Goal: Task Accomplishment & Management: Complete application form

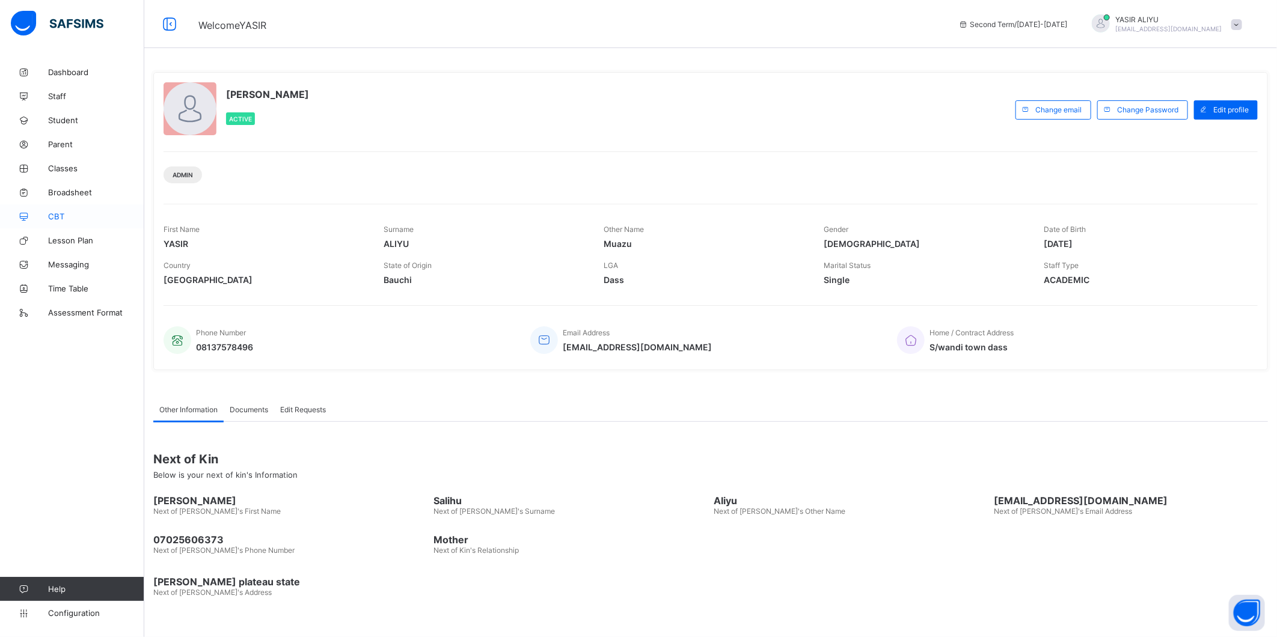
click at [60, 215] on span "CBT" at bounding box center [96, 217] width 96 height 10
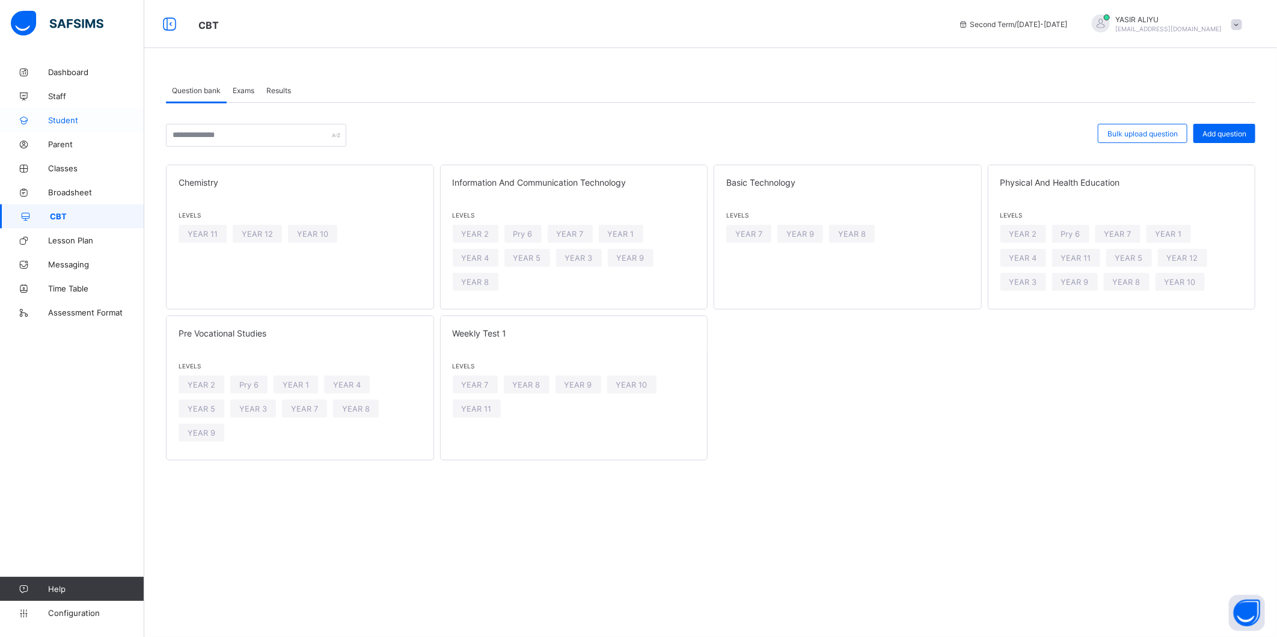
click at [58, 119] on span "Student" at bounding box center [96, 120] width 96 height 10
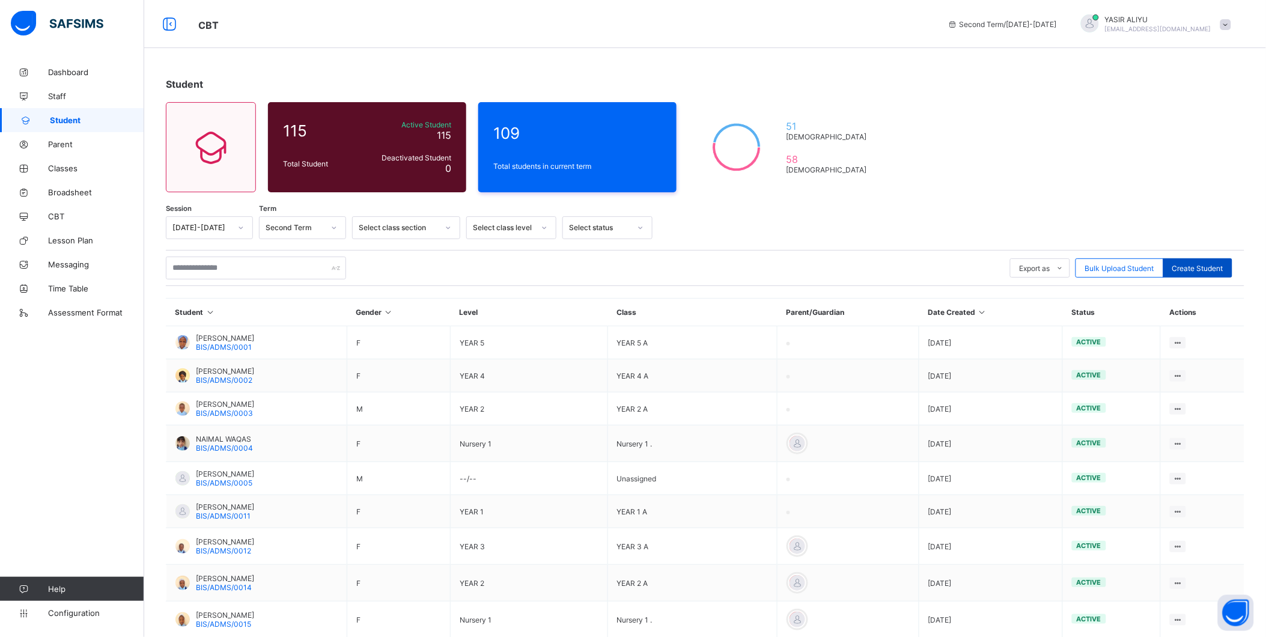
click at [1198, 264] on span "Create Student" at bounding box center [1198, 268] width 51 height 9
select select "**"
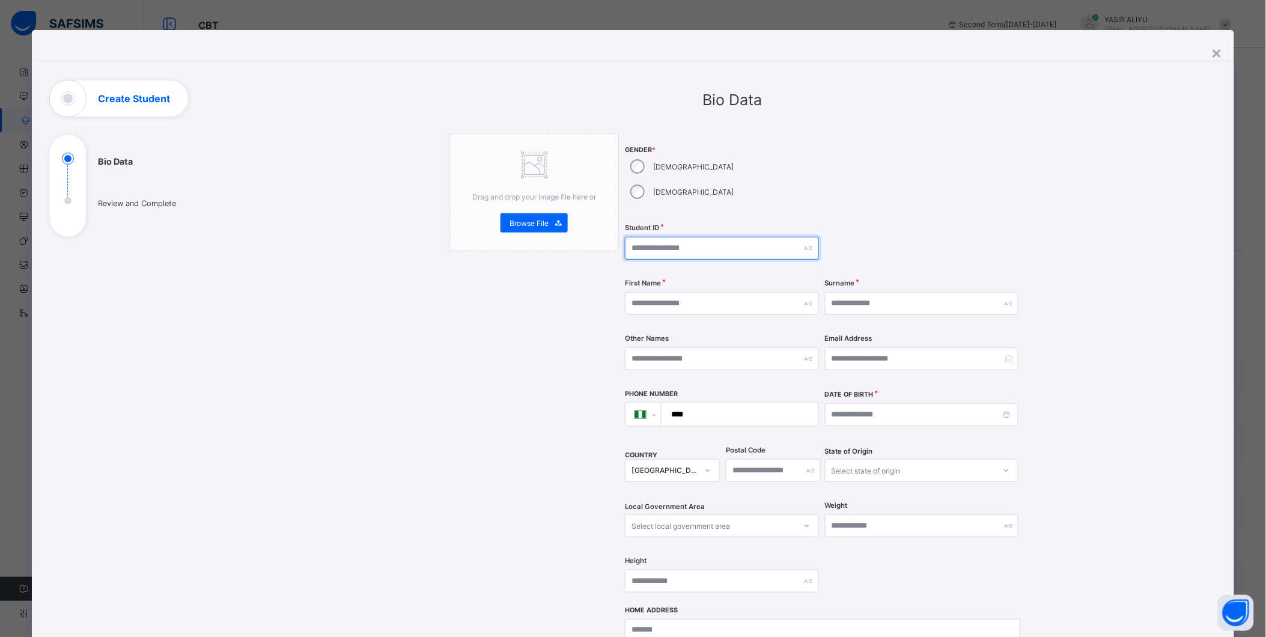
click at [662, 237] on input "text" at bounding box center [722, 248] width 194 height 23
type input "**********"
click at [684, 292] on input "text" at bounding box center [722, 303] width 194 height 23
type input "*******"
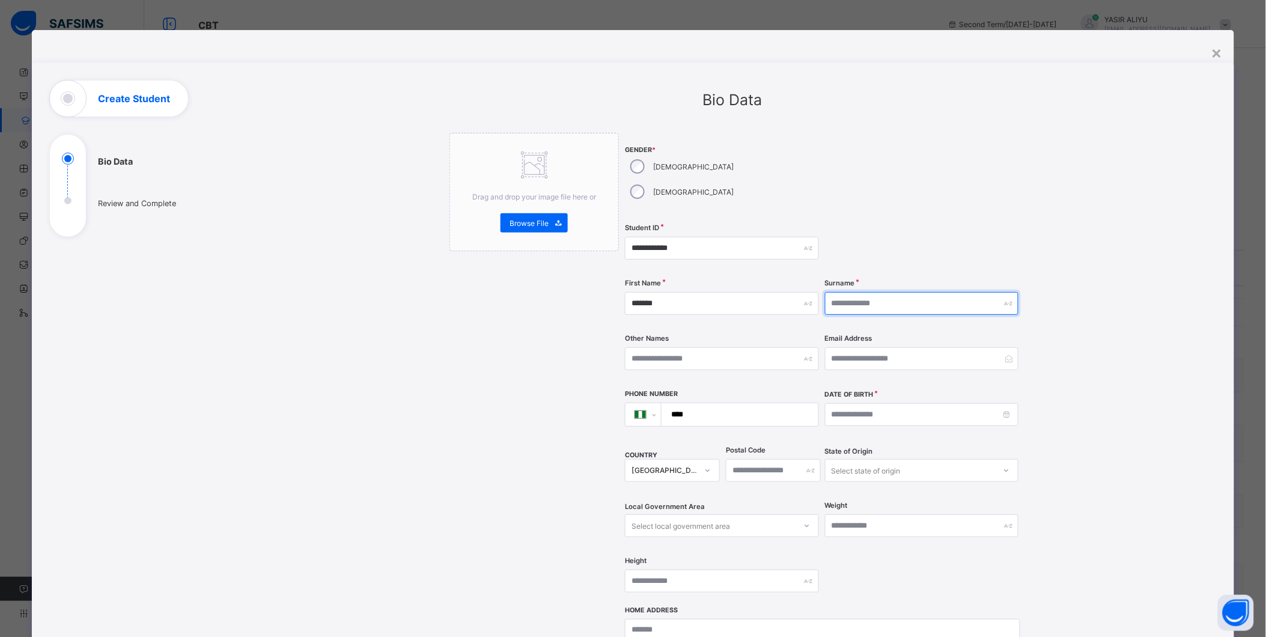
click at [867, 292] on input "text" at bounding box center [922, 303] width 194 height 23
type input "**********"
click at [947, 403] on input at bounding box center [922, 414] width 194 height 23
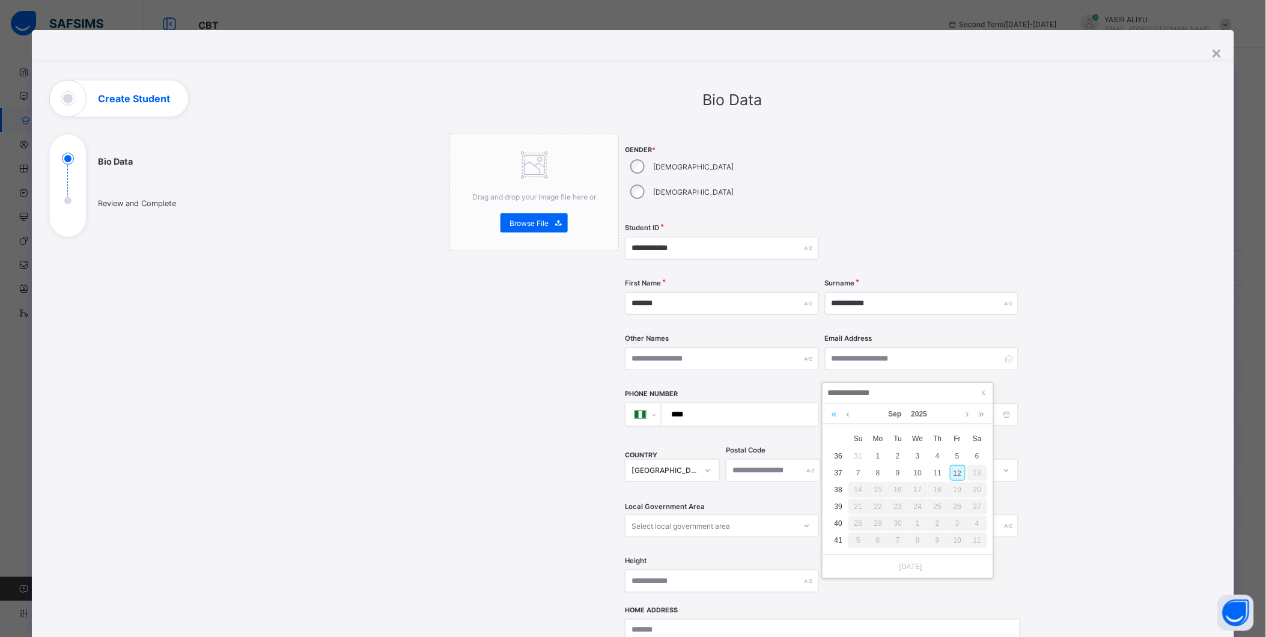
click at [836, 412] on link at bounding box center [834, 414] width 11 height 20
click at [834, 413] on link at bounding box center [834, 414] width 11 height 20
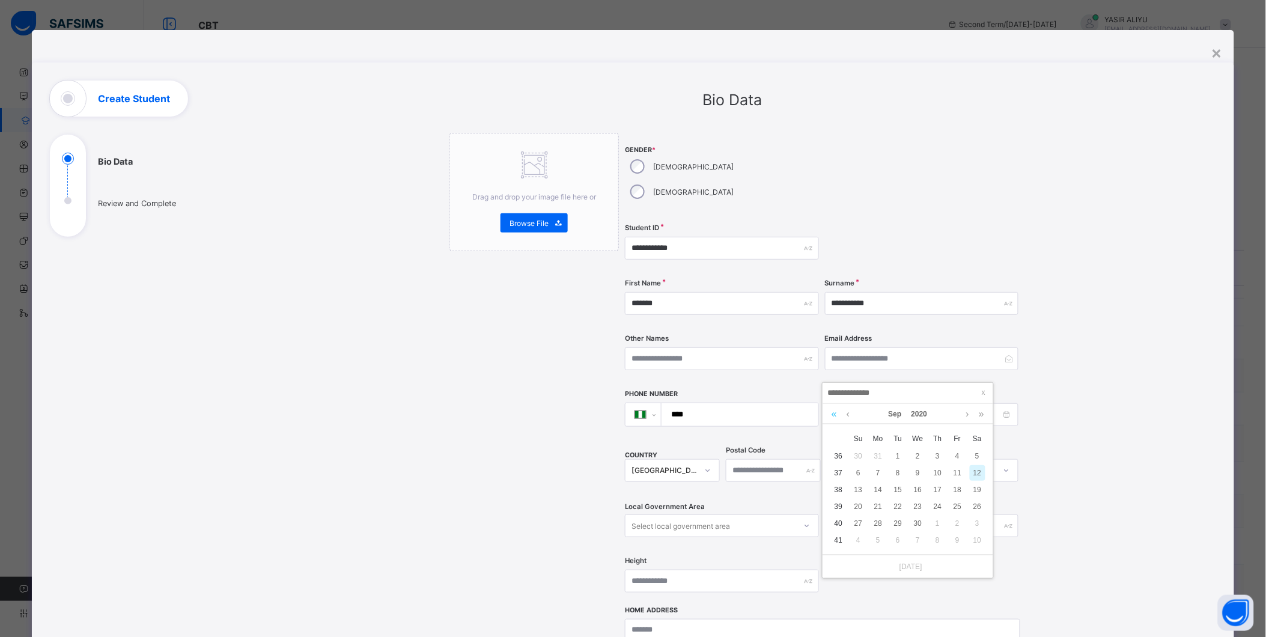
click at [834, 413] on link at bounding box center [834, 414] width 11 height 20
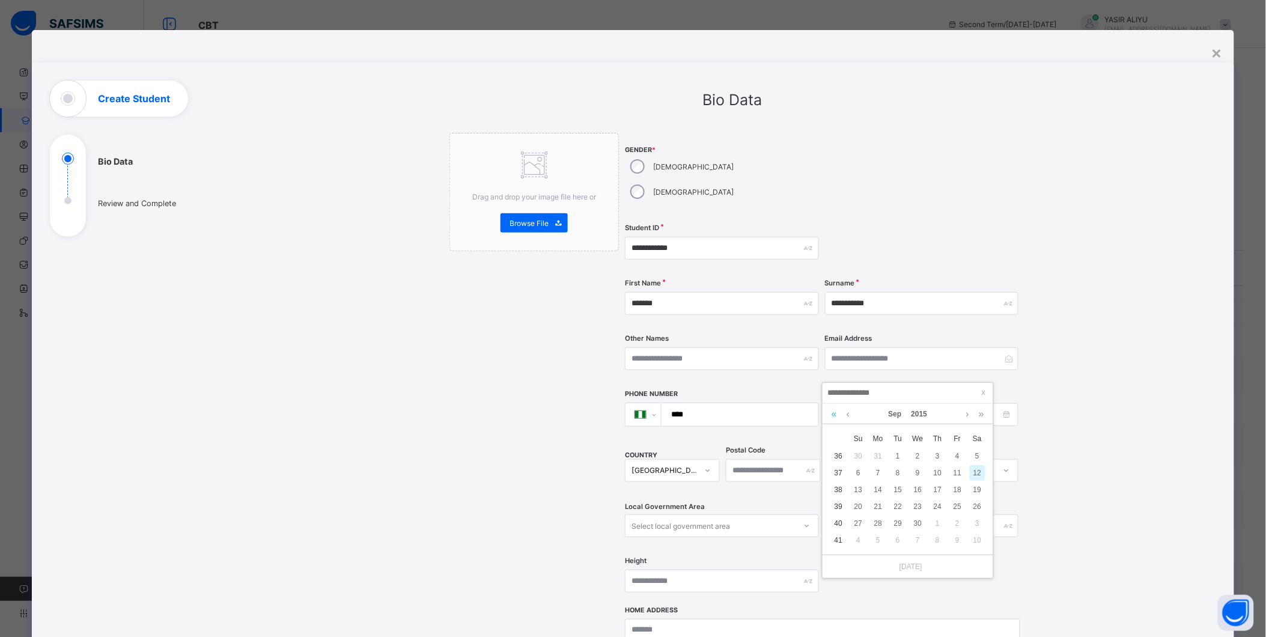
click at [834, 413] on link at bounding box center [834, 414] width 11 height 20
click at [882, 487] on div "12" at bounding box center [879, 490] width 16 height 16
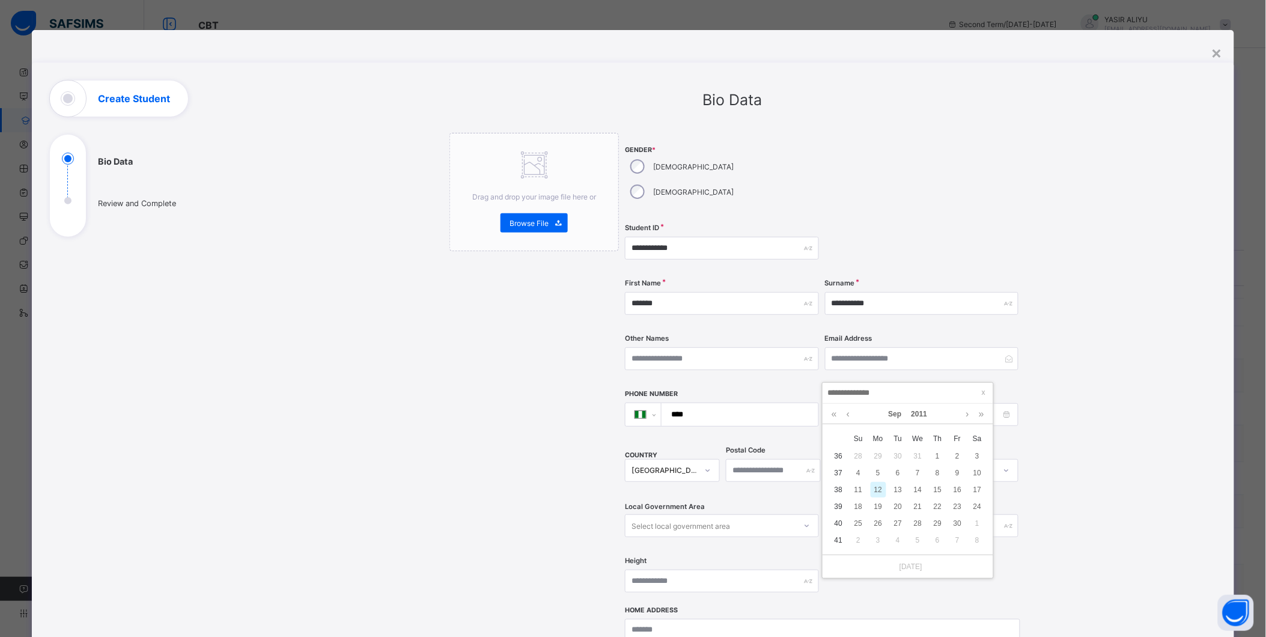
type input "**********"
click at [882, 382] on tbody "36 28 29 30 31 1 2 3 37 4 5 6 7 8 9 10 38 11 12 13 14 15 16 17 39 18 19 20 21 2…" at bounding box center [908, 382] width 159 height 0
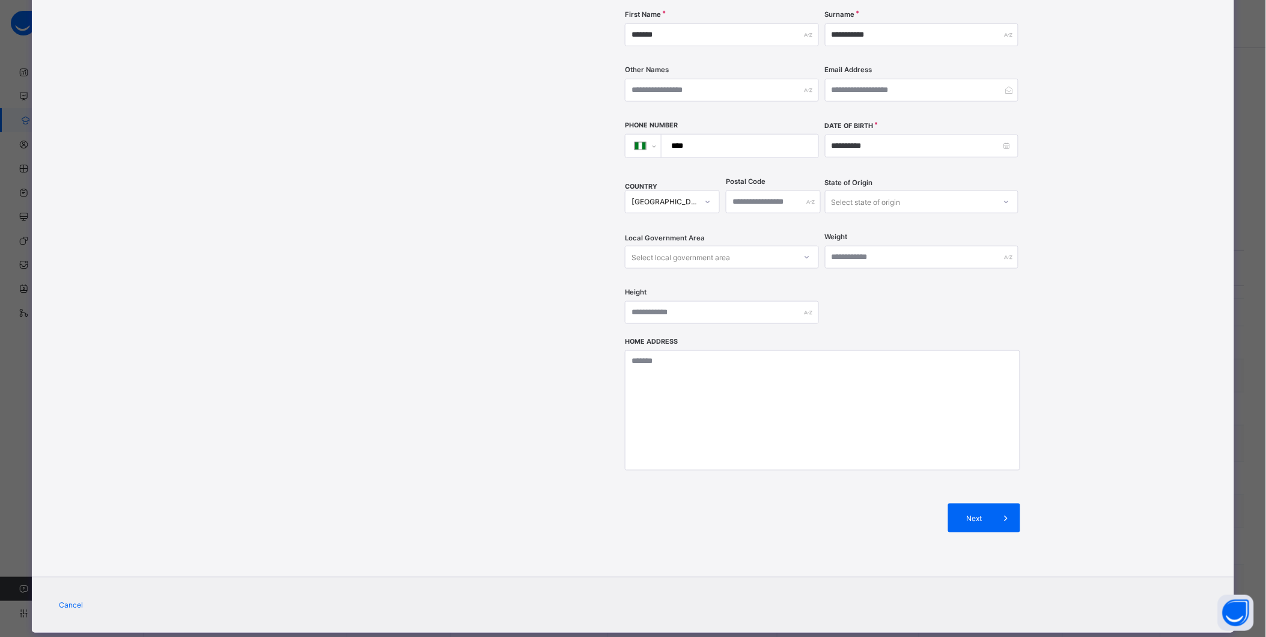
scroll to position [269, 0]
click at [974, 503] on div "Next" at bounding box center [984, 517] width 72 height 29
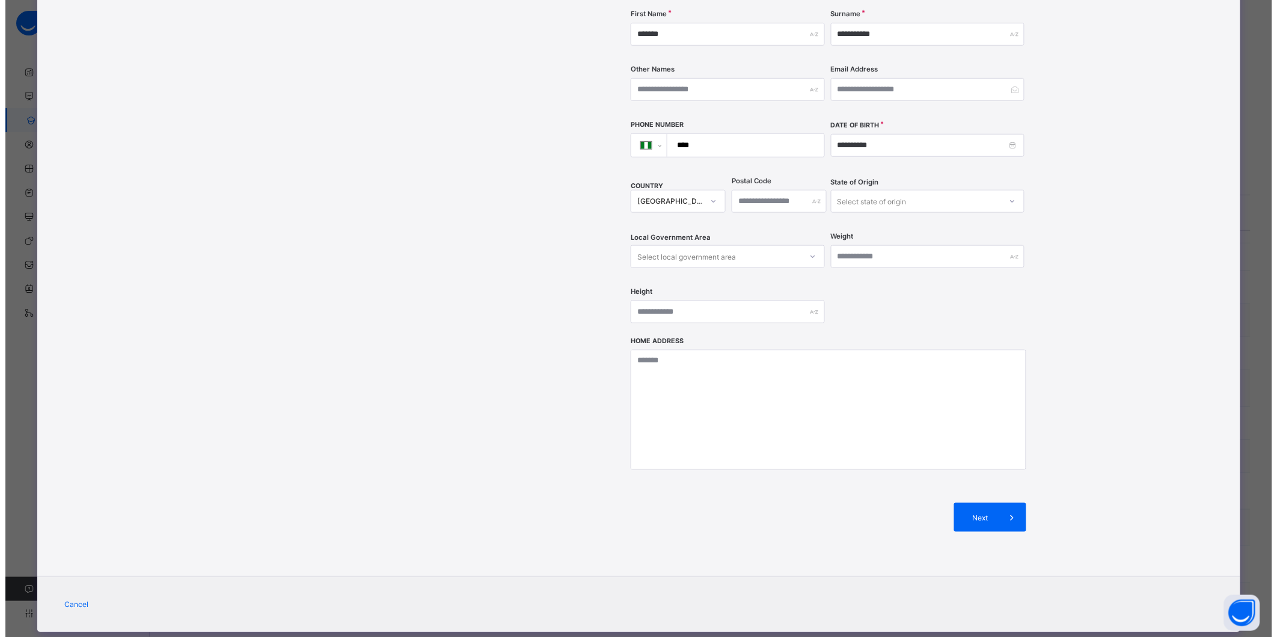
scroll to position [110, 0]
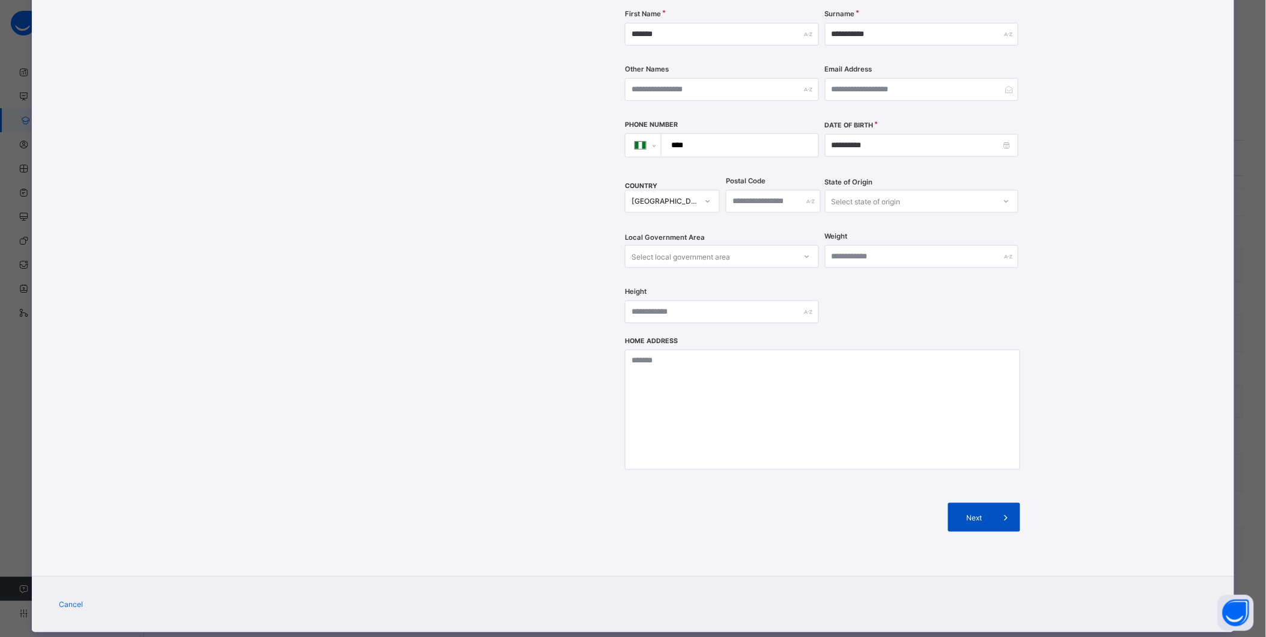
click at [980, 513] on span "Next" at bounding box center [974, 517] width 34 height 9
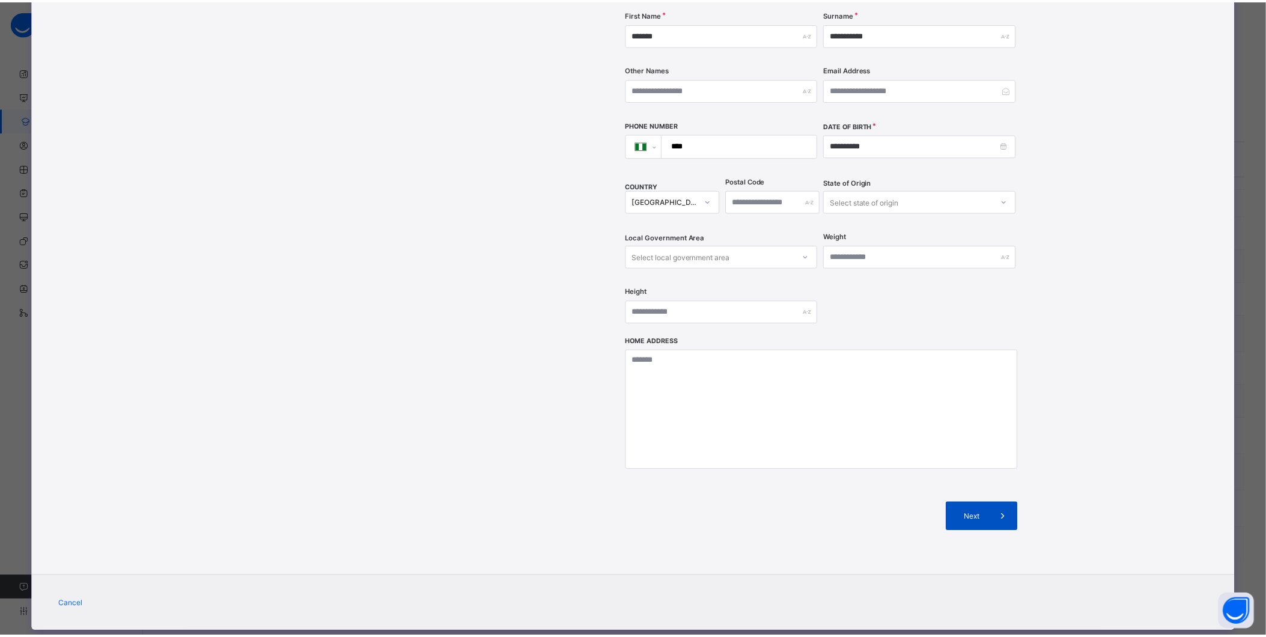
scroll to position [0, 0]
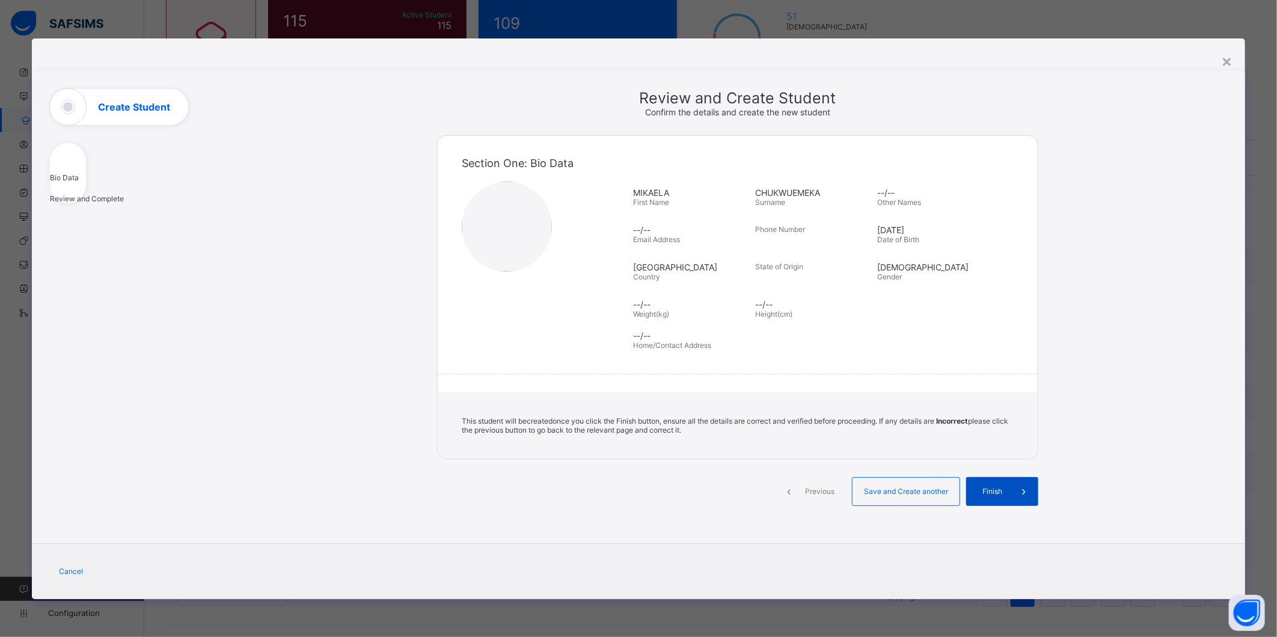
click at [1004, 487] on span "Finish" at bounding box center [992, 491] width 34 height 9
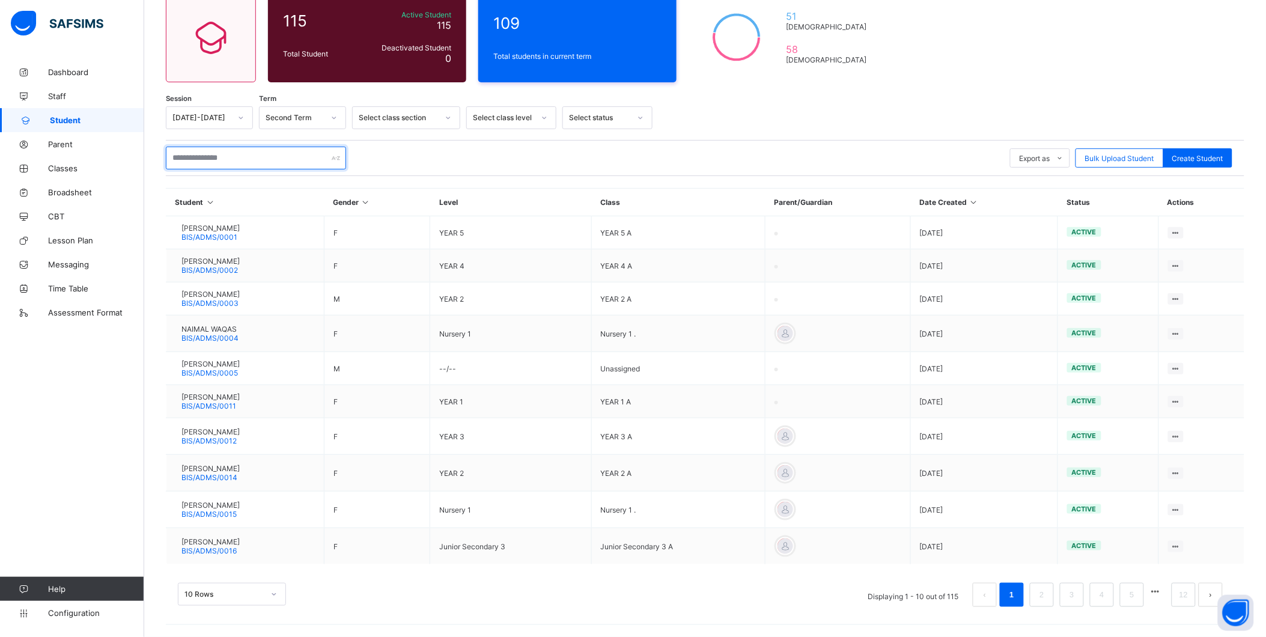
click at [238, 157] on input "text" at bounding box center [256, 158] width 180 height 23
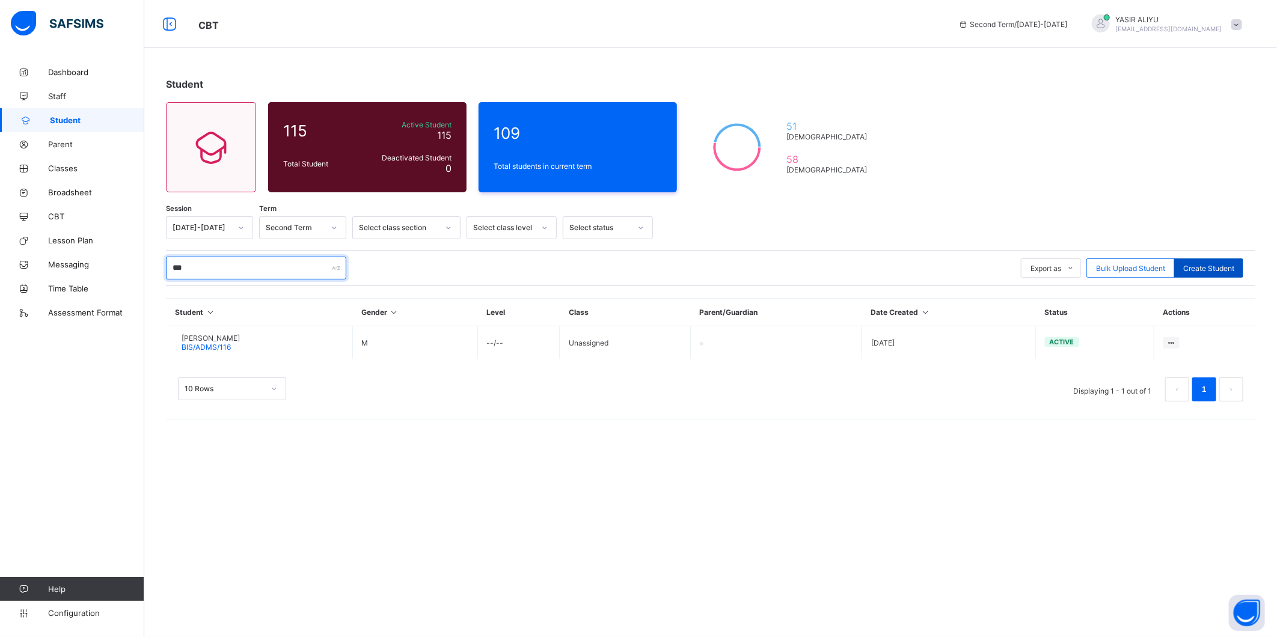
type input "***"
click at [1202, 264] on span "Create Student" at bounding box center [1208, 268] width 51 height 9
select select "**"
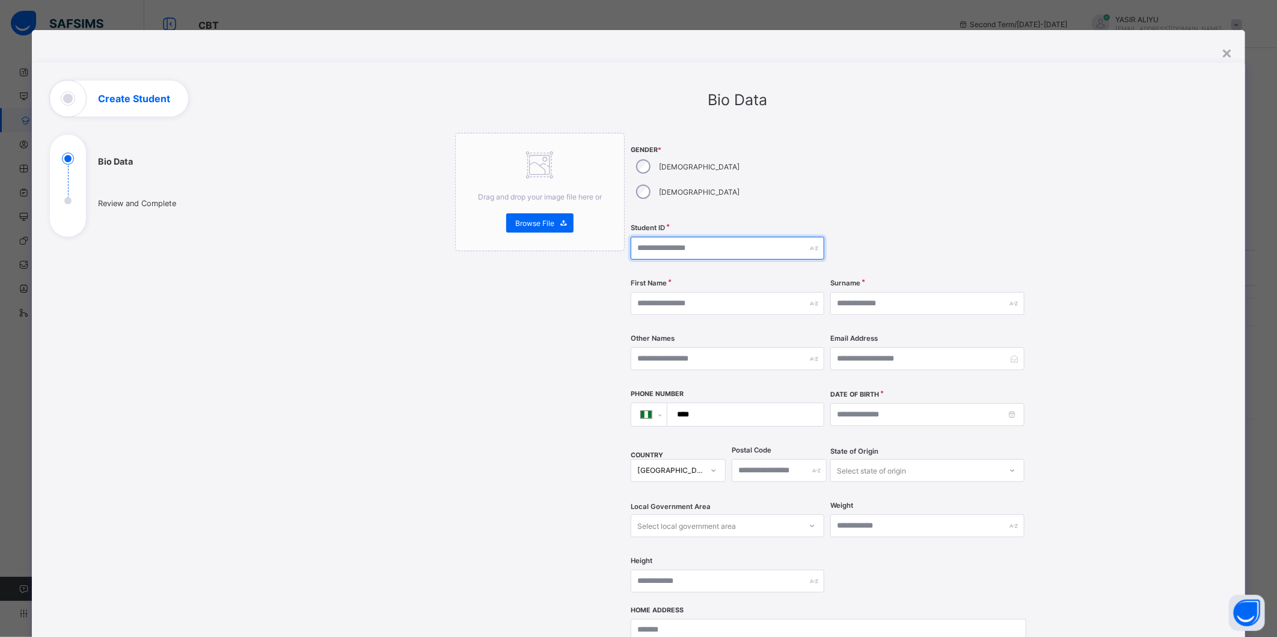
click at [641, 237] on input "text" at bounding box center [727, 248] width 194 height 23
type input "**********"
click at [709, 292] on input "text" at bounding box center [727, 303] width 194 height 23
type input "*******"
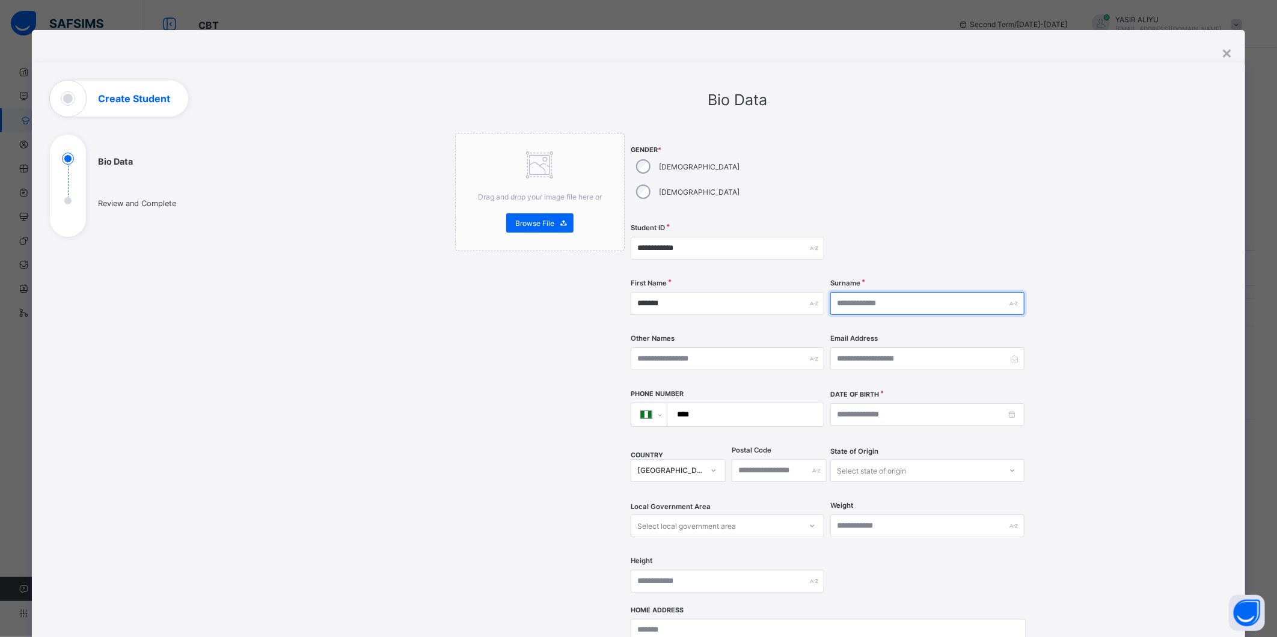
click at [862, 292] on input "text" at bounding box center [927, 303] width 194 height 23
type input "**********"
click at [903, 403] on input at bounding box center [927, 414] width 194 height 23
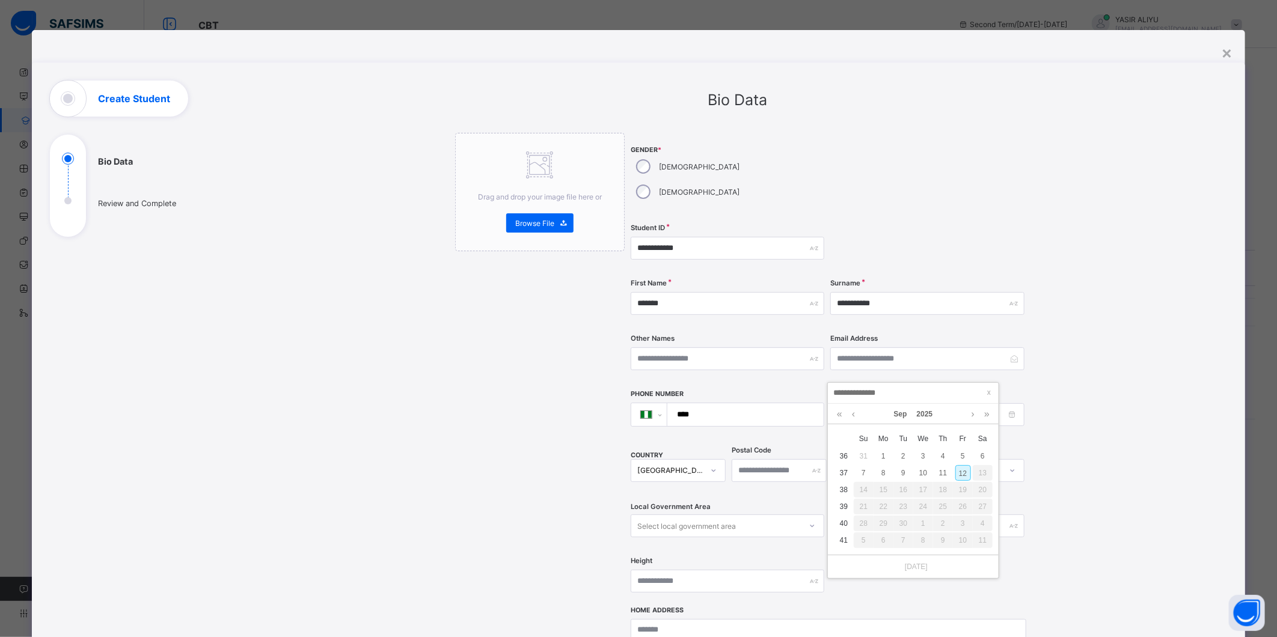
click at [832, 415] on div "Sep 2025" at bounding box center [913, 414] width 171 height 20
click at [840, 413] on link at bounding box center [839, 414] width 11 height 20
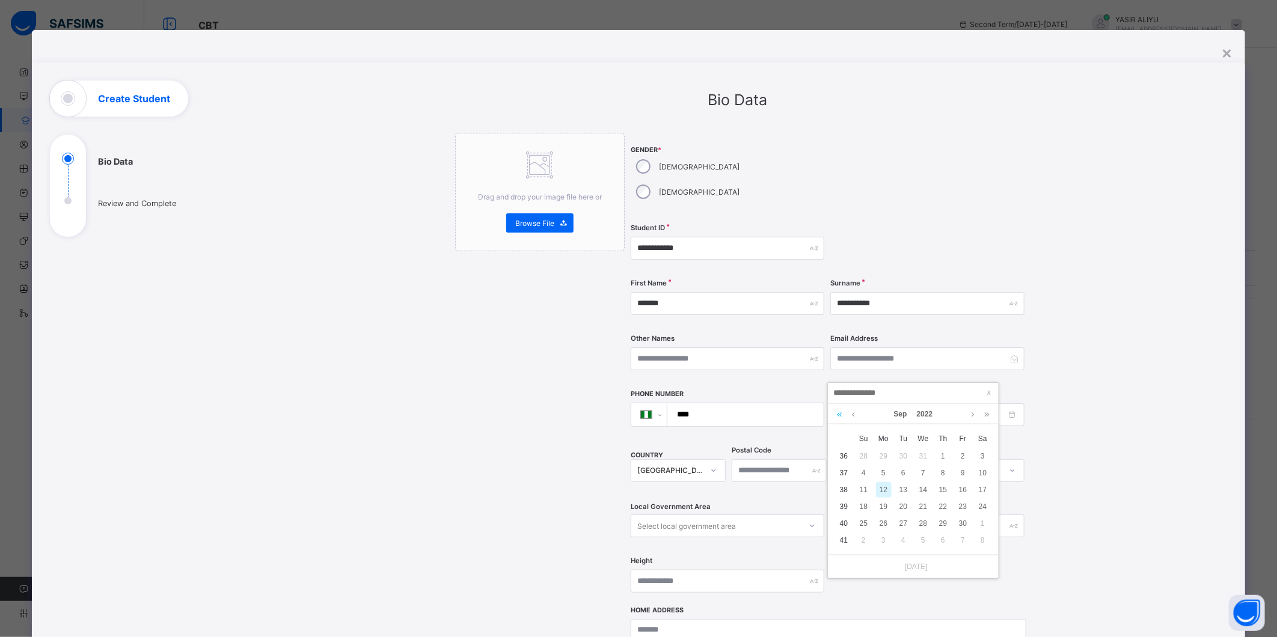
click at [840, 413] on link at bounding box center [839, 414] width 11 height 20
click at [840, 416] on link at bounding box center [839, 414] width 11 height 20
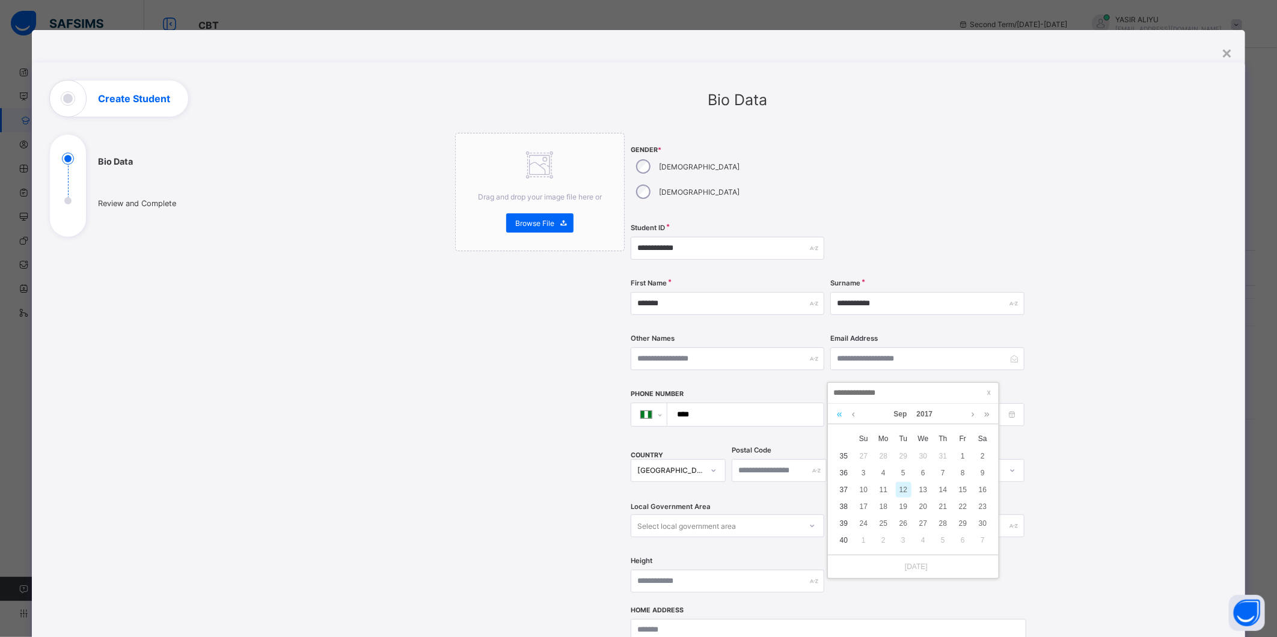
click at [840, 416] on link at bounding box center [839, 414] width 11 height 20
click at [841, 415] on link at bounding box center [839, 414] width 11 height 20
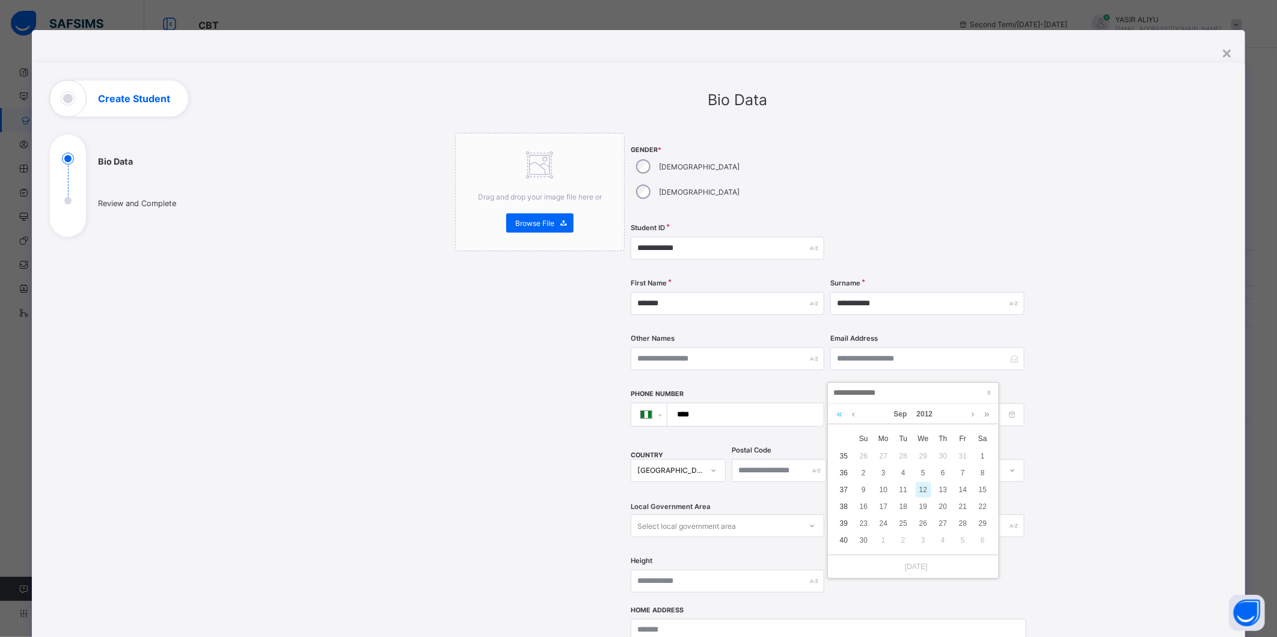
click at [841, 415] on link at bounding box center [839, 414] width 11 height 20
click at [882, 489] on div "15" at bounding box center [884, 490] width 16 height 16
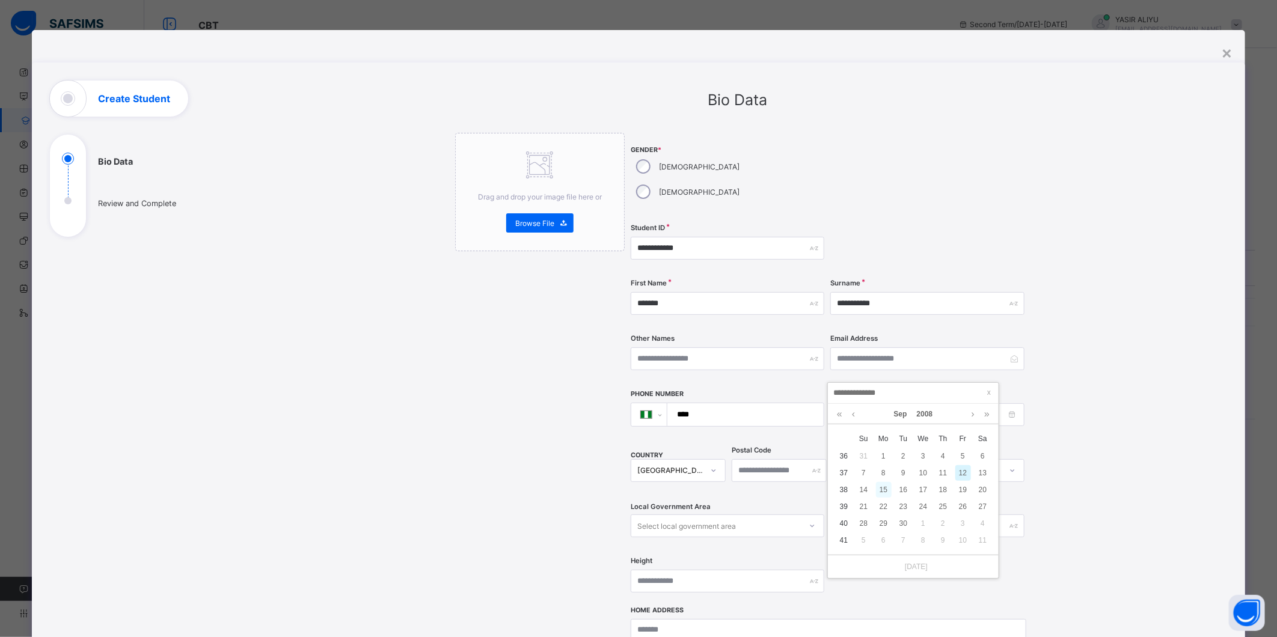
type input "**********"
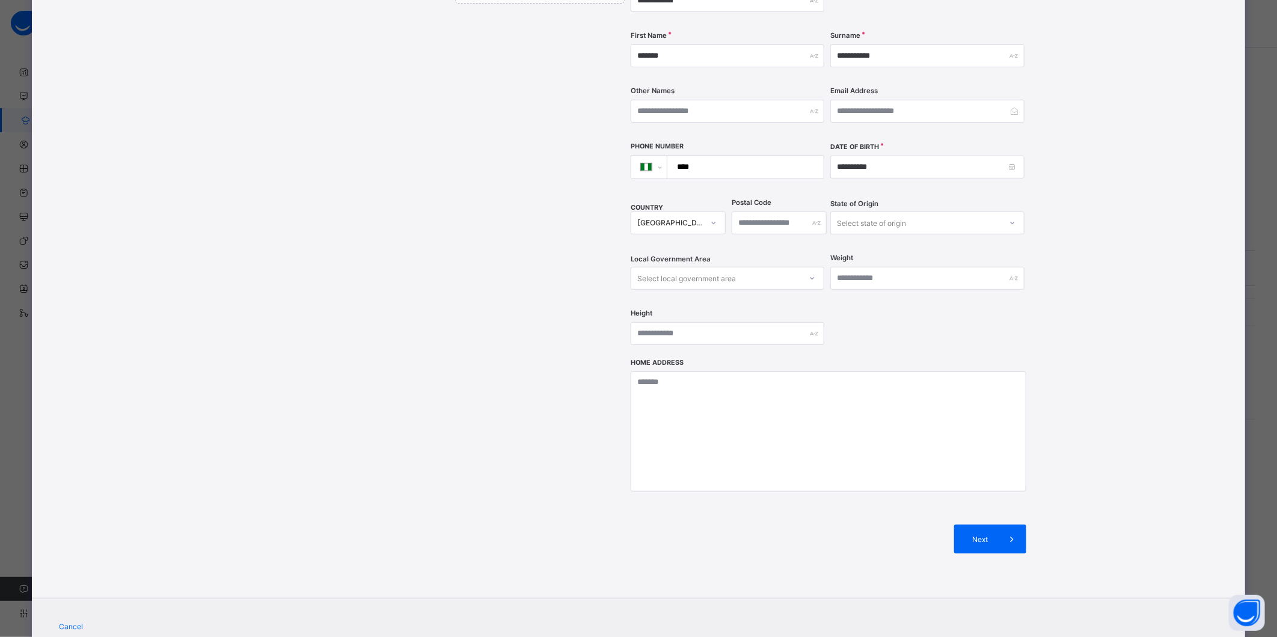
scroll to position [269, 0]
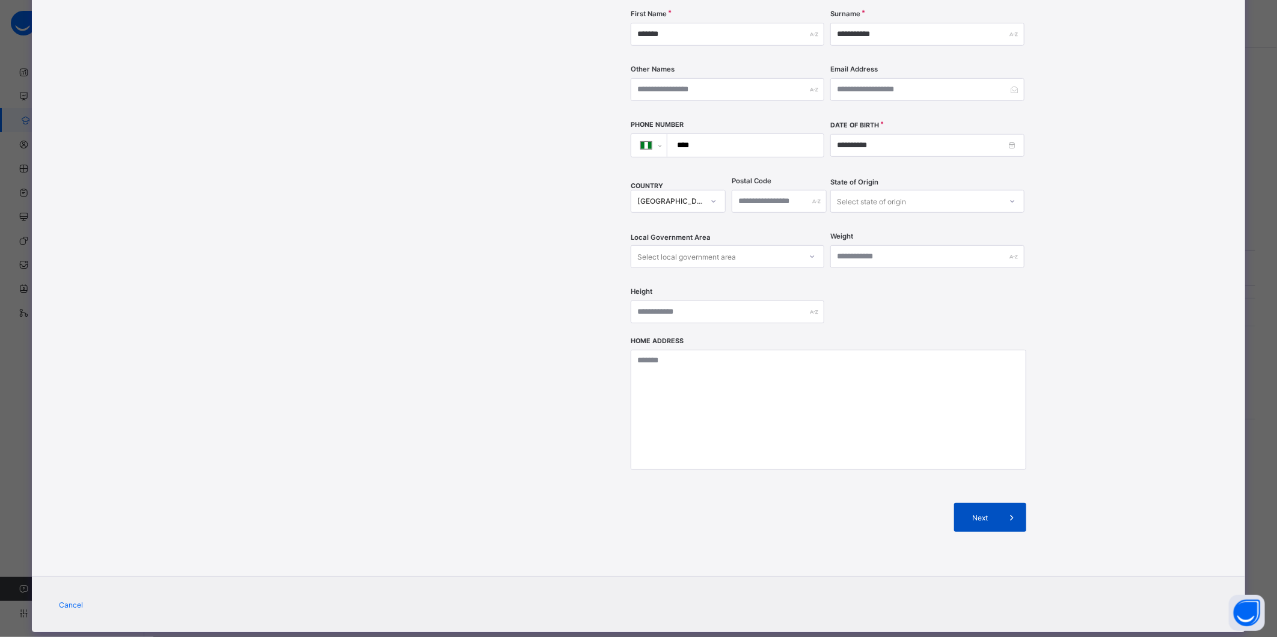
click at [1002, 503] on span at bounding box center [1011, 517] width 29 height 29
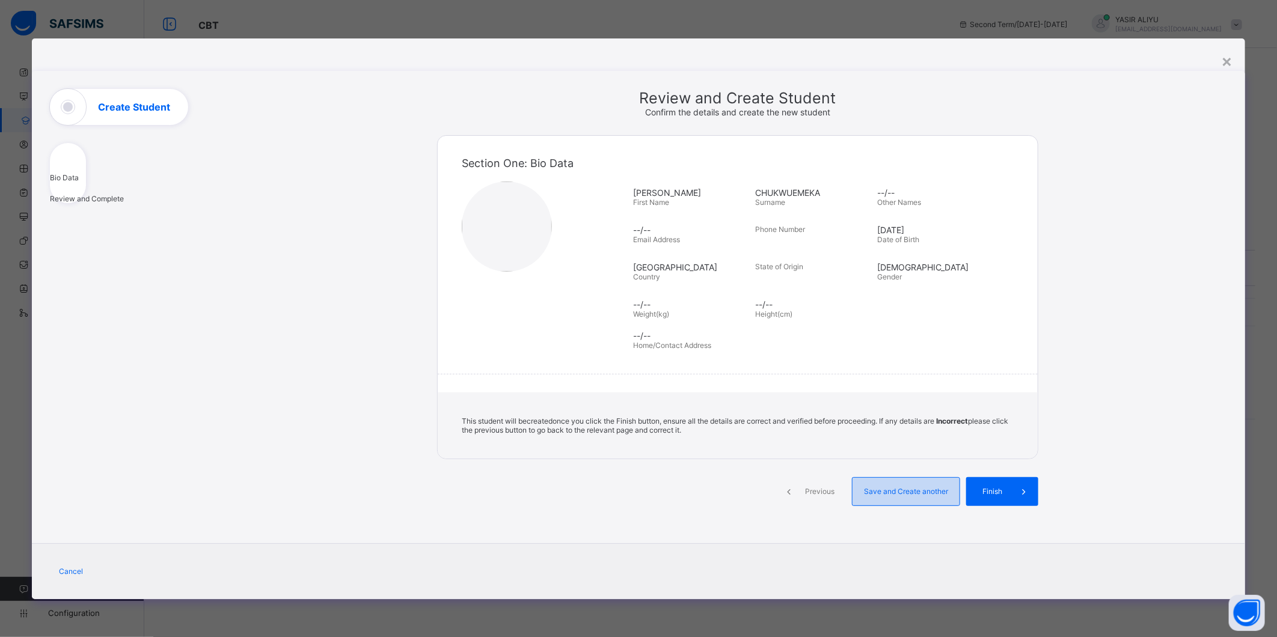
click at [922, 488] on span "Save and Create another" at bounding box center [905, 491] width 89 height 9
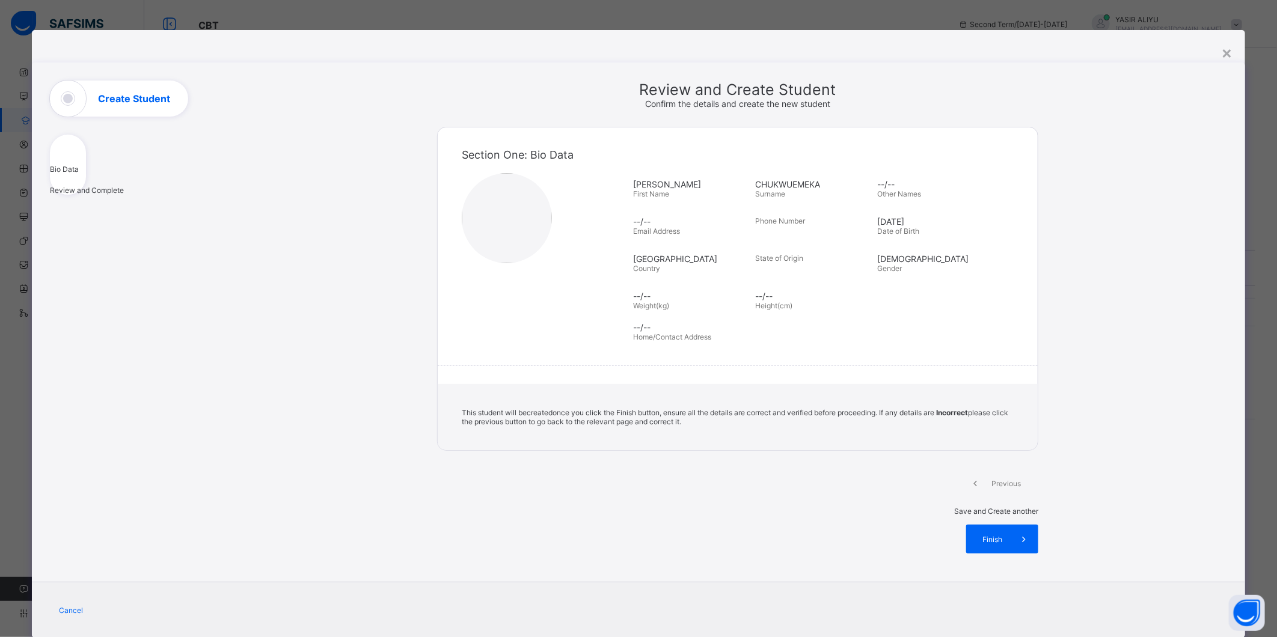
select select "**"
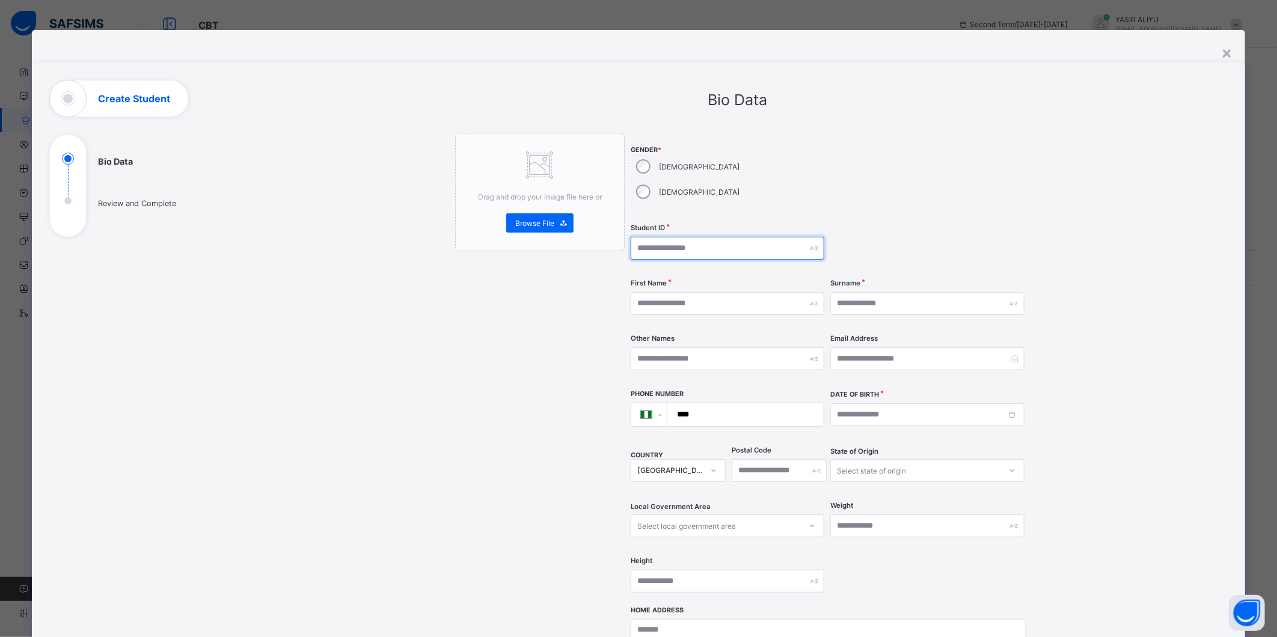
click at [649, 237] on input "text" at bounding box center [727, 248] width 194 height 23
click at [712, 237] on input "*********" at bounding box center [727, 248] width 194 height 23
drag, startPoint x: 632, startPoint y: 218, endPoint x: 701, endPoint y: 224, distance: 68.7
click at [701, 237] on input "*********" at bounding box center [727, 248] width 194 height 23
click at [705, 237] on input "*********" at bounding box center [727, 248] width 194 height 23
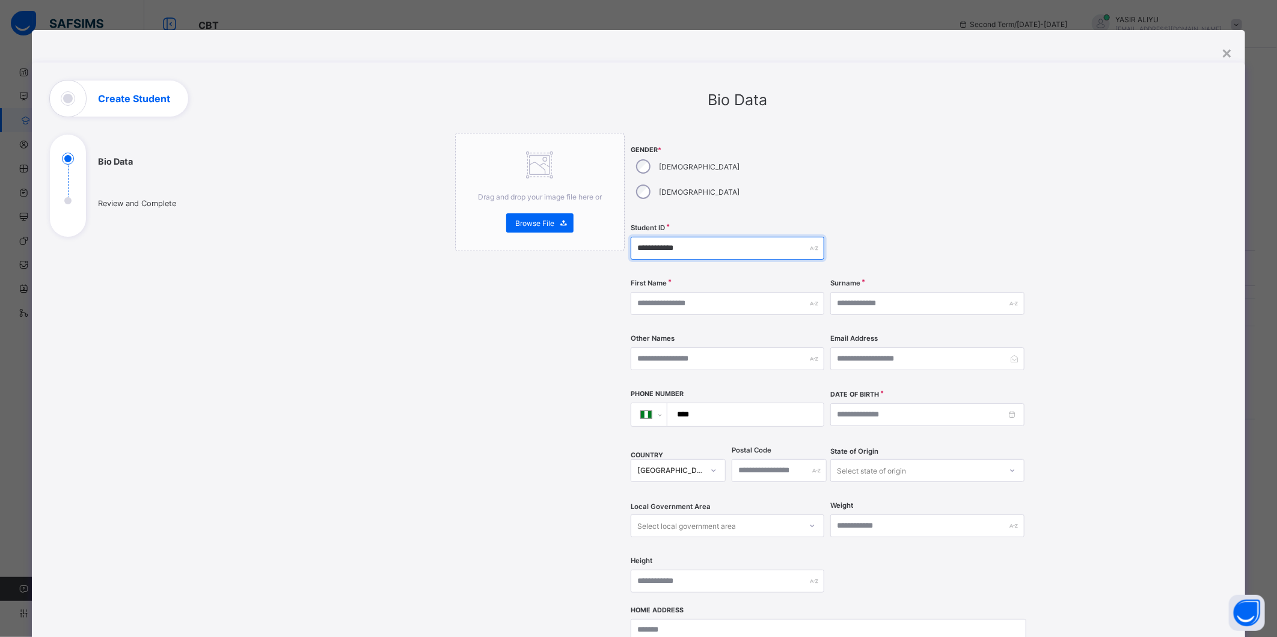
type input "**********"
click at [704, 292] on input "text" at bounding box center [727, 303] width 194 height 23
click at [702, 292] on input "text" at bounding box center [727, 303] width 194 height 23
type input "*******"
click at [864, 292] on input "text" at bounding box center [927, 303] width 194 height 23
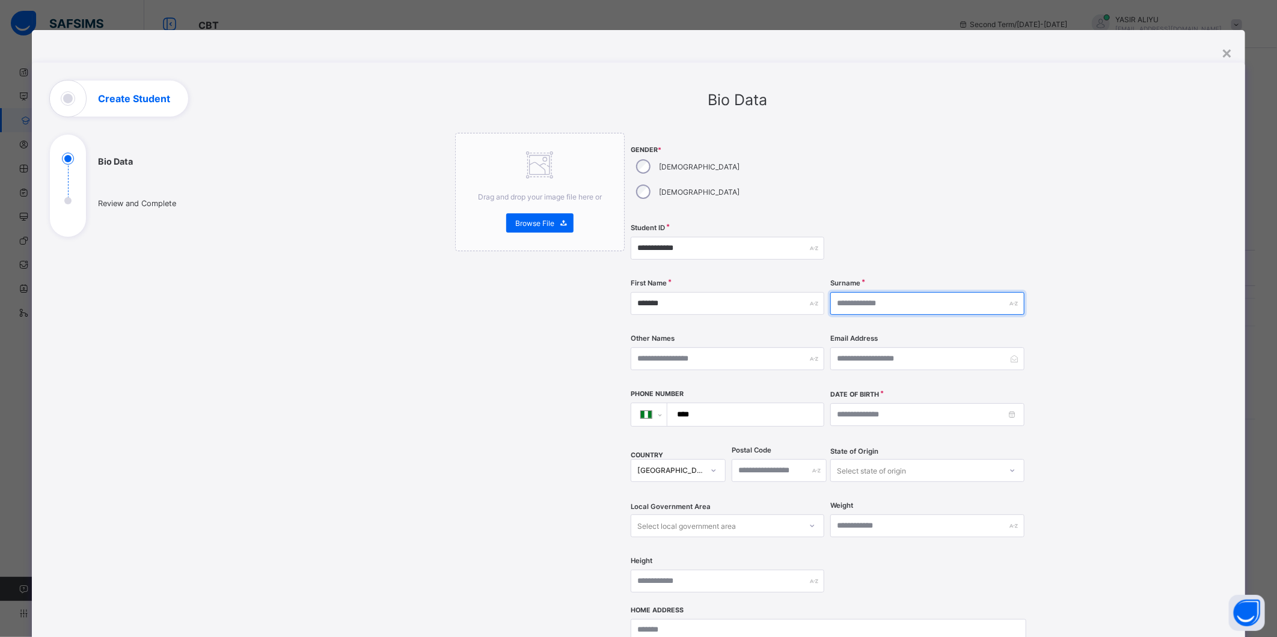
type input "**********"
click at [917, 403] on input at bounding box center [927, 414] width 194 height 23
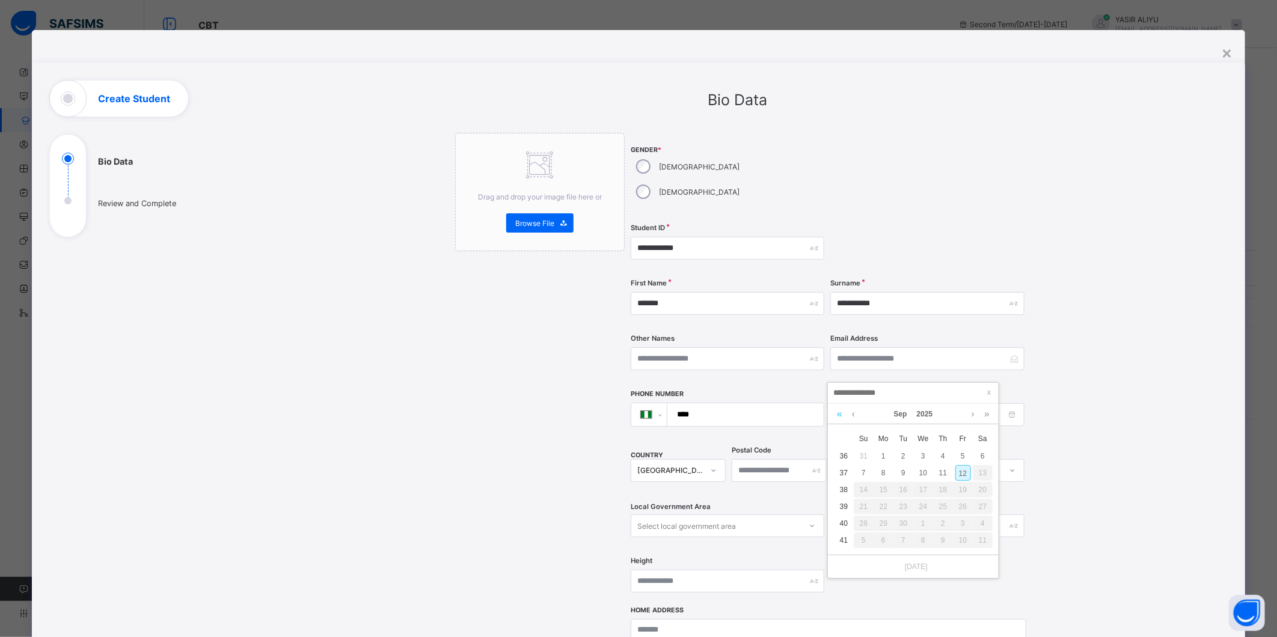
click at [837, 413] on link at bounding box center [839, 414] width 11 height 20
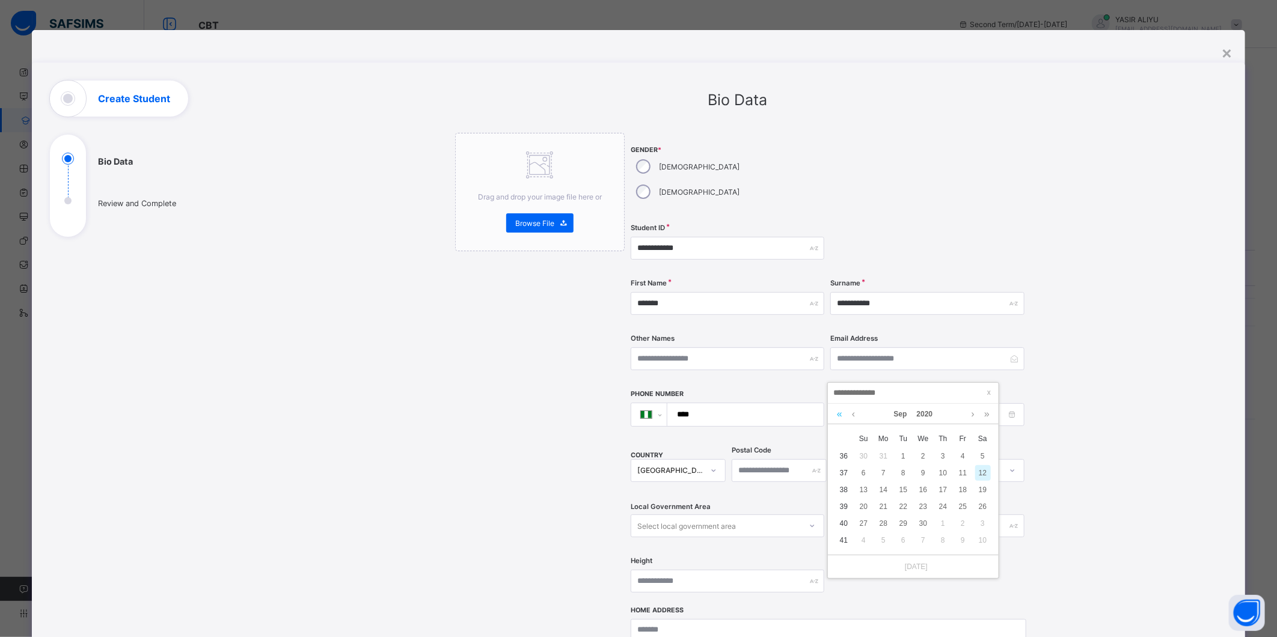
click at [837, 413] on link at bounding box center [839, 414] width 11 height 20
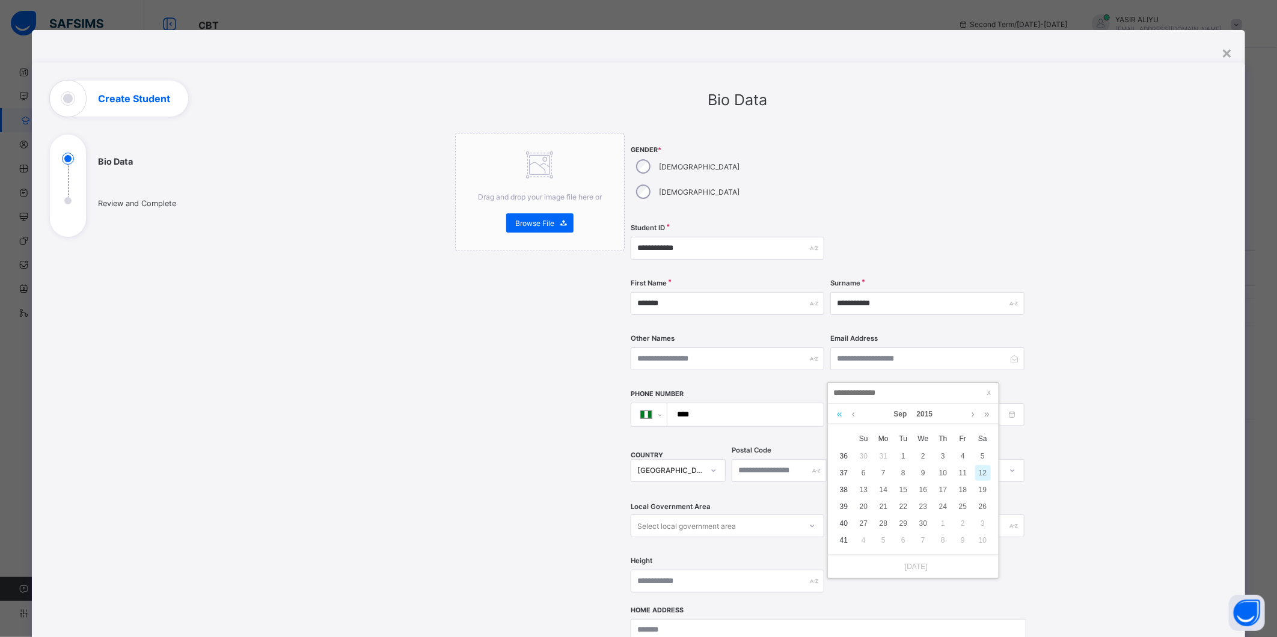
click at [838, 413] on link at bounding box center [839, 414] width 11 height 20
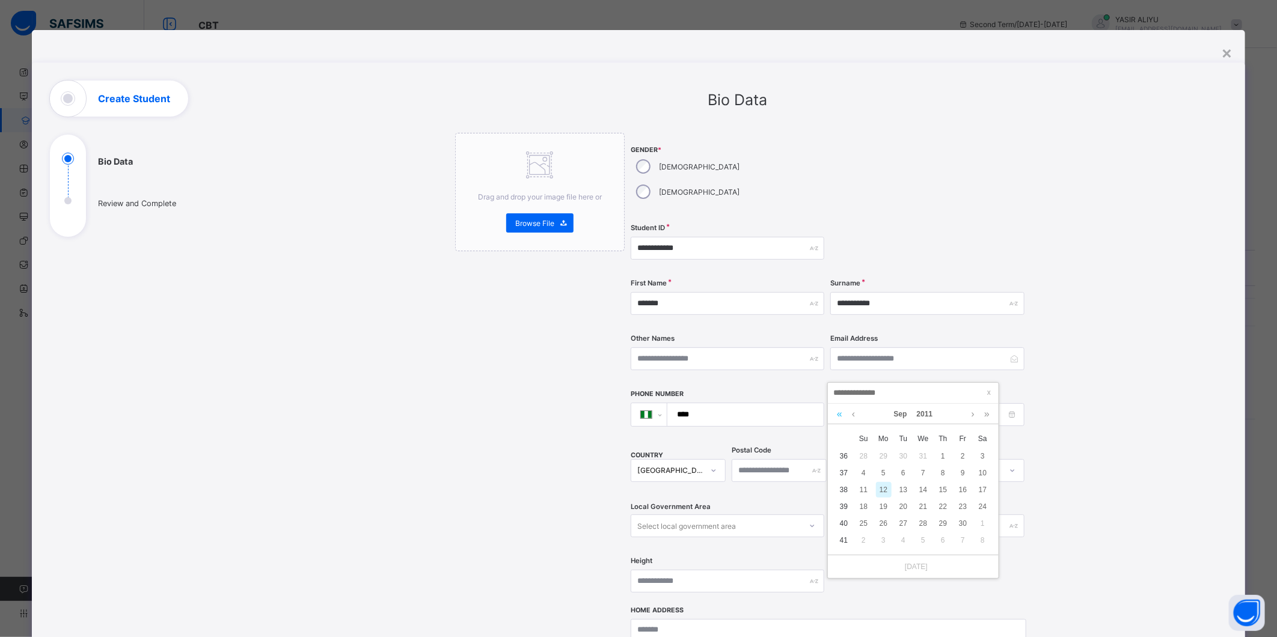
click at [838, 413] on link at bounding box center [839, 414] width 11 height 20
click at [840, 413] on link at bounding box center [839, 414] width 11 height 20
click at [880, 486] on div "10" at bounding box center [884, 490] width 16 height 16
type input "**********"
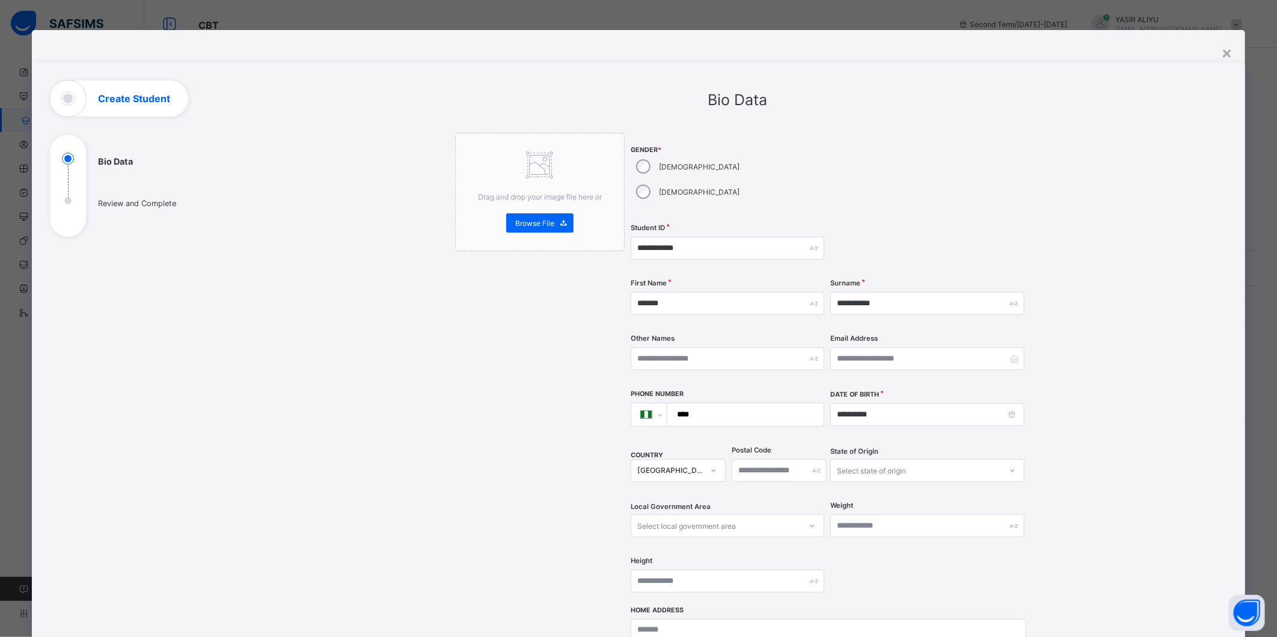
click at [880, 382] on tbody "35 26 27 28 29 30 31 1 36 2 3 4 5 6 7 8 37 9 10 11 12 13 14 15 38 16 17 18 19 2…" at bounding box center [913, 382] width 159 height 0
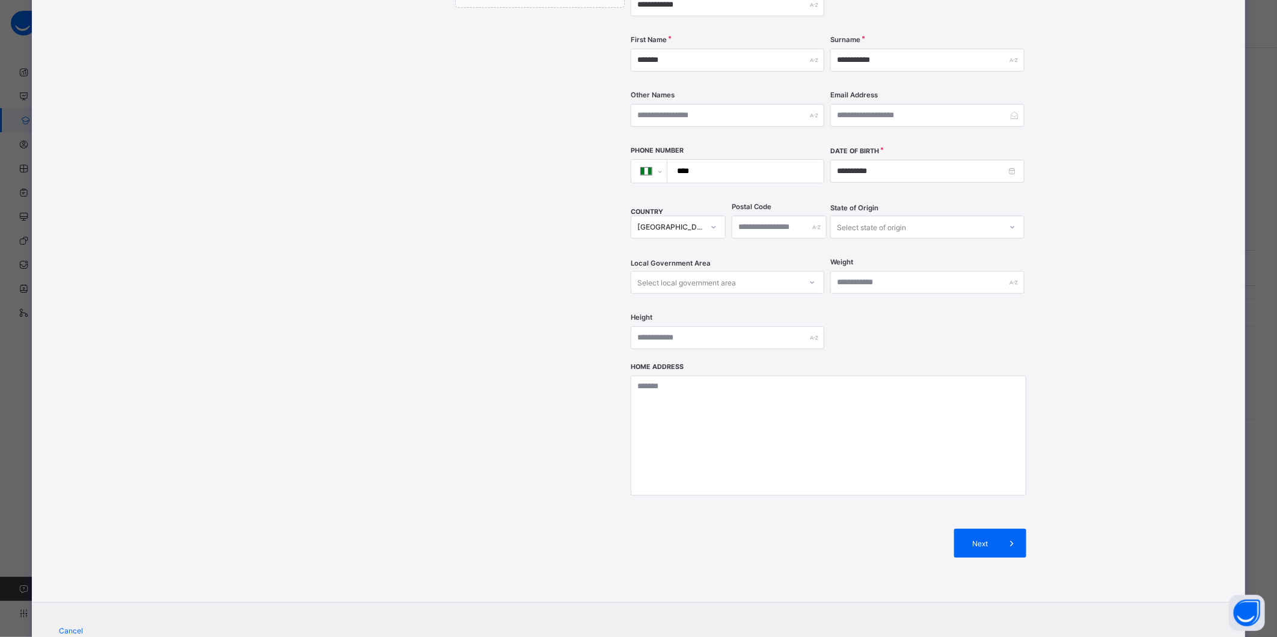
scroll to position [269, 0]
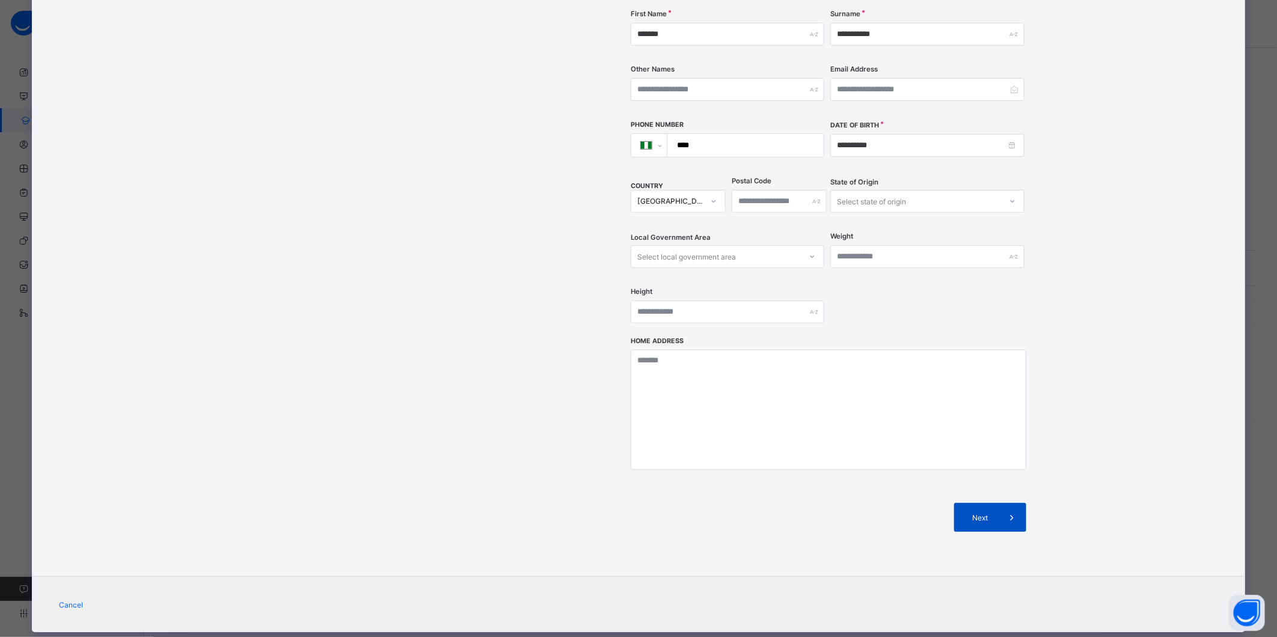
click at [981, 513] on span "Next" at bounding box center [980, 517] width 34 height 9
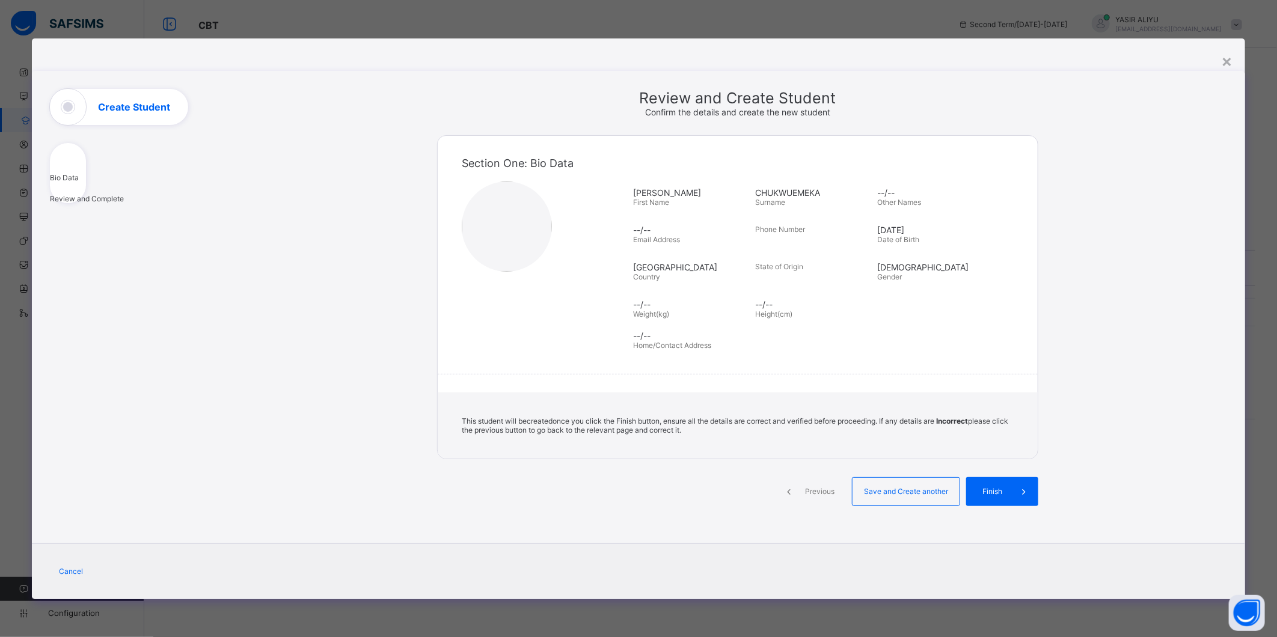
scroll to position [0, 0]
click at [887, 489] on span "Save and Create another" at bounding box center [905, 491] width 89 height 9
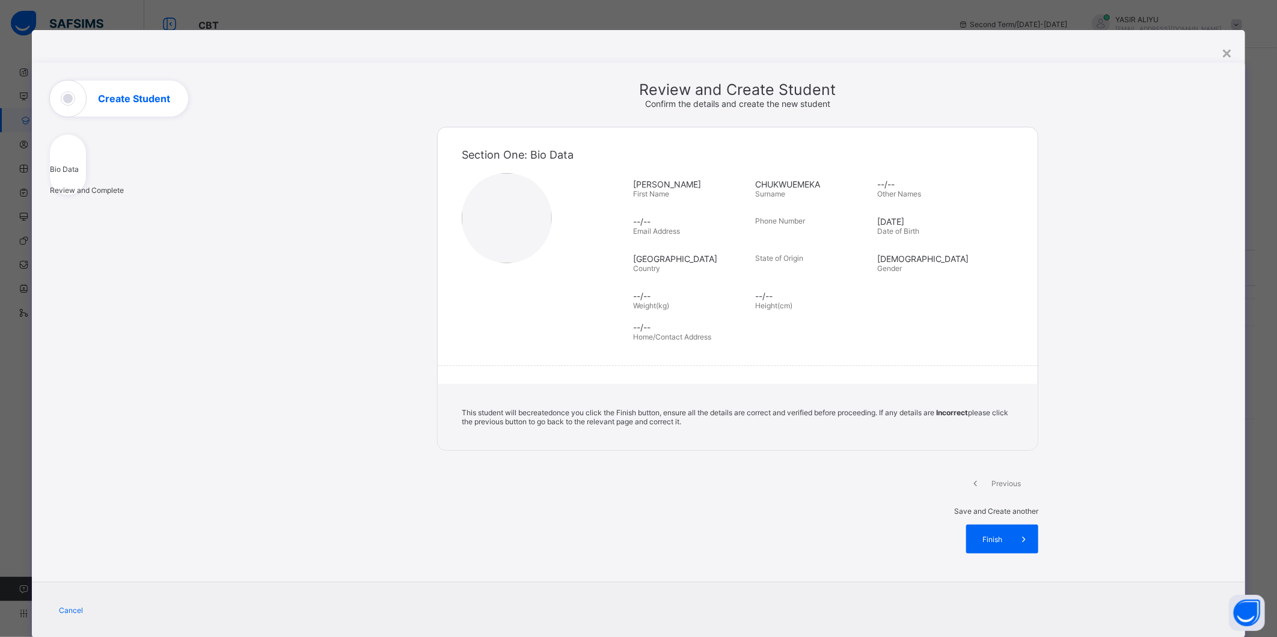
select select "**"
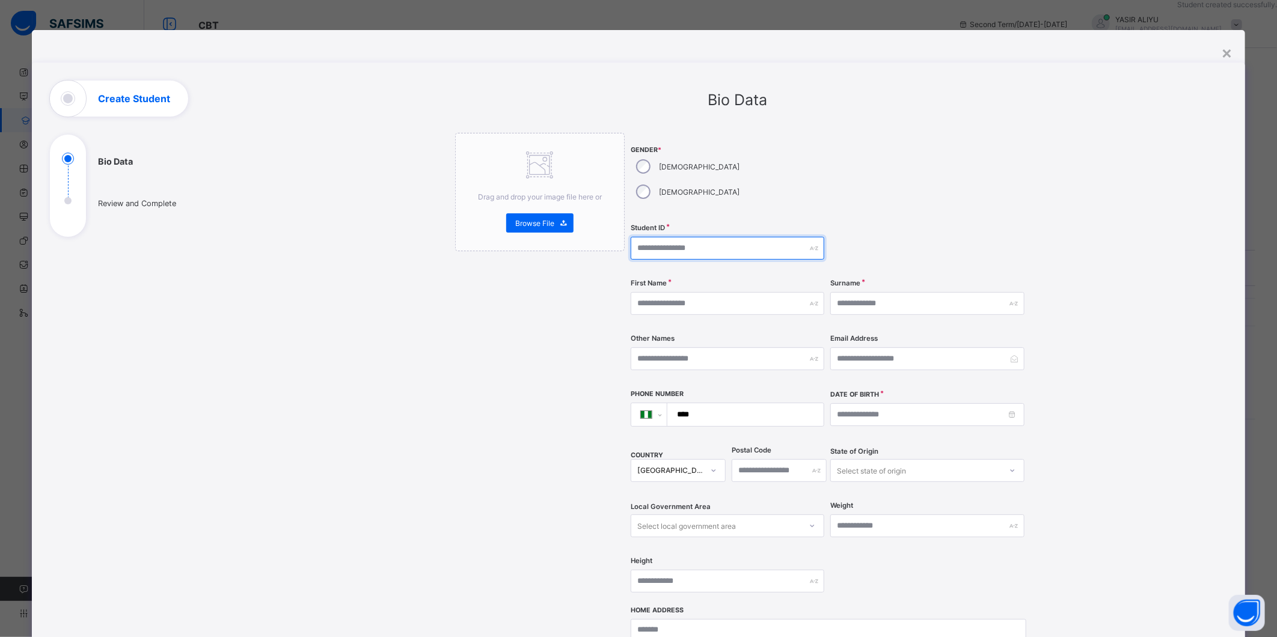
click at [644, 237] on input "text" at bounding box center [727, 248] width 194 height 23
paste input "*********"
type input "**********"
click at [713, 292] on input "text" at bounding box center [727, 303] width 194 height 23
click at [695, 292] on input "text" at bounding box center [727, 303] width 194 height 23
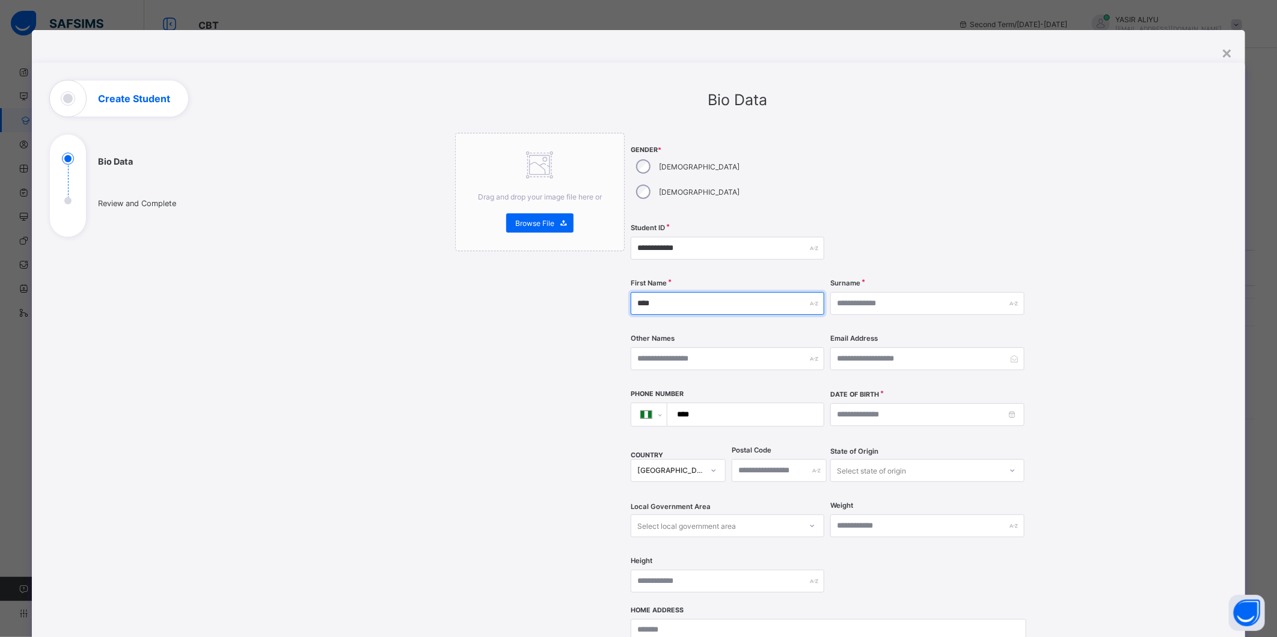
type input "****"
click at [910, 292] on input "text" at bounding box center [927, 303] width 194 height 23
type input "**********"
click at [942, 403] on input at bounding box center [927, 414] width 194 height 23
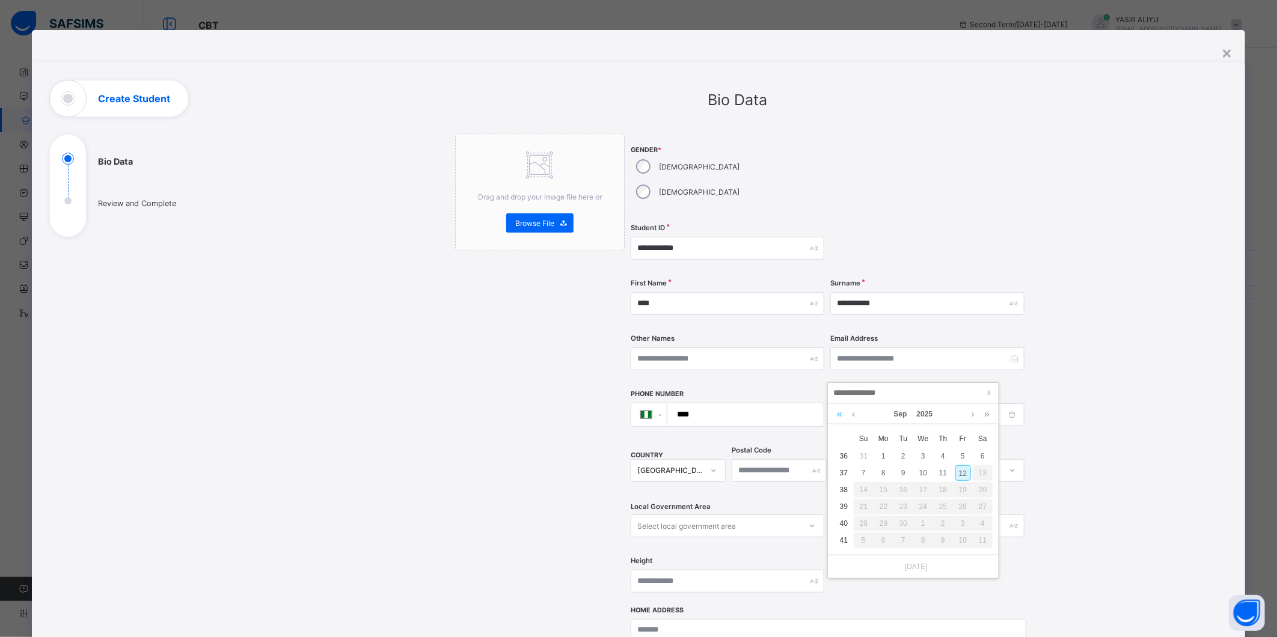
click at [838, 413] on link at bounding box center [839, 414] width 11 height 20
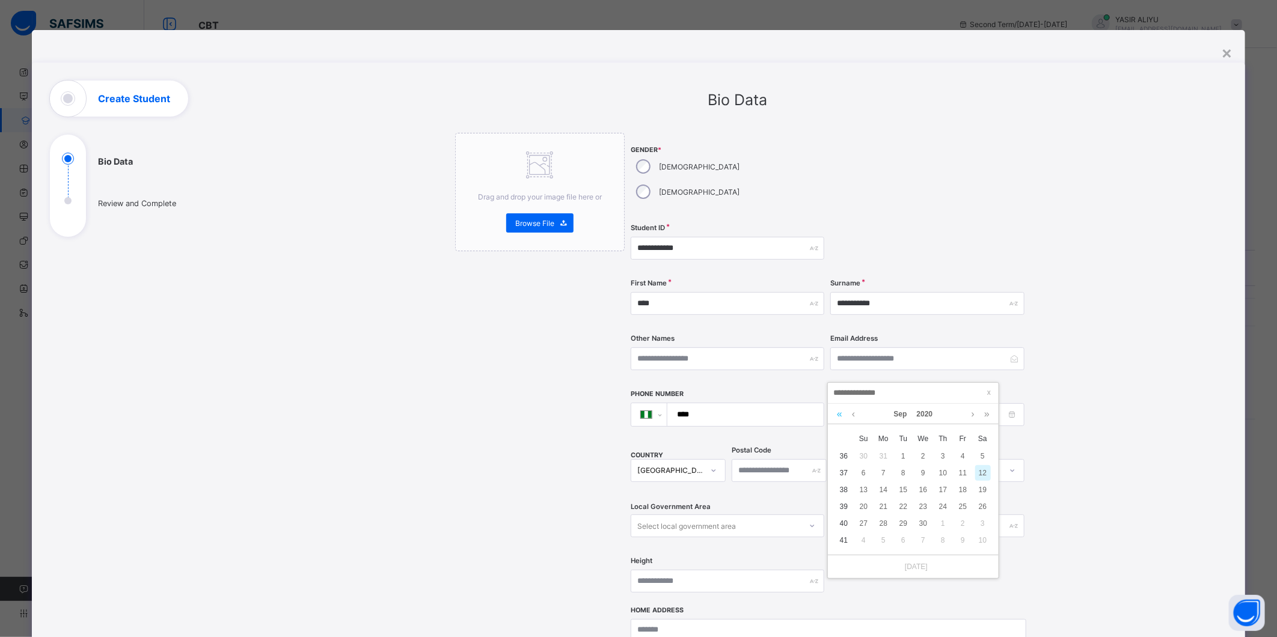
click at [838, 413] on link at bounding box center [839, 414] width 11 height 20
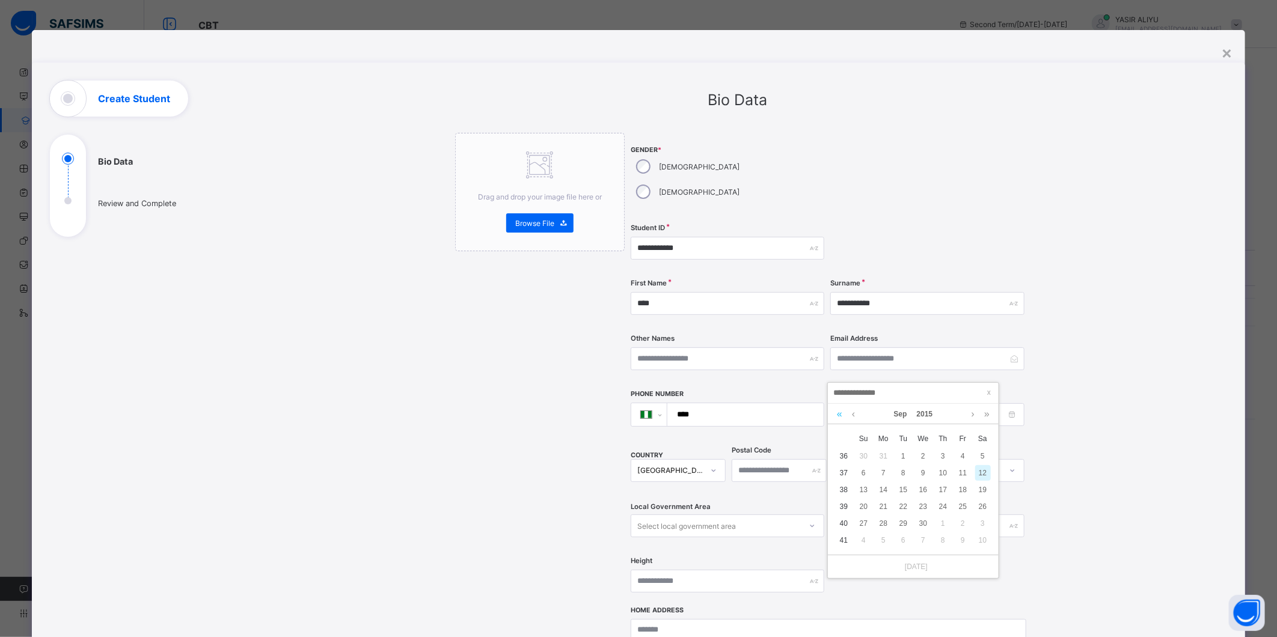
click at [838, 413] on link at bounding box center [839, 414] width 11 height 20
click at [882, 489] on div "10" at bounding box center [884, 490] width 16 height 16
type input "**********"
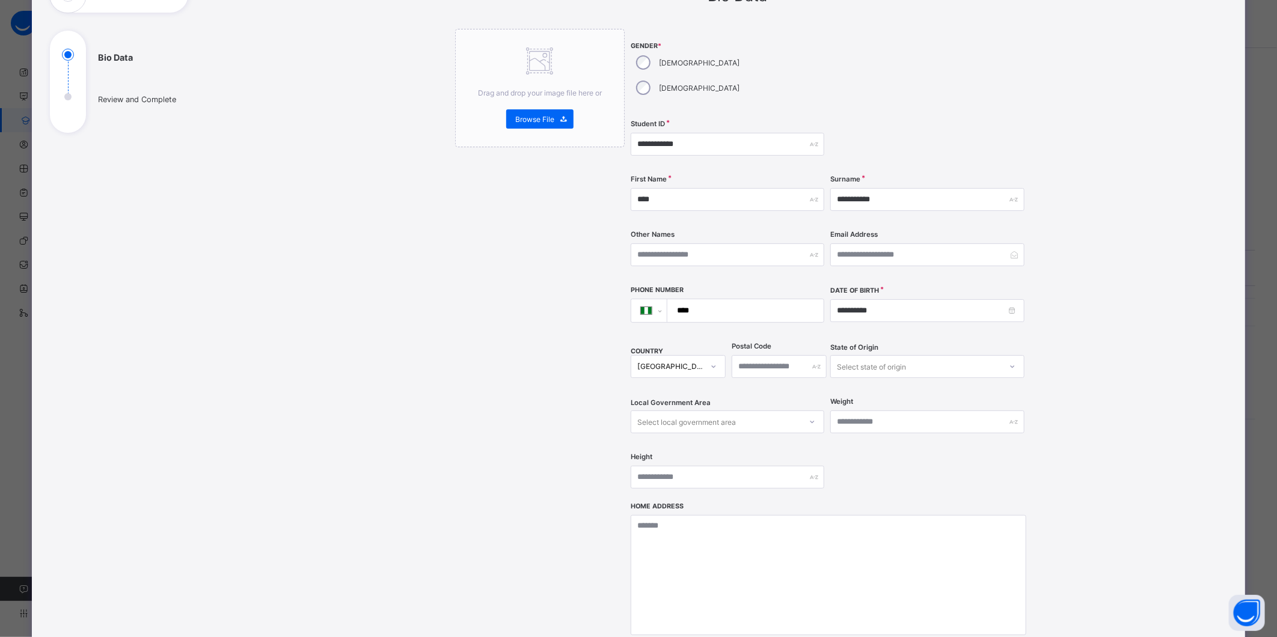
scroll to position [133, 0]
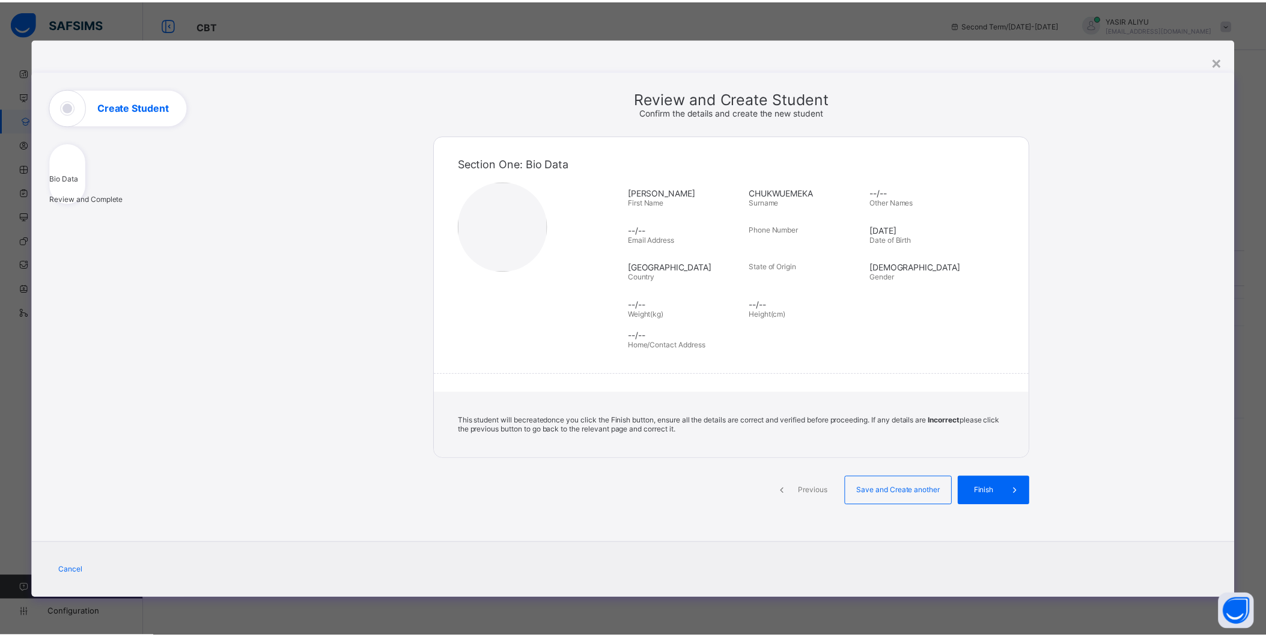
scroll to position [0, 0]
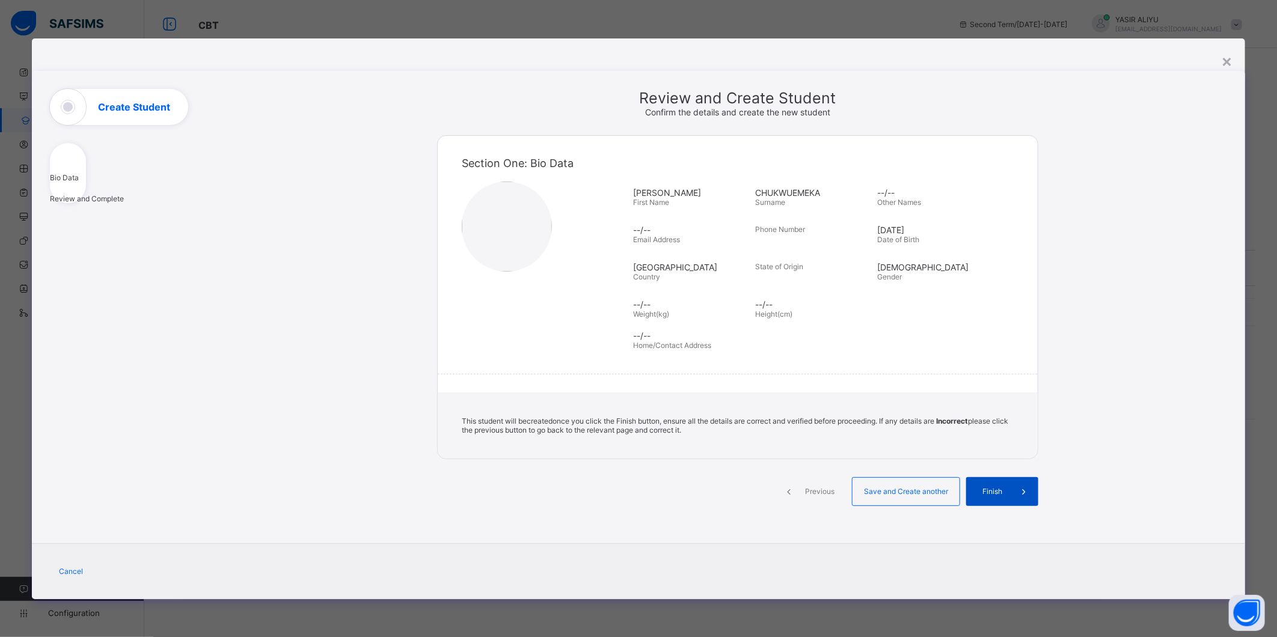
click at [999, 490] on span "Finish" at bounding box center [992, 491] width 34 height 9
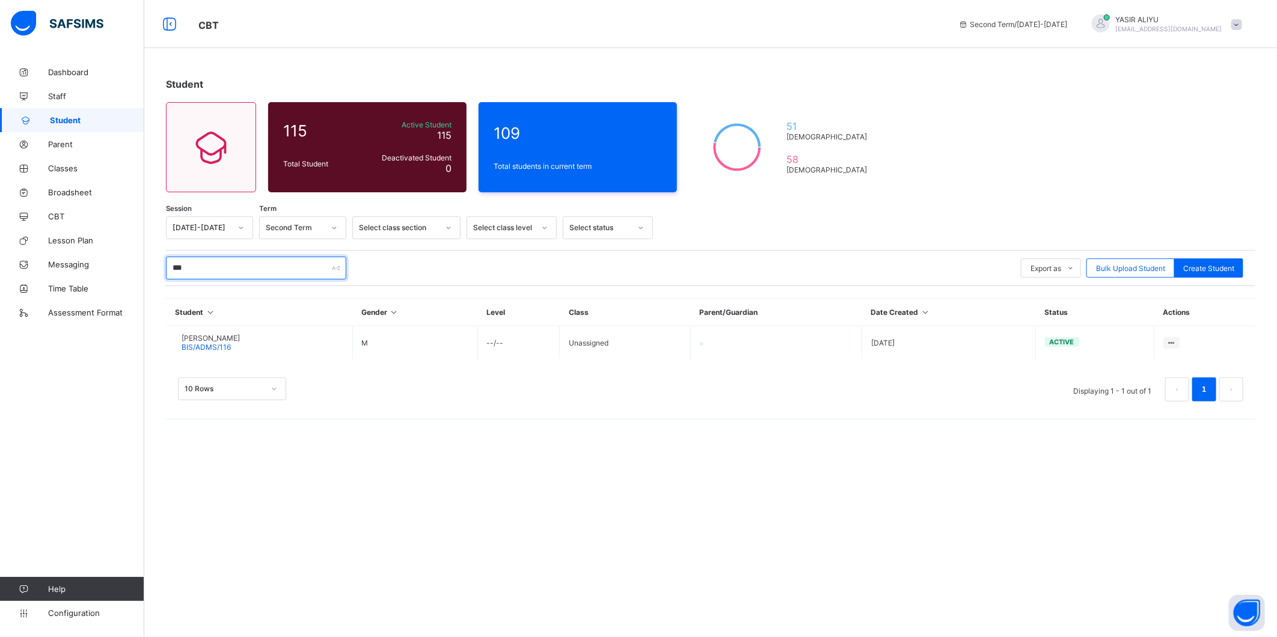
click at [239, 260] on input "***" at bounding box center [256, 268] width 180 height 23
type input "***"
click at [347, 448] on div "Student 115 Total Student Active Student 115 Deactivated Student 0 109 Total st…" at bounding box center [710, 318] width 1132 height 637
click at [79, 169] on span "Classes" at bounding box center [96, 168] width 96 height 10
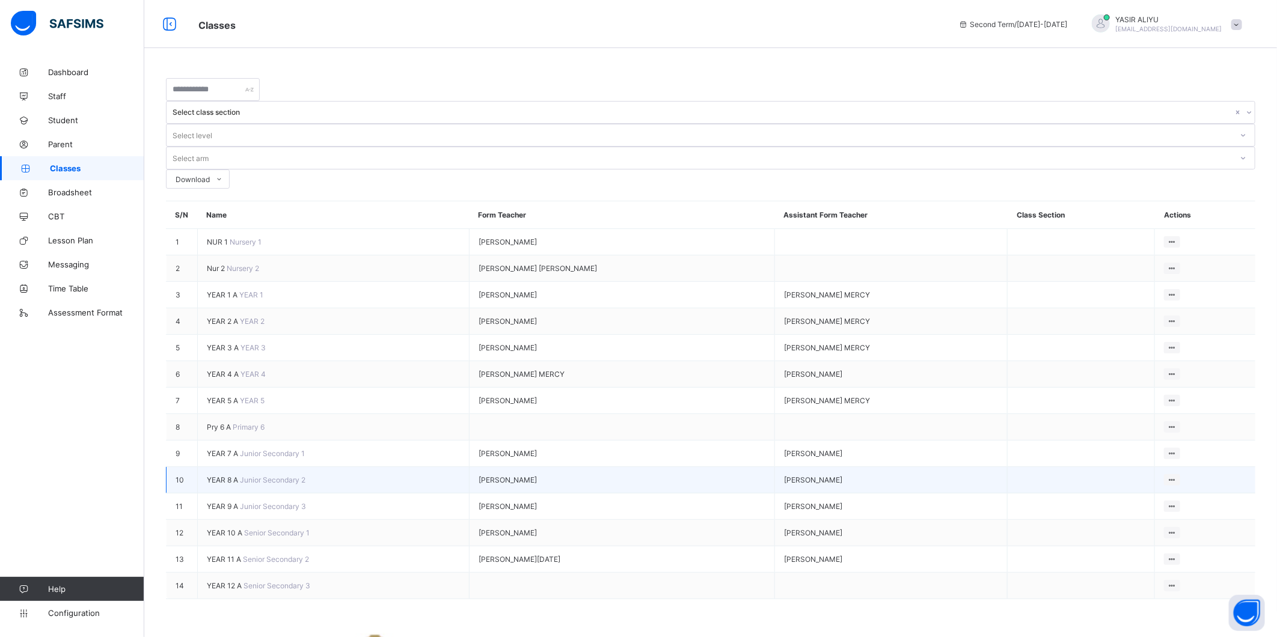
click at [219, 475] on span "YEAR 8 A" at bounding box center [223, 479] width 33 height 9
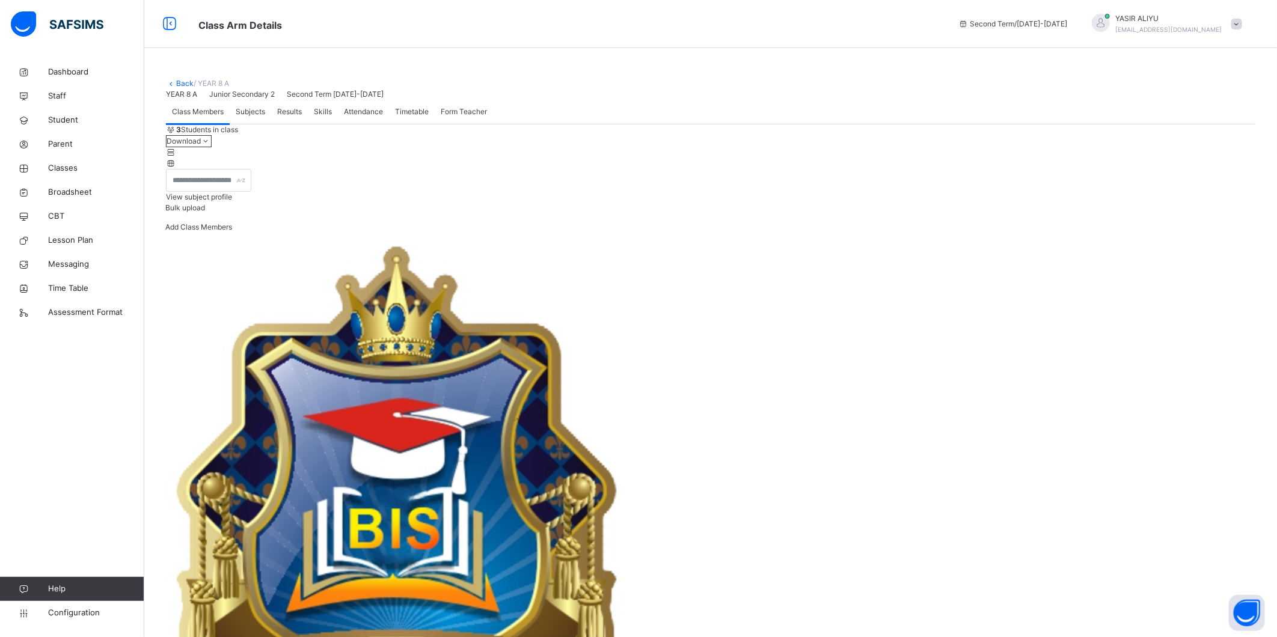
click at [232, 231] on span "Add Class Members" at bounding box center [198, 226] width 67 height 9
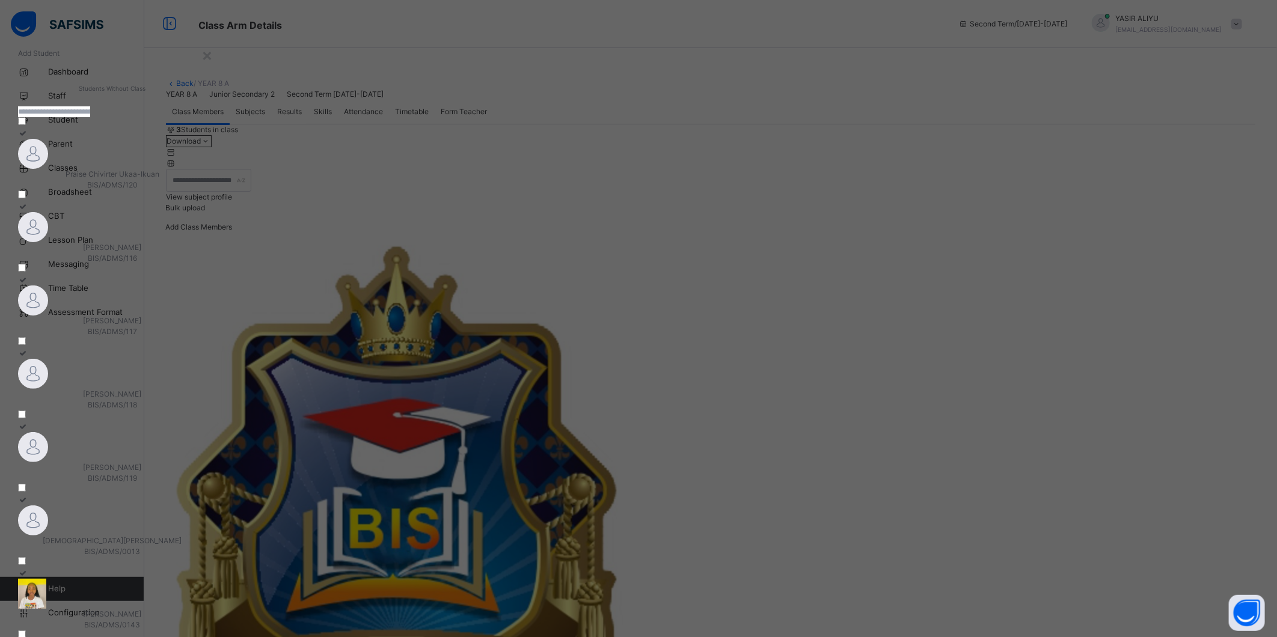
click at [142, 252] on span "MIKAELA CHUKWUEMEKA" at bounding box center [113, 247] width 58 height 9
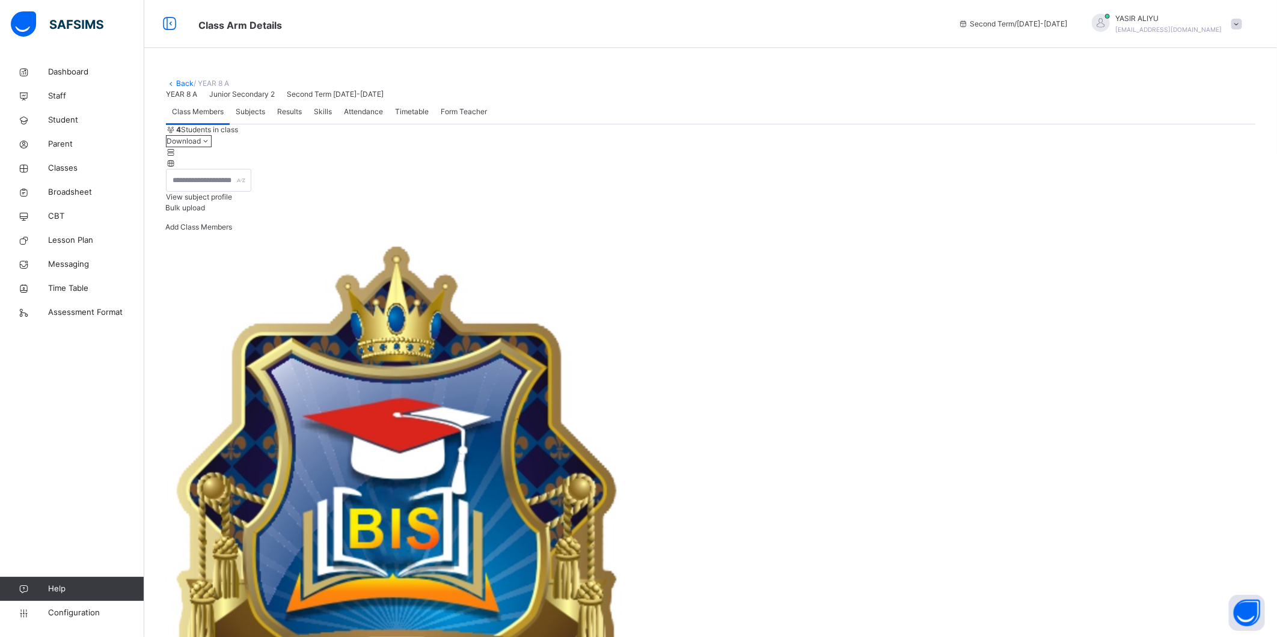
click at [179, 82] on link "Back" at bounding box center [184, 83] width 17 height 9
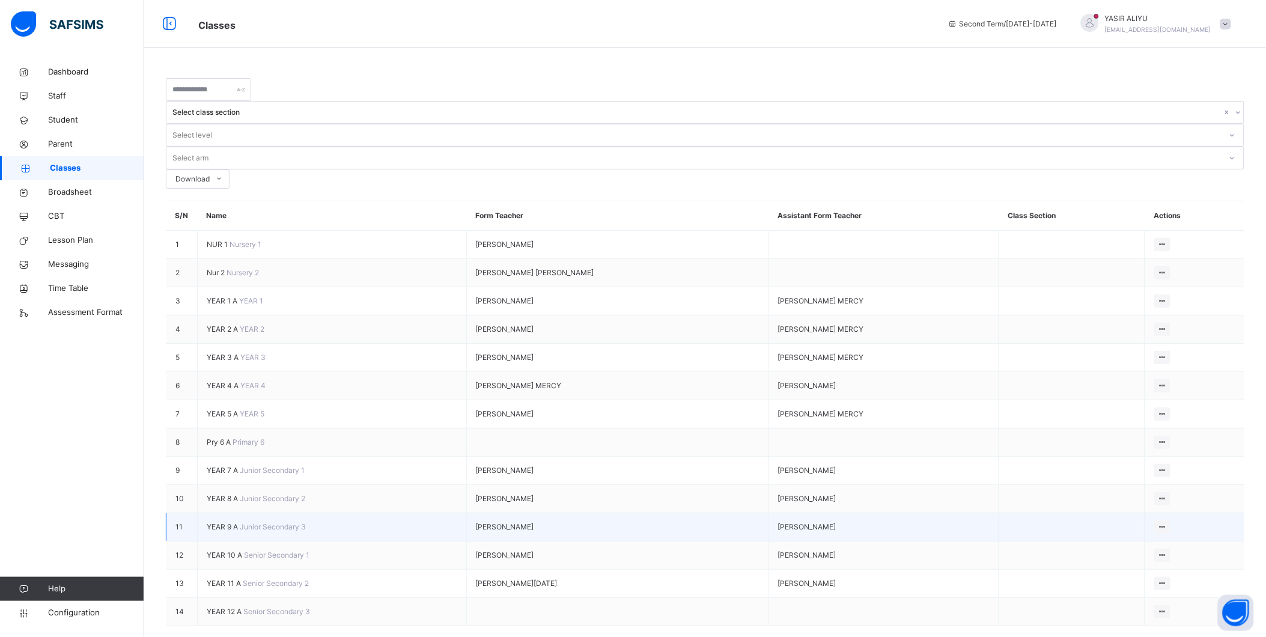
click at [219, 522] on span "YEAR 9 A" at bounding box center [223, 526] width 33 height 9
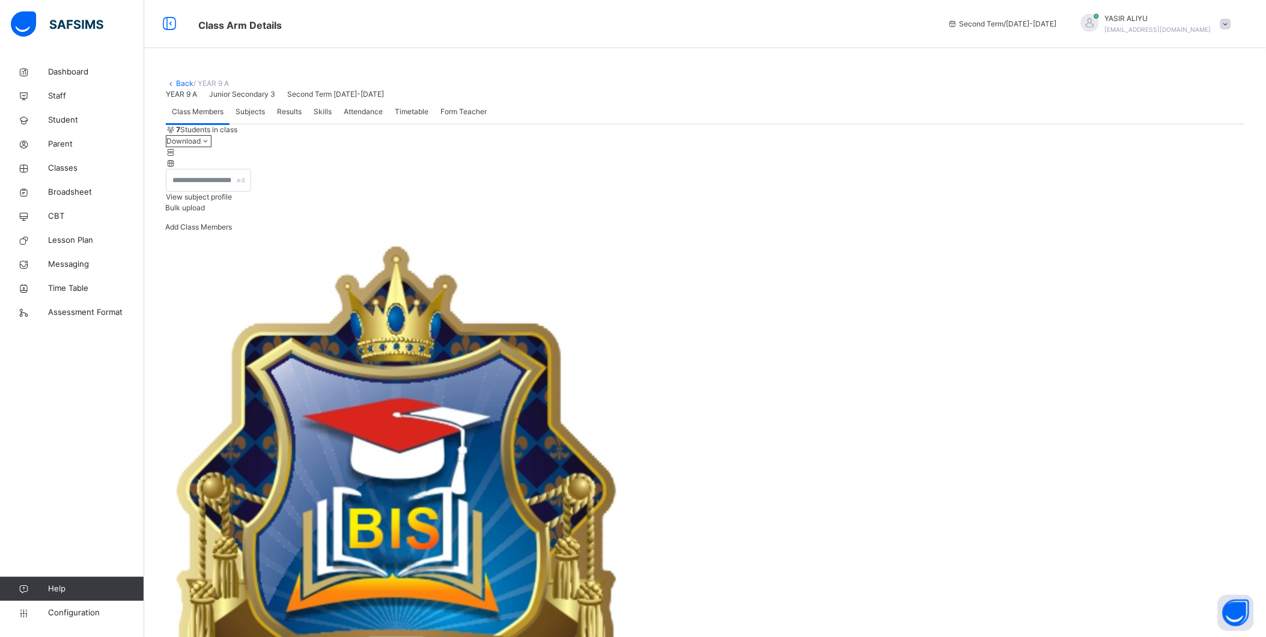
click at [232, 231] on span "Add Class Members" at bounding box center [198, 226] width 67 height 9
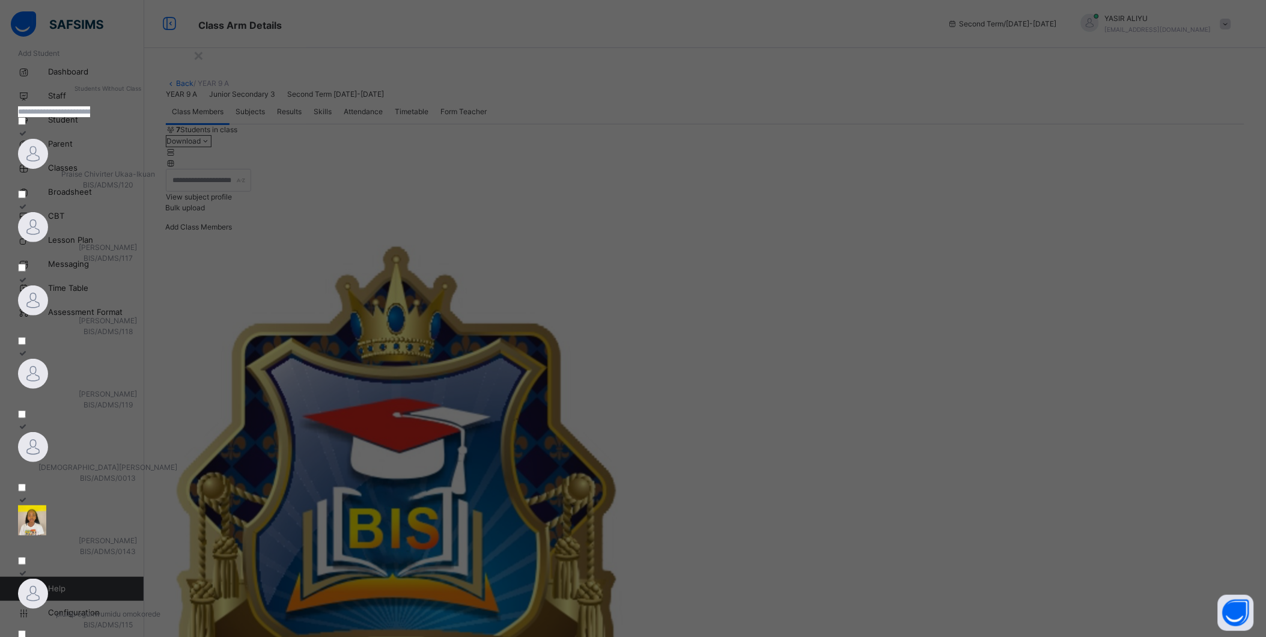
click at [138, 252] on span "WINSTON CHUKWUEMEKA" at bounding box center [108, 247] width 58 height 9
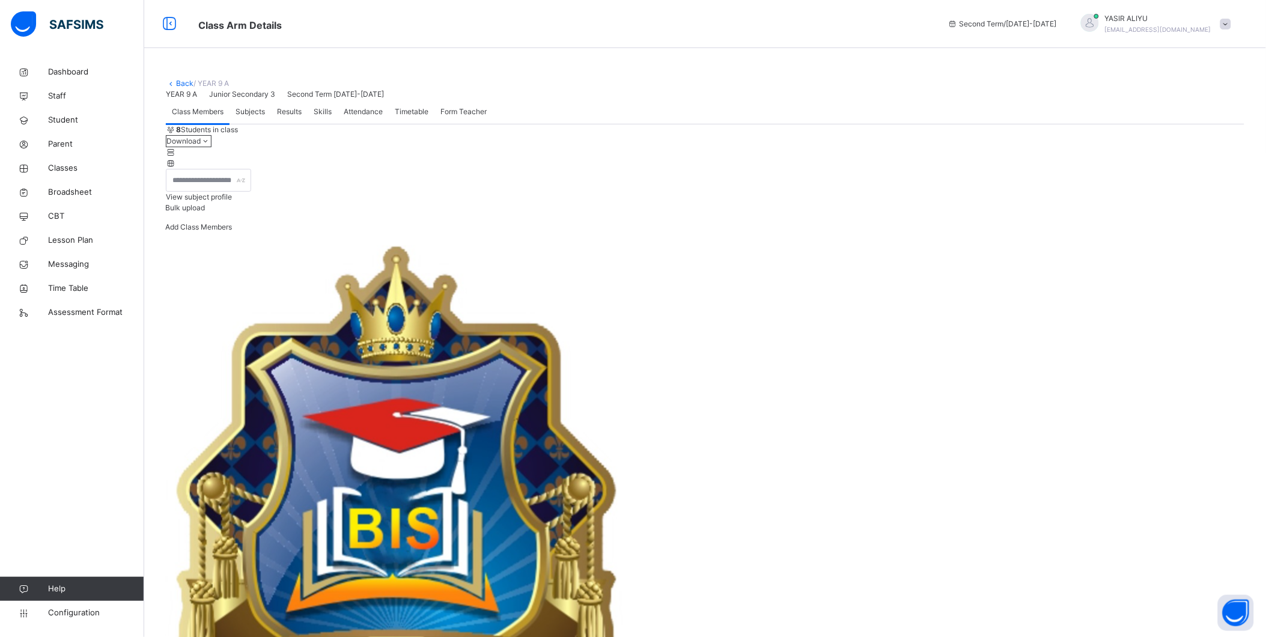
click at [182, 79] on link "Back" at bounding box center [184, 83] width 17 height 9
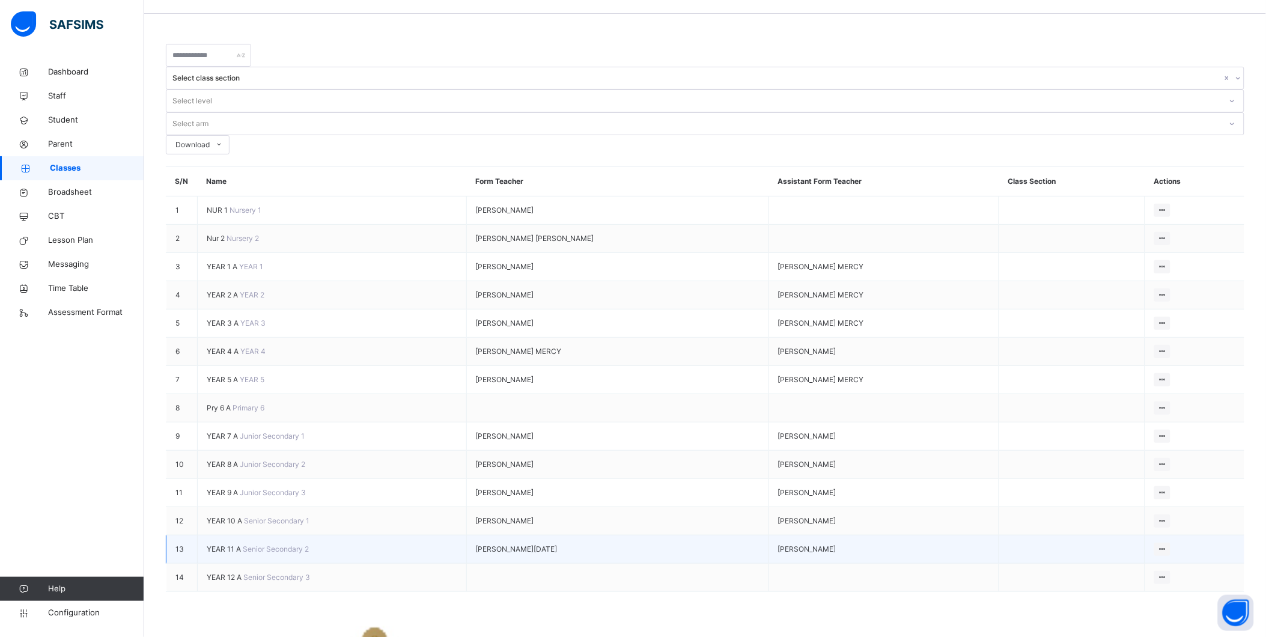
scroll to position [50, 0]
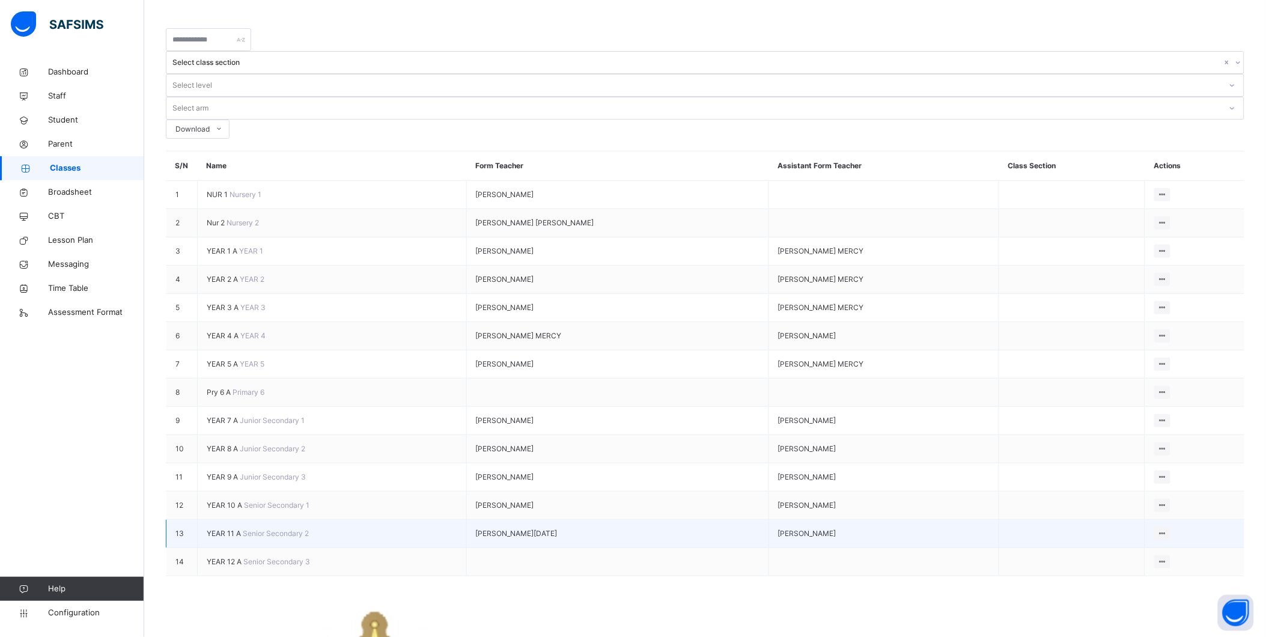
click at [240, 538] on span "YEAR 11 A" at bounding box center [225, 533] width 36 height 9
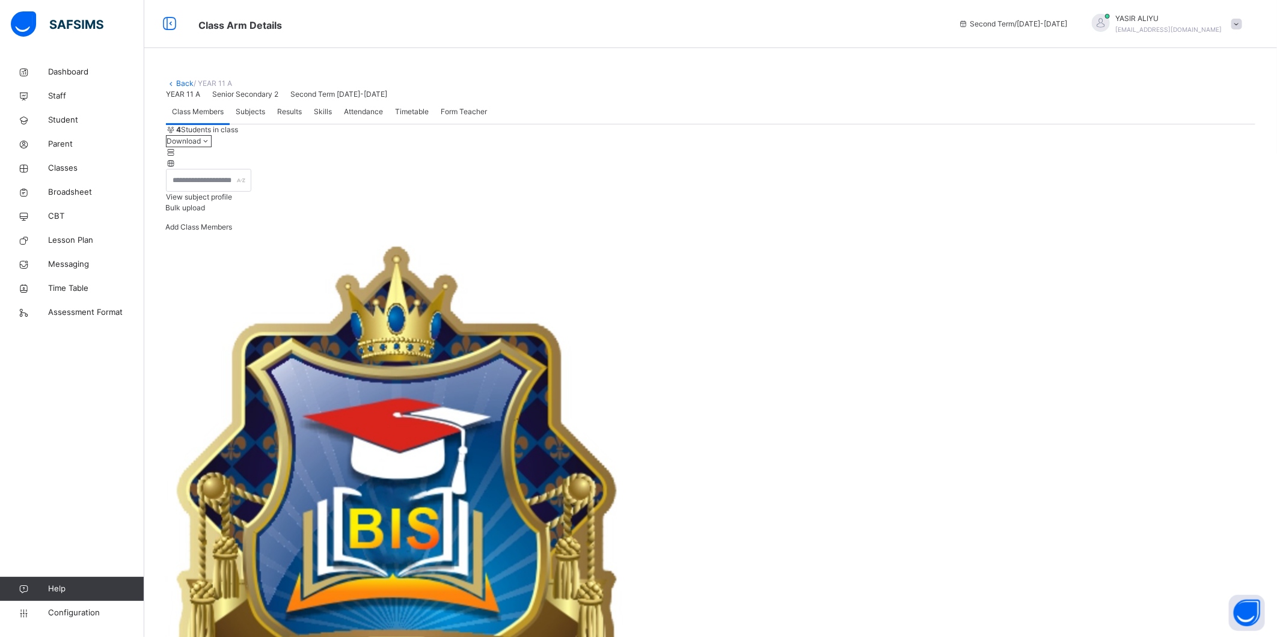
click at [232, 231] on span "Add Class Members" at bounding box center [198, 226] width 67 height 9
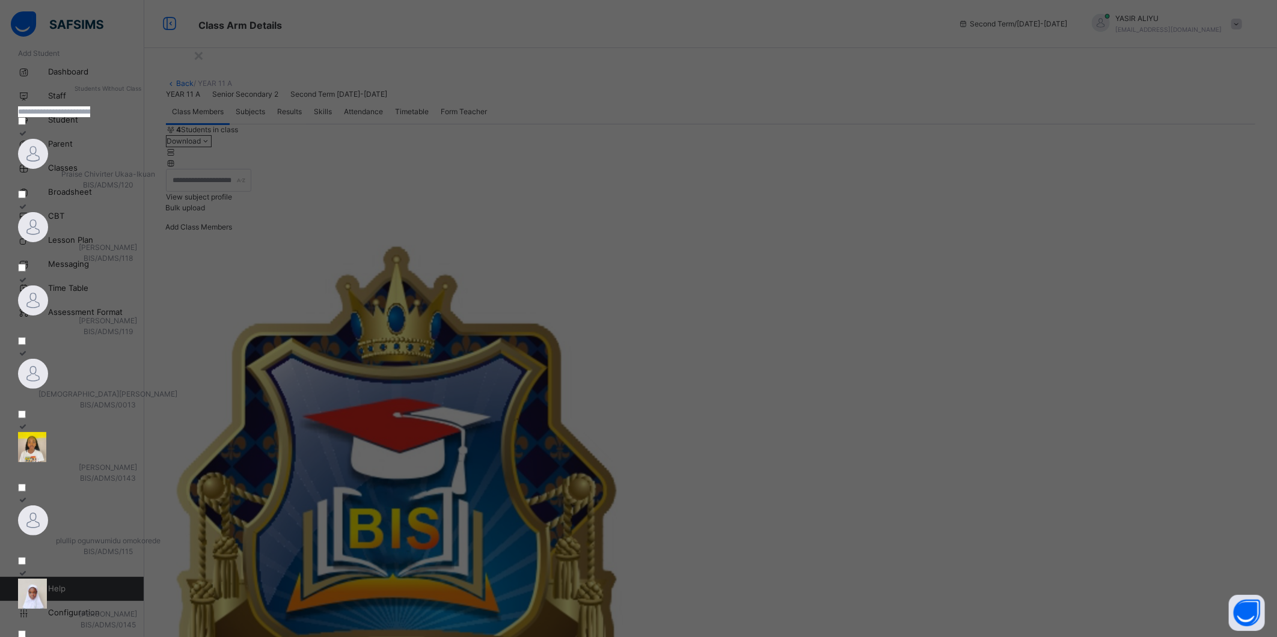
click at [198, 264] on div "CASILDA CHUKWUEMEKA BIS/ADMS/118" at bounding box center [108, 253] width 180 height 22
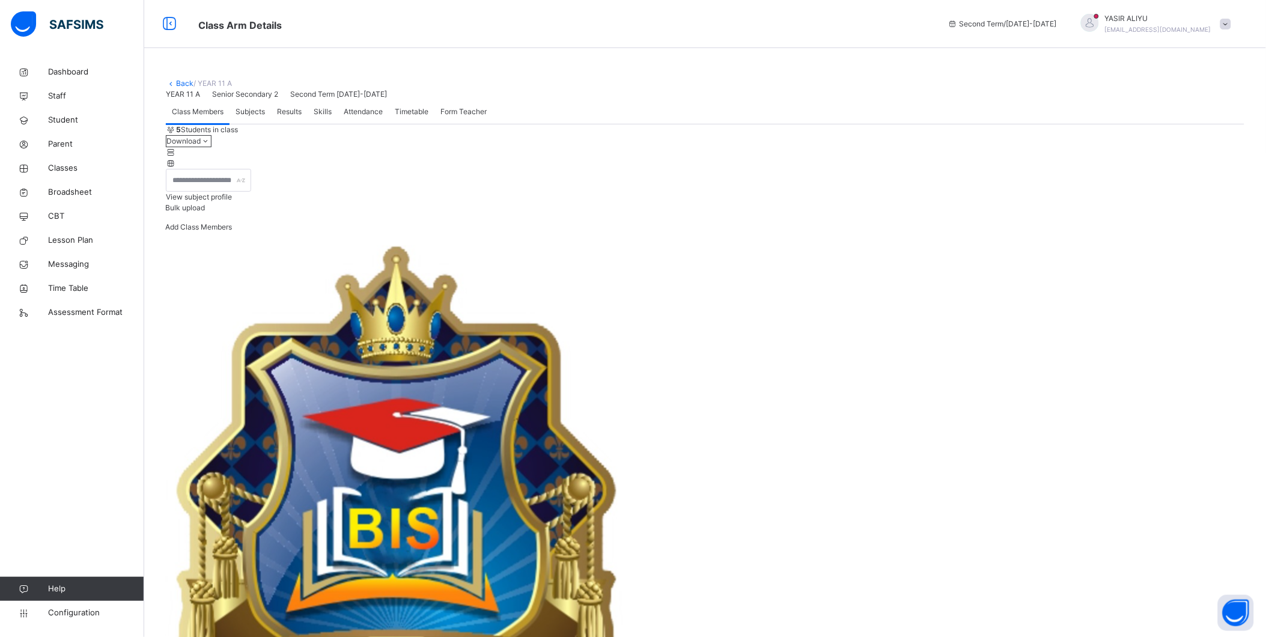
click at [177, 82] on link "Back" at bounding box center [184, 83] width 17 height 9
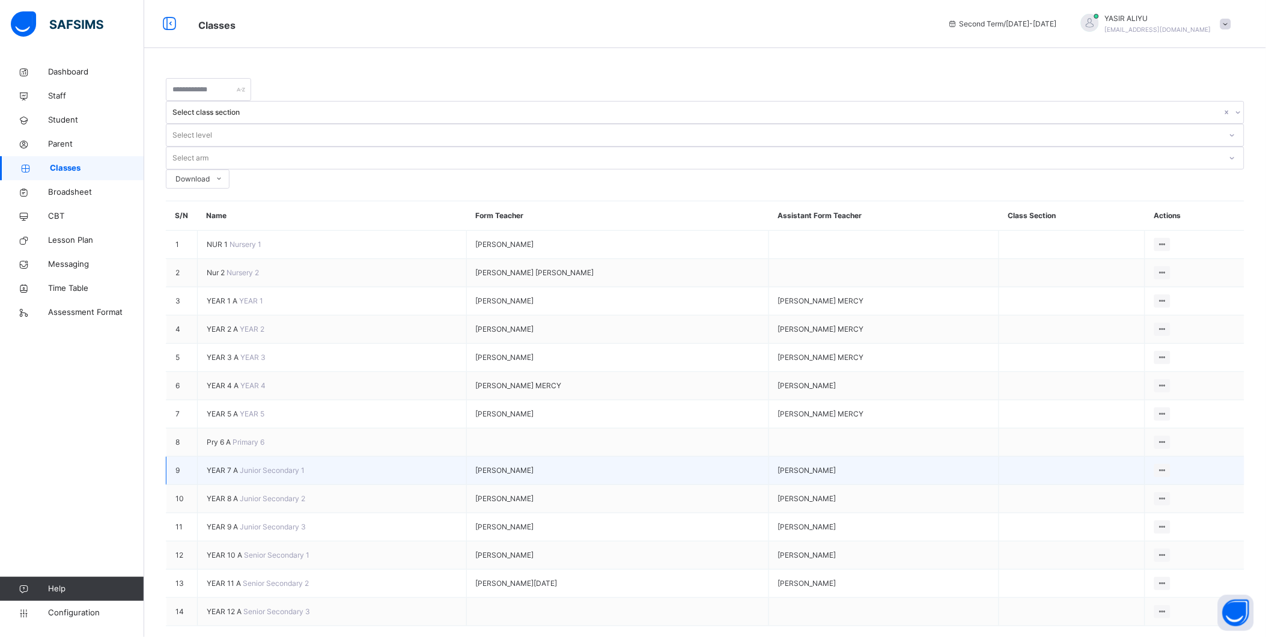
click at [218, 466] on span "YEAR 7 A" at bounding box center [223, 470] width 33 height 9
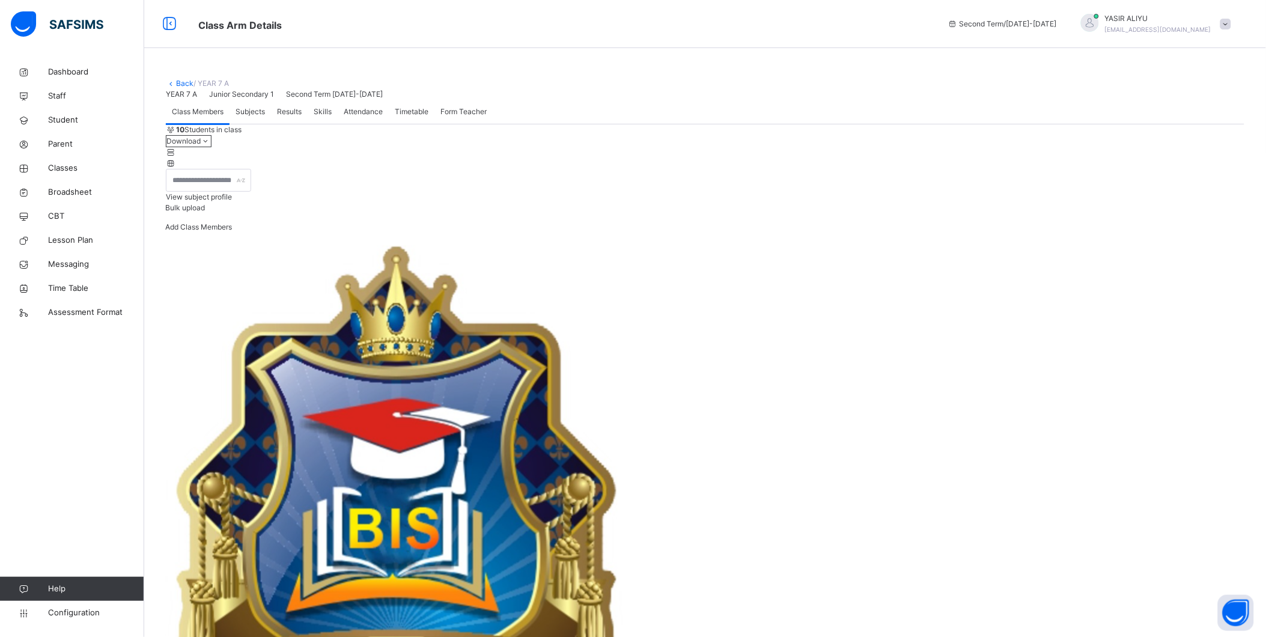
click at [232, 231] on span "Add Class Members" at bounding box center [198, 226] width 67 height 9
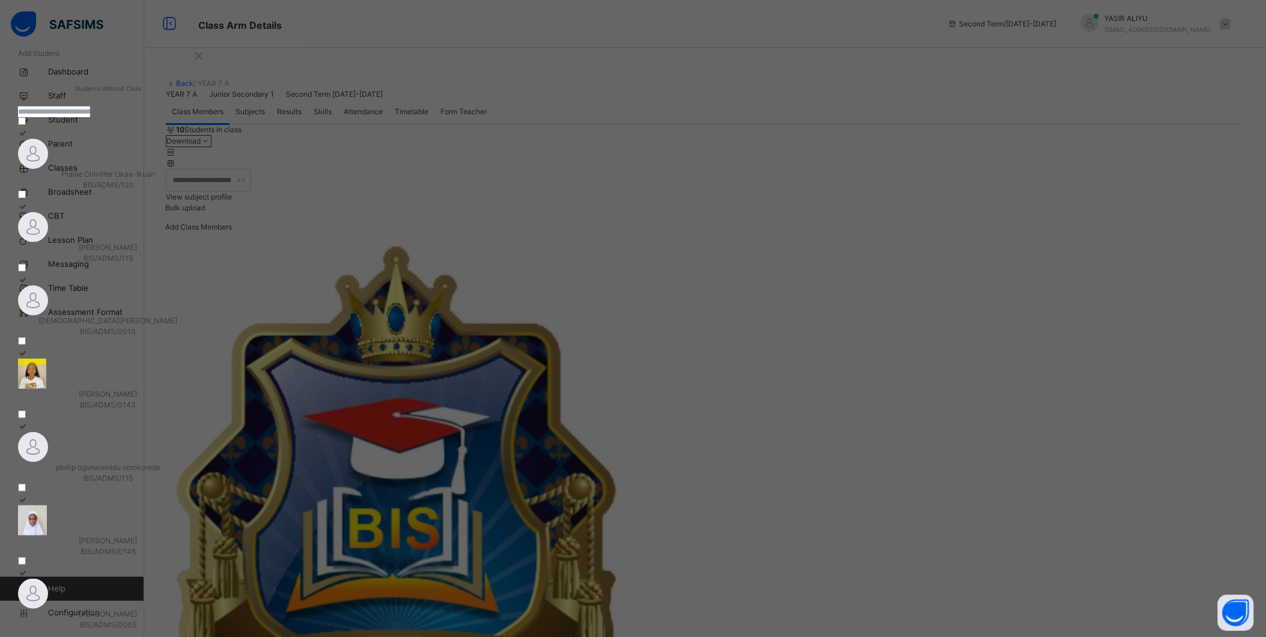
click at [138, 252] on span "ZITA CHUKWUEMEKA" at bounding box center [108, 247] width 58 height 9
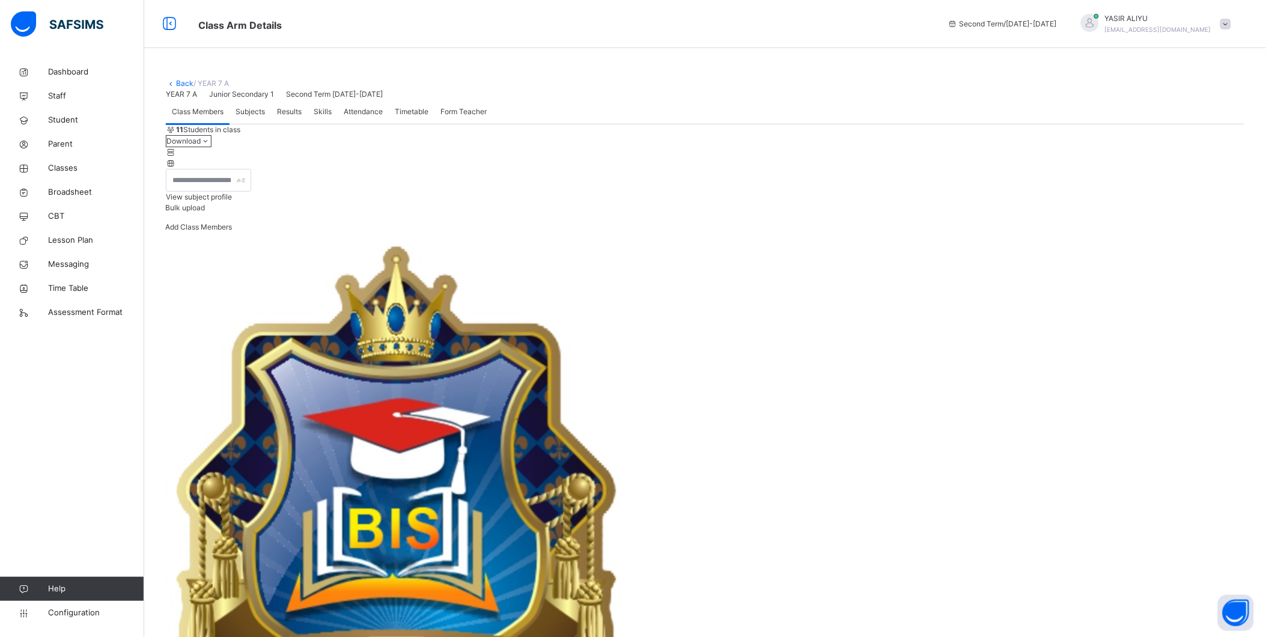
click at [169, 82] on icon at bounding box center [171, 83] width 10 height 9
click at [176, 80] on link "Back" at bounding box center [184, 83] width 17 height 9
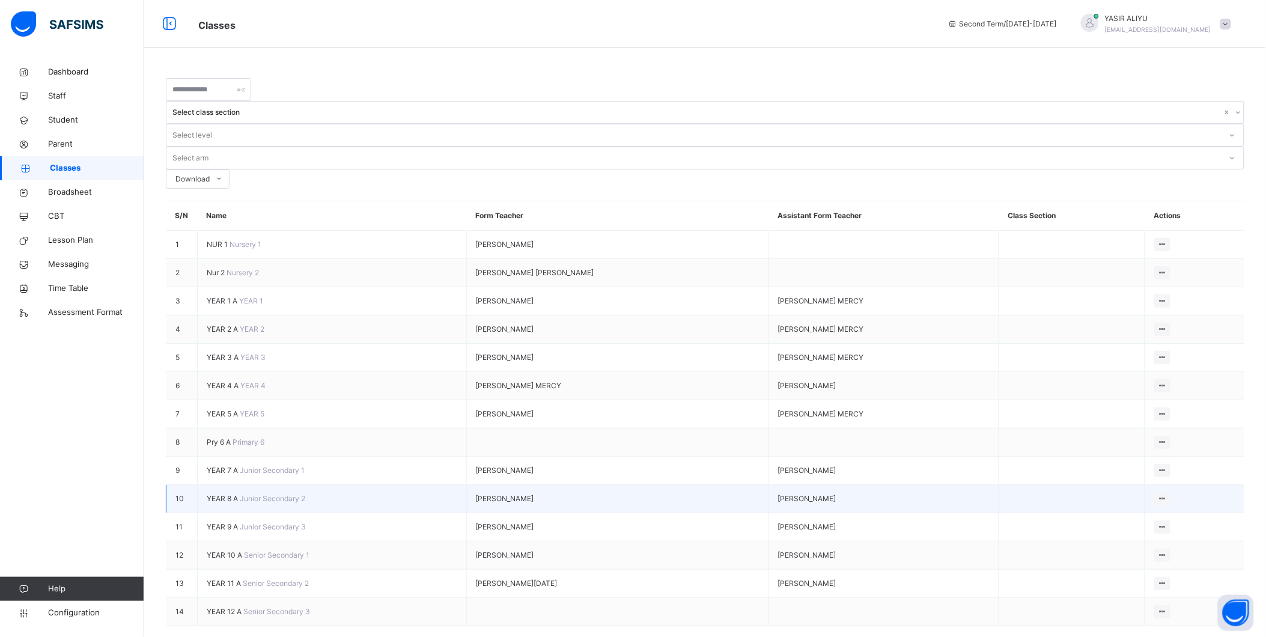
click at [240, 494] on span "YEAR 8 A" at bounding box center [223, 498] width 33 height 9
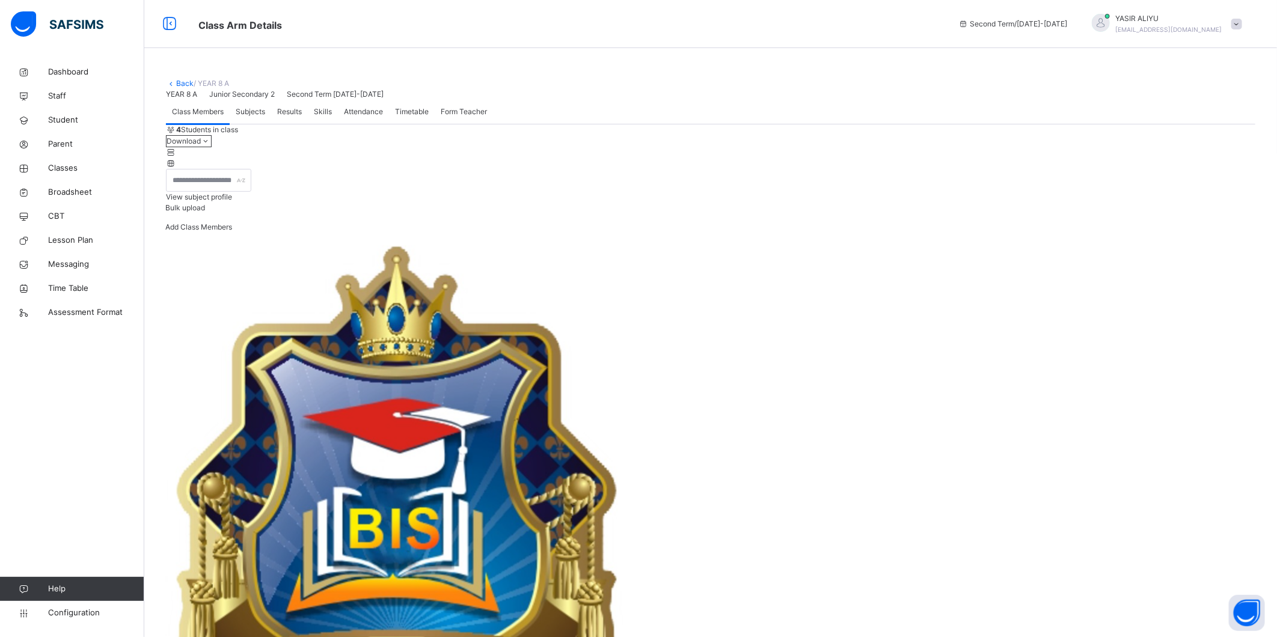
click at [182, 82] on link "Back" at bounding box center [184, 83] width 17 height 9
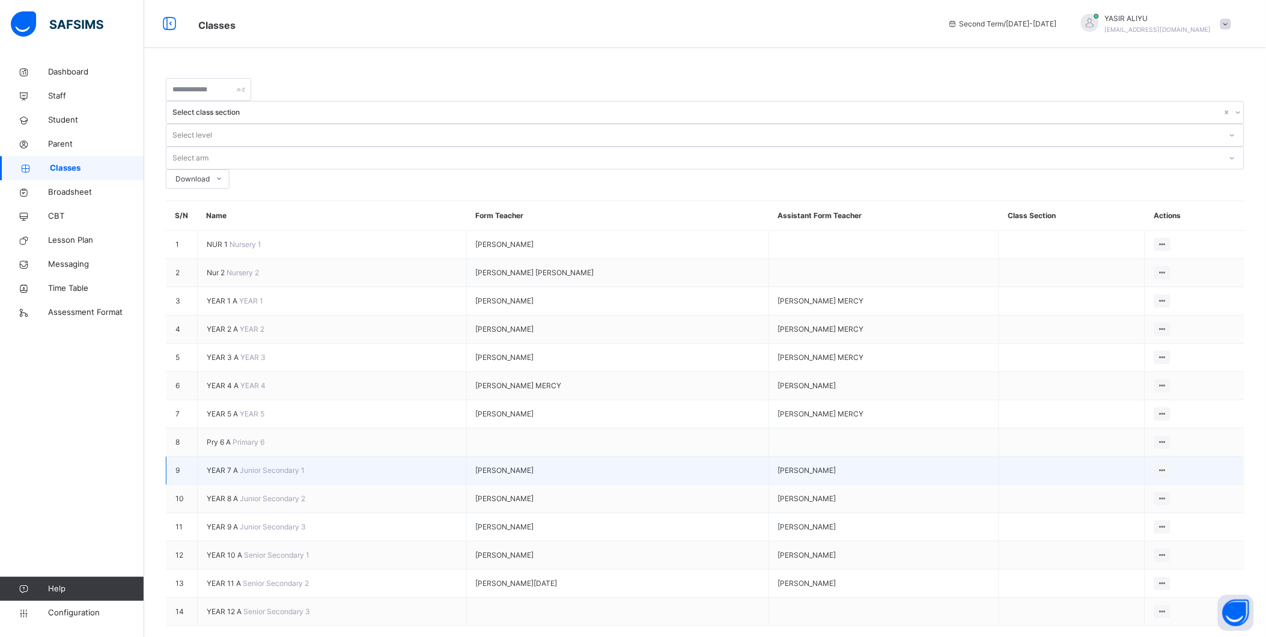
click at [223, 466] on span "YEAR 7 A" at bounding box center [223, 470] width 33 height 9
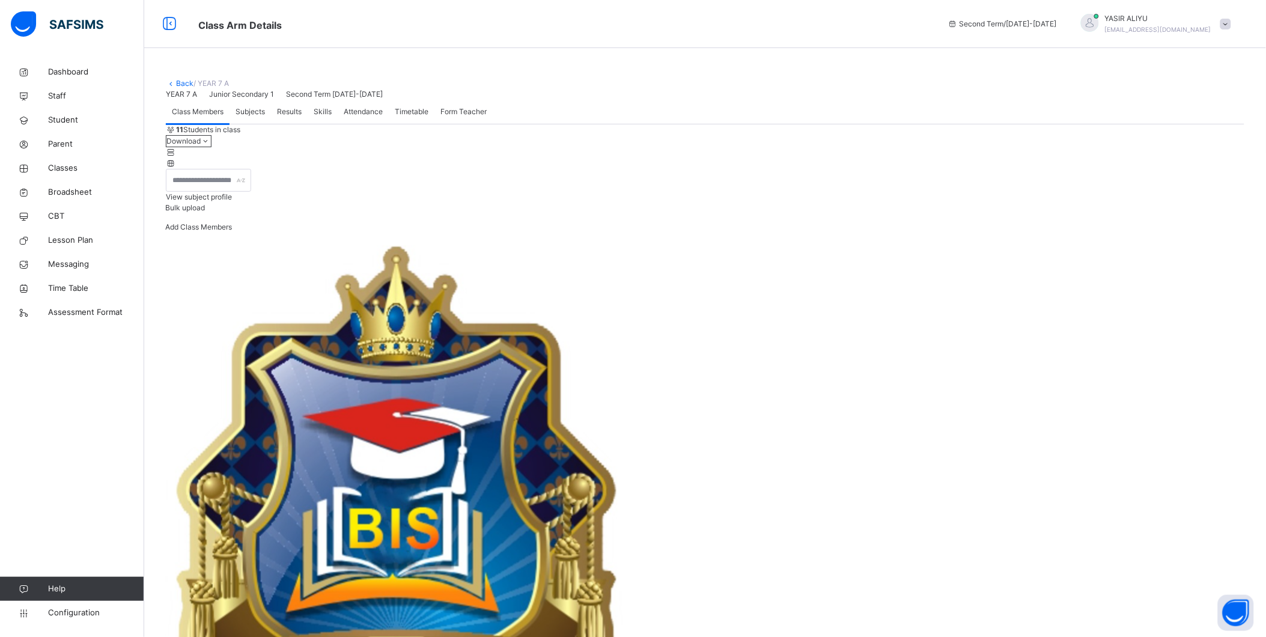
scroll to position [266, 0]
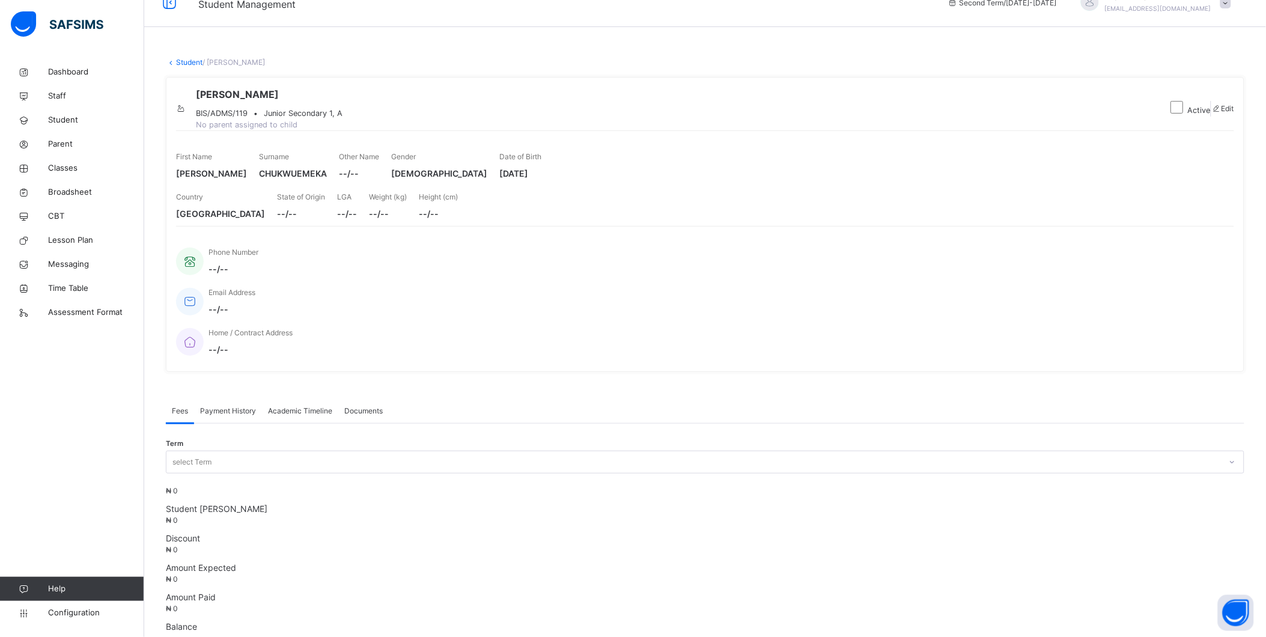
scroll to position [266, 0]
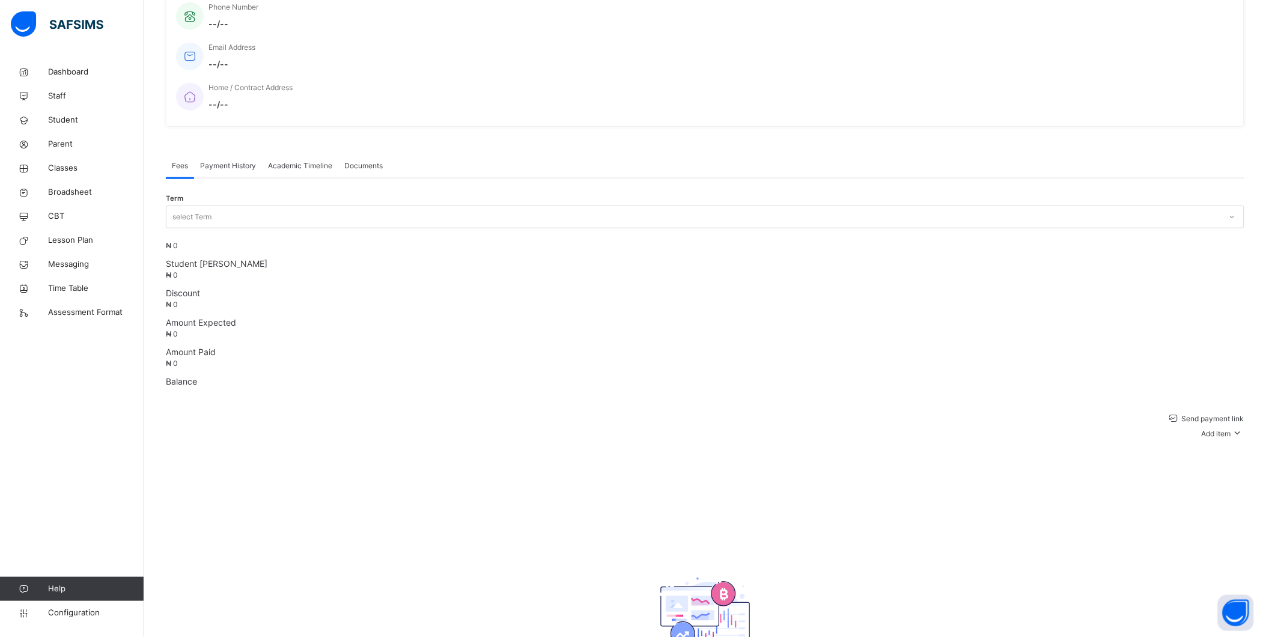
click at [73, 446] on div "Dashboard Staff Student Parent Classes Broadsheet CBT Lesson Plan Messaging Tim…" at bounding box center [72, 342] width 144 height 589
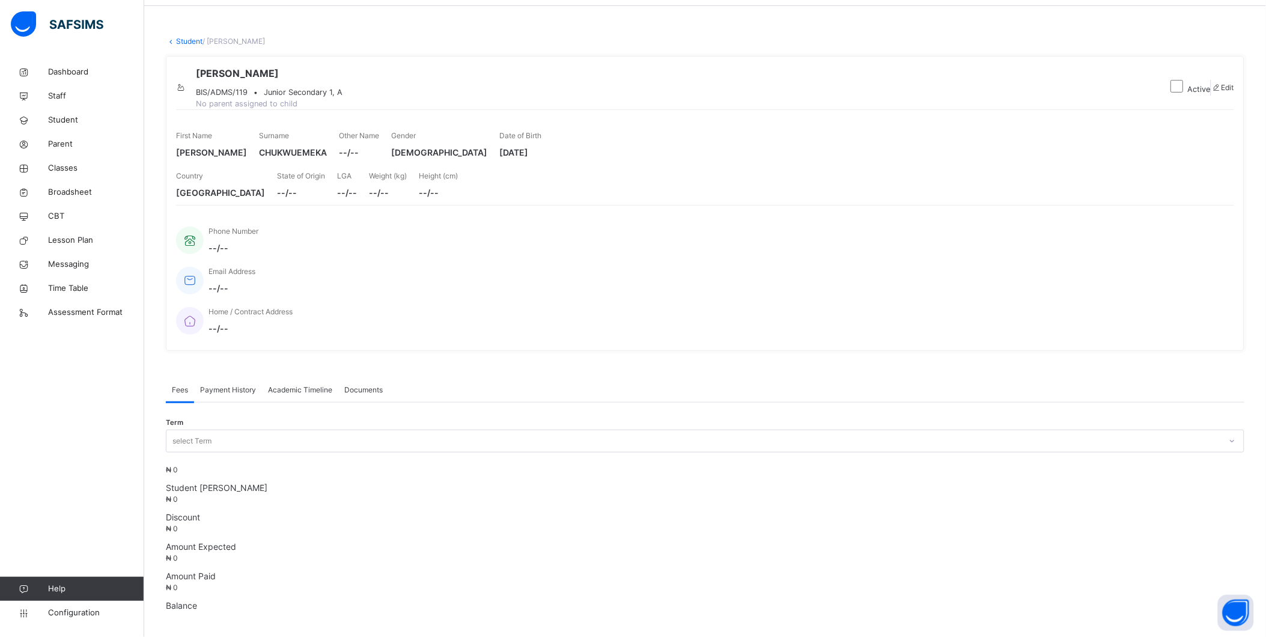
scroll to position [0, 0]
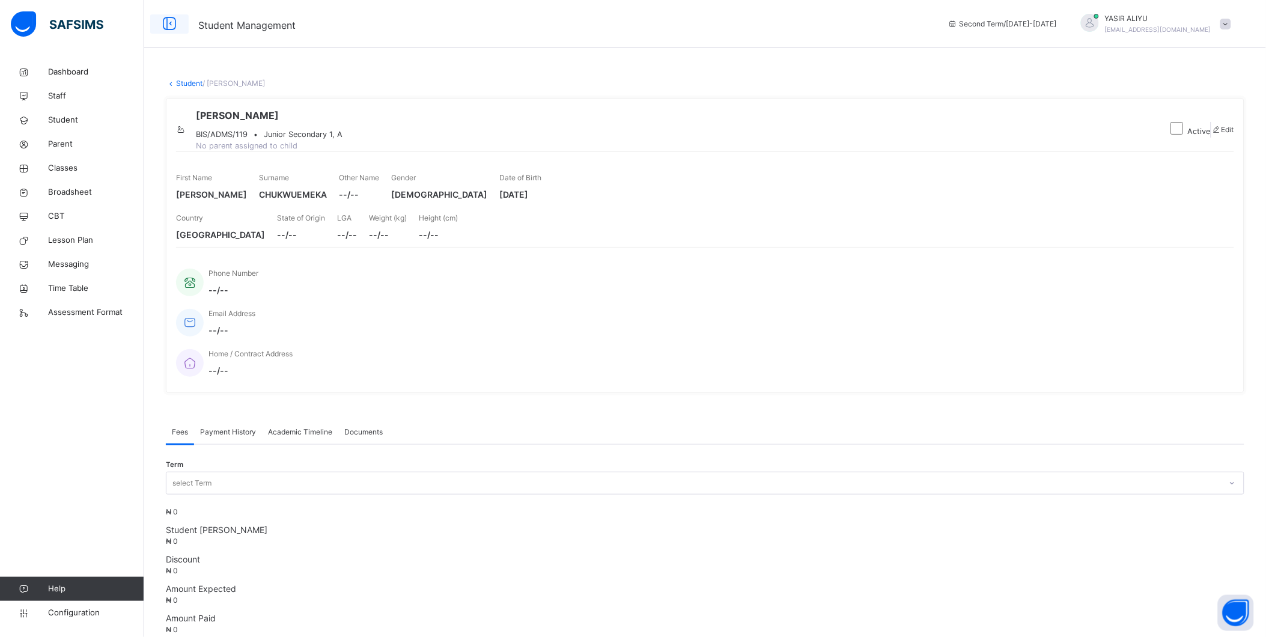
click at [165, 19] on icon at bounding box center [169, 24] width 20 height 22
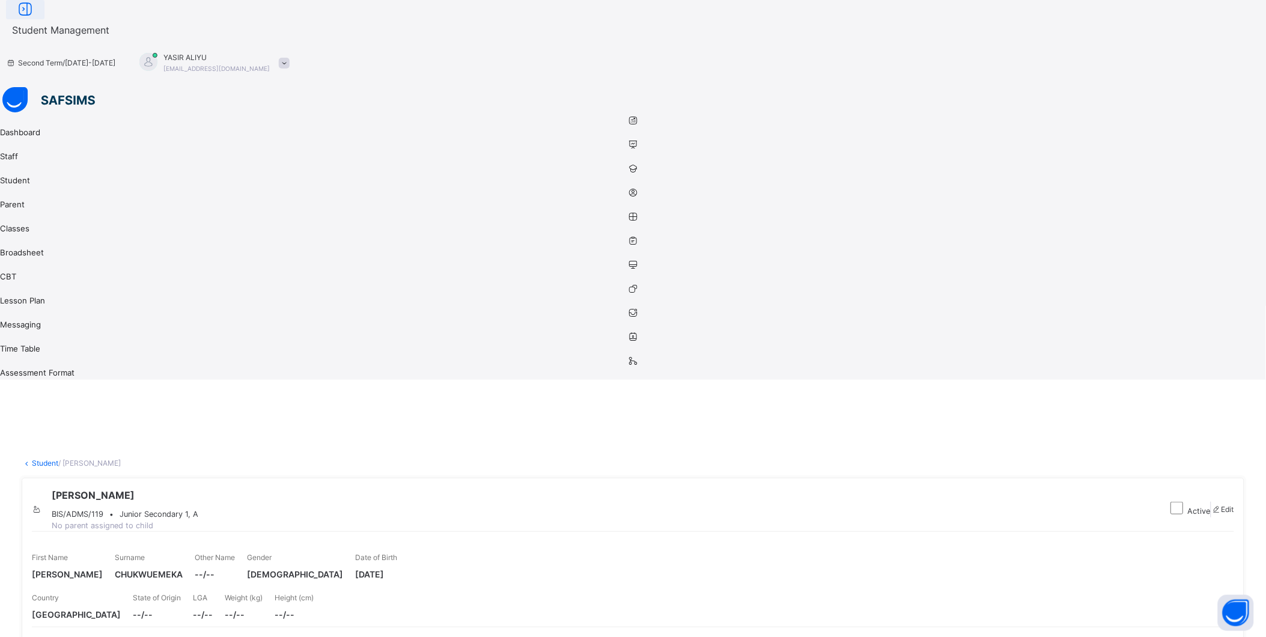
click at [35, 20] on icon at bounding box center [25, 10] width 20 height 22
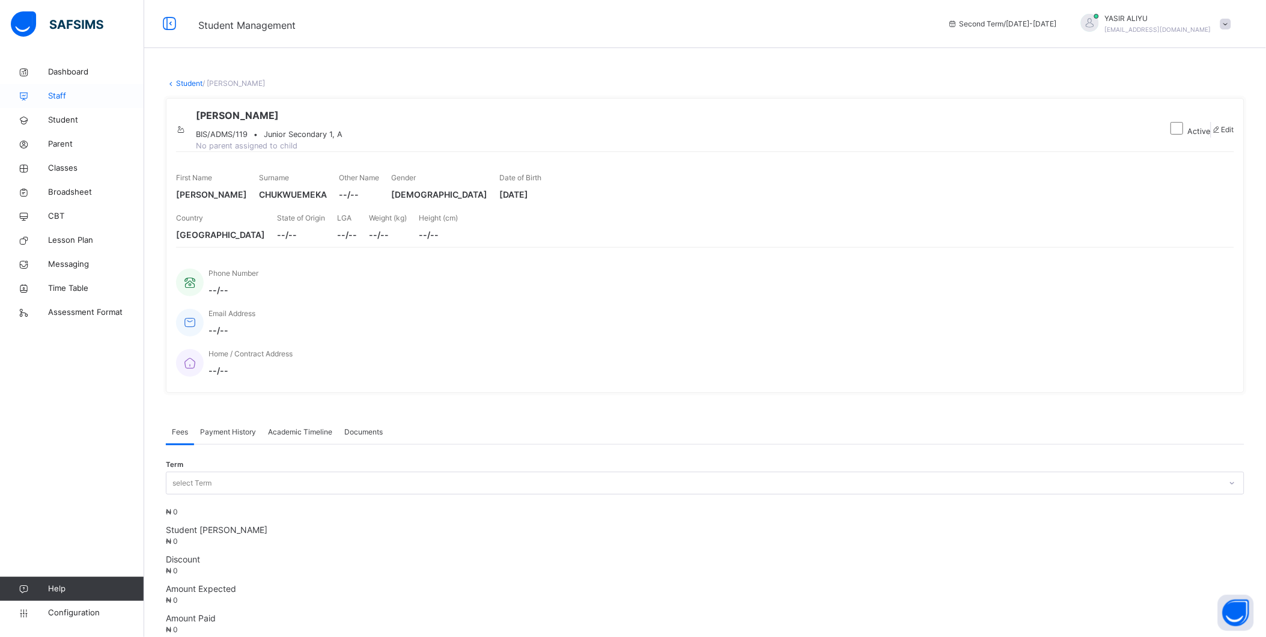
click at [96, 102] on link "Staff" at bounding box center [72, 96] width 144 height 24
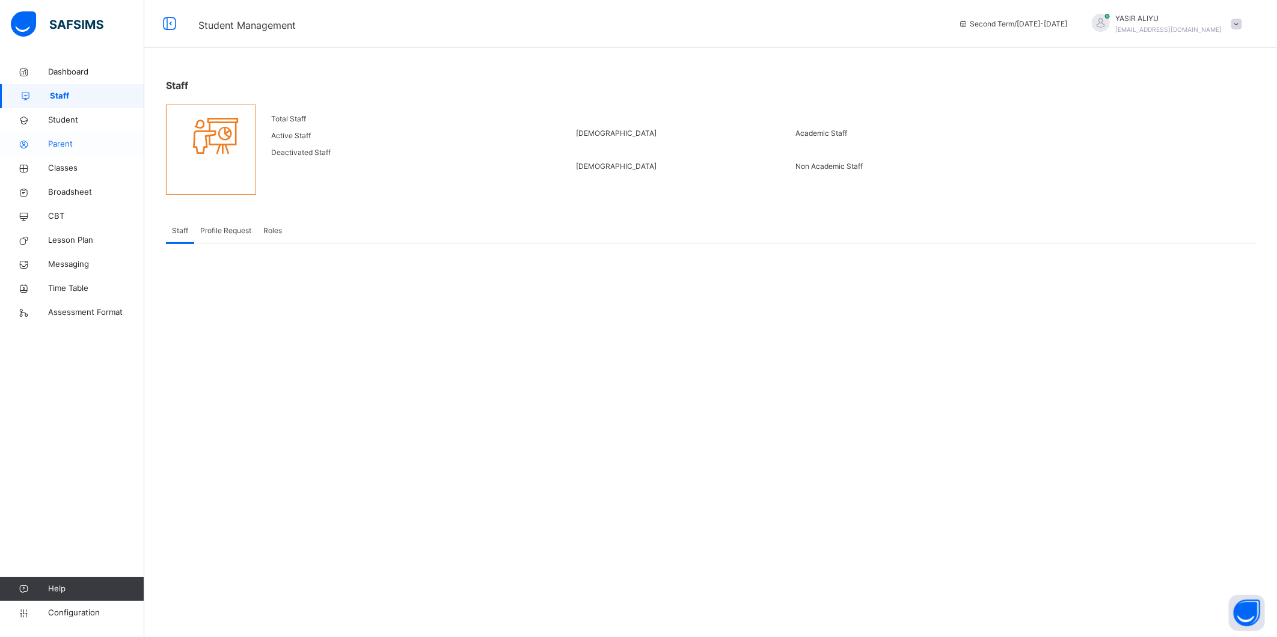
click at [97, 153] on link "Parent" at bounding box center [72, 144] width 144 height 24
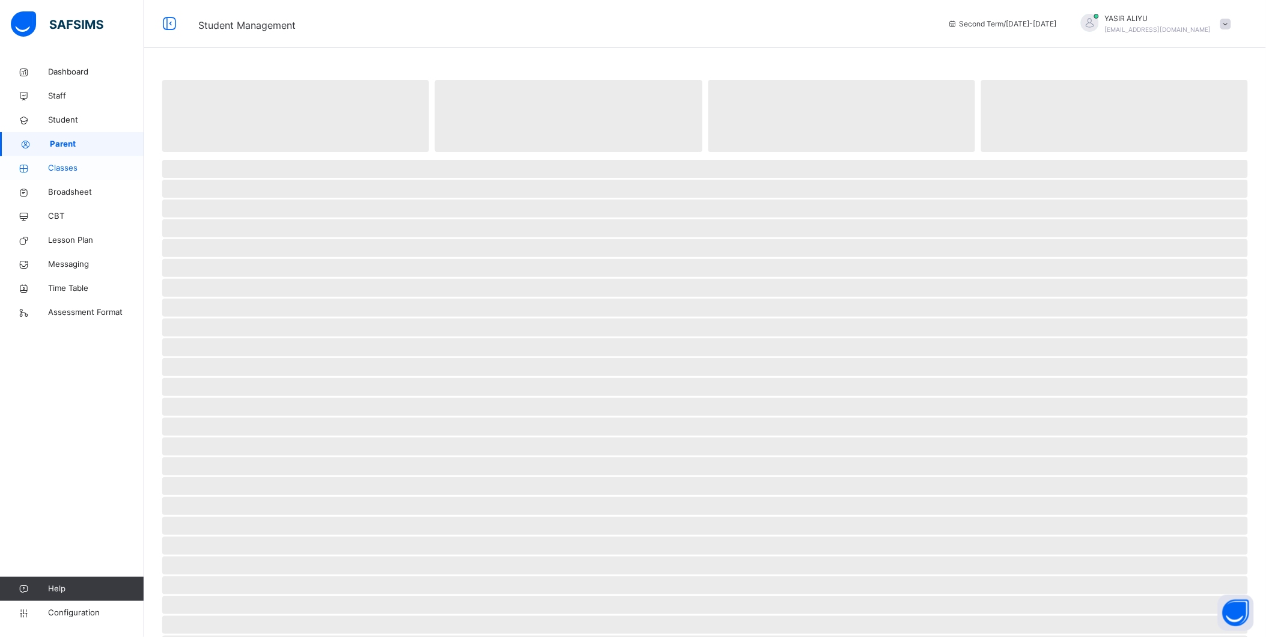
click at [88, 167] on span "Classes" at bounding box center [96, 168] width 96 height 12
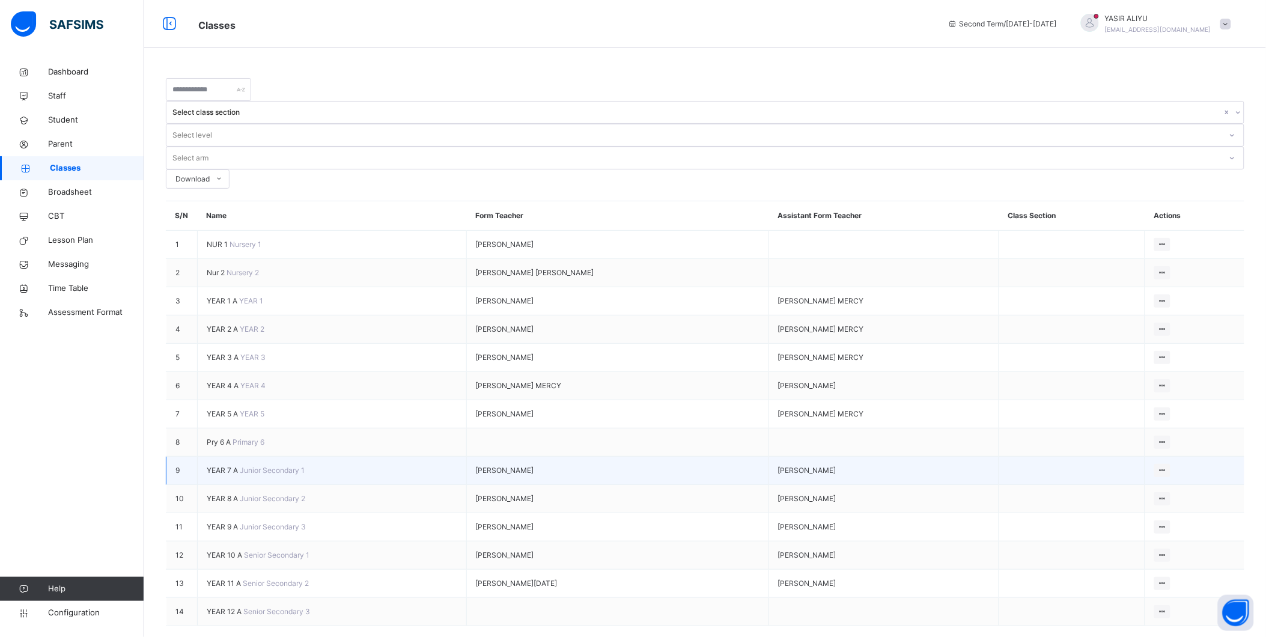
click at [215, 466] on span "YEAR 7 A" at bounding box center [223, 470] width 33 height 9
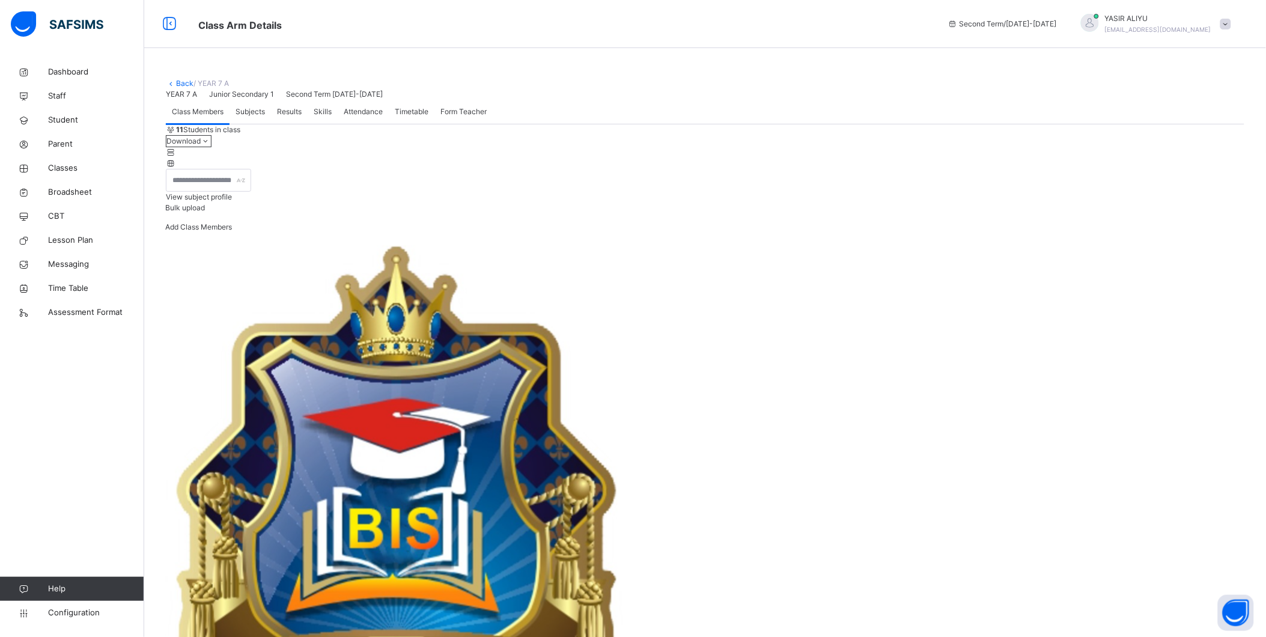
click at [249, 117] on span "Subjects" at bounding box center [250, 111] width 29 height 11
click at [191, 117] on span "Class Members" at bounding box center [198, 111] width 52 height 11
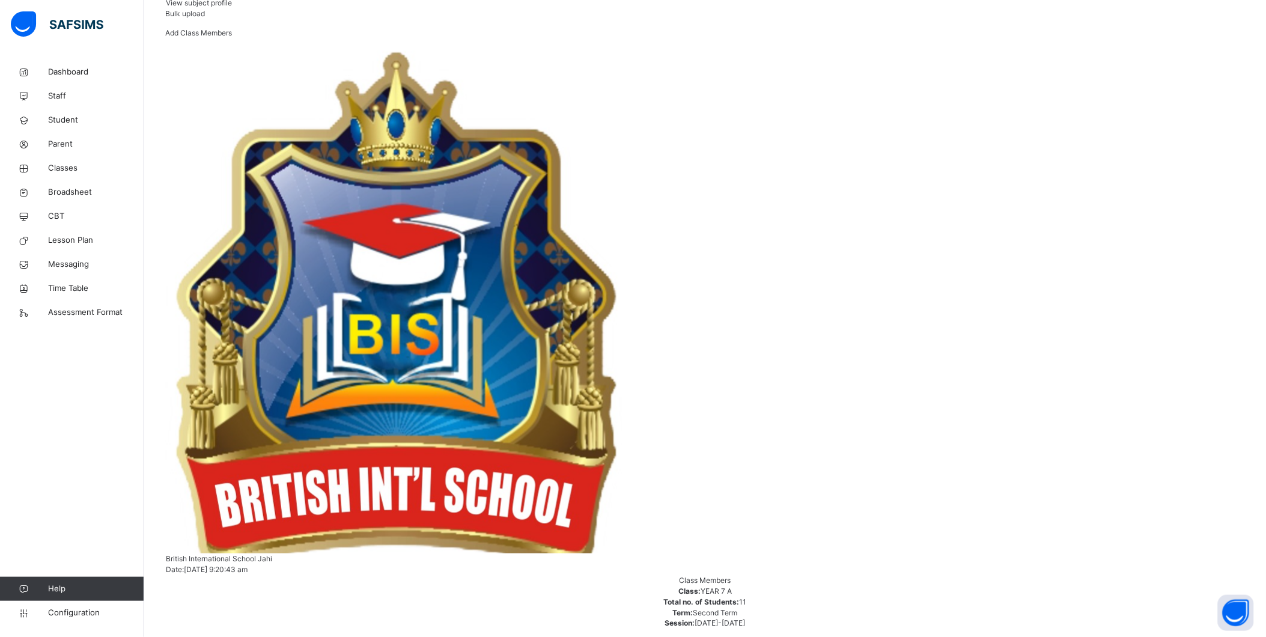
scroll to position [266, 0]
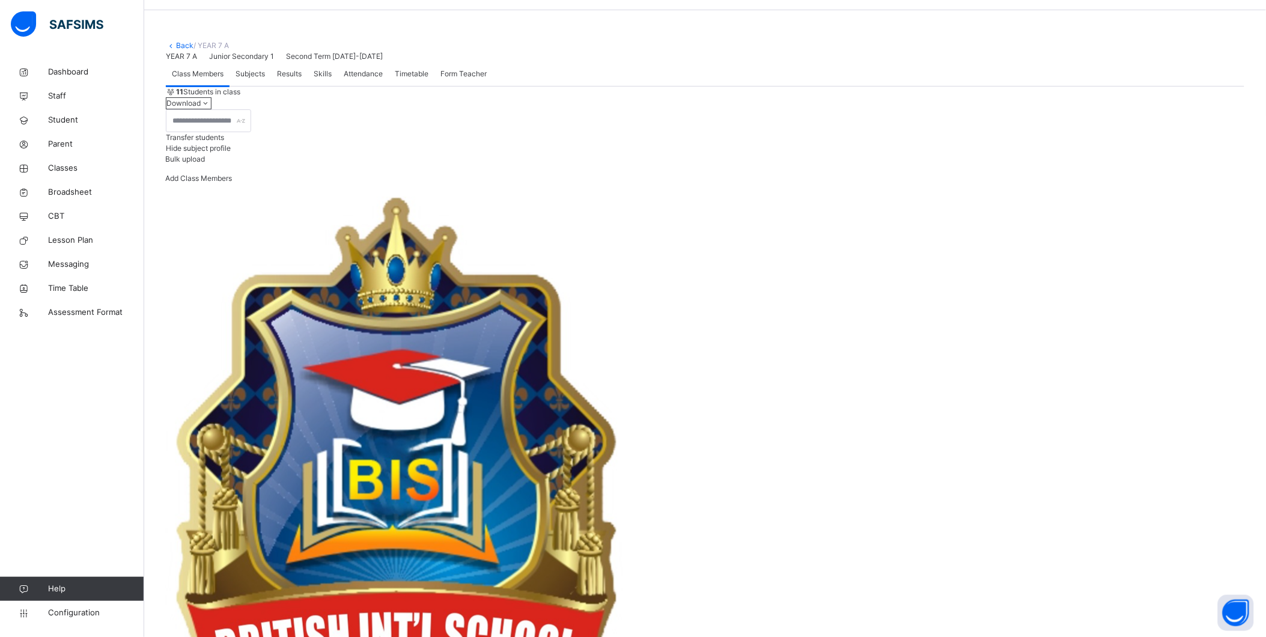
scroll to position [134, 0]
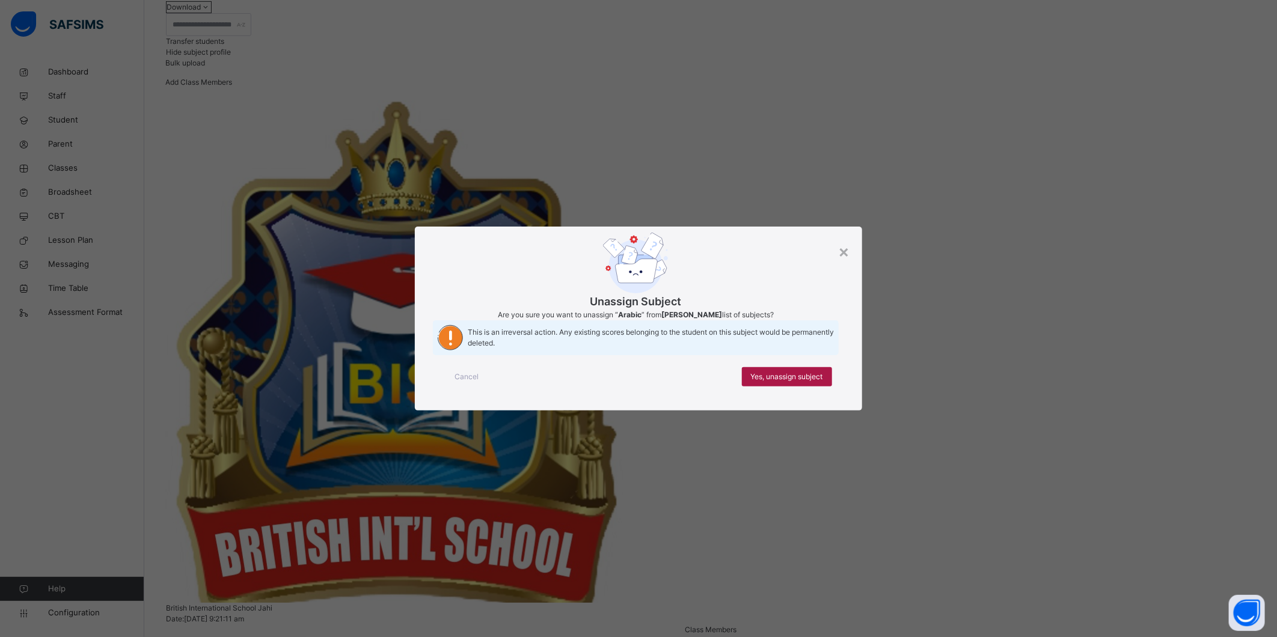
click at [790, 382] on span "Yes, unassign subject" at bounding box center [787, 376] width 72 height 11
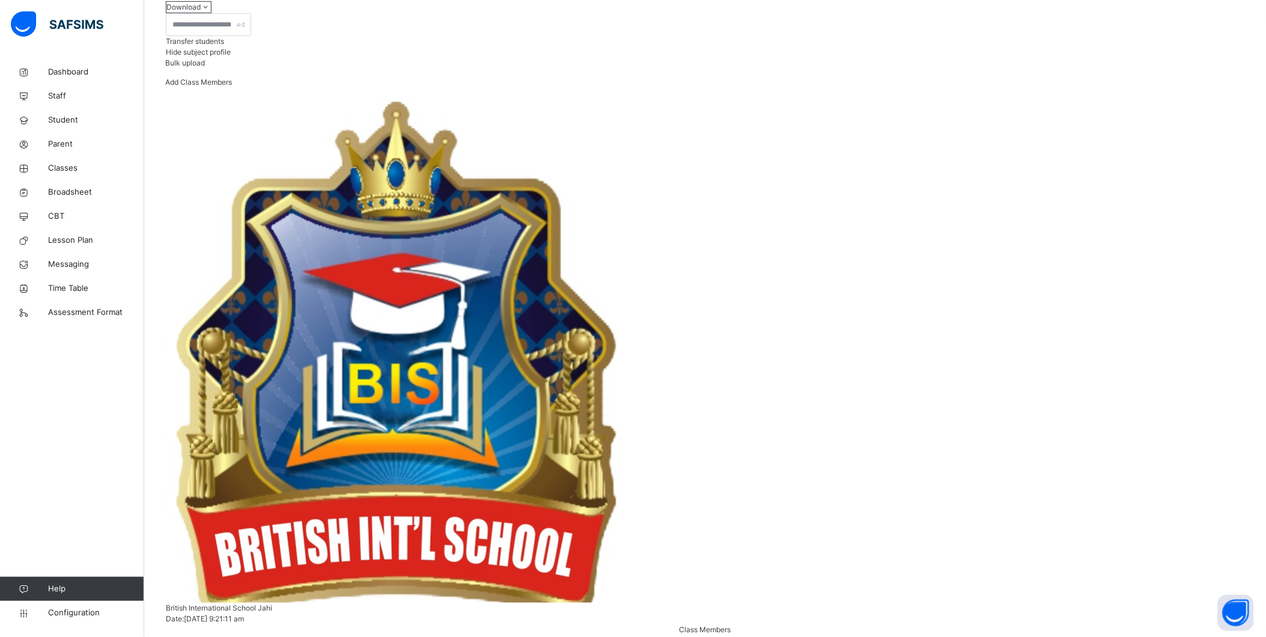
scroll to position [231, 861]
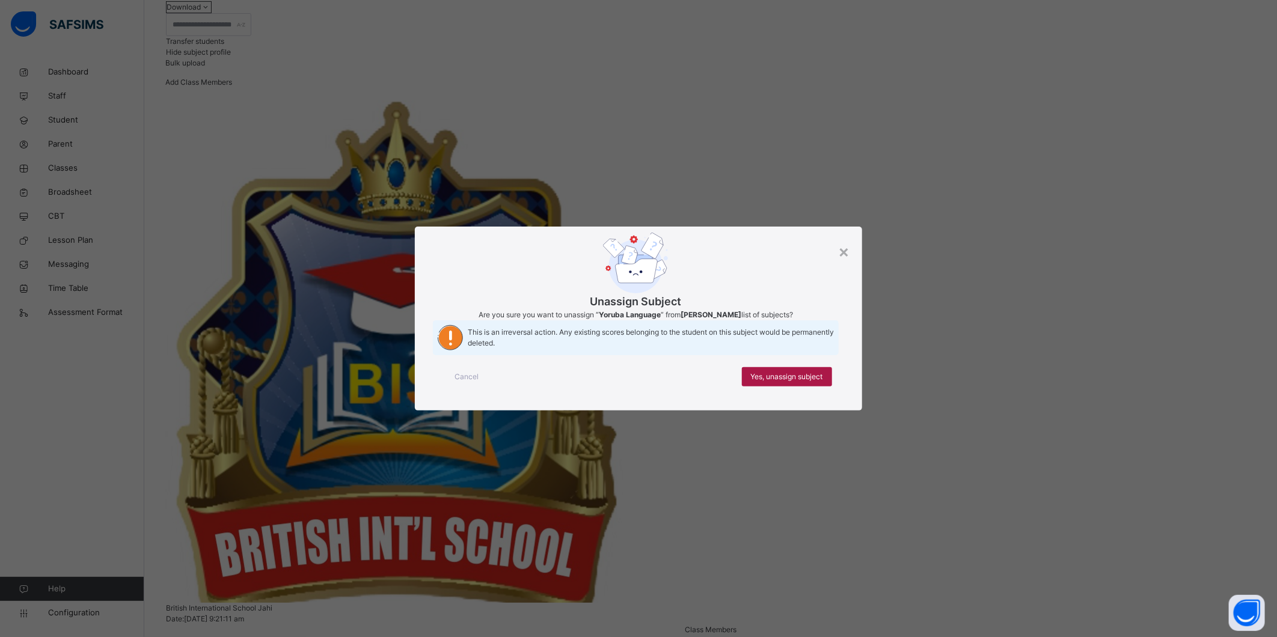
click at [770, 382] on span "Yes, unassign subject" at bounding box center [787, 376] width 72 height 11
click at [778, 382] on span "Yes, unassign subject" at bounding box center [787, 376] width 72 height 11
click at [793, 398] on div "Cancel Yes, unassign subject" at bounding box center [638, 376] width 410 height 43
click at [794, 382] on span "Yes, unassign subject" at bounding box center [787, 376] width 72 height 11
click at [472, 382] on span "Cancel" at bounding box center [466, 376] width 24 height 11
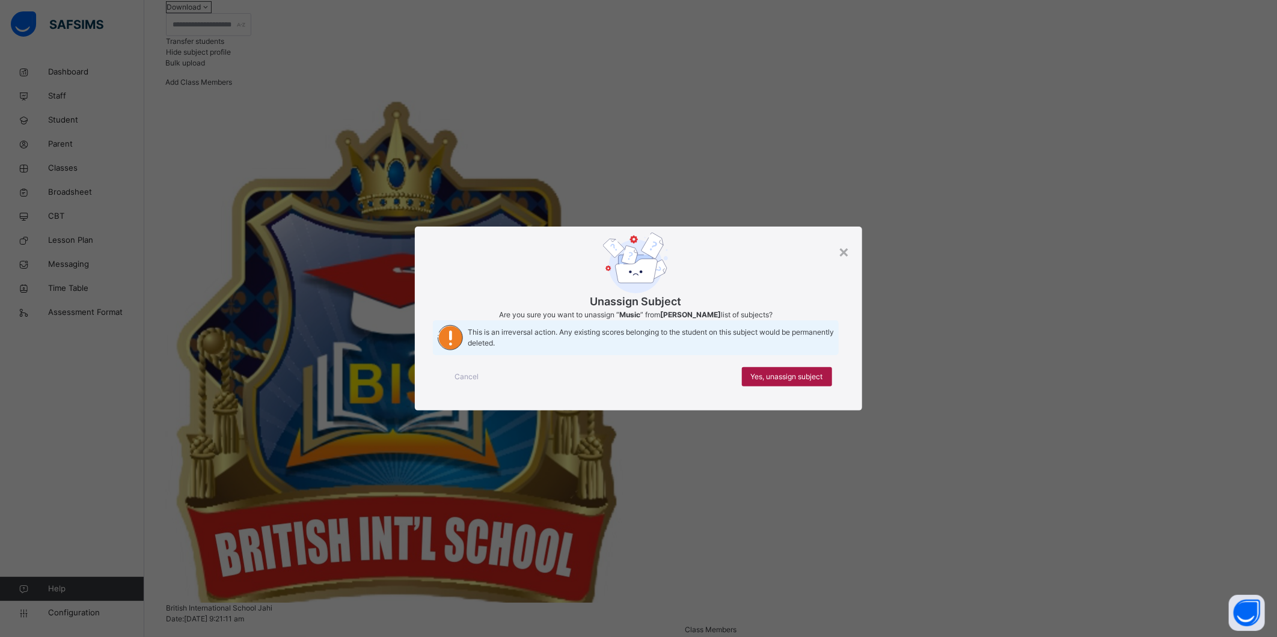
click at [786, 386] on div "Yes, unassign subject" at bounding box center [787, 376] width 90 height 19
click at [787, 382] on span "Yes, unassign subject" at bounding box center [787, 376] width 72 height 11
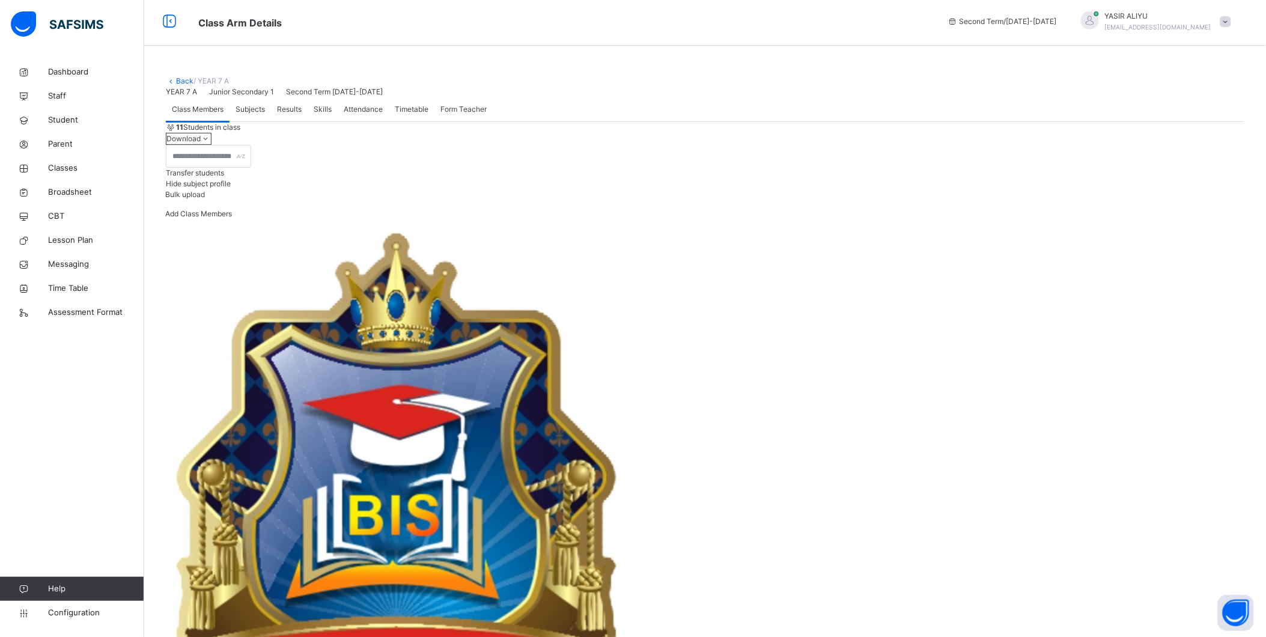
scroll to position [0, 0]
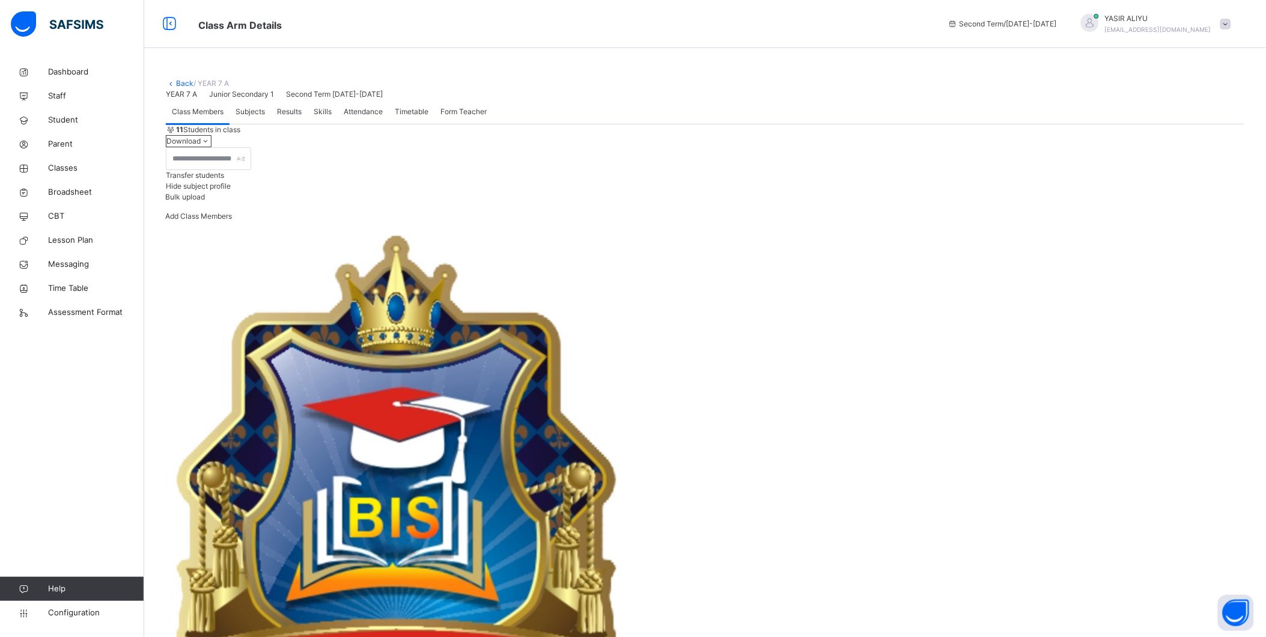
click at [171, 82] on icon at bounding box center [171, 83] width 10 height 9
click at [185, 82] on link "Back" at bounding box center [184, 83] width 17 height 9
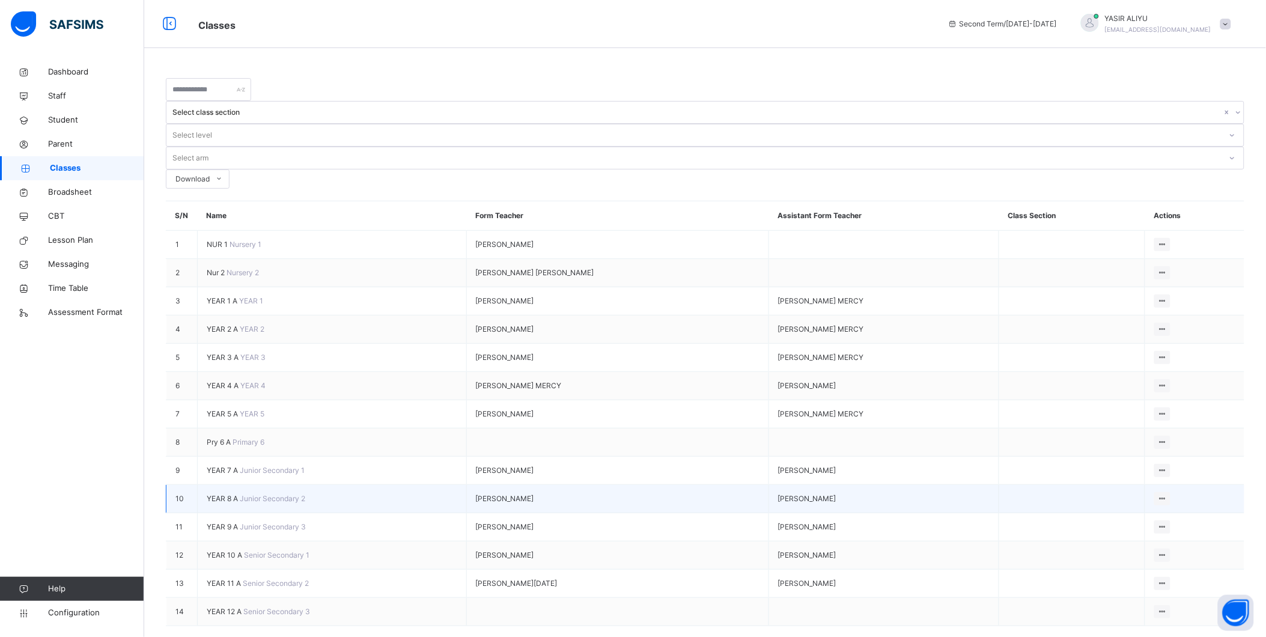
click at [215, 494] on span "YEAR 8 A" at bounding box center [223, 498] width 33 height 9
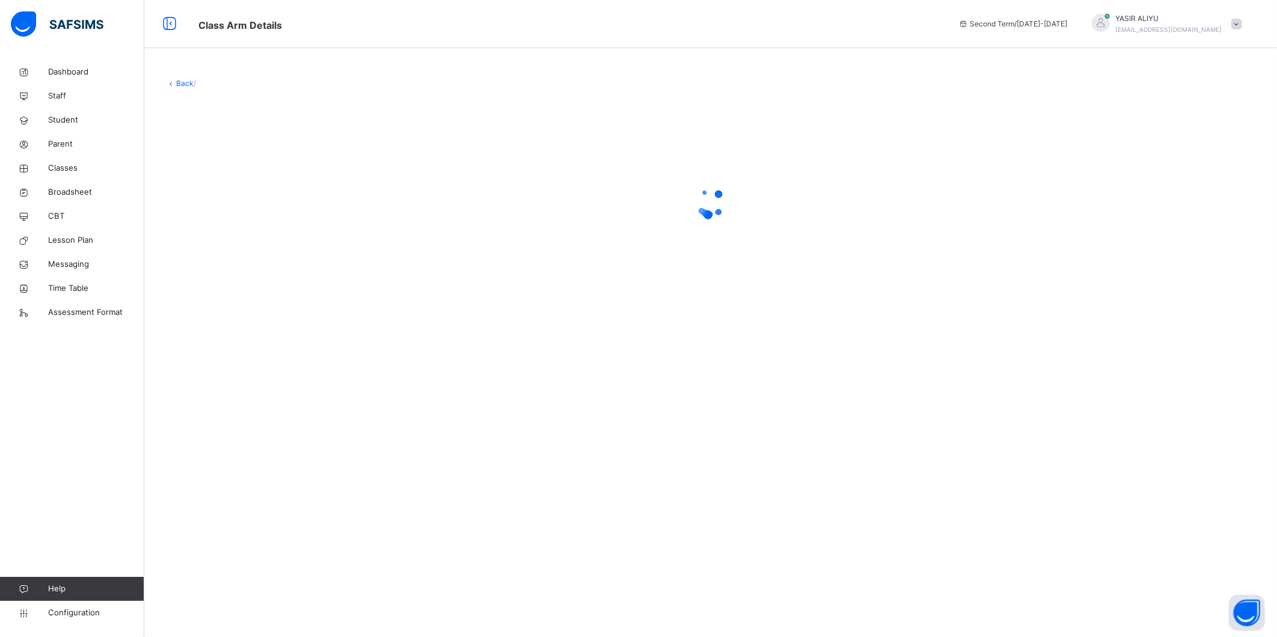
click at [215, 486] on div "Back /" at bounding box center [710, 318] width 1132 height 637
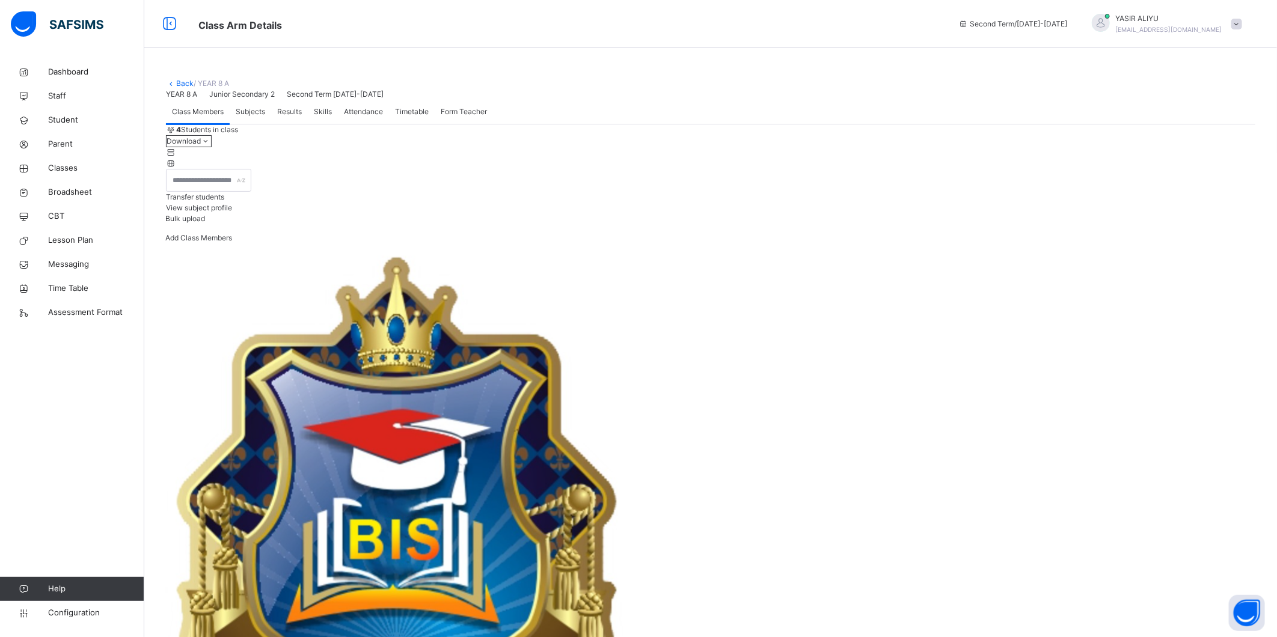
click at [232, 212] on span "View subject profile" at bounding box center [199, 207] width 66 height 9
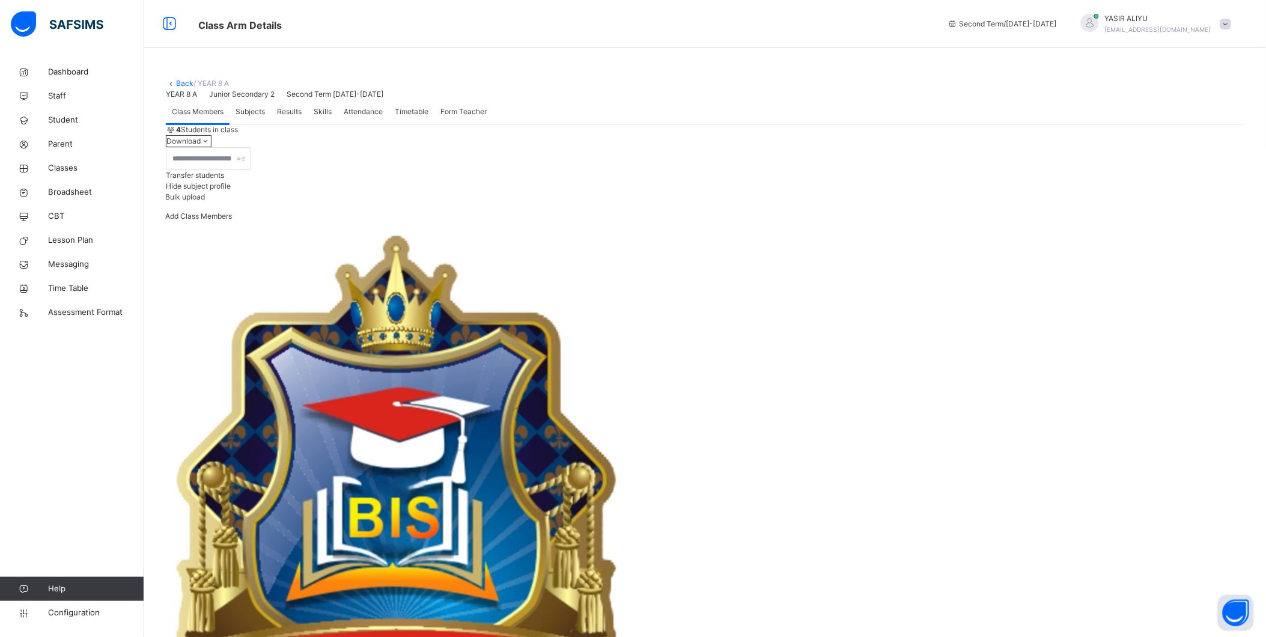
click at [178, 84] on link "Back" at bounding box center [184, 83] width 17 height 9
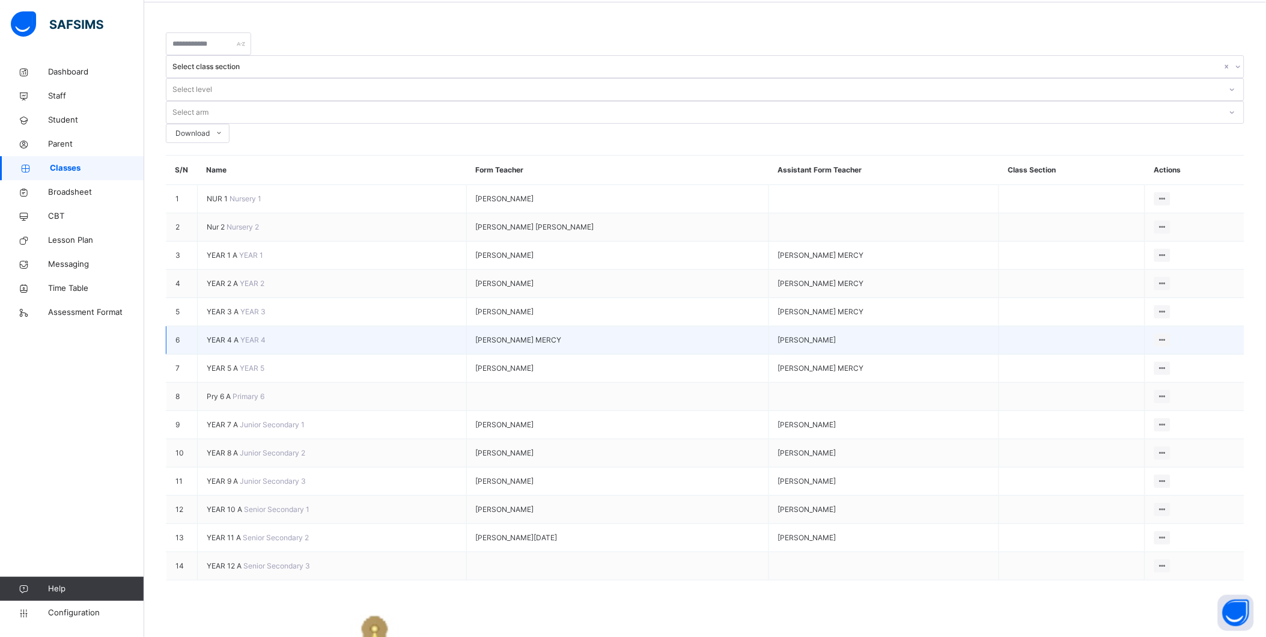
scroll to position [50, 0]
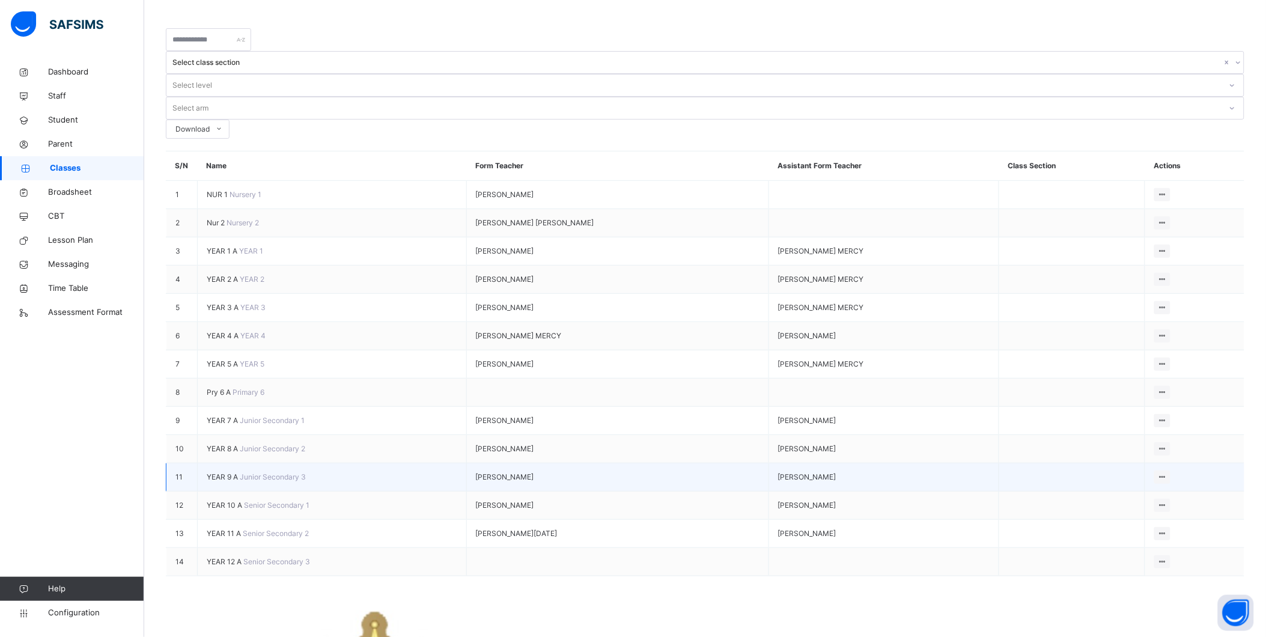
click at [219, 474] on span "YEAR 9 A" at bounding box center [223, 476] width 33 height 9
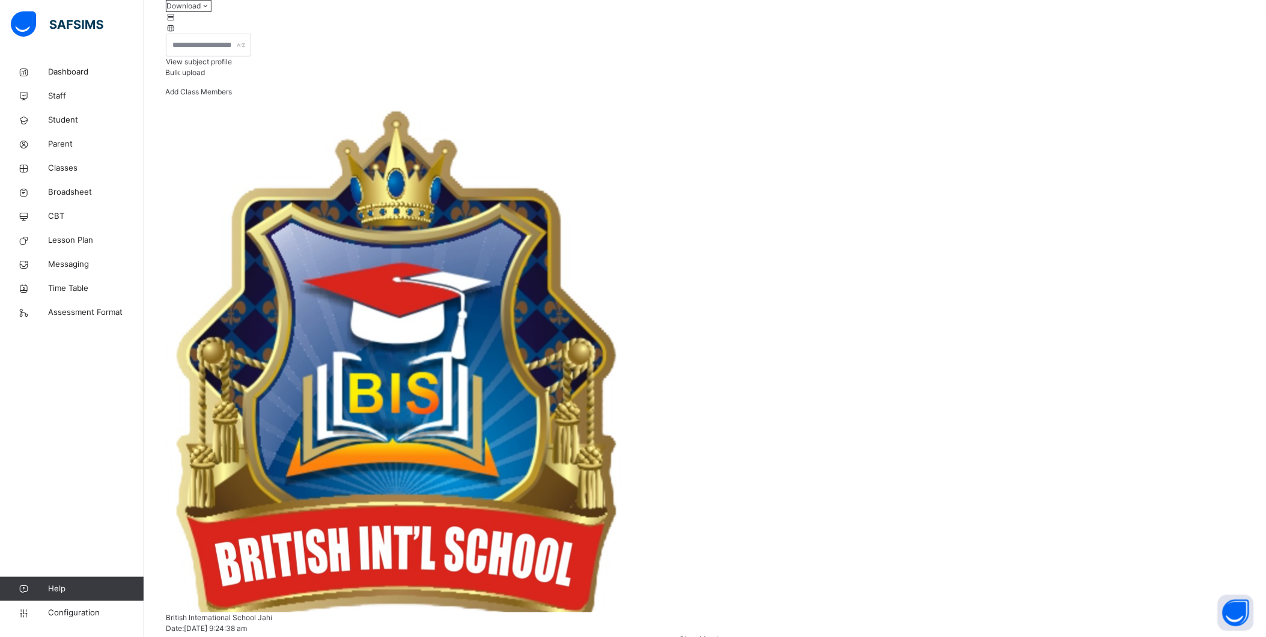
scroll to position [145, 0]
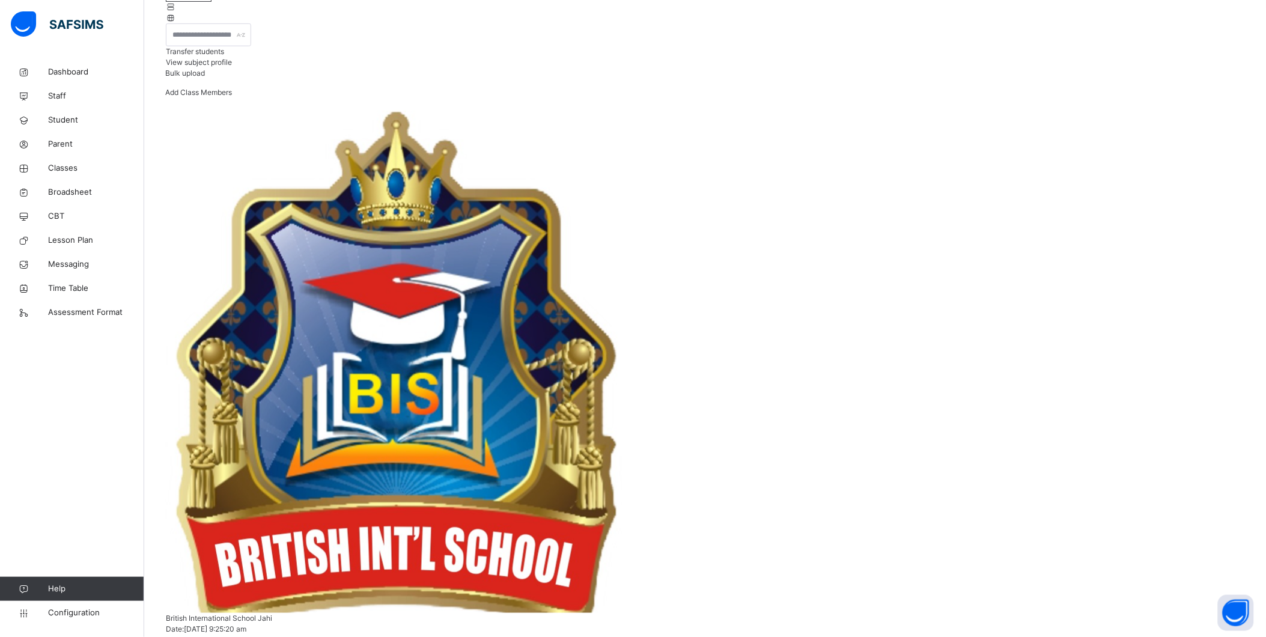
click at [1079, 68] on div "View subject profile" at bounding box center [705, 62] width 1079 height 11
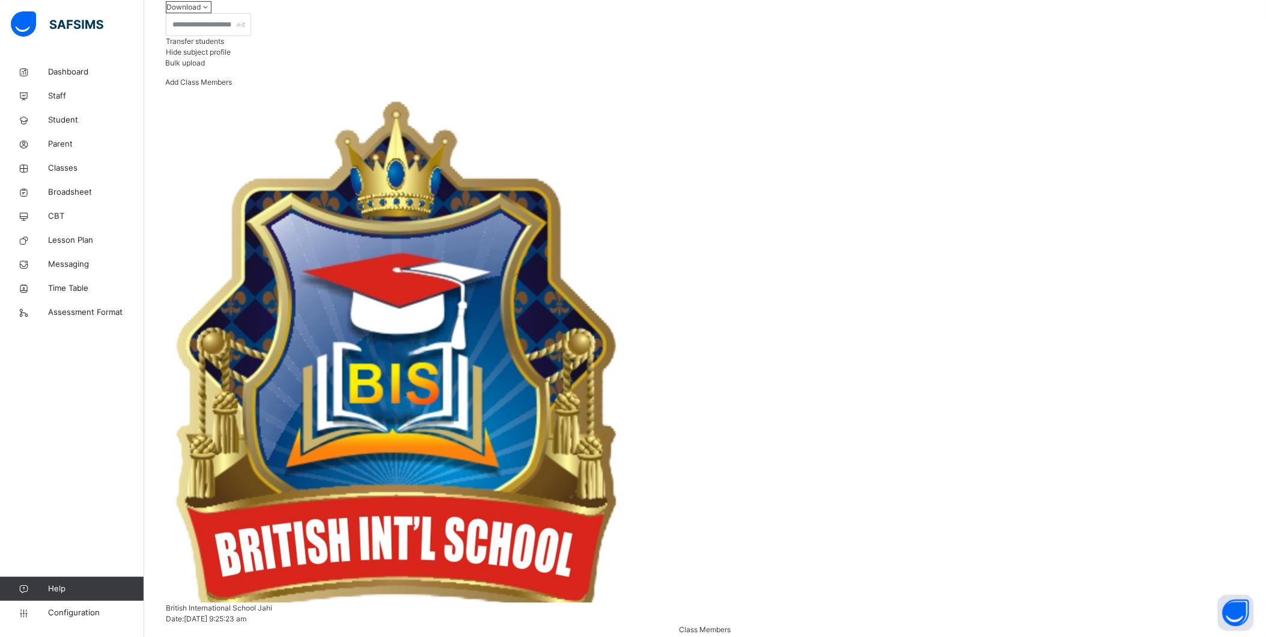
scroll to position [101, 0]
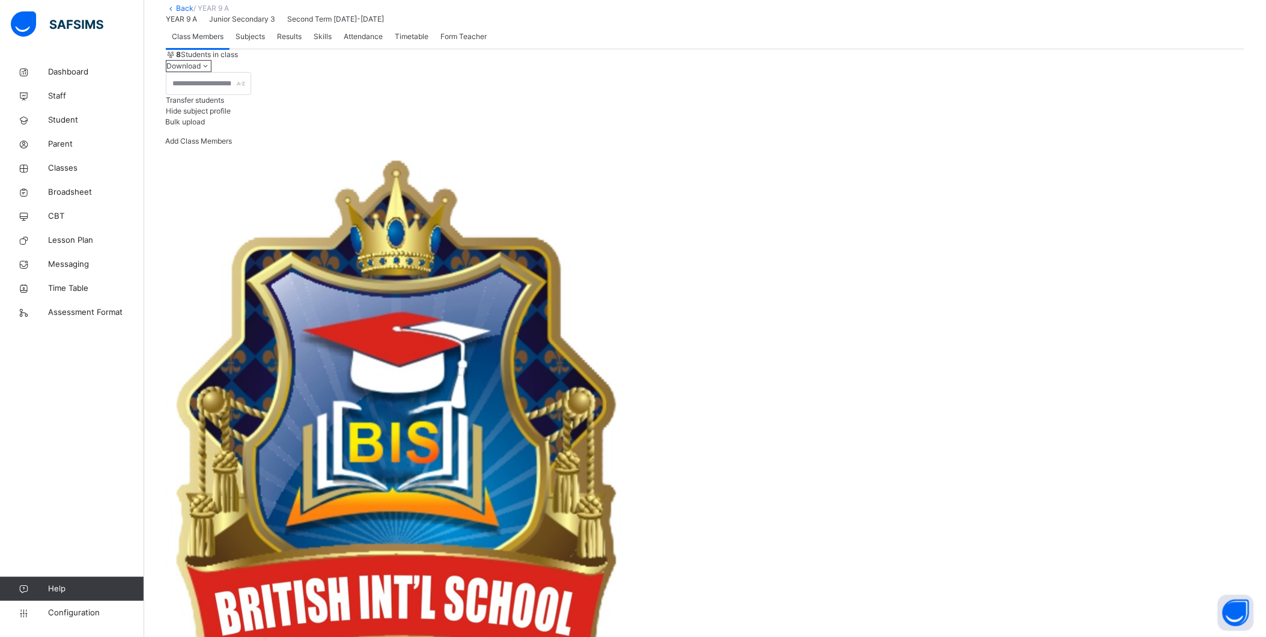
scroll to position [0, 0]
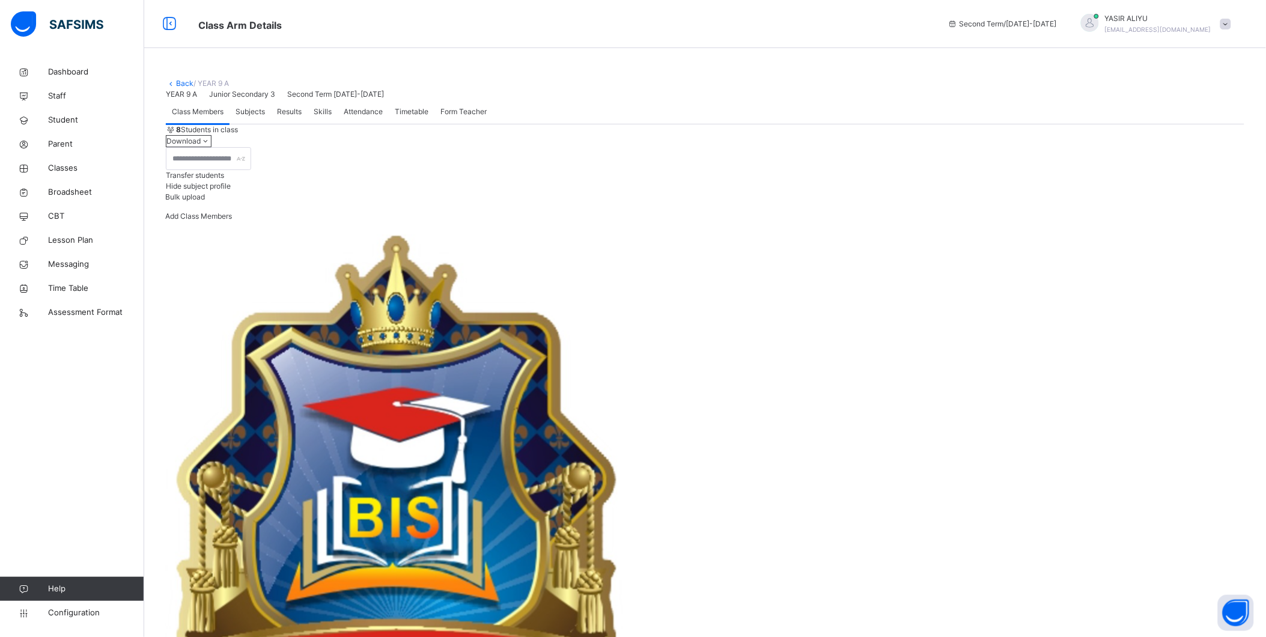
click at [176, 82] on link "Back" at bounding box center [184, 83] width 17 height 9
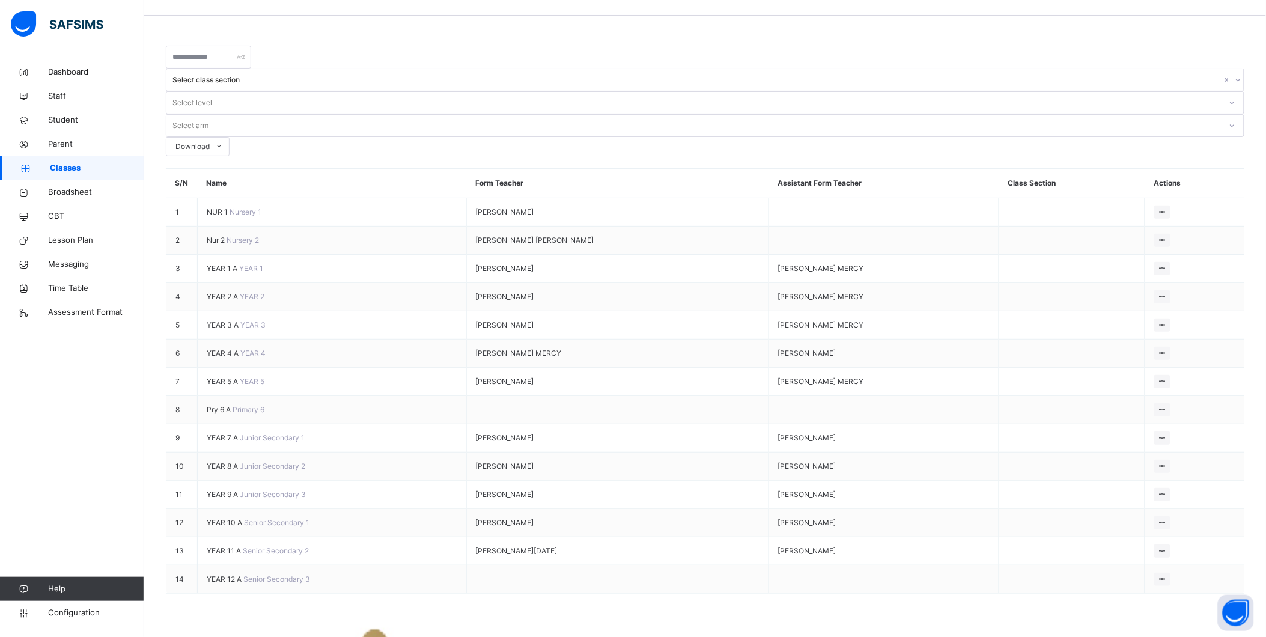
scroll to position [50, 0]
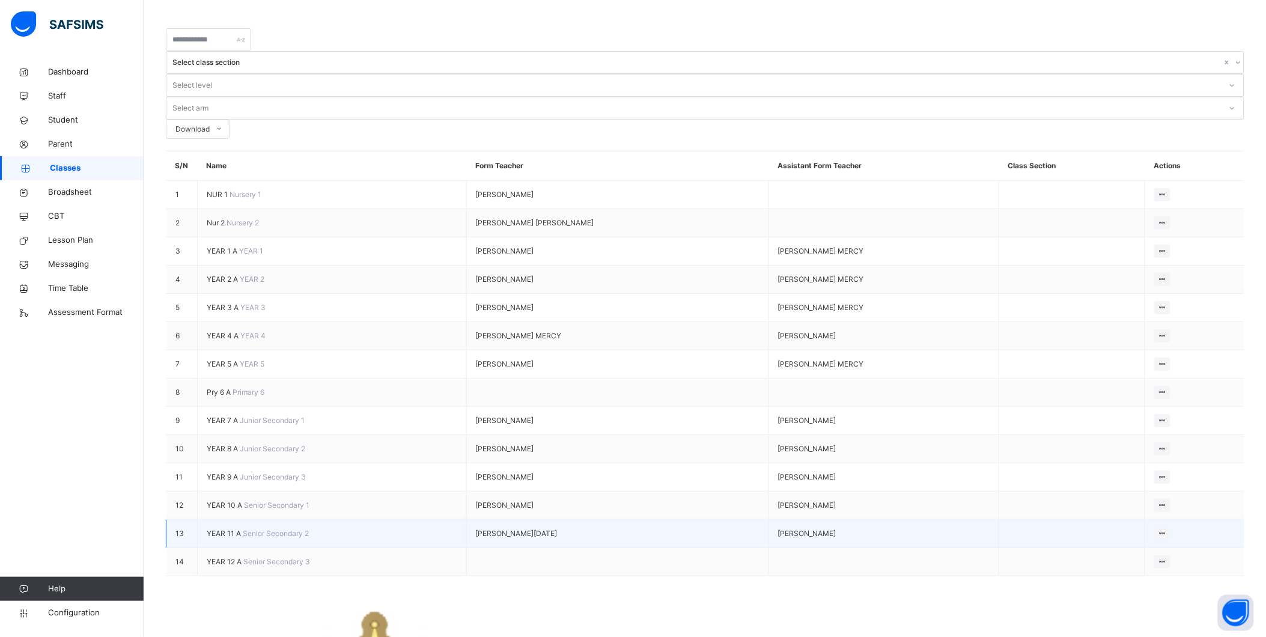
click at [221, 538] on span "YEAR 11 A" at bounding box center [225, 533] width 36 height 9
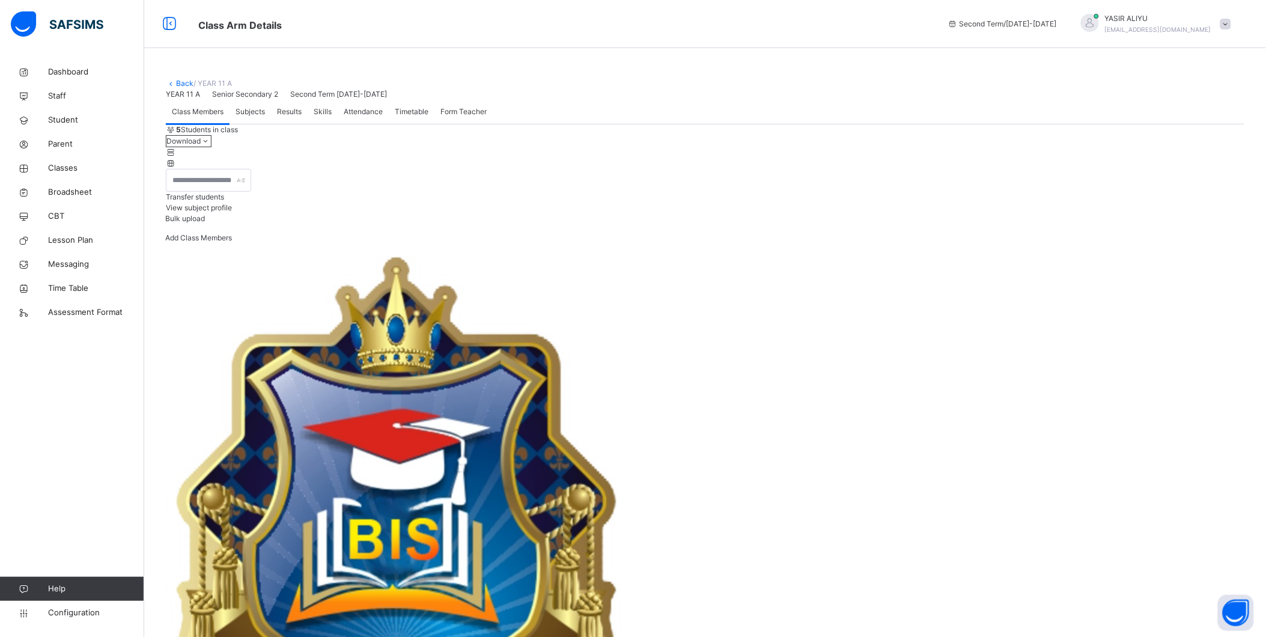
click at [1075, 213] on div "View subject profile" at bounding box center [705, 208] width 1079 height 11
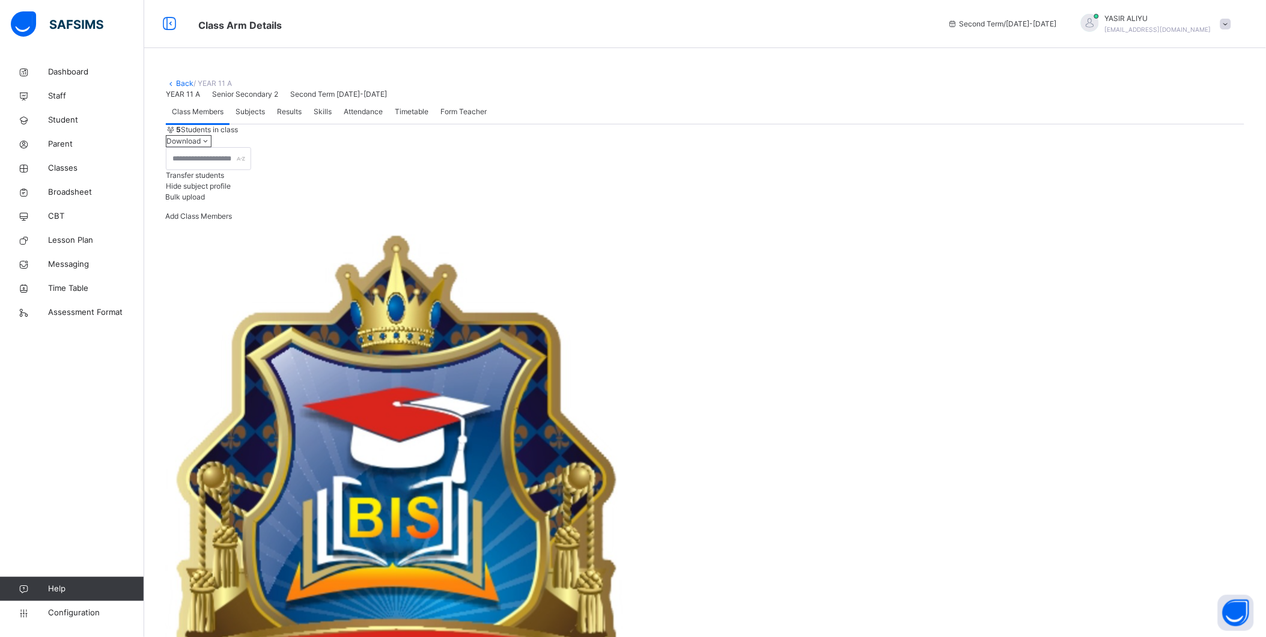
click at [55, 217] on span "CBT" at bounding box center [96, 216] width 96 height 12
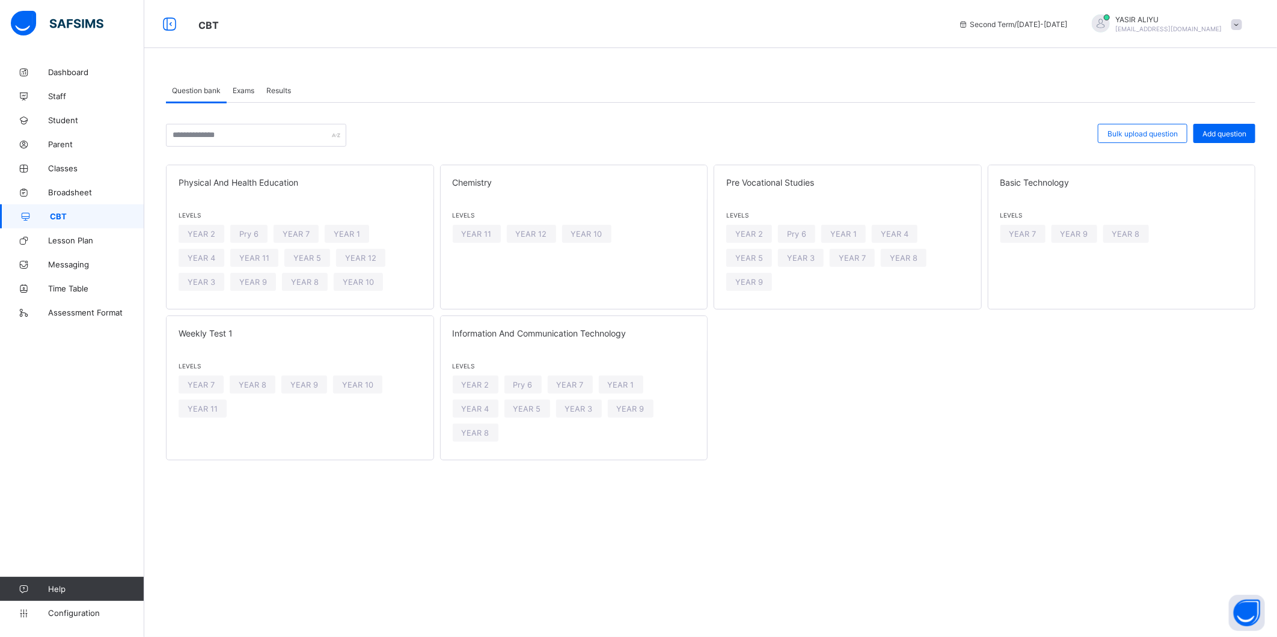
click at [240, 92] on span "Exams" at bounding box center [244, 90] width 22 height 9
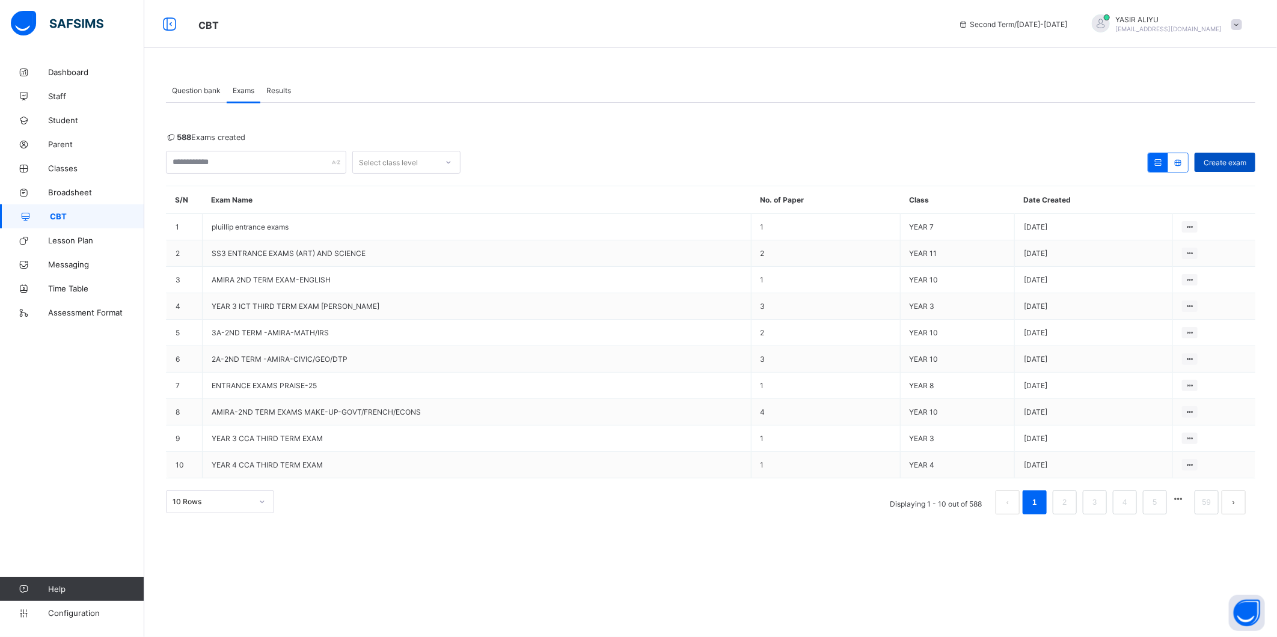
click at [1230, 154] on div "Create exam" at bounding box center [1224, 162] width 61 height 19
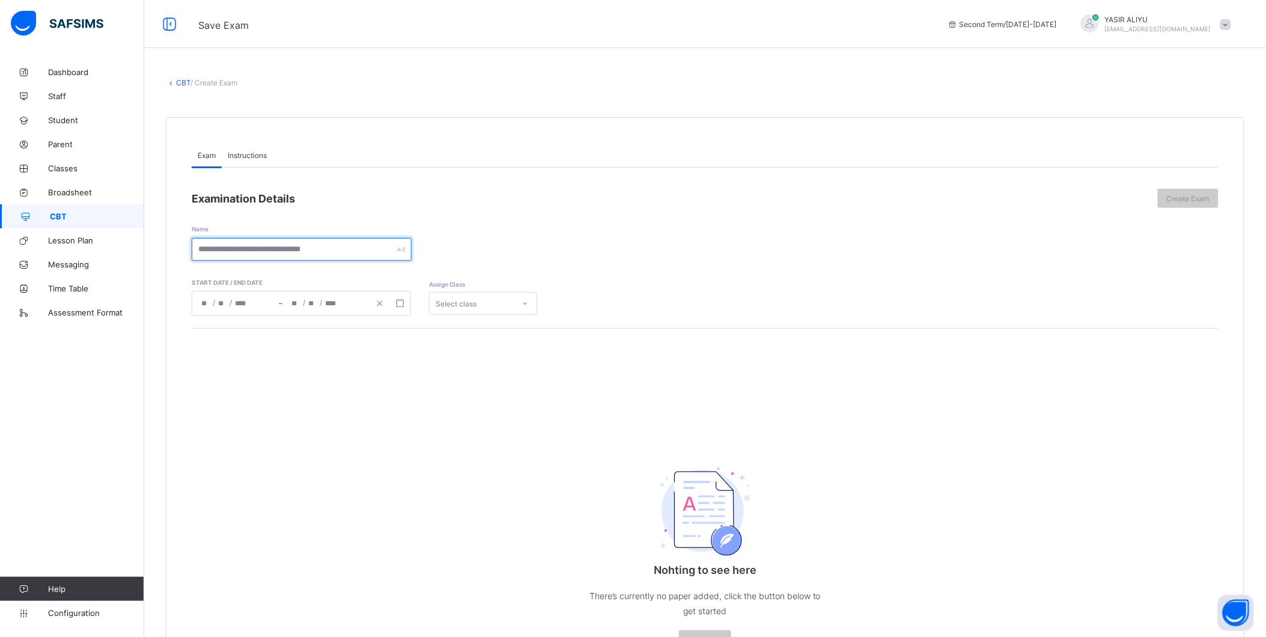
click at [281, 245] on input "text" at bounding box center [302, 249] width 220 height 23
type input "**********"
click at [242, 154] on span "Instructions" at bounding box center [247, 155] width 39 height 9
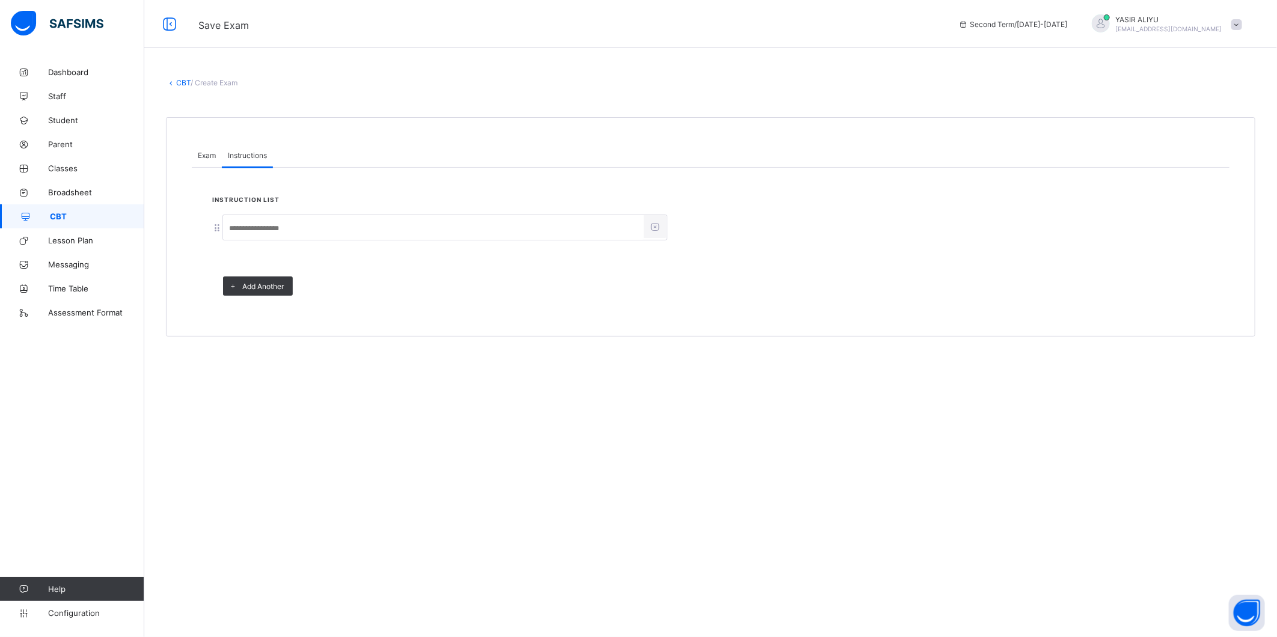
click at [254, 222] on input at bounding box center [433, 228] width 421 height 23
type input "*****"
click at [208, 153] on span "Exam" at bounding box center [207, 155] width 18 height 9
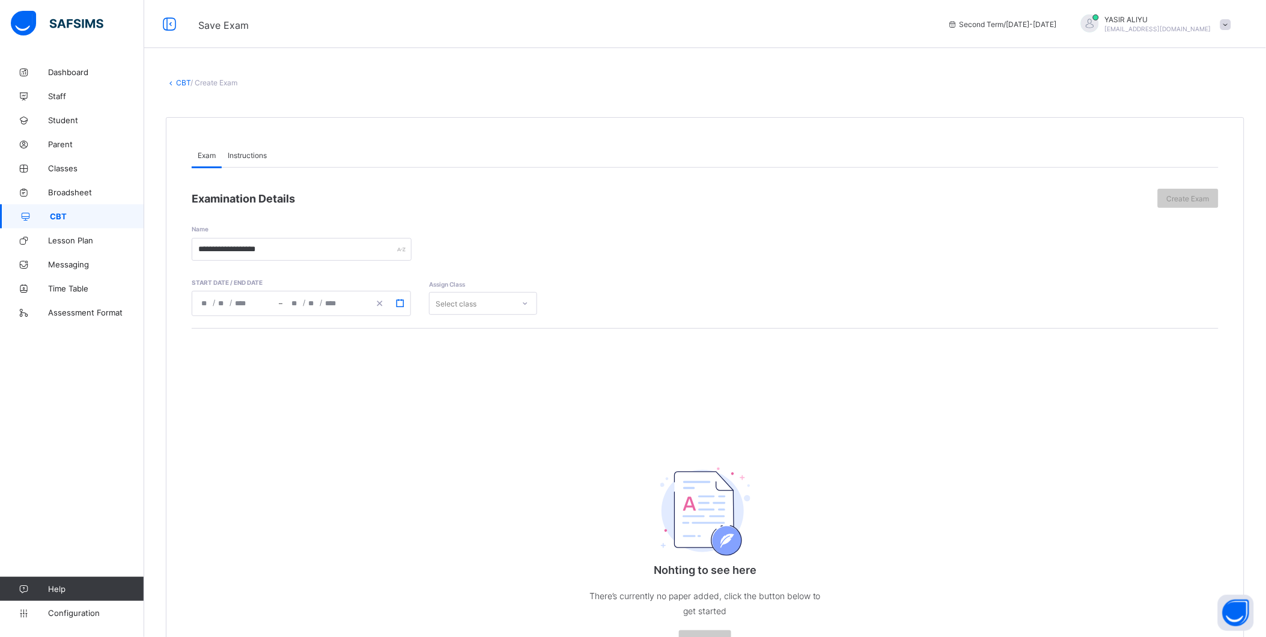
click at [400, 305] on icon "button" at bounding box center [400, 303] width 8 height 8
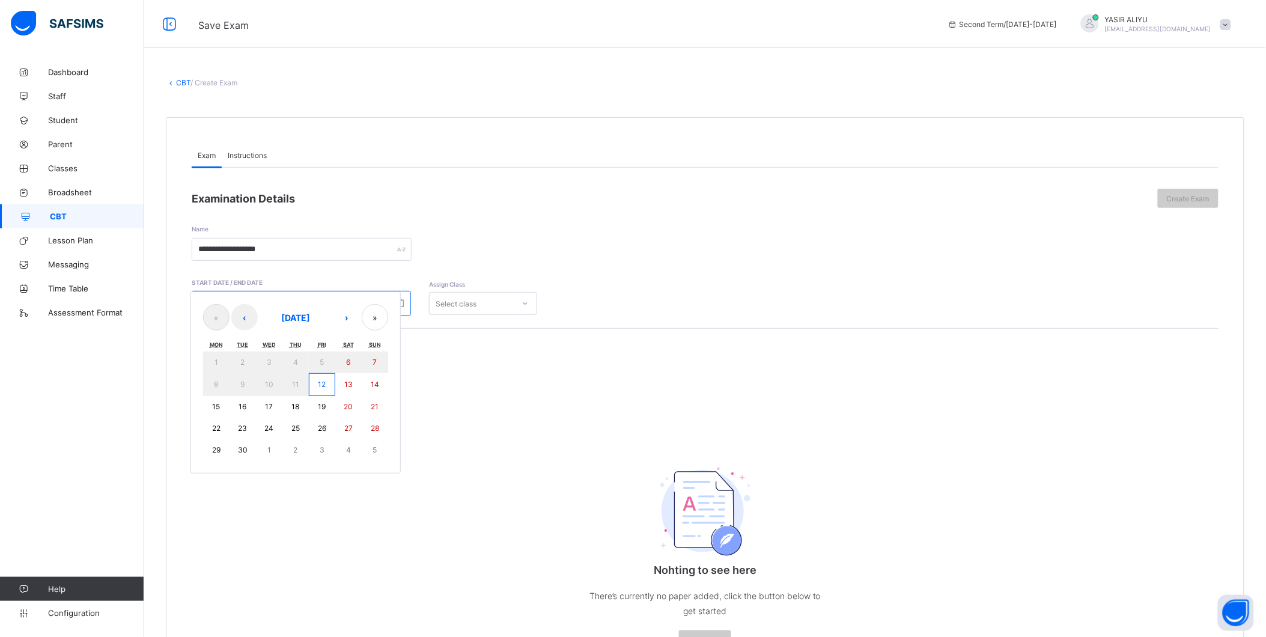
click at [327, 381] on button "12" at bounding box center [322, 384] width 26 height 23
type input "**********"
type input "*"
type input "**"
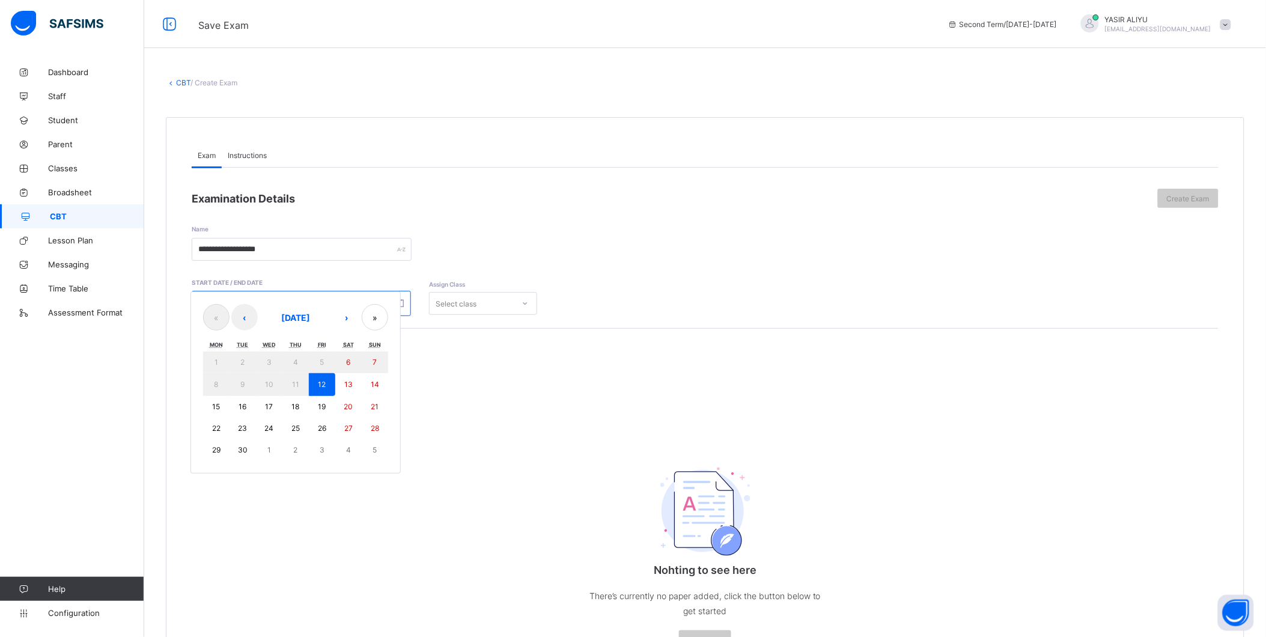
type input "****"
type input "**********"
type input "*"
type input "**"
type input "****"
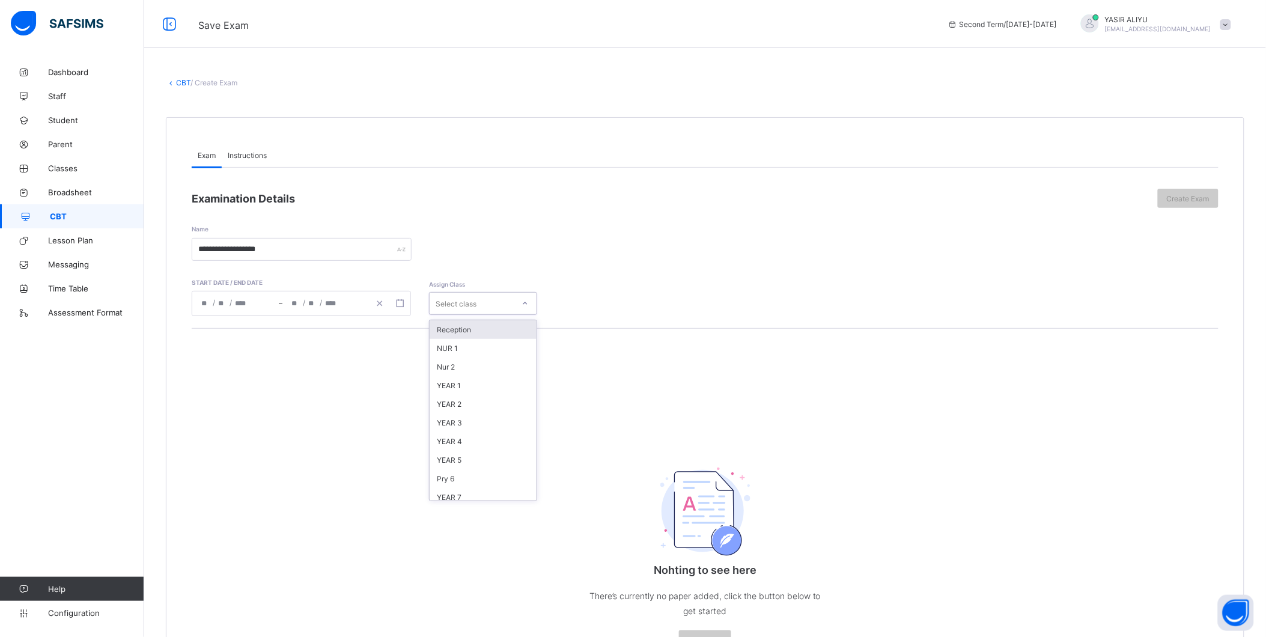
click at [506, 304] on div "Select class" at bounding box center [472, 303] width 84 height 17
click at [447, 489] on div "YEAR 7" at bounding box center [483, 497] width 107 height 19
click at [1197, 195] on span "Create Exam" at bounding box center [1188, 198] width 43 height 9
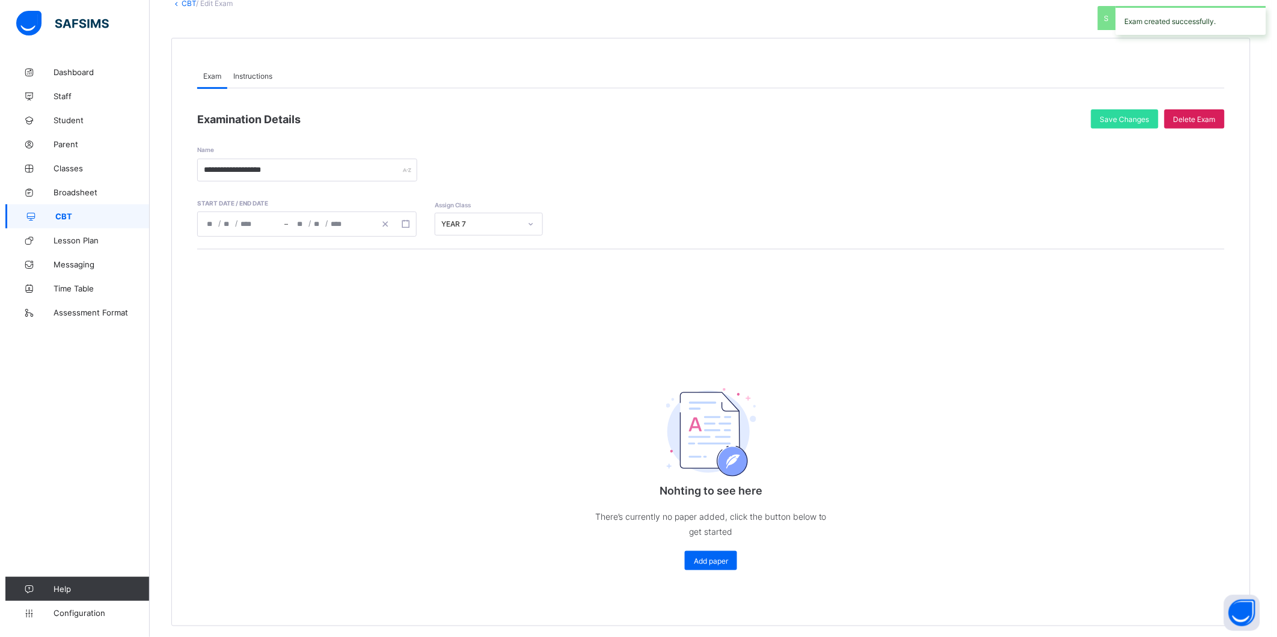
scroll to position [88, 0]
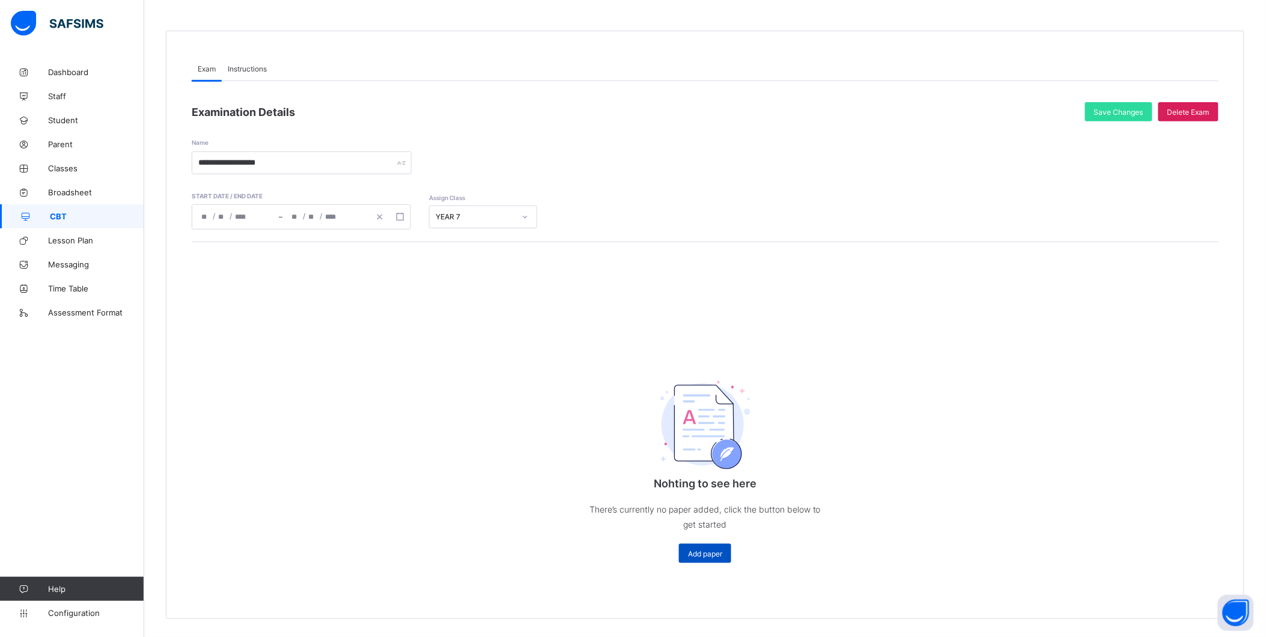
click at [699, 551] on span "Add paper" at bounding box center [705, 553] width 34 height 9
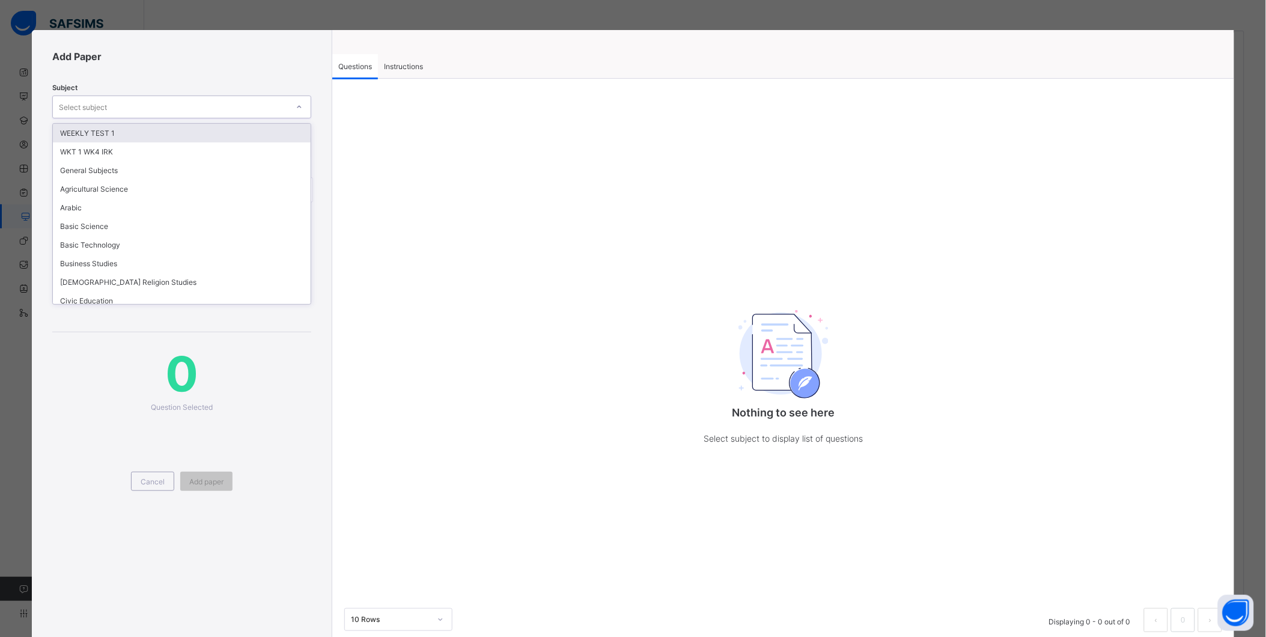
click at [139, 99] on div "Select subject" at bounding box center [170, 107] width 235 height 17
click at [130, 128] on div "WEEKLY TEST 1" at bounding box center [182, 133] width 258 height 19
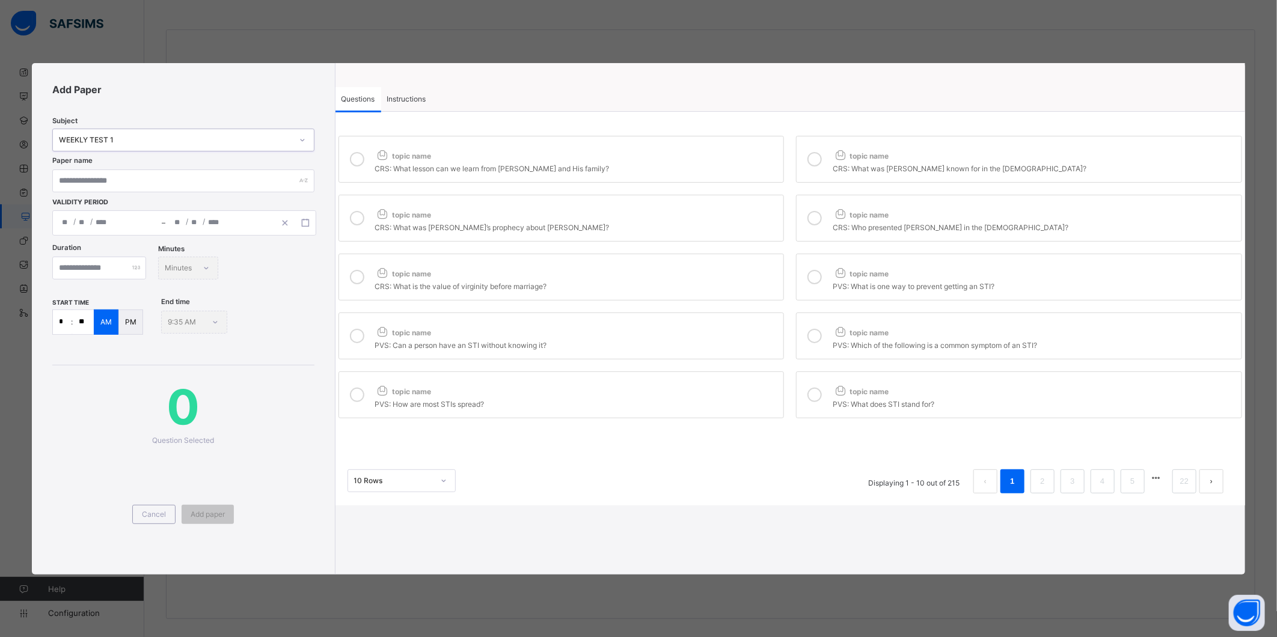
click at [358, 160] on icon at bounding box center [357, 159] width 14 height 14
click at [823, 158] on div at bounding box center [814, 159] width 24 height 28
click at [625, 210] on div "topic name" at bounding box center [576, 212] width 403 height 16
click at [815, 213] on icon at bounding box center [814, 218] width 14 height 14
click at [657, 270] on div "topic name" at bounding box center [576, 271] width 403 height 16
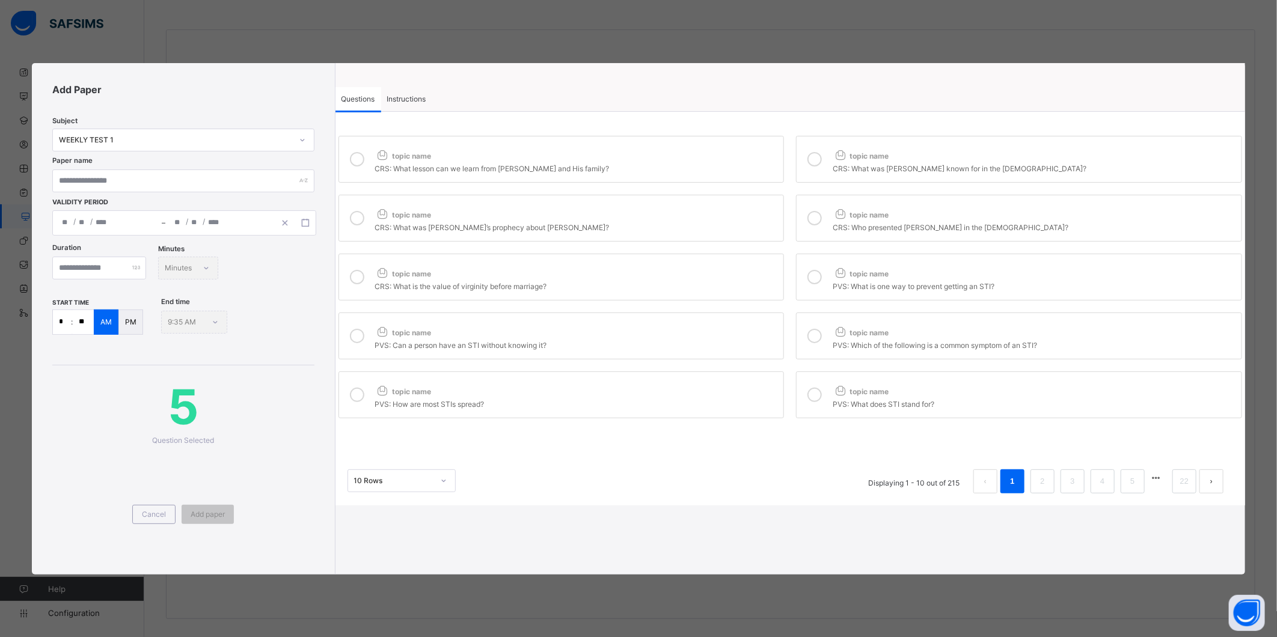
click at [818, 269] on div at bounding box center [814, 277] width 24 height 28
click at [670, 319] on label "topic name PVS: Can a person have an STI without knowing it?" at bounding box center [561, 336] width 446 height 47
click at [814, 339] on icon at bounding box center [814, 336] width 14 height 14
drag, startPoint x: 647, startPoint y: 379, endPoint x: 746, endPoint y: 397, distance: 100.8
click at [662, 383] on label "topic name PVS: How are most STIs spread?" at bounding box center [561, 394] width 446 height 47
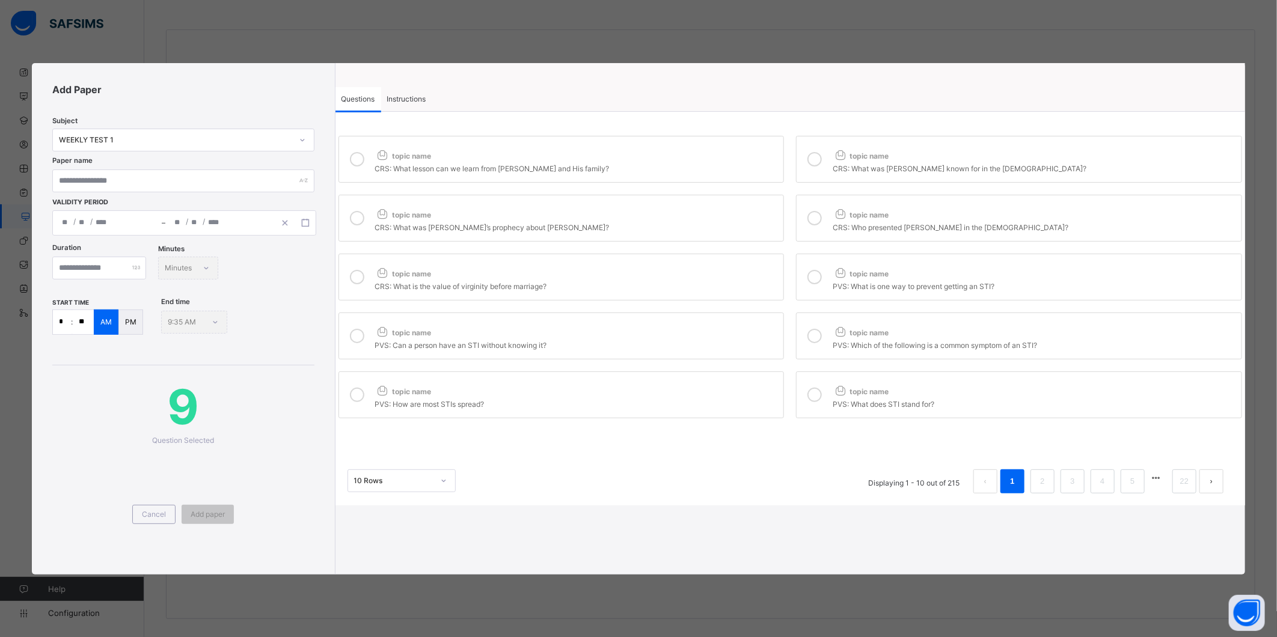
click at [829, 392] on label "topic name PVS: What does STI stand for?" at bounding box center [1019, 394] width 446 height 47
click at [1048, 478] on li "2" at bounding box center [1042, 481] width 24 height 24
click at [657, 159] on div "topic name" at bounding box center [576, 153] width 403 height 16
click at [804, 154] on div at bounding box center [814, 159] width 24 height 28
click at [737, 208] on div "topic name" at bounding box center [576, 212] width 403 height 16
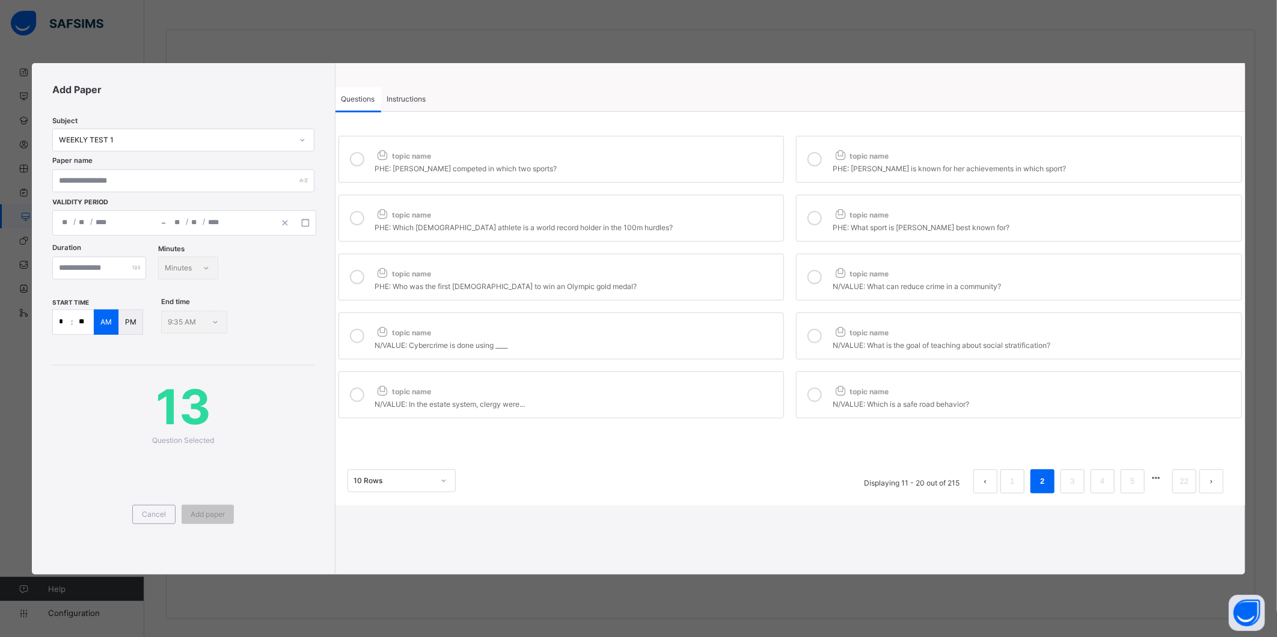
click at [815, 212] on icon at bounding box center [814, 218] width 14 height 14
click at [713, 279] on div "topic name" at bounding box center [576, 271] width 403 height 16
click at [810, 273] on icon at bounding box center [814, 277] width 14 height 14
click at [710, 328] on div "topic name" at bounding box center [576, 330] width 403 height 16
click at [824, 328] on div at bounding box center [814, 336] width 24 height 28
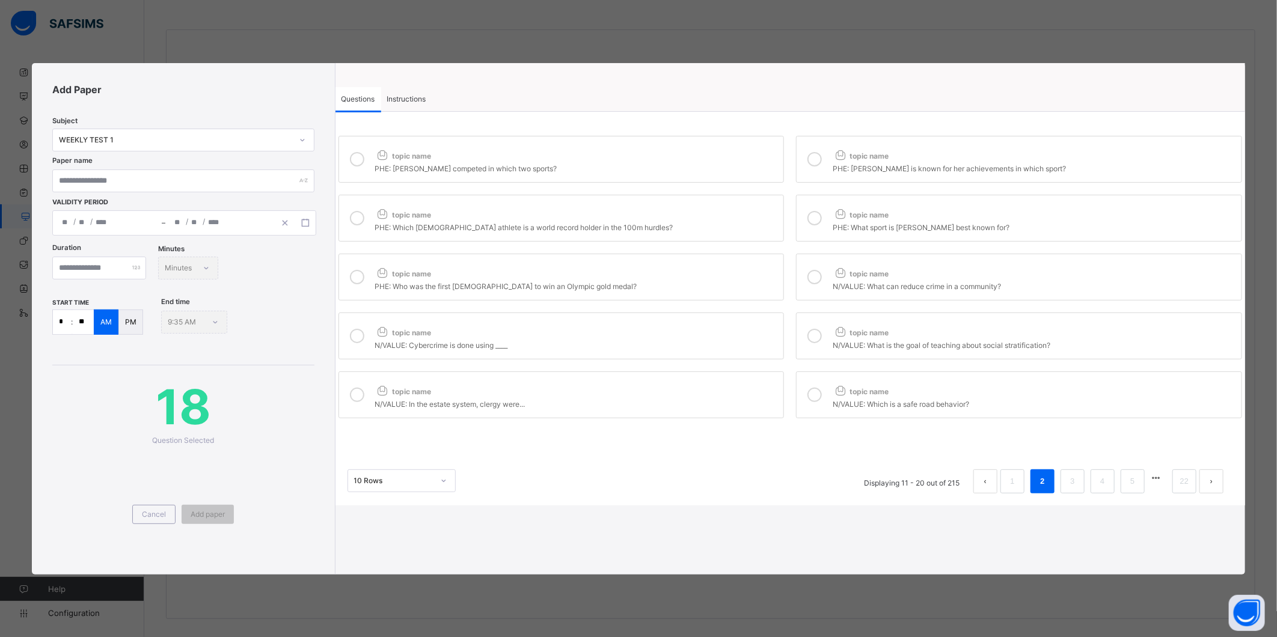
drag, startPoint x: 680, startPoint y: 392, endPoint x: 724, endPoint y: 399, distance: 44.5
click at [684, 393] on div "topic name" at bounding box center [576, 389] width 403 height 16
drag, startPoint x: 809, startPoint y: 386, endPoint x: 856, endPoint y: 469, distance: 96.1
click at [810, 386] on div at bounding box center [814, 395] width 24 height 28
click at [1076, 484] on link "3" at bounding box center [1071, 482] width 11 height 16
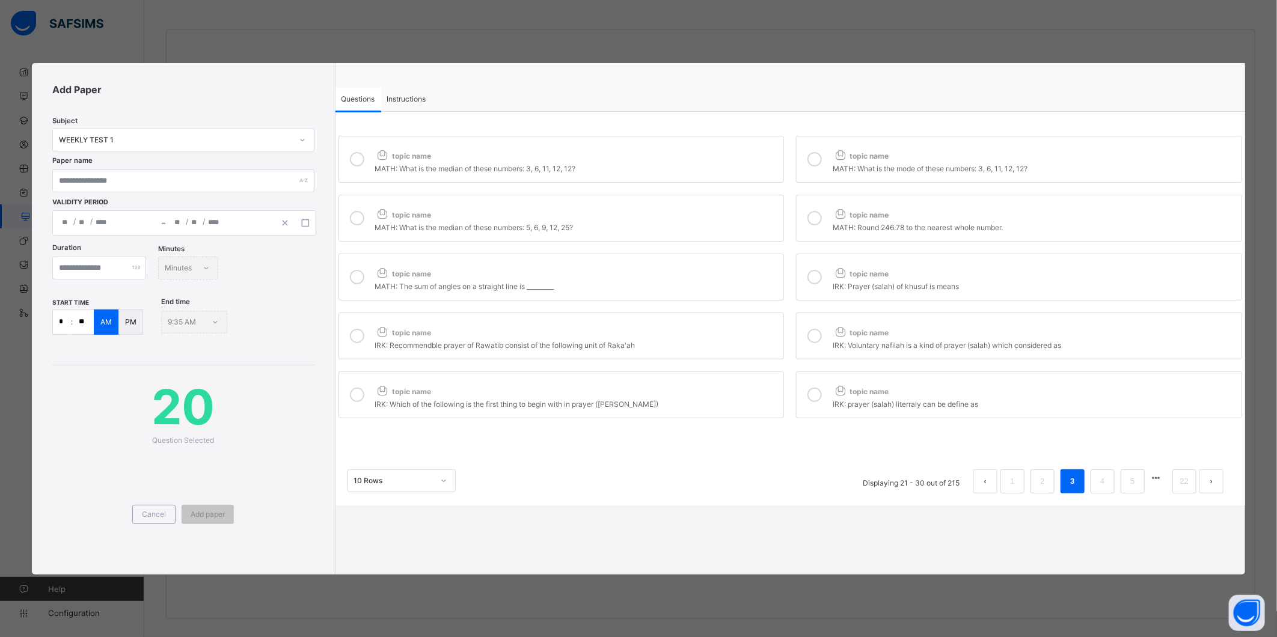
click at [724, 160] on div "topic name" at bounding box center [576, 153] width 403 height 16
click at [826, 163] on div at bounding box center [814, 159] width 24 height 28
click at [739, 213] on div "topic name" at bounding box center [576, 212] width 403 height 16
click at [811, 213] on icon at bounding box center [814, 218] width 14 height 14
click at [698, 273] on div "topic name" at bounding box center [576, 271] width 403 height 16
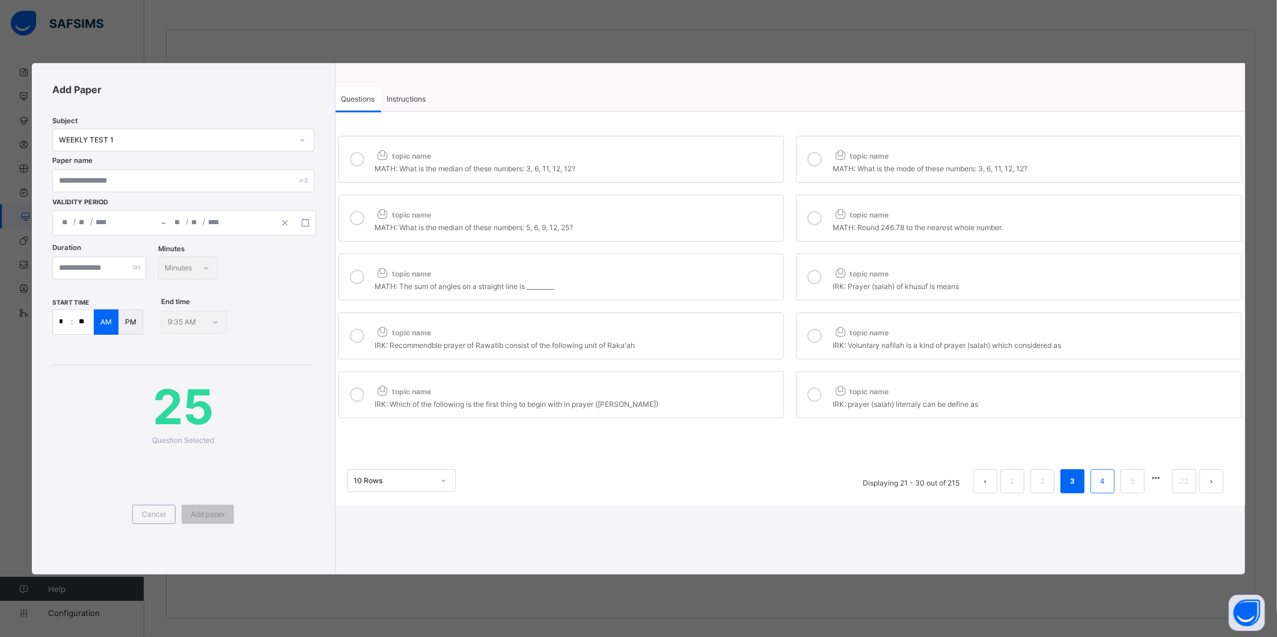
click at [1105, 485] on link "4" at bounding box center [1101, 482] width 11 height 16
click at [670, 153] on div "topic name" at bounding box center [576, 153] width 403 height 16
drag, startPoint x: 814, startPoint y: 157, endPoint x: 770, endPoint y: 201, distance: 62.5
click at [814, 157] on icon at bounding box center [814, 159] width 14 height 14
click at [726, 222] on div "HISTORY: [PERSON_NAME], the son of Agenapoge had two children" at bounding box center [576, 226] width 403 height 12
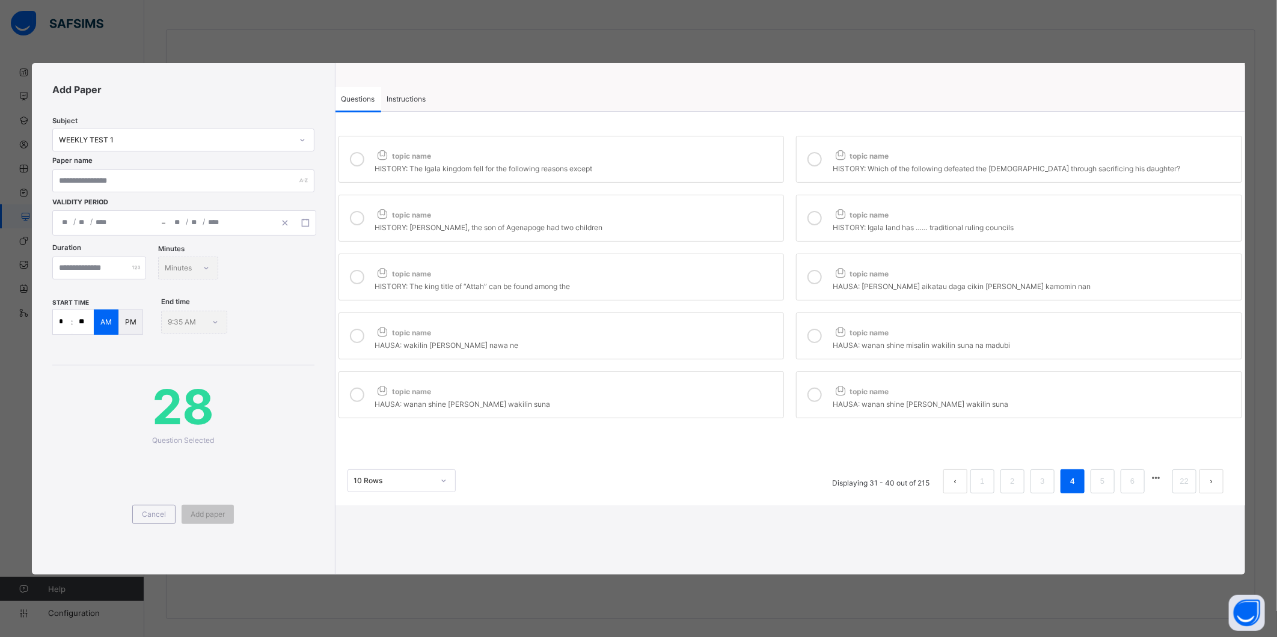
click at [826, 221] on div at bounding box center [814, 218] width 24 height 28
click at [700, 275] on div "topic name" at bounding box center [576, 271] width 403 height 16
click at [1102, 487] on link "5" at bounding box center [1101, 482] width 11 height 16
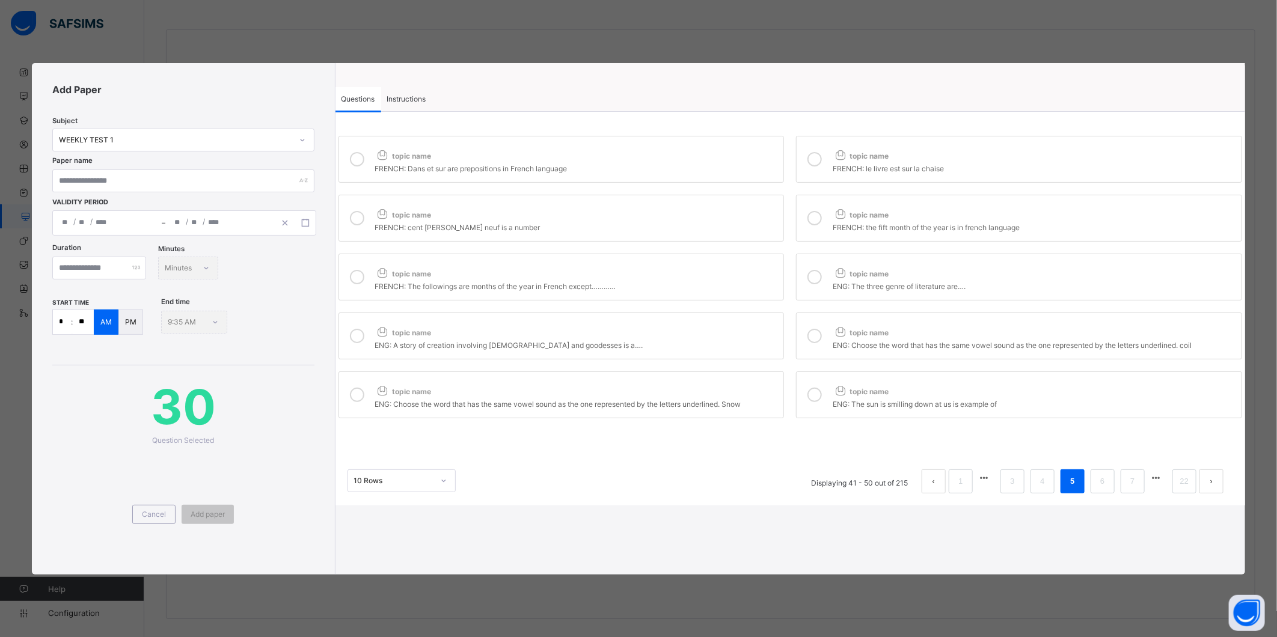
click at [822, 271] on div at bounding box center [814, 277] width 24 height 28
click at [716, 334] on div "topic name" at bounding box center [576, 330] width 403 height 16
click at [807, 338] on div at bounding box center [814, 336] width 24 height 28
click at [703, 392] on div "topic name" at bounding box center [576, 389] width 403 height 16
click at [826, 391] on div at bounding box center [814, 395] width 24 height 28
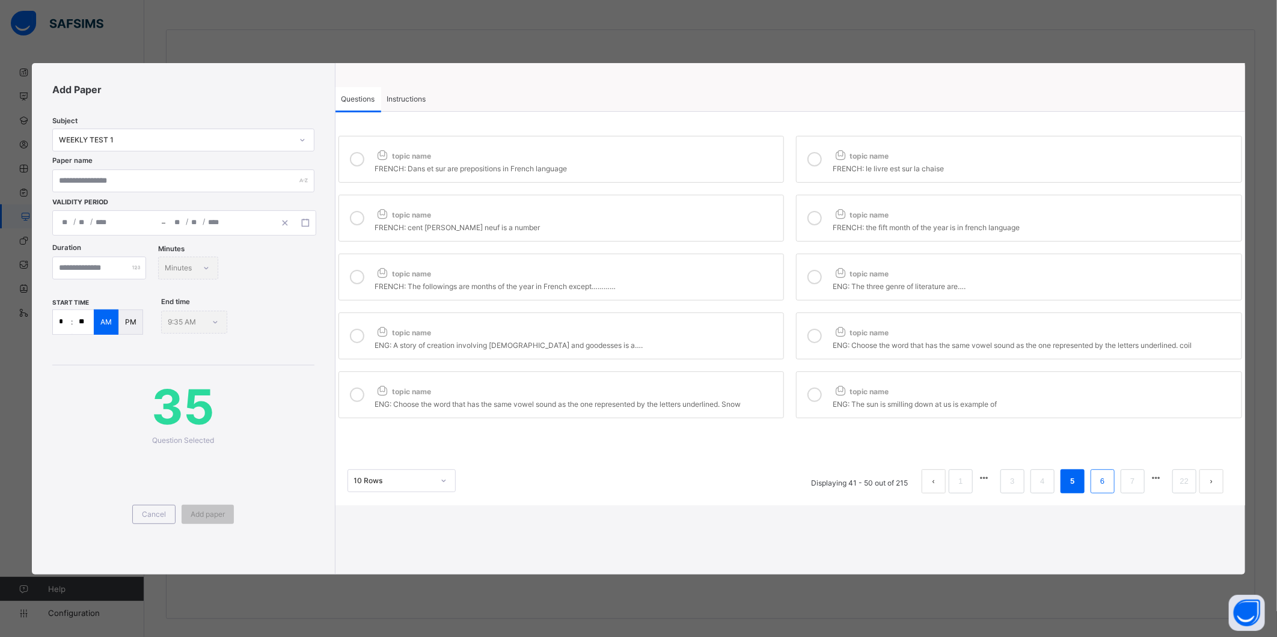
click at [1103, 484] on link "6" at bounding box center [1101, 482] width 11 height 16
click at [692, 153] on div "topic name" at bounding box center [576, 153] width 403 height 16
click at [822, 157] on div at bounding box center [814, 159] width 24 height 28
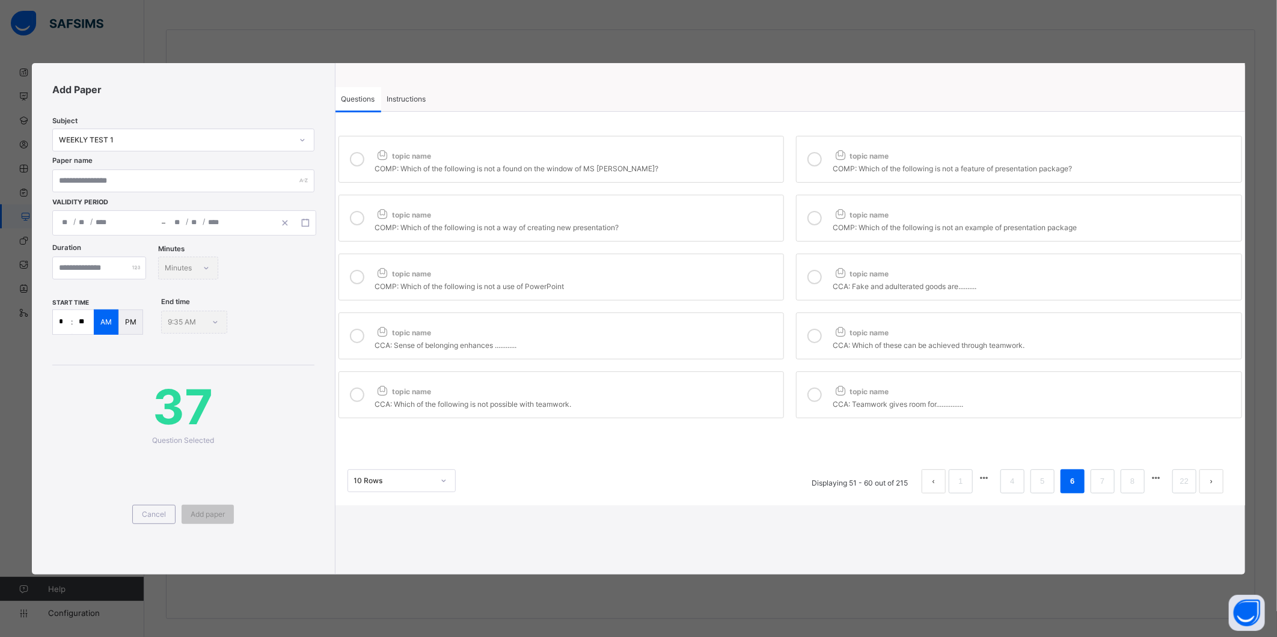
click at [679, 221] on div "COMP: Which of the following is not a way of creating new presentation?" at bounding box center [576, 226] width 403 height 12
click at [814, 217] on icon at bounding box center [814, 218] width 14 height 14
click at [676, 269] on div "topic name" at bounding box center [576, 271] width 403 height 16
click at [828, 270] on label "topic name CCA: Fake and adulterated goods are.........." at bounding box center [1019, 277] width 446 height 47
drag, startPoint x: 748, startPoint y: 325, endPoint x: 818, endPoint y: 332, distance: 70.7
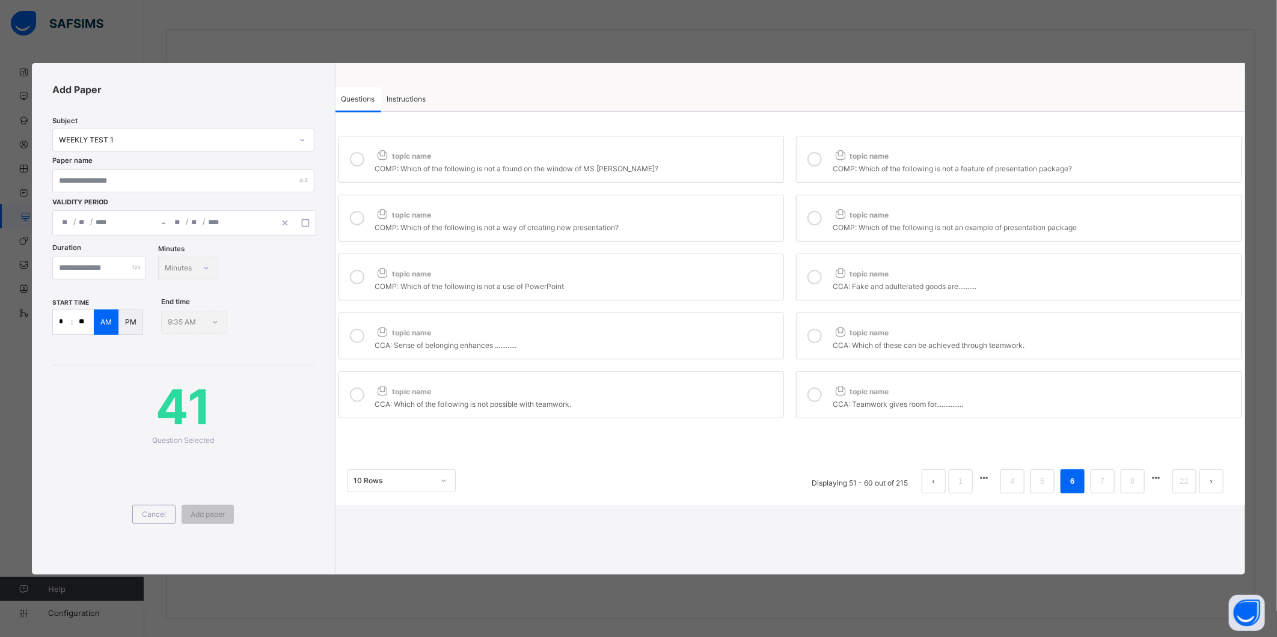
click at [755, 328] on div "topic name" at bounding box center [576, 330] width 403 height 16
drag, startPoint x: 828, startPoint y: 329, endPoint x: 821, endPoint y: 335, distance: 9.4
click at [828, 328] on label "topic name CCA: Which of these can be achieved through teamwork." at bounding box center [1019, 336] width 446 height 47
drag, startPoint x: 715, startPoint y: 391, endPoint x: 820, endPoint y: 391, distance: 104.6
click at [716, 391] on div "topic name" at bounding box center [576, 389] width 403 height 16
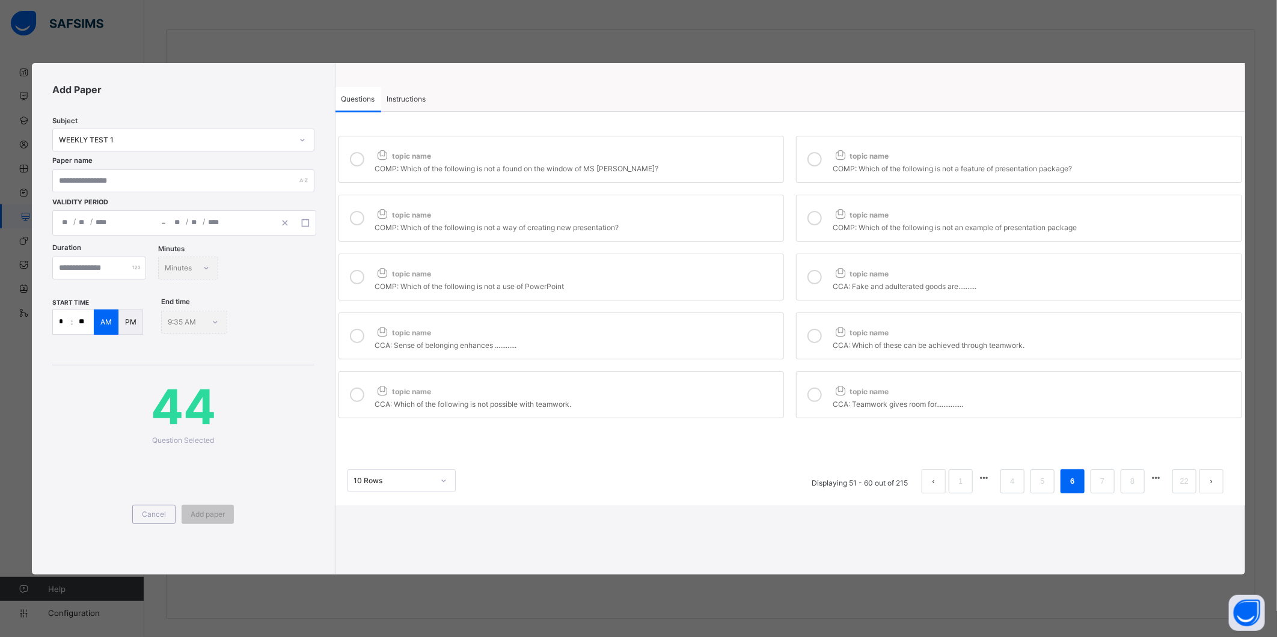
drag, startPoint x: 818, startPoint y: 388, endPoint x: 843, endPoint y: 398, distance: 27.5
click at [824, 391] on div at bounding box center [814, 395] width 24 height 28
click at [1095, 483] on li "7" at bounding box center [1102, 481] width 24 height 24
click at [643, 160] on div "topic name" at bounding box center [576, 153] width 403 height 16
click at [814, 156] on icon at bounding box center [814, 159] width 14 height 14
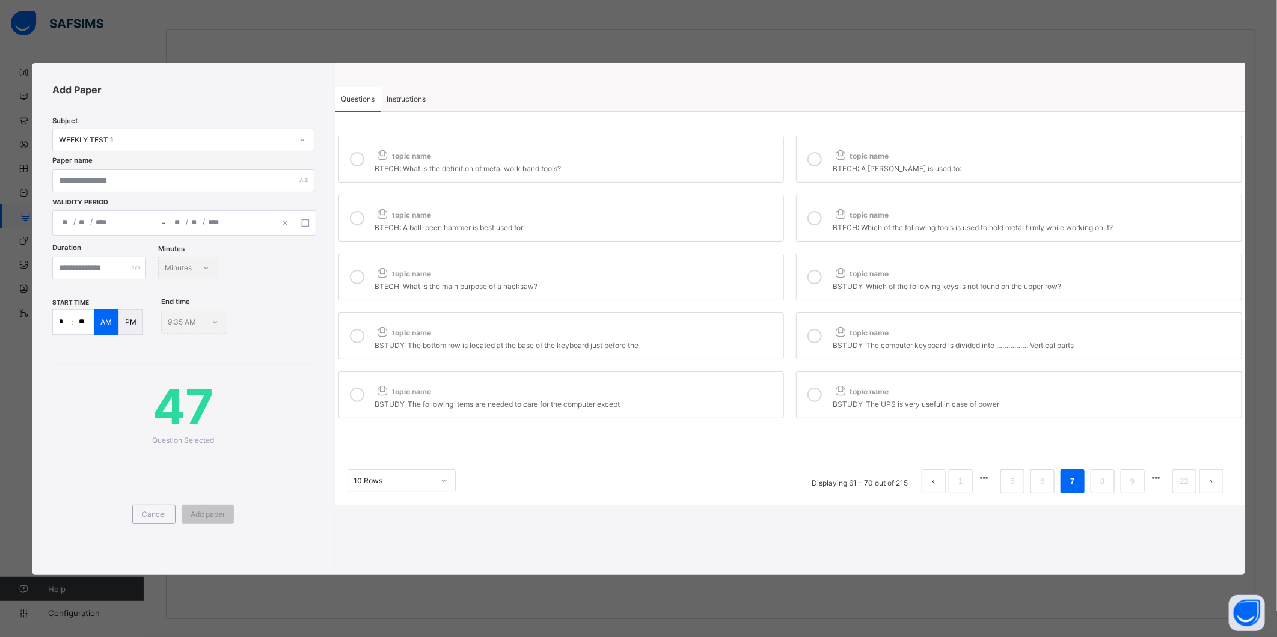
click at [727, 213] on div "topic name" at bounding box center [576, 212] width 403 height 16
drag, startPoint x: 828, startPoint y: 215, endPoint x: 813, endPoint y: 230, distance: 21.2
click at [825, 219] on label "topic name BTECH: Which of the following tools is used to hold metal firmly whi…" at bounding box center [1019, 218] width 446 height 47
click at [719, 271] on div "topic name" at bounding box center [576, 271] width 403 height 16
click at [825, 272] on div at bounding box center [814, 277] width 24 height 28
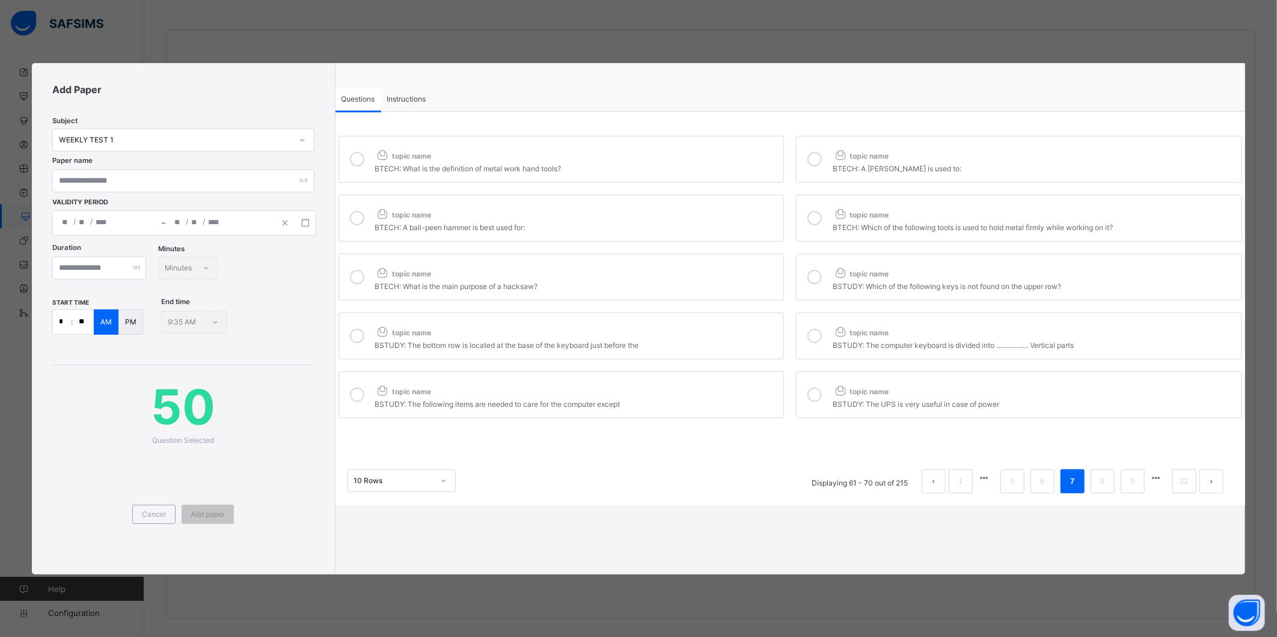
drag, startPoint x: 722, startPoint y: 343, endPoint x: 721, endPoint y: 350, distance: 7.2
click at [722, 343] on div "BSTUDY: The bottom row is located at the base of the keyboard just before the" at bounding box center [576, 344] width 403 height 12
click at [696, 382] on label "topic name BSTUDY: The following items are needed to care for the computer exce…" at bounding box center [561, 394] width 446 height 47
drag, startPoint x: 826, startPoint y: 338, endPoint x: 819, endPoint y: 386, distance: 48.0
click at [826, 340] on div at bounding box center [814, 336] width 24 height 28
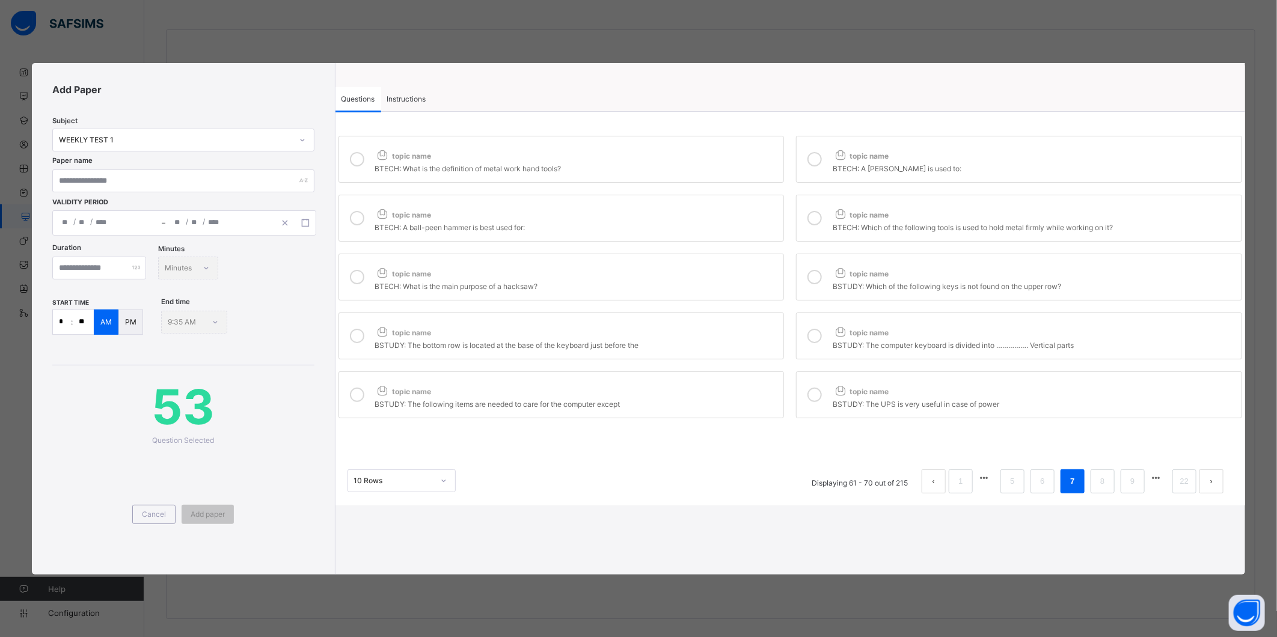
drag, startPoint x: 816, startPoint y: 401, endPoint x: 828, endPoint y: 418, distance: 21.5
click at [816, 400] on icon at bounding box center [814, 395] width 14 height 14
click at [1103, 481] on link "8" at bounding box center [1101, 482] width 11 height 16
click at [602, 159] on div "topic name" at bounding box center [576, 153] width 403 height 16
click at [831, 159] on label "topic name BSCIENCE: Escape velocity is used by rocket to" at bounding box center [1019, 159] width 446 height 47
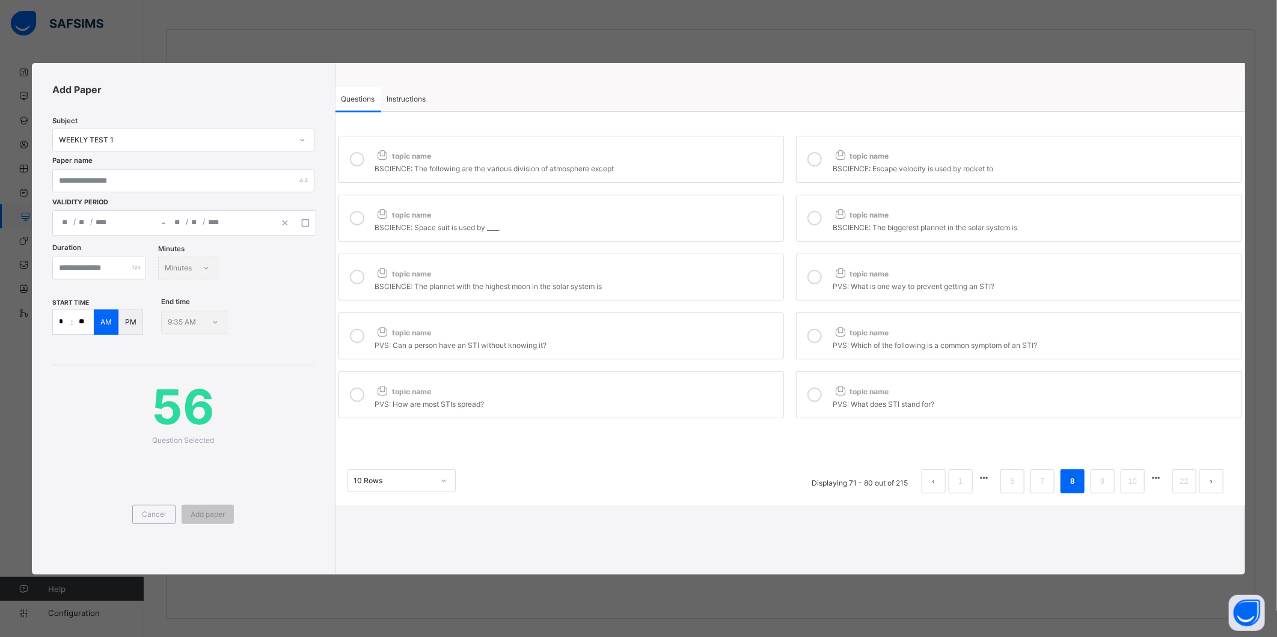
click at [733, 217] on div "topic name" at bounding box center [576, 212] width 403 height 16
click at [846, 213] on icon at bounding box center [839, 213] width 15 height 13
click at [731, 267] on div "topic name" at bounding box center [576, 271] width 403 height 16
click at [1048, 484] on link "7" at bounding box center [1041, 482] width 11 height 16
click at [819, 215] on icon at bounding box center [814, 218] width 14 height 14
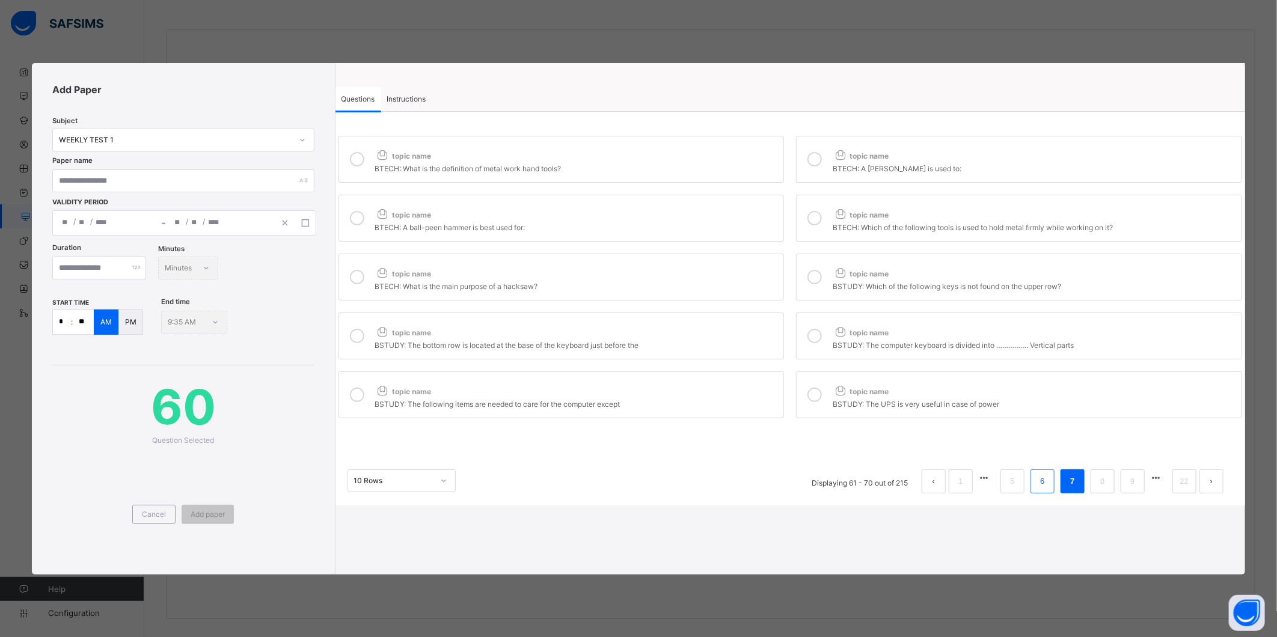
click at [1043, 487] on link "6" at bounding box center [1041, 482] width 11 height 16
click at [812, 389] on div at bounding box center [814, 395] width 24 height 28
click at [743, 395] on div "topic name" at bounding box center [576, 389] width 403 height 16
click at [741, 349] on div "CCA: Sense of belonging enhances ............" at bounding box center [576, 344] width 403 height 12
click at [810, 338] on icon at bounding box center [814, 336] width 14 height 14
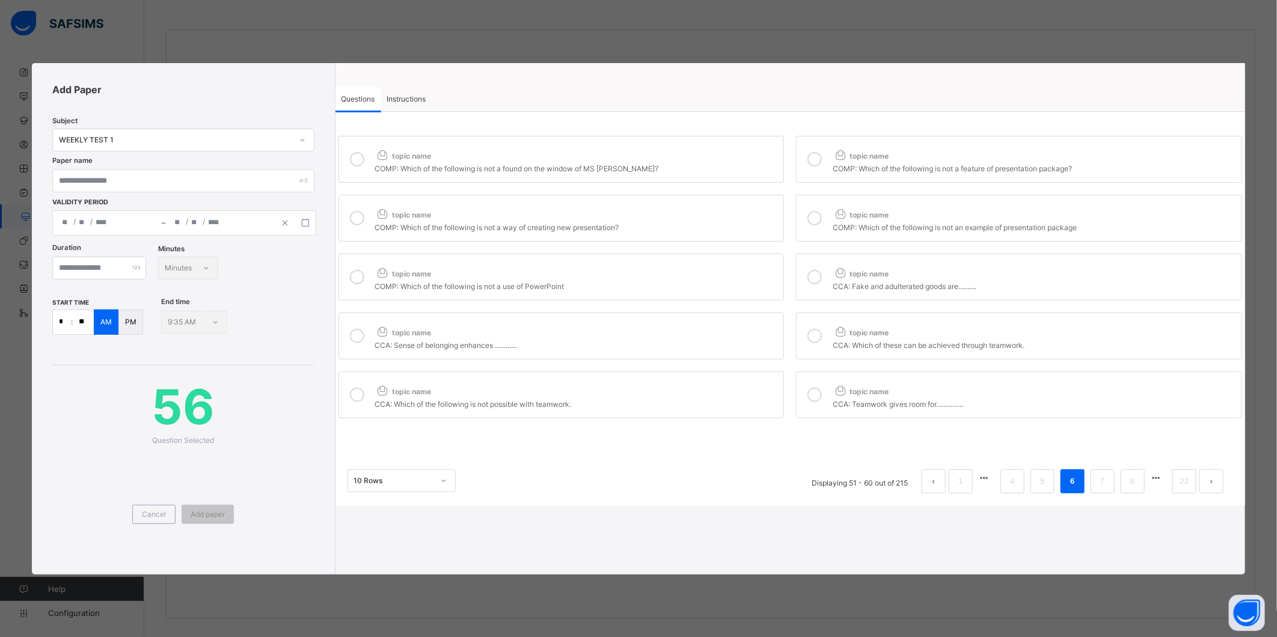
click at [828, 271] on label "topic name CCA: Fake and adulterated goods are.........." at bounding box center [1019, 277] width 446 height 47
click at [1038, 483] on link "5" at bounding box center [1041, 482] width 11 height 16
click at [1012, 478] on link "3" at bounding box center [1011, 482] width 11 height 16
click at [1046, 487] on link "2" at bounding box center [1041, 482] width 11 height 16
click at [1019, 481] on li "1" at bounding box center [1012, 481] width 24 height 24
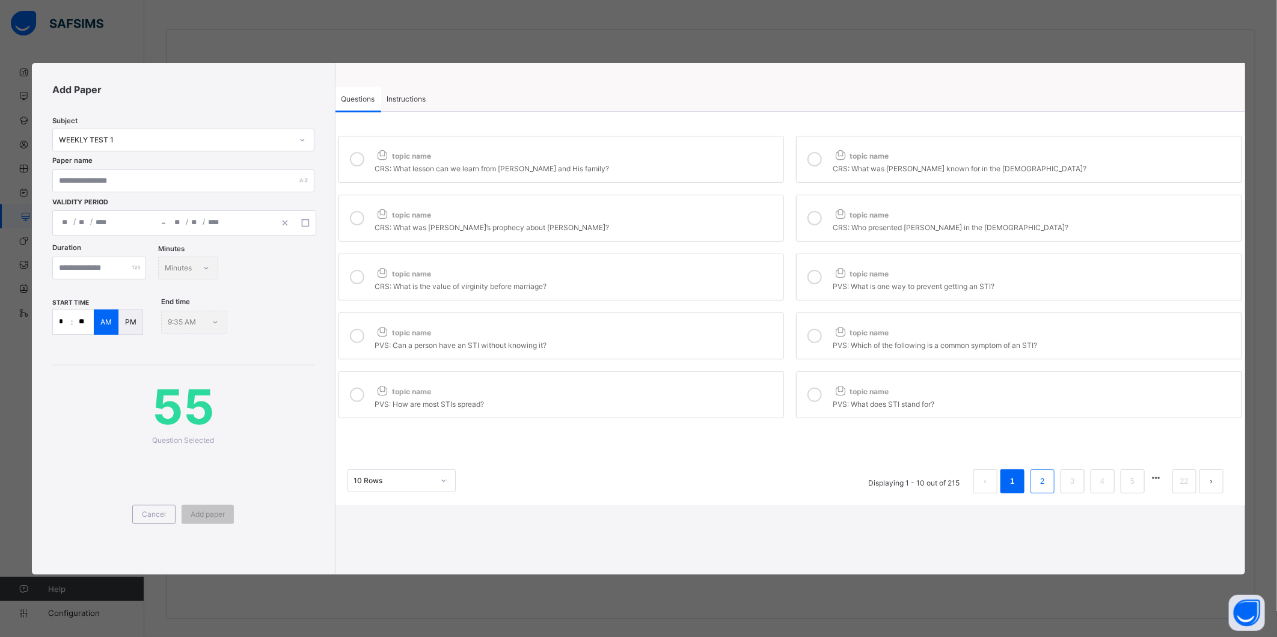
click at [1045, 487] on link "2" at bounding box center [1041, 482] width 11 height 16
click at [1010, 483] on link "1" at bounding box center [1011, 482] width 11 height 16
click at [355, 275] on icon at bounding box center [357, 277] width 14 height 14
click at [358, 219] on icon at bounding box center [357, 218] width 14 height 14
click at [369, 156] on label "topic name CRS: What lesson can we learn from [PERSON_NAME] and His family?" at bounding box center [561, 159] width 446 height 47
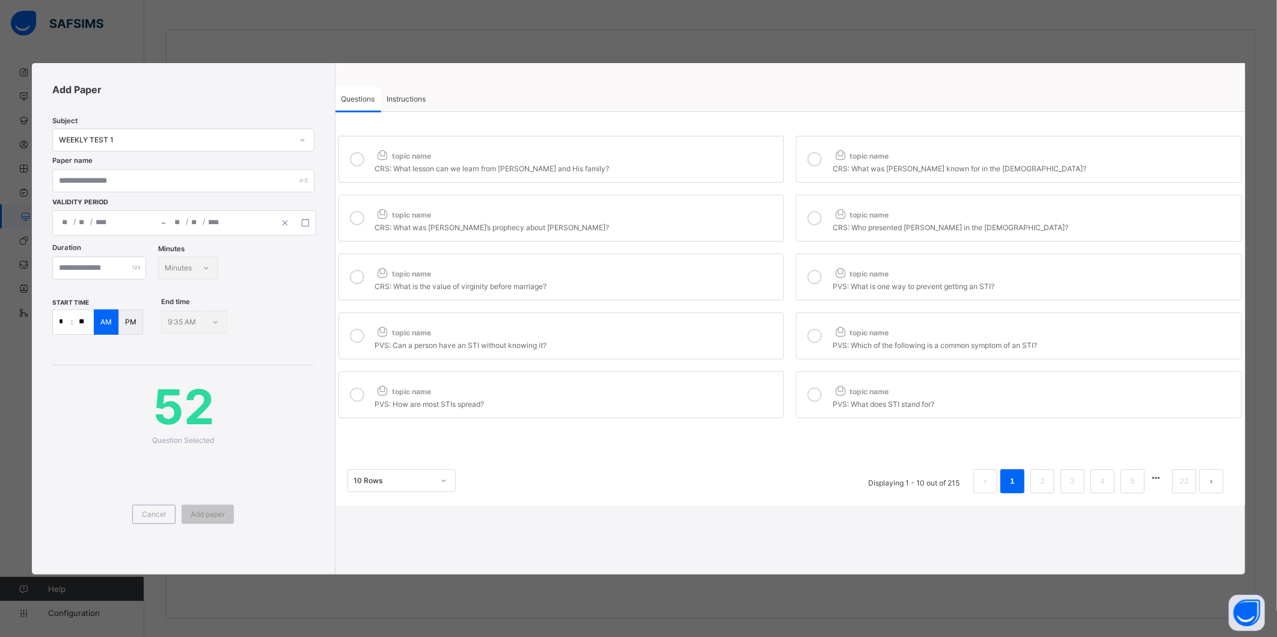
click at [814, 157] on icon at bounding box center [814, 159] width 14 height 14
click at [814, 218] on icon at bounding box center [814, 218] width 14 height 14
click at [823, 278] on div at bounding box center [814, 277] width 24 height 28
click at [826, 276] on div at bounding box center [814, 277] width 24 height 28
click at [1044, 484] on link "2" at bounding box center [1041, 482] width 11 height 16
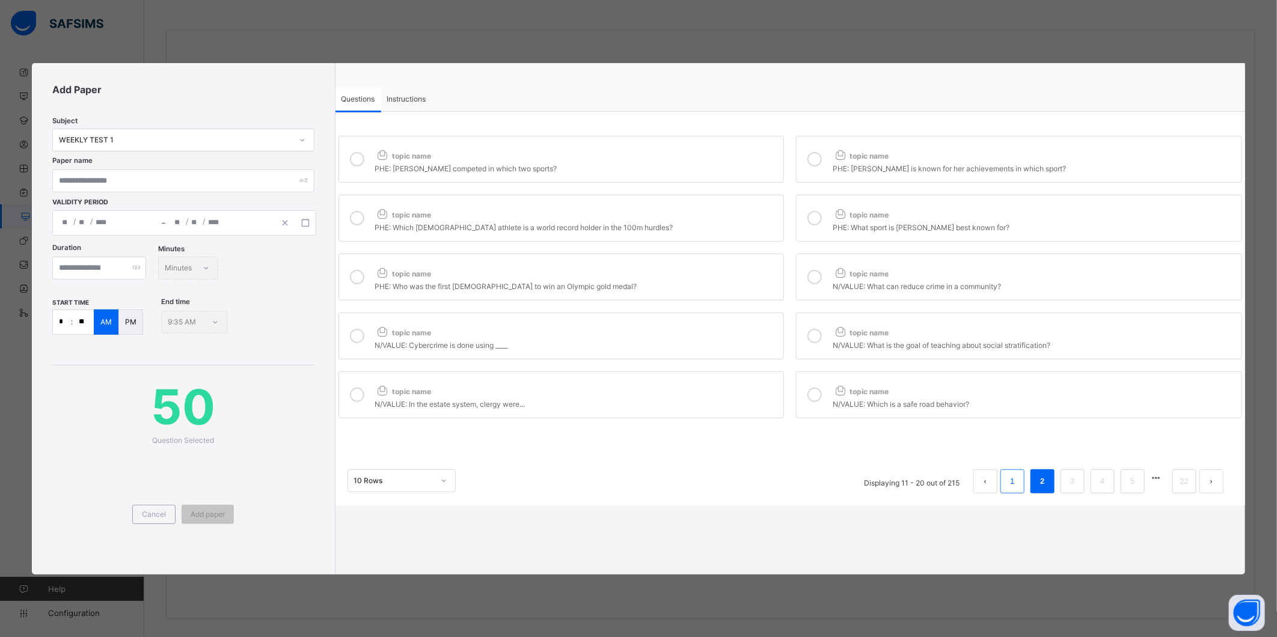
click at [1014, 481] on link "1" at bounding box center [1011, 482] width 11 height 16
click at [1049, 487] on li "2" at bounding box center [1042, 481] width 24 height 24
click at [1073, 483] on link "3" at bounding box center [1071, 482] width 11 height 16
click at [1098, 484] on li "4" at bounding box center [1102, 481] width 24 height 24
click at [1109, 487] on li "5" at bounding box center [1102, 481] width 24 height 24
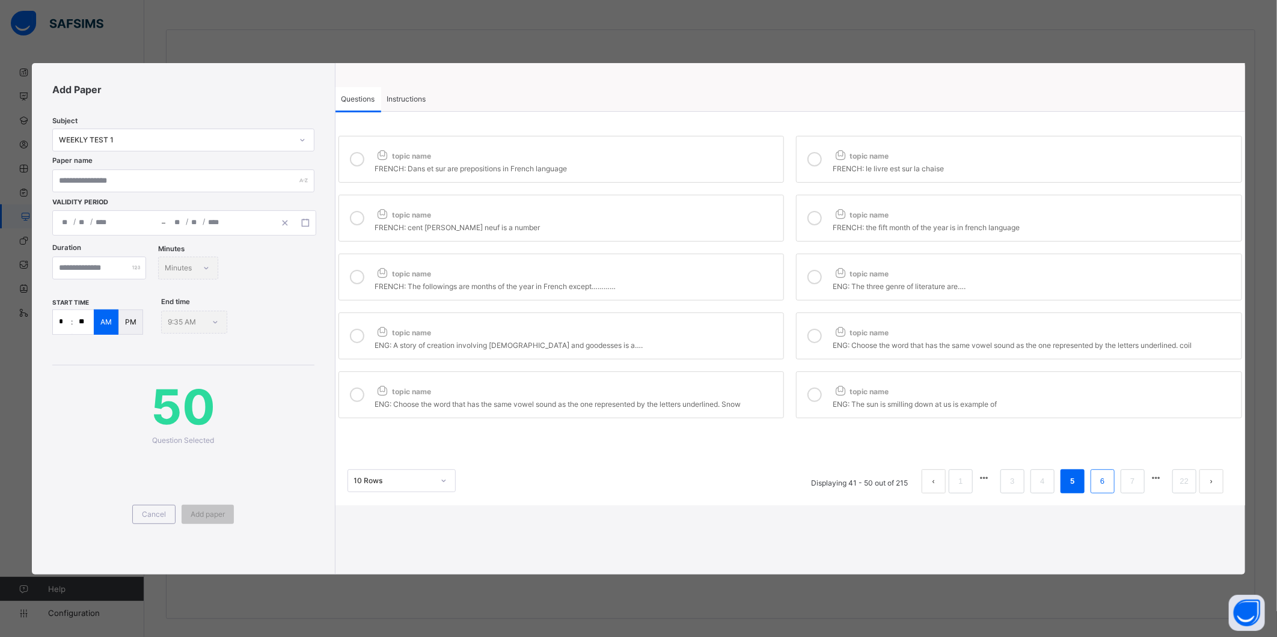
click at [1100, 489] on link "6" at bounding box center [1101, 482] width 11 height 16
click at [1100, 487] on link "7" at bounding box center [1101, 482] width 11 height 16
click at [1103, 489] on link "8" at bounding box center [1101, 482] width 11 height 16
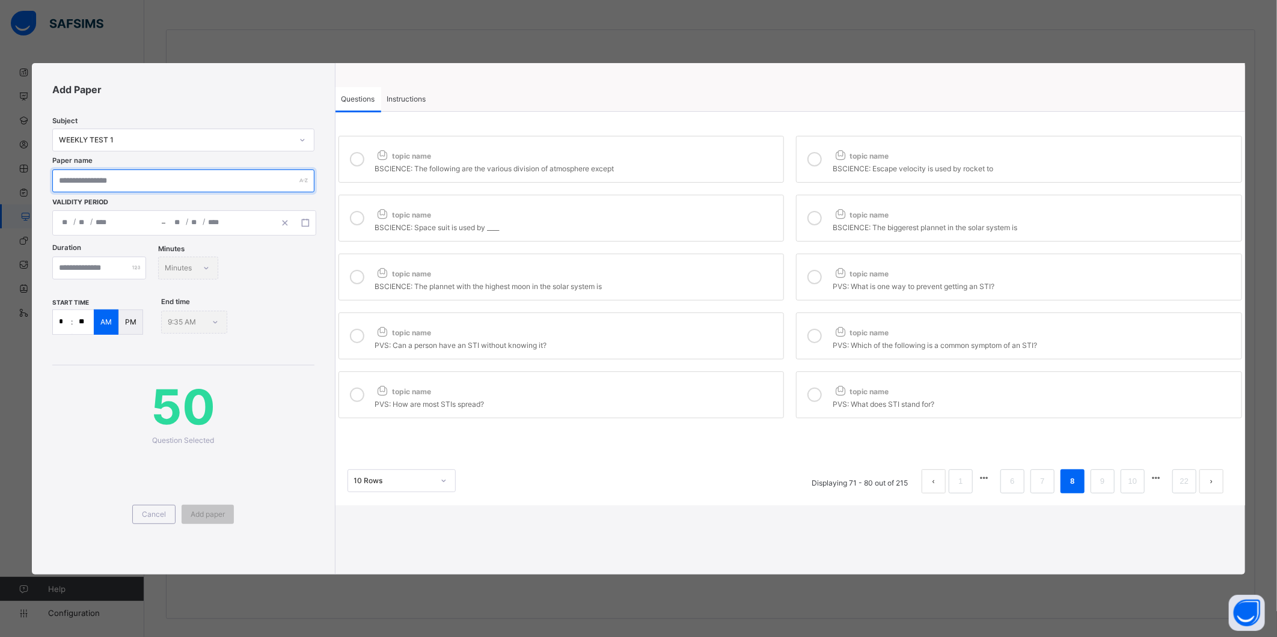
click at [105, 180] on input "text" at bounding box center [182, 180] width 261 height 23
type input "**********"
click at [301, 221] on icon "button" at bounding box center [305, 223] width 8 height 8
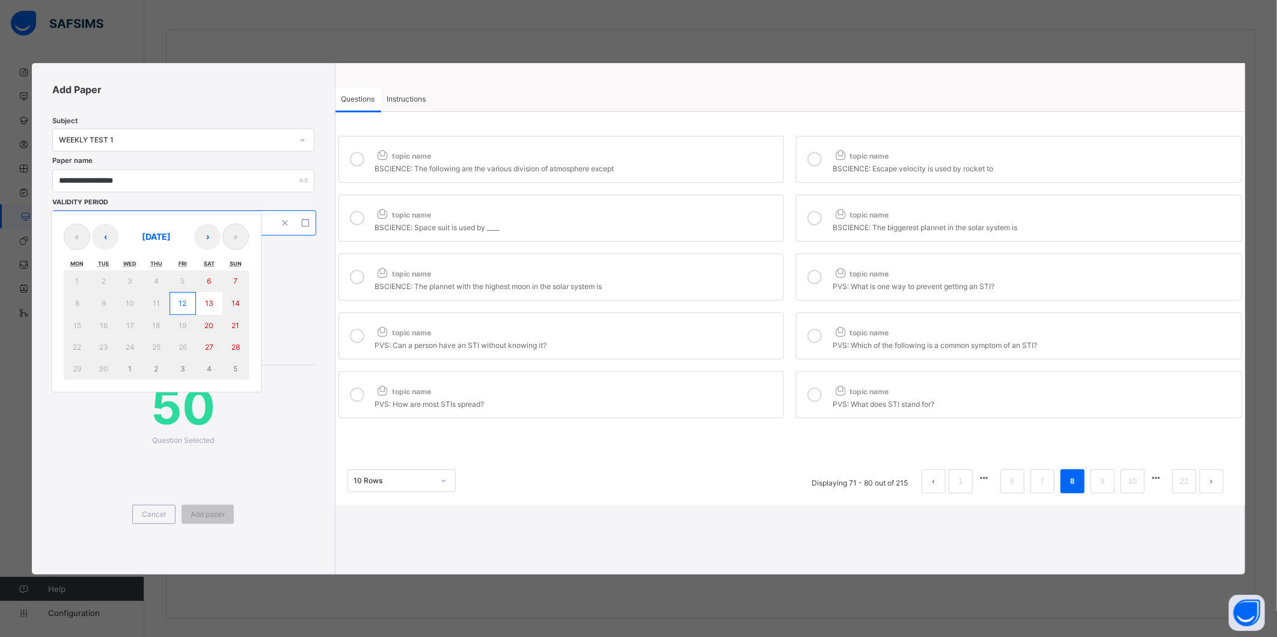
click at [187, 307] on button "12" at bounding box center [182, 303] width 26 height 23
click at [188, 307] on button "12" at bounding box center [182, 303] width 26 height 23
type input "**********"
type input "*"
type input "**"
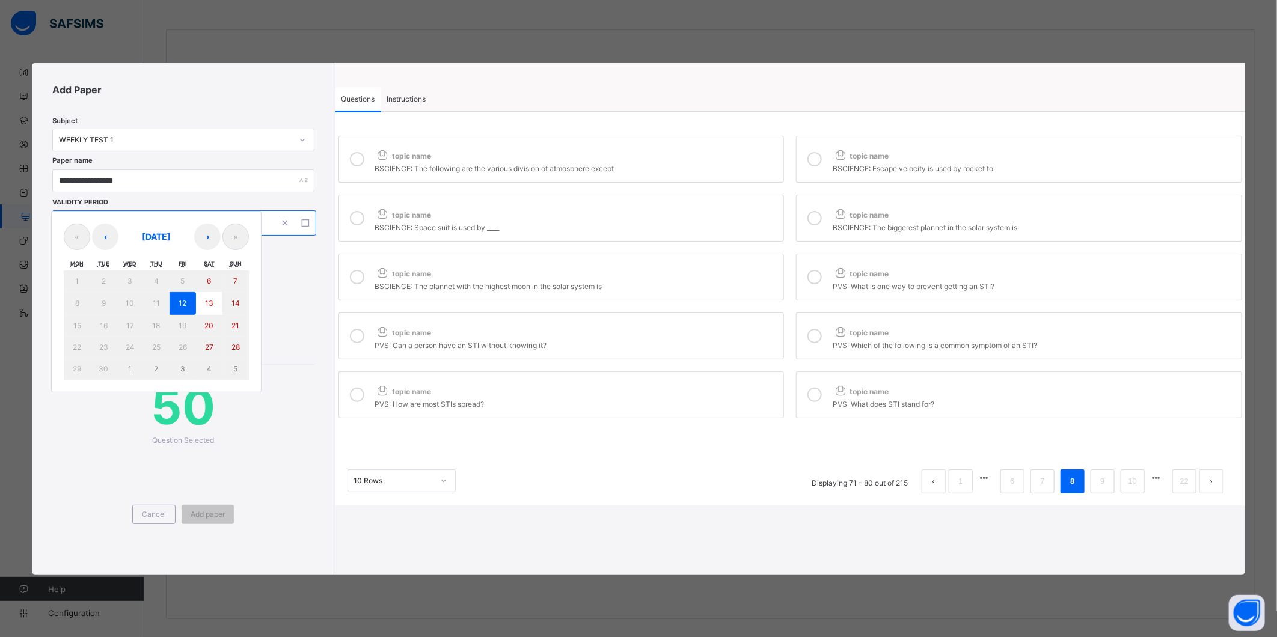
type input "****"
type input "**********"
type input "*"
type input "**"
type input "****"
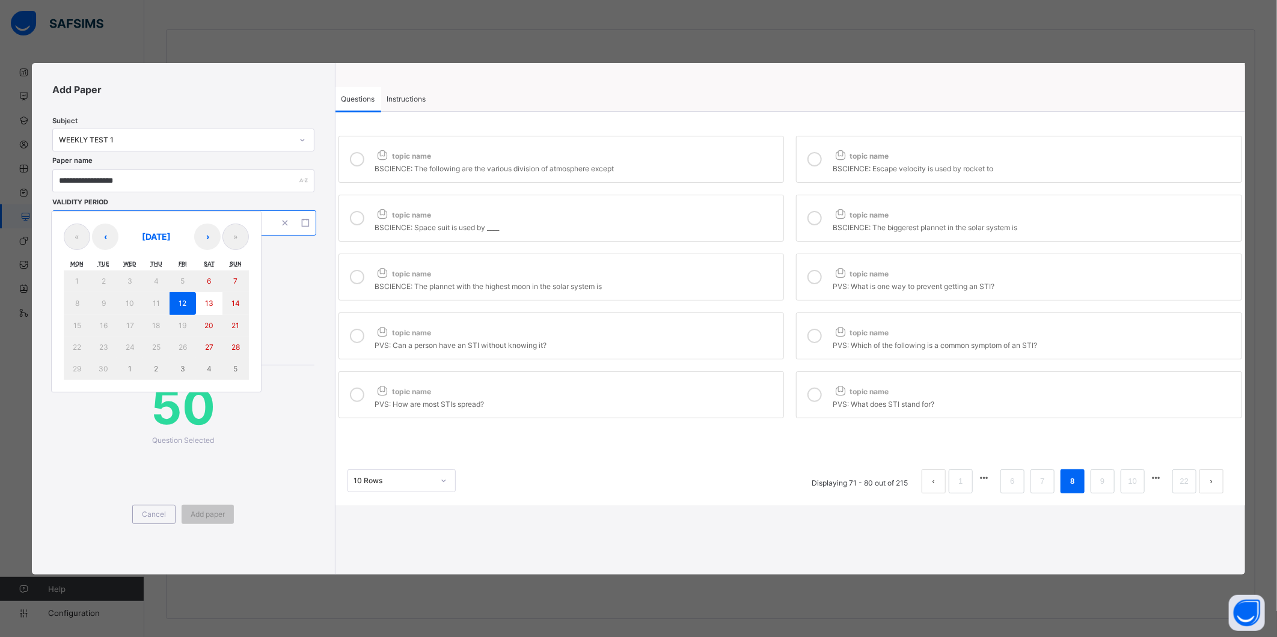
type input "**"
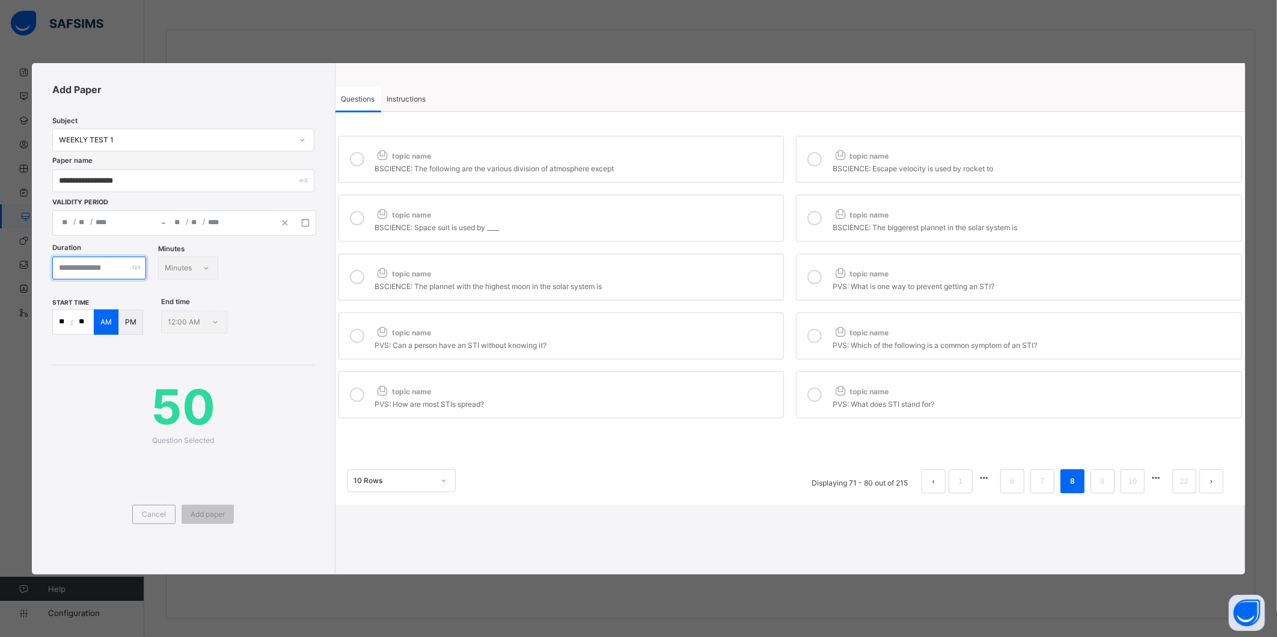
click at [110, 272] on input "number" at bounding box center [99, 268] width 94 height 23
type input "**"
click at [59, 323] on input "**" at bounding box center [62, 322] width 18 height 24
type input "**"
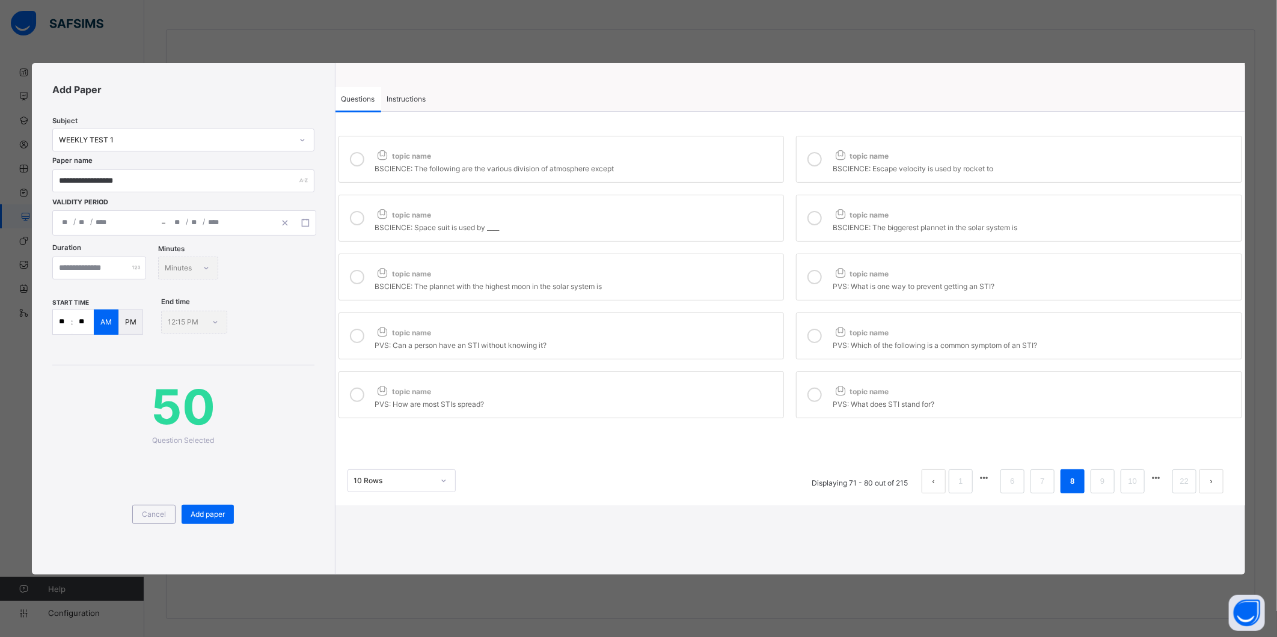
type input "**"
click at [407, 99] on span "Instructions" at bounding box center [406, 98] width 39 height 9
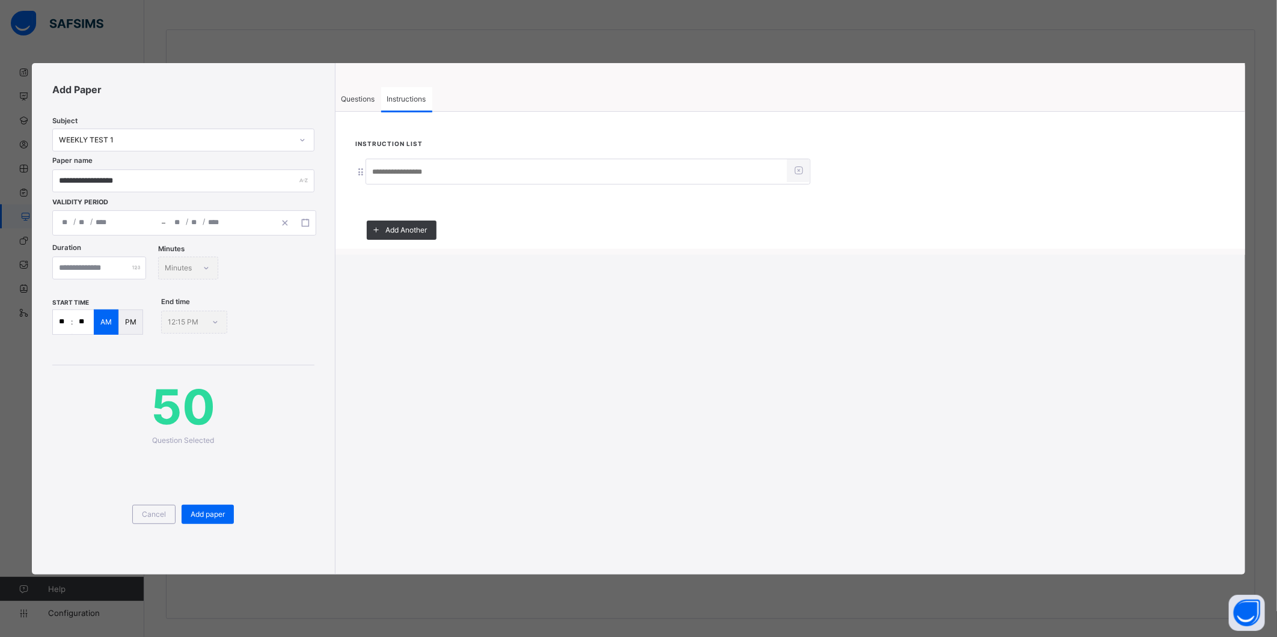
click at [403, 167] on input at bounding box center [576, 172] width 421 height 23
type input "*****"
click at [369, 97] on span "Questions" at bounding box center [358, 98] width 34 height 9
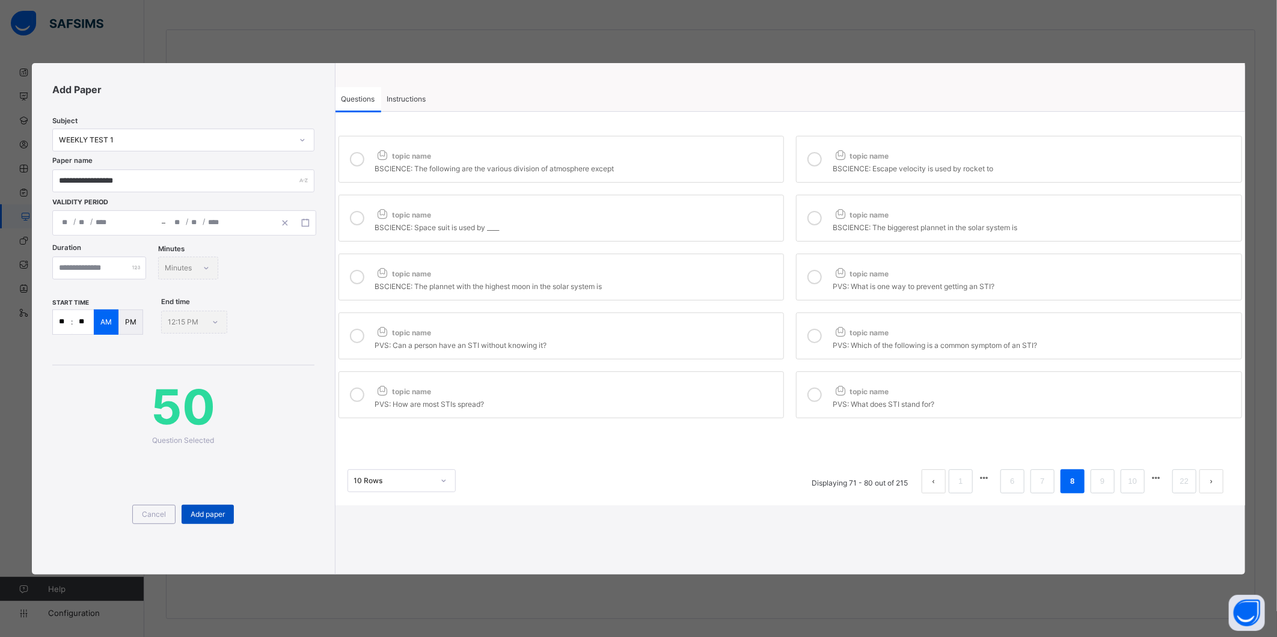
click at [204, 507] on div "Add paper" at bounding box center [208, 514] width 52 height 19
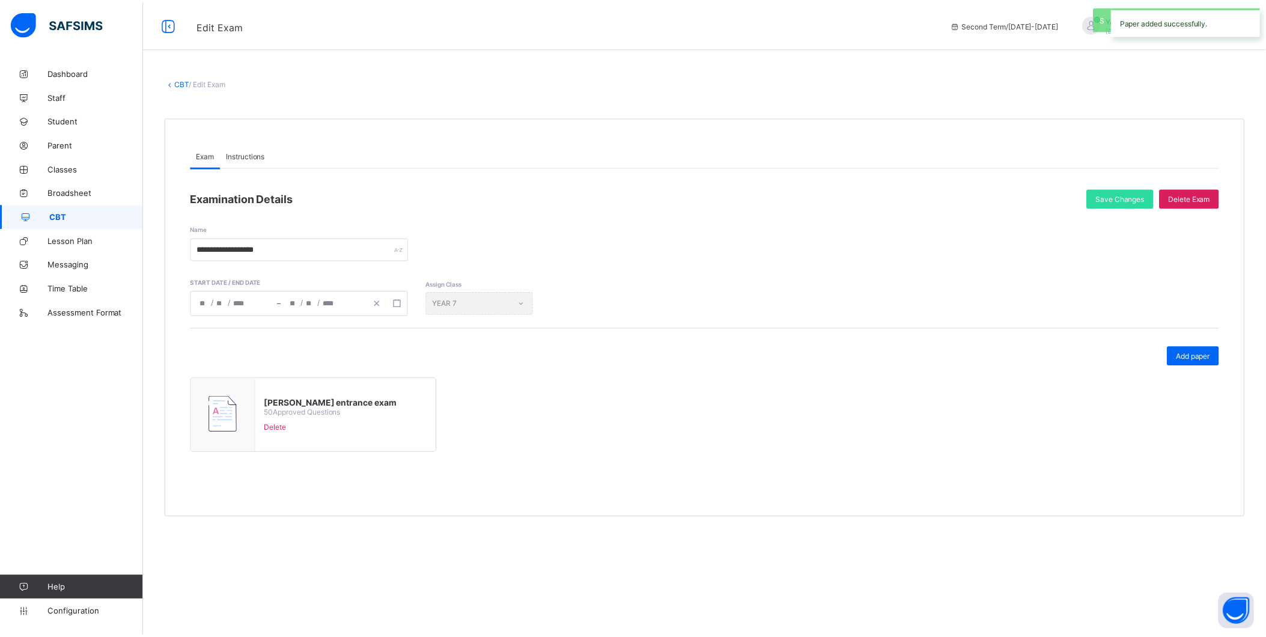
scroll to position [0, 0]
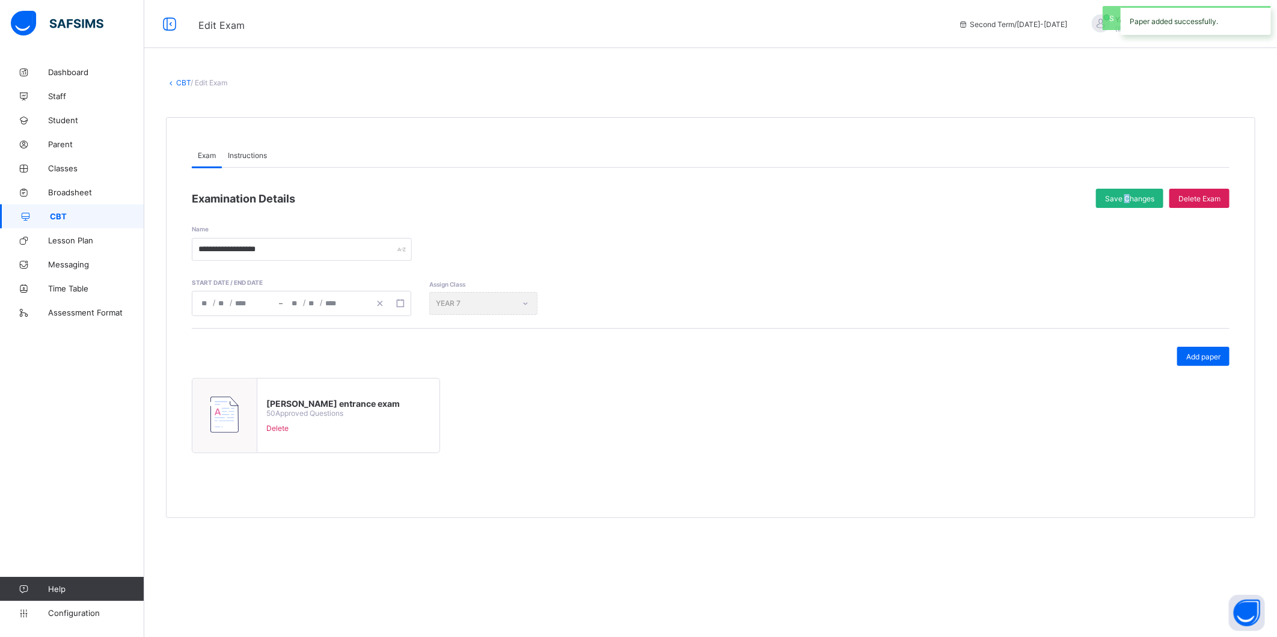
click at [1127, 197] on span "Save Changes" at bounding box center [1129, 198] width 49 height 9
click at [178, 82] on link "CBT" at bounding box center [183, 82] width 14 height 9
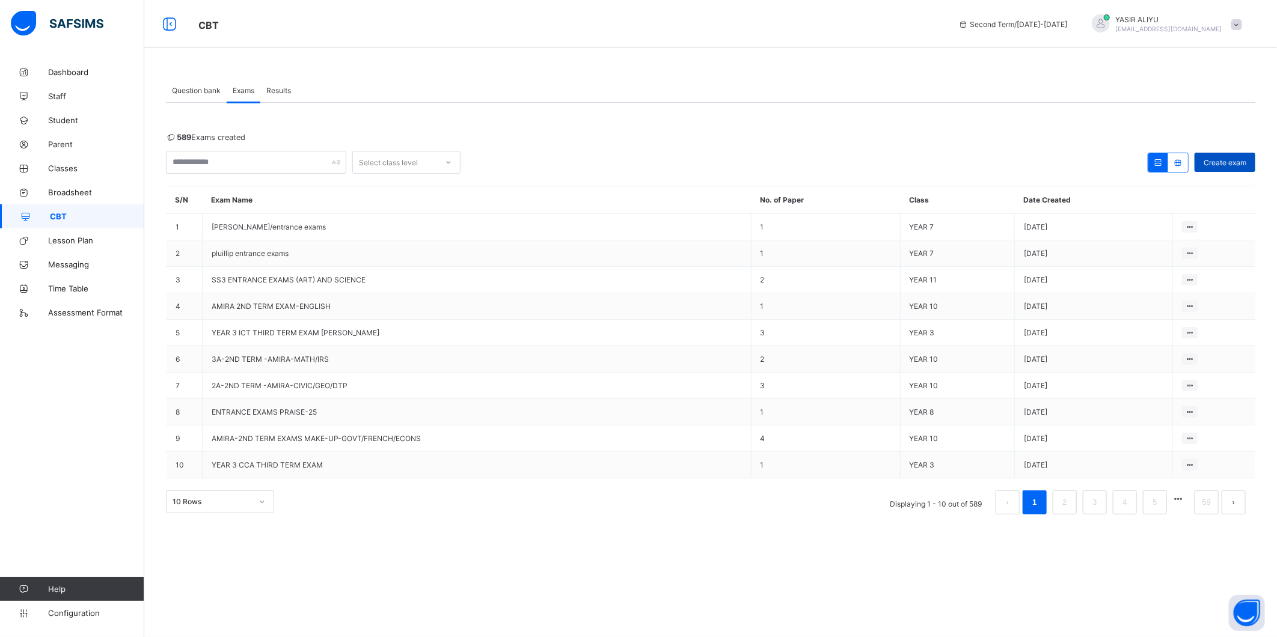
click at [1232, 159] on span "Create exam" at bounding box center [1224, 162] width 43 height 9
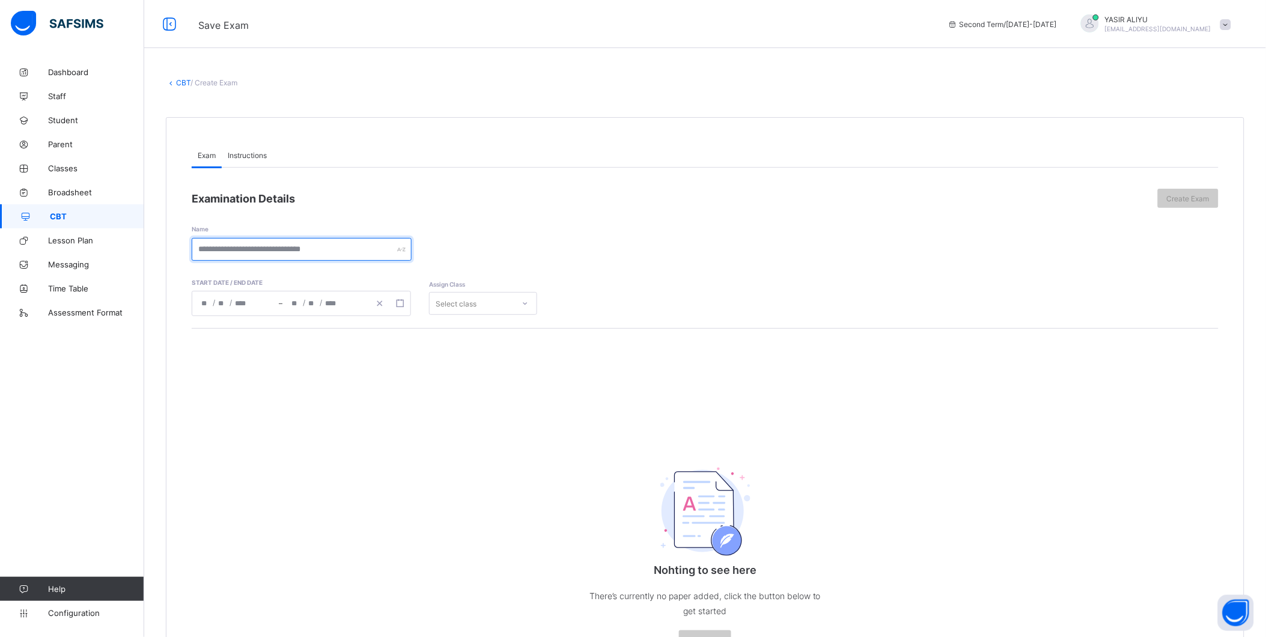
click at [239, 249] on input "text" at bounding box center [302, 249] width 220 height 23
type input "*"
drag, startPoint x: 197, startPoint y: 247, endPoint x: 293, endPoint y: 245, distance: 96.2
click at [293, 245] on input "**********" at bounding box center [302, 249] width 220 height 23
type input "**********"
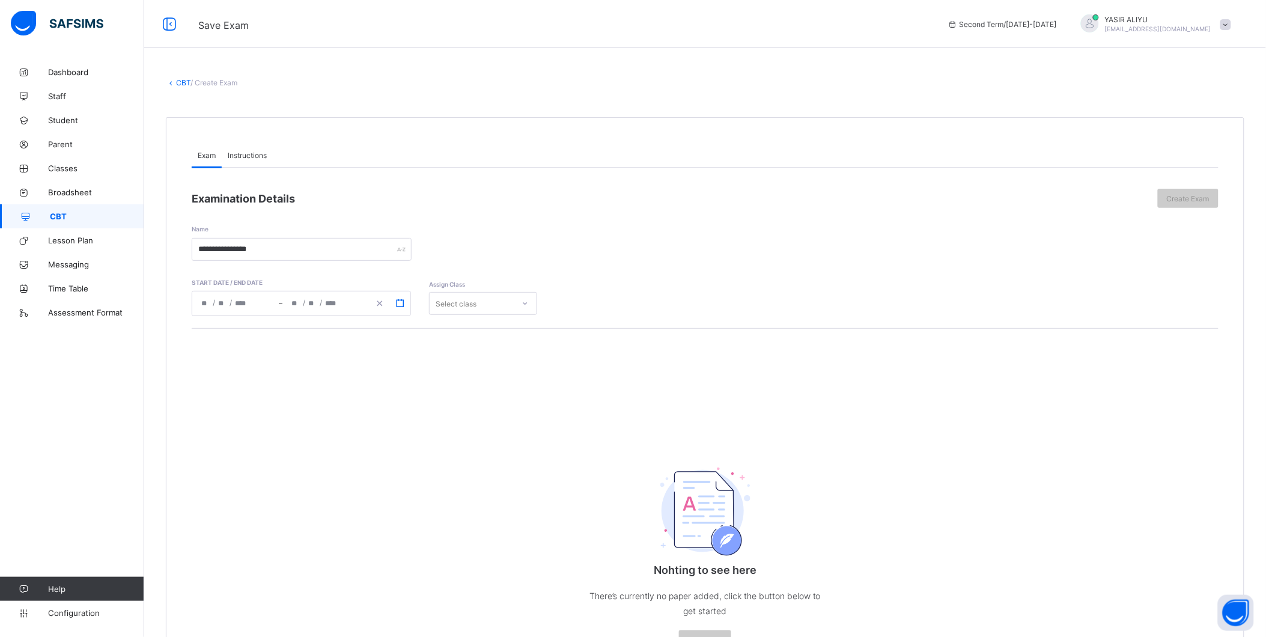
click at [401, 301] on icon "button" at bounding box center [400, 303] width 8 height 8
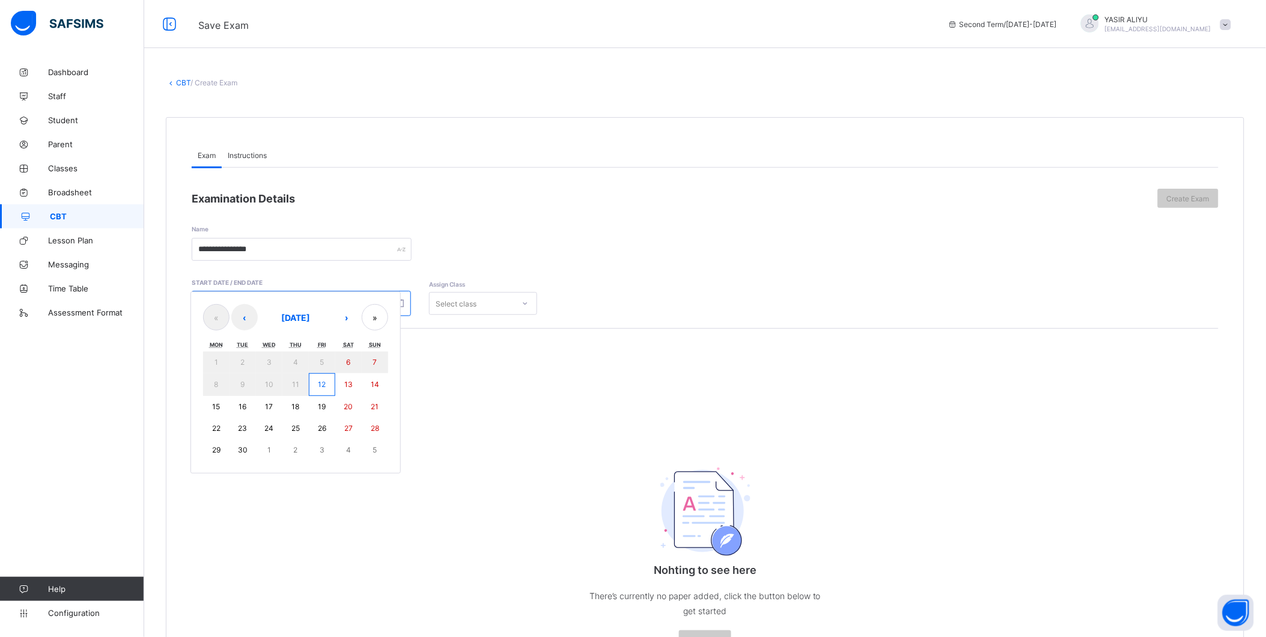
click at [322, 380] on abbr "12" at bounding box center [322, 384] width 8 height 9
type input "**********"
type input "*"
type input "**"
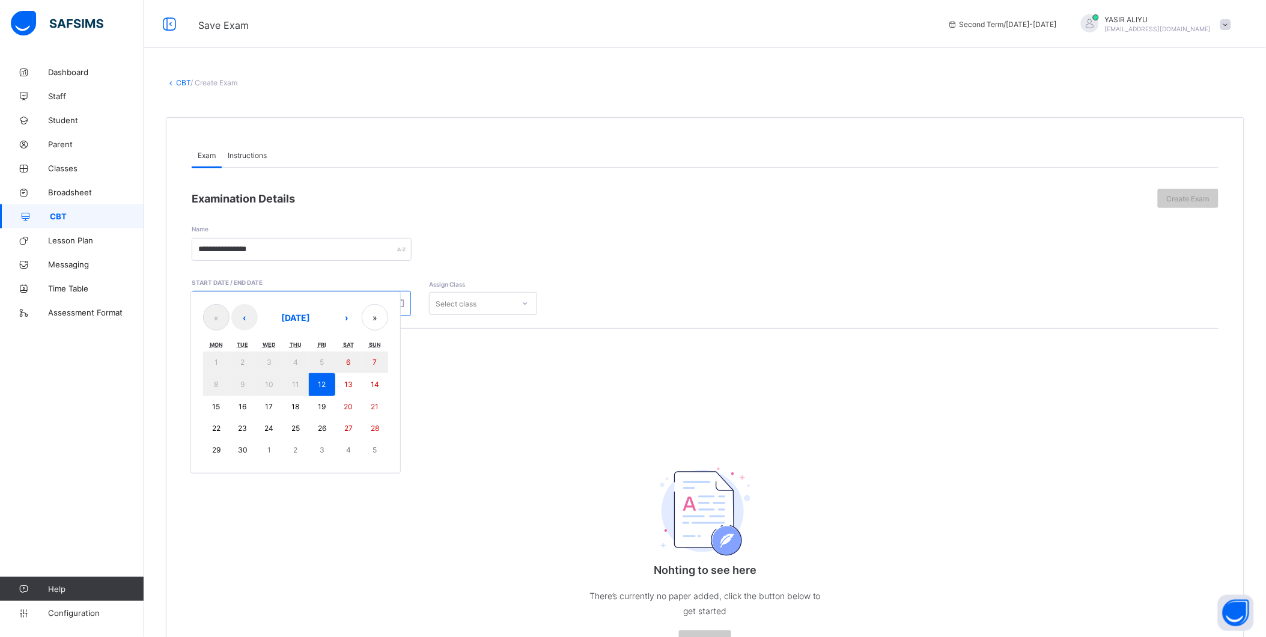
type input "****"
type input "**********"
type input "*"
type input "**"
type input "****"
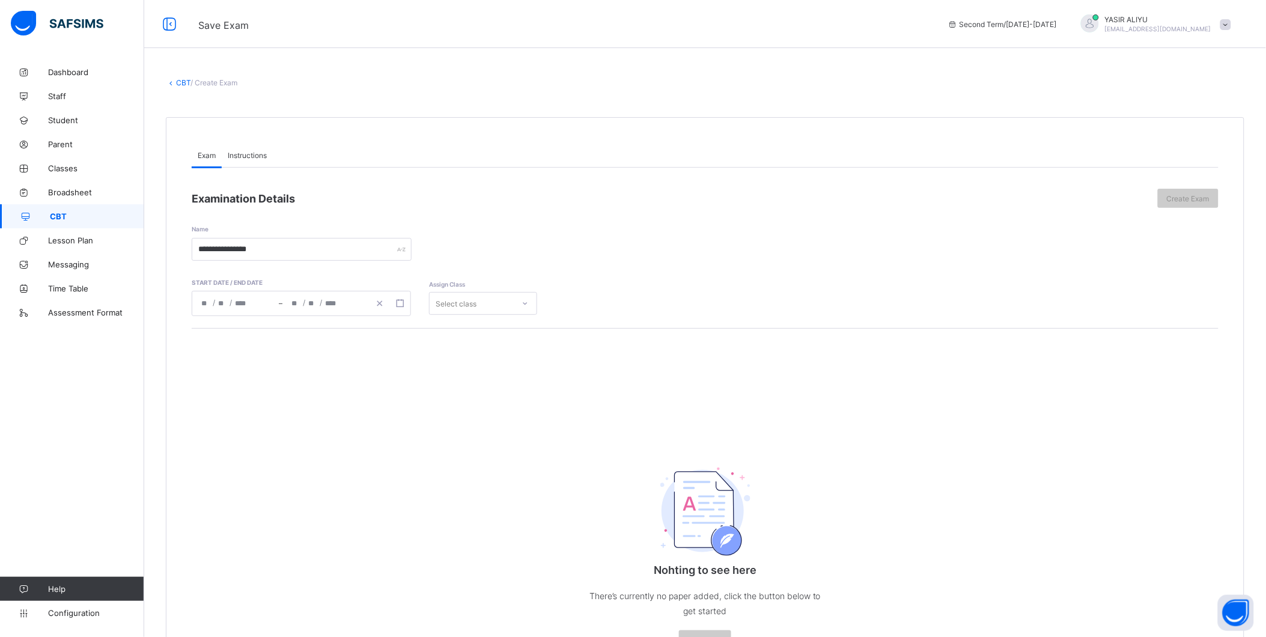
click at [490, 302] on div "Select class" at bounding box center [472, 303] width 84 height 17
click at [462, 448] on div "YEAR 8" at bounding box center [483, 449] width 107 height 19
click at [256, 155] on span "Instructions" at bounding box center [247, 155] width 39 height 9
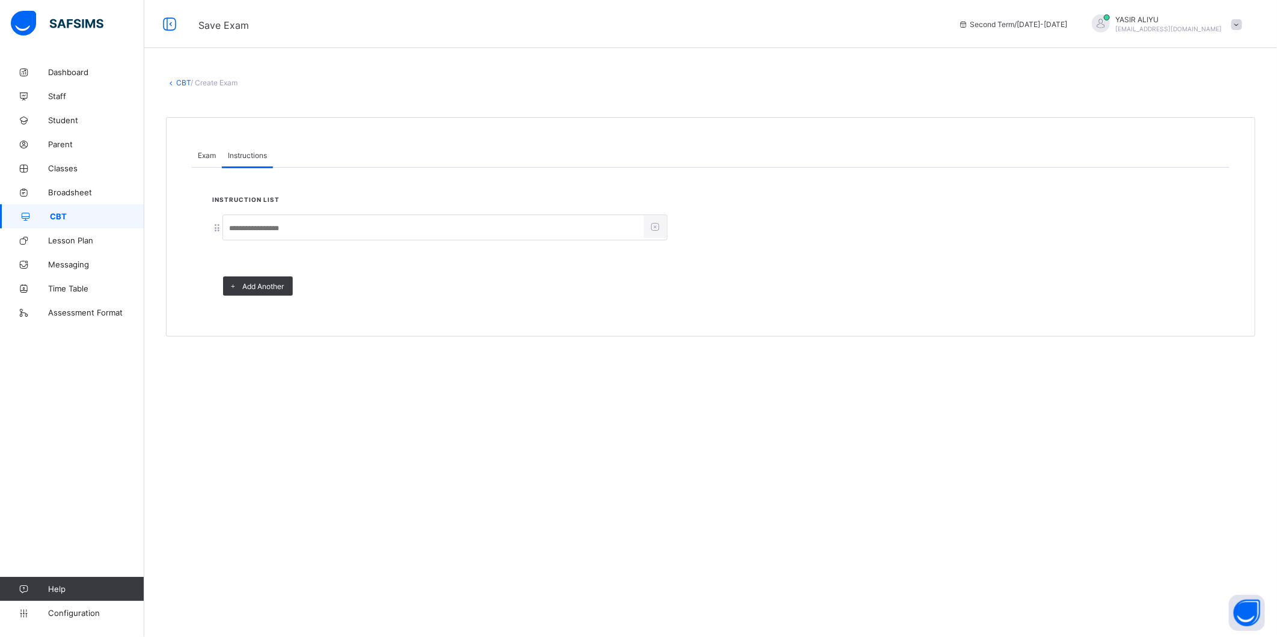
click at [250, 221] on input at bounding box center [433, 228] width 421 height 23
type input "*****"
click at [218, 153] on div "Exam" at bounding box center [207, 155] width 30 height 24
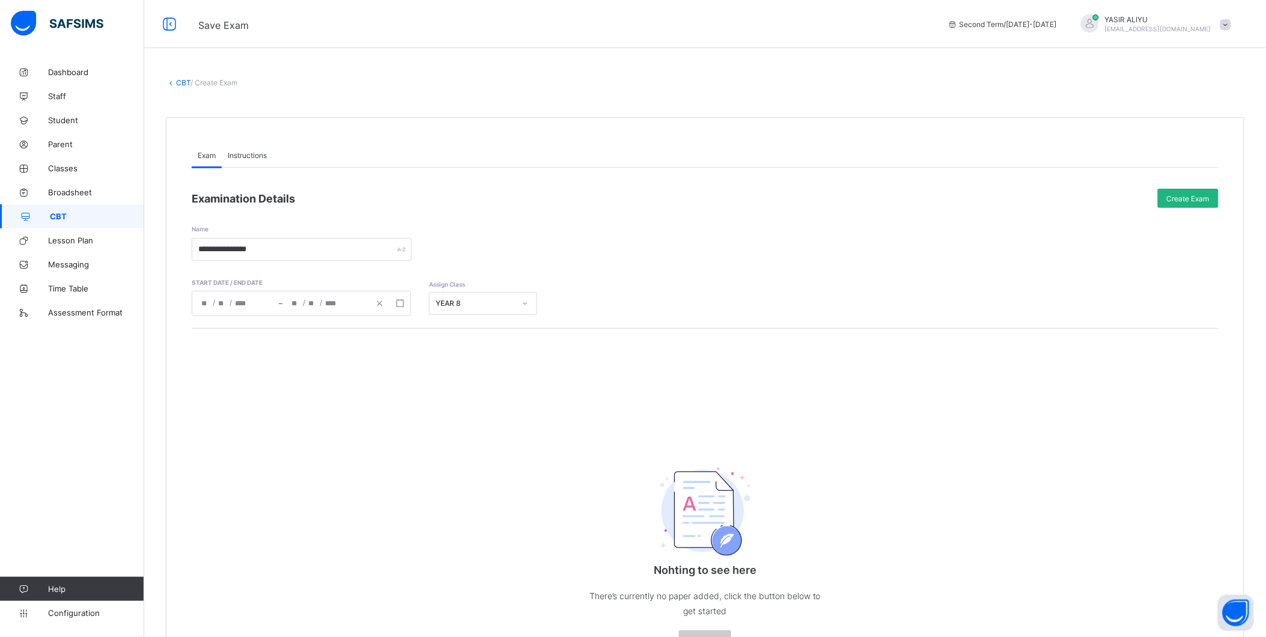
click at [1202, 194] on span "Create Exam" at bounding box center [1188, 198] width 43 height 9
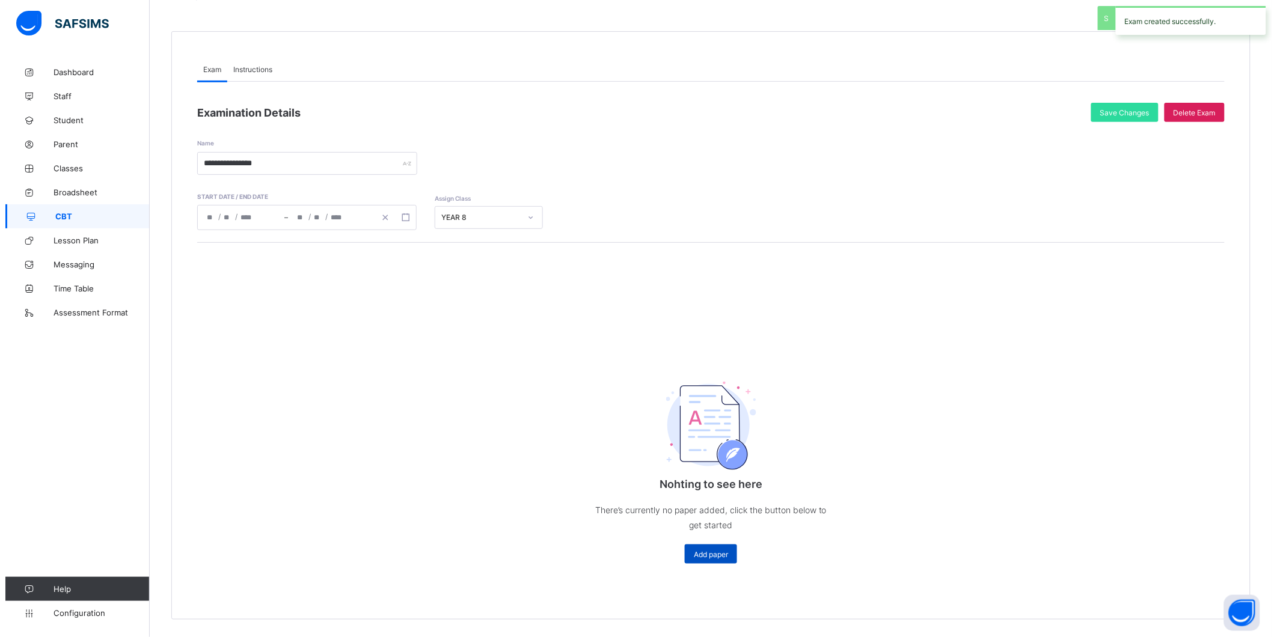
scroll to position [88, 0]
click at [712, 554] on span "Add paper" at bounding box center [705, 553] width 34 height 9
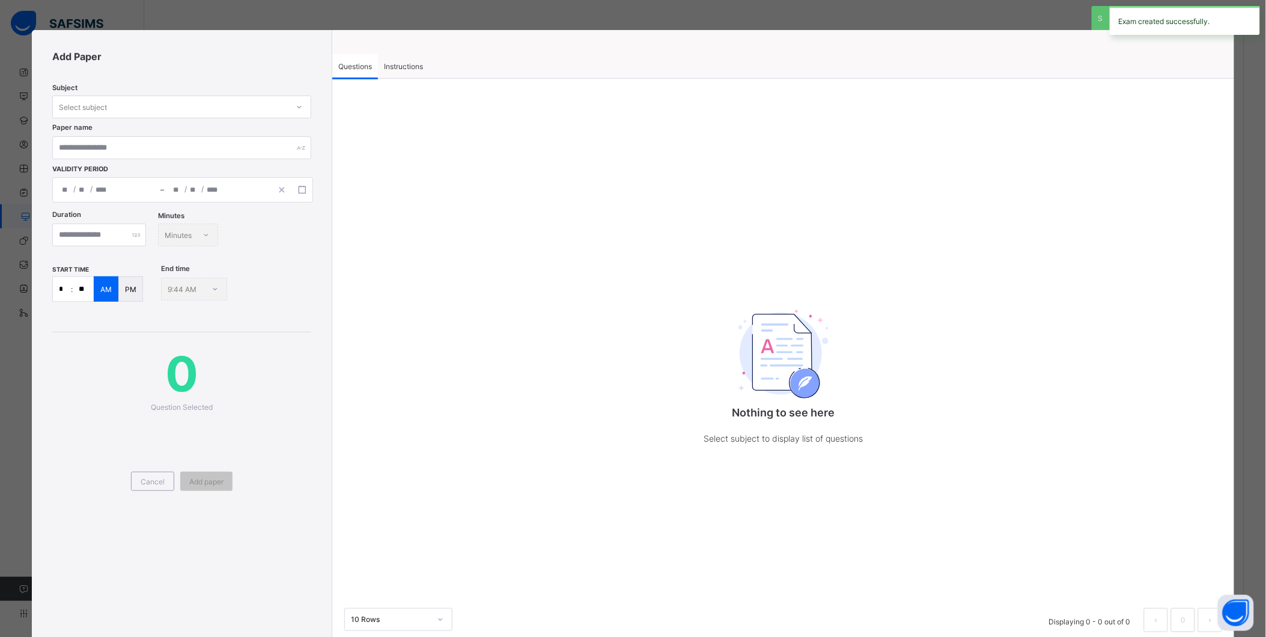
click at [160, 103] on div "Select subject" at bounding box center [170, 107] width 235 height 17
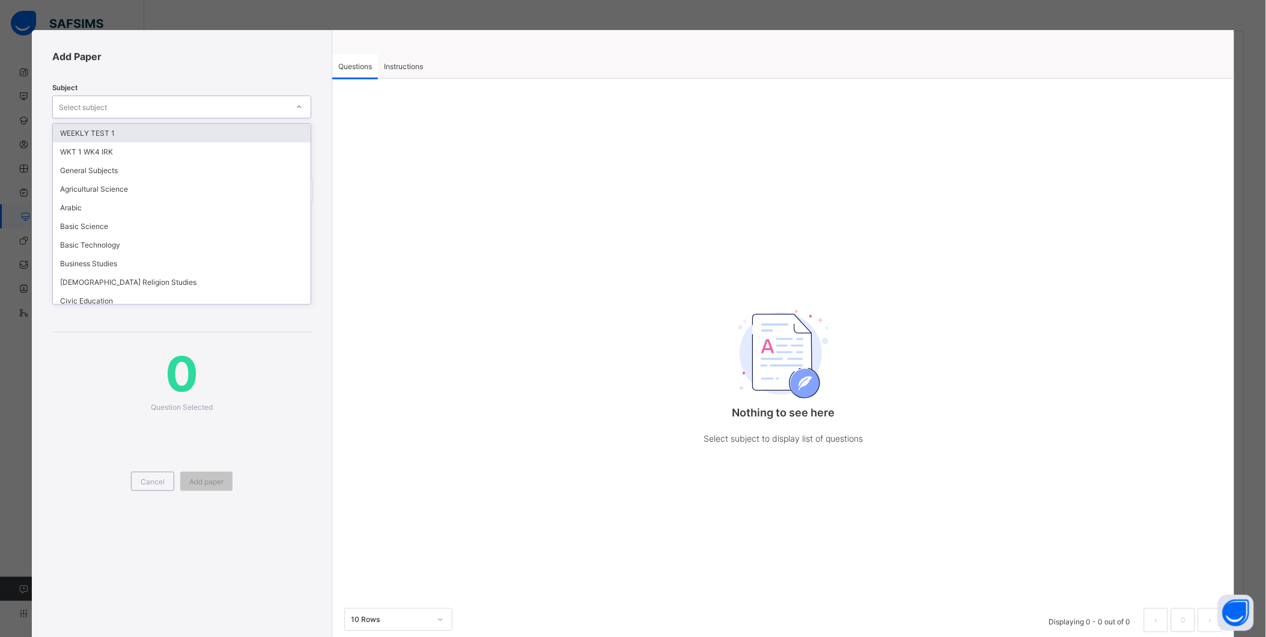
click at [155, 130] on div "WEEKLY TEST 1" at bounding box center [182, 133] width 258 height 19
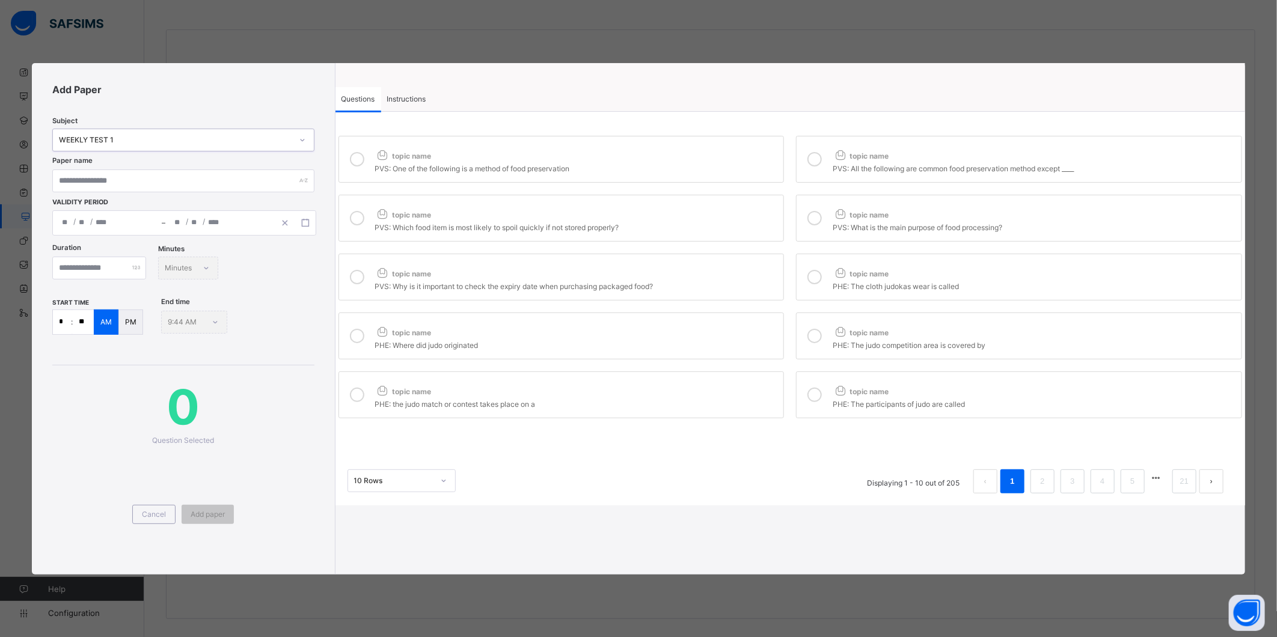
click at [358, 163] on icon at bounding box center [357, 159] width 14 height 14
drag, startPoint x: 828, startPoint y: 157, endPoint x: 760, endPoint y: 208, distance: 84.6
click at [826, 164] on label "topic name PVS: All the following are common food preservation method except __…" at bounding box center [1019, 159] width 446 height 47
drag, startPoint x: 728, startPoint y: 216, endPoint x: 737, endPoint y: 214, distance: 8.8
click at [728, 214] on div "topic name" at bounding box center [576, 212] width 403 height 16
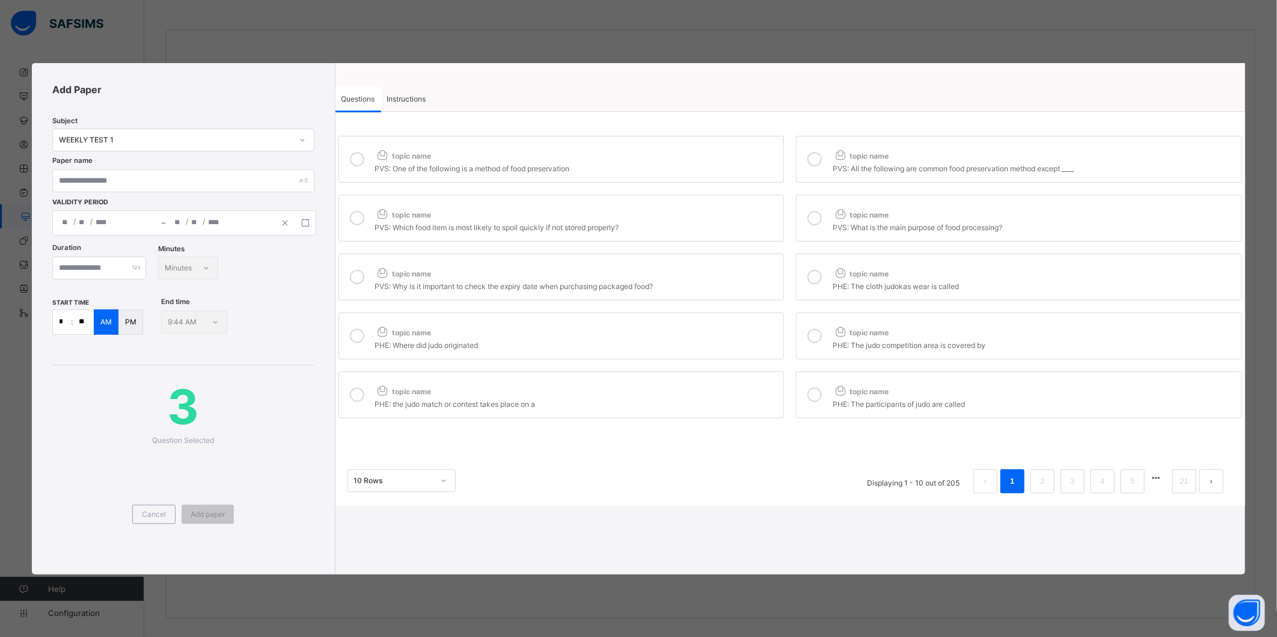
drag, startPoint x: 814, startPoint y: 213, endPoint x: 805, endPoint y: 226, distance: 15.5
click at [813, 219] on icon at bounding box center [814, 218] width 14 height 14
click at [752, 264] on div "topic name" at bounding box center [576, 271] width 403 height 16
click at [827, 275] on label "topic name PHE: The cloth judokas wear is called" at bounding box center [1019, 277] width 446 height 47
click at [729, 328] on div "topic name" at bounding box center [576, 330] width 403 height 16
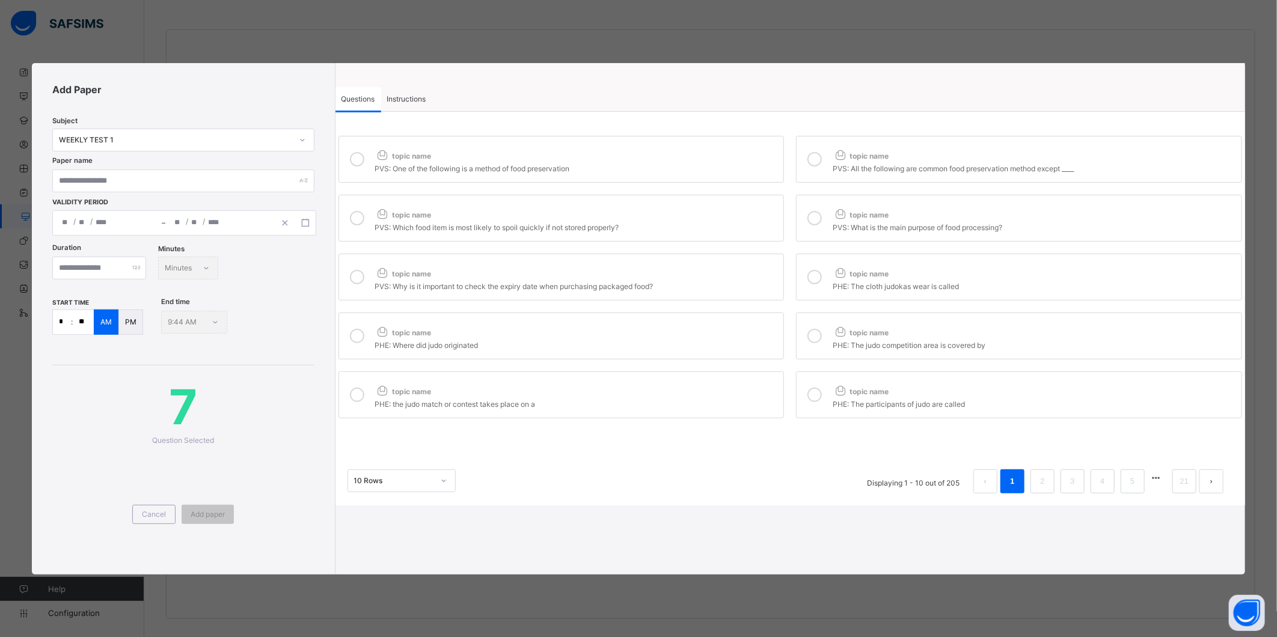
click at [820, 335] on icon at bounding box center [814, 336] width 14 height 14
click at [719, 391] on div "topic name" at bounding box center [576, 389] width 403 height 16
click at [881, 387] on div "topic name" at bounding box center [1033, 389] width 403 height 16
click at [1039, 476] on link "2" at bounding box center [1041, 482] width 11 height 16
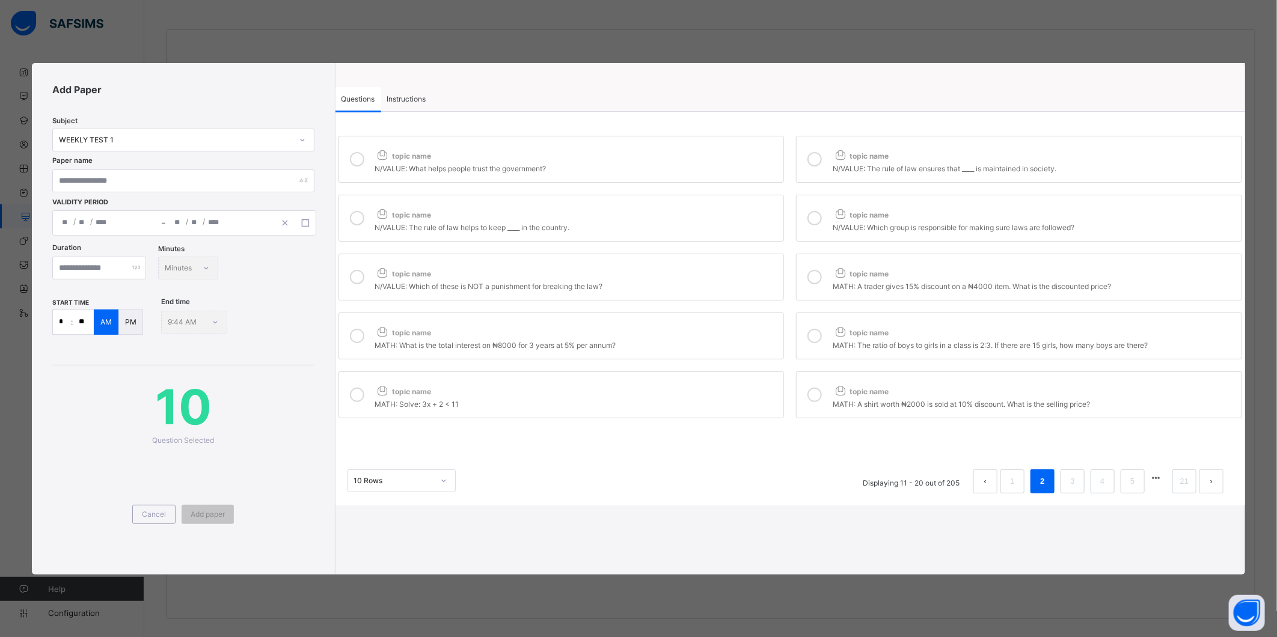
click at [564, 165] on div "N/VALUE: What helps people trust the government?" at bounding box center [576, 167] width 403 height 12
click at [844, 164] on div "N/VALUE: The rule of law ensures that ____ is maintained in society." at bounding box center [1033, 167] width 403 height 12
click at [728, 209] on div "topic name" at bounding box center [576, 212] width 403 height 16
drag, startPoint x: 833, startPoint y: 214, endPoint x: 775, endPoint y: 237, distance: 62.3
click at [833, 215] on icon at bounding box center [839, 213] width 15 height 13
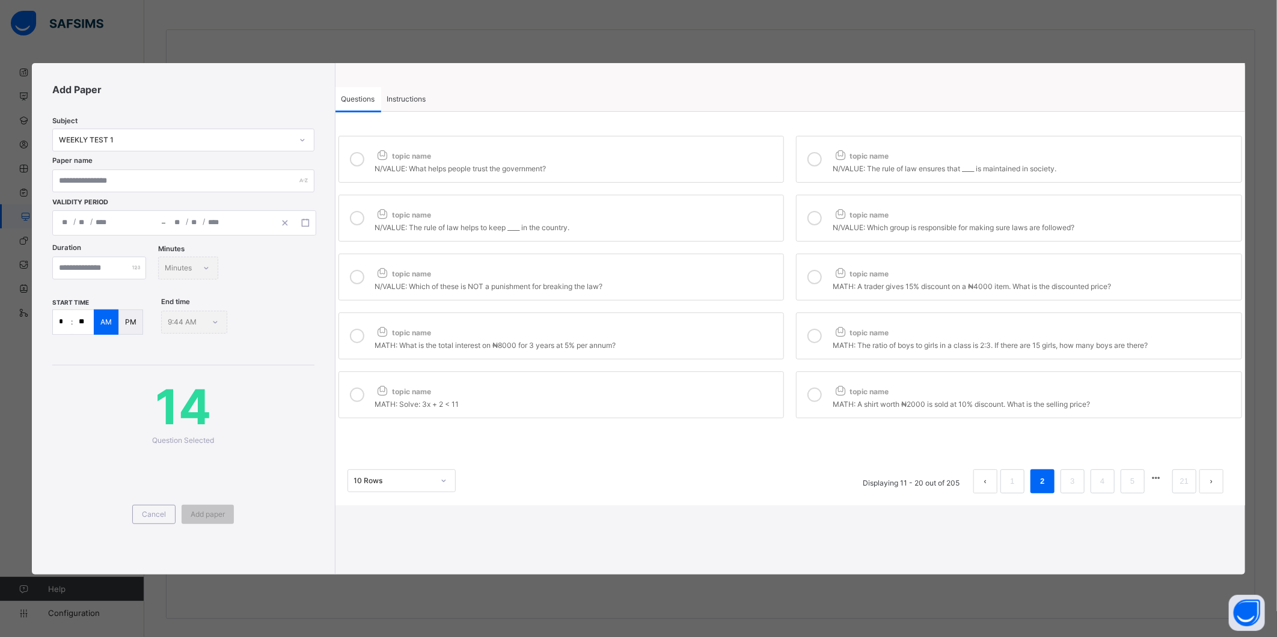
click at [700, 260] on label "topic name N/VALUE: Which of these is NOT a punishment for breaking the law?" at bounding box center [561, 277] width 446 height 47
click at [822, 280] on div at bounding box center [814, 277] width 24 height 28
drag, startPoint x: 687, startPoint y: 334, endPoint x: 713, endPoint y: 333, distance: 26.5
click at [687, 334] on div "topic name" at bounding box center [576, 330] width 403 height 16
click at [840, 338] on icon at bounding box center [839, 331] width 15 height 13
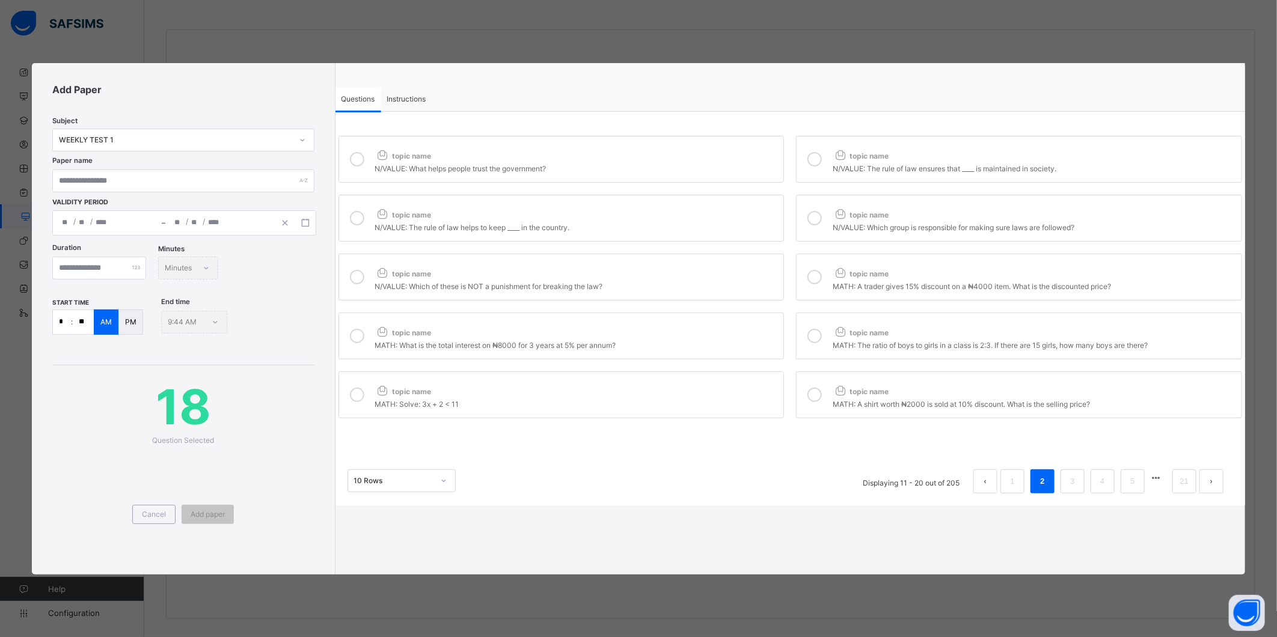
drag, startPoint x: 666, startPoint y: 382, endPoint x: 767, endPoint y: 389, distance: 101.9
click at [674, 385] on label "topic name MATH: Solve: 3x + 2 < 11" at bounding box center [561, 394] width 446 height 47
click at [826, 391] on div at bounding box center [814, 395] width 24 height 28
click at [1068, 478] on link "3" at bounding box center [1071, 482] width 11 height 16
click at [819, 274] on icon at bounding box center [814, 277] width 14 height 14
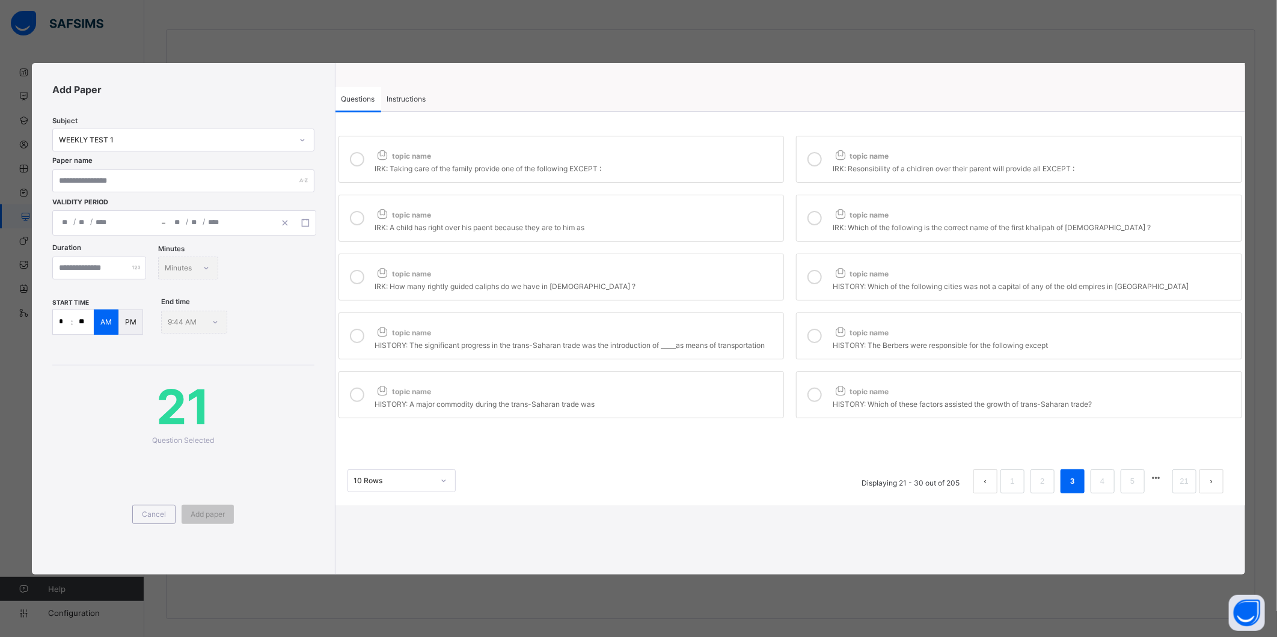
drag, startPoint x: 681, startPoint y: 334, endPoint x: 765, endPoint y: 338, distance: 84.2
click at [688, 335] on div "topic name" at bounding box center [576, 330] width 403 height 16
click at [821, 332] on div at bounding box center [814, 336] width 24 height 28
drag, startPoint x: 709, startPoint y: 391, endPoint x: 770, endPoint y: 391, distance: 60.7
click at [721, 391] on div "topic name" at bounding box center [576, 389] width 403 height 16
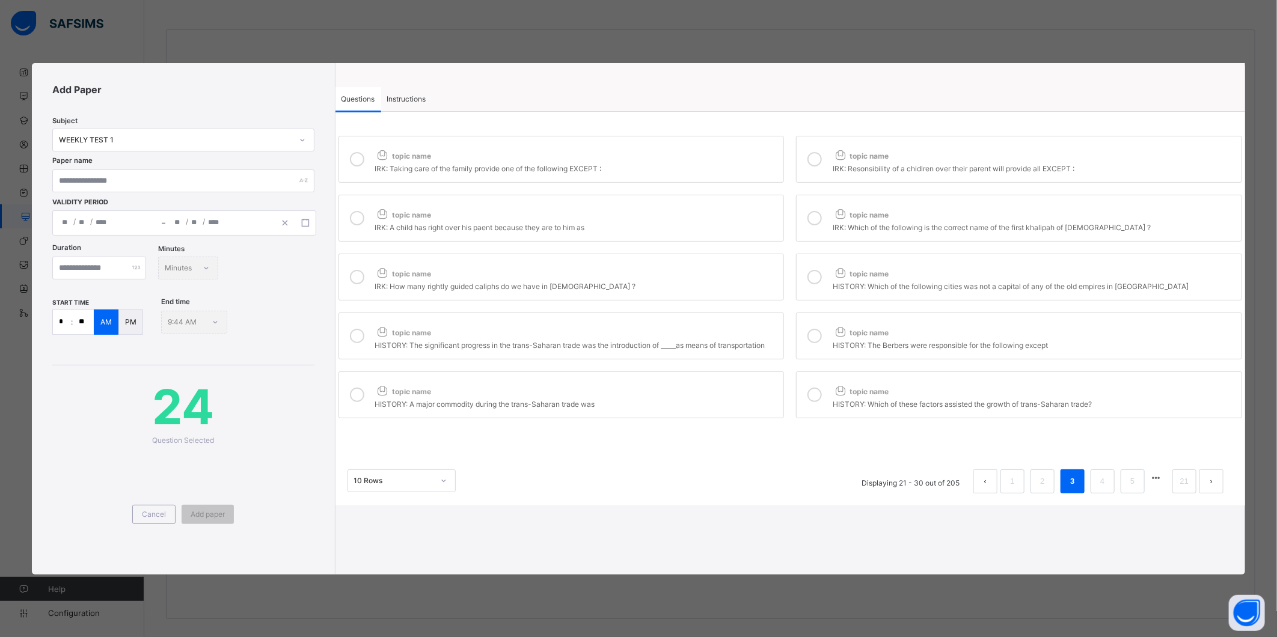
click at [810, 386] on div at bounding box center [814, 395] width 24 height 28
click at [1094, 489] on li "4" at bounding box center [1102, 481] width 24 height 24
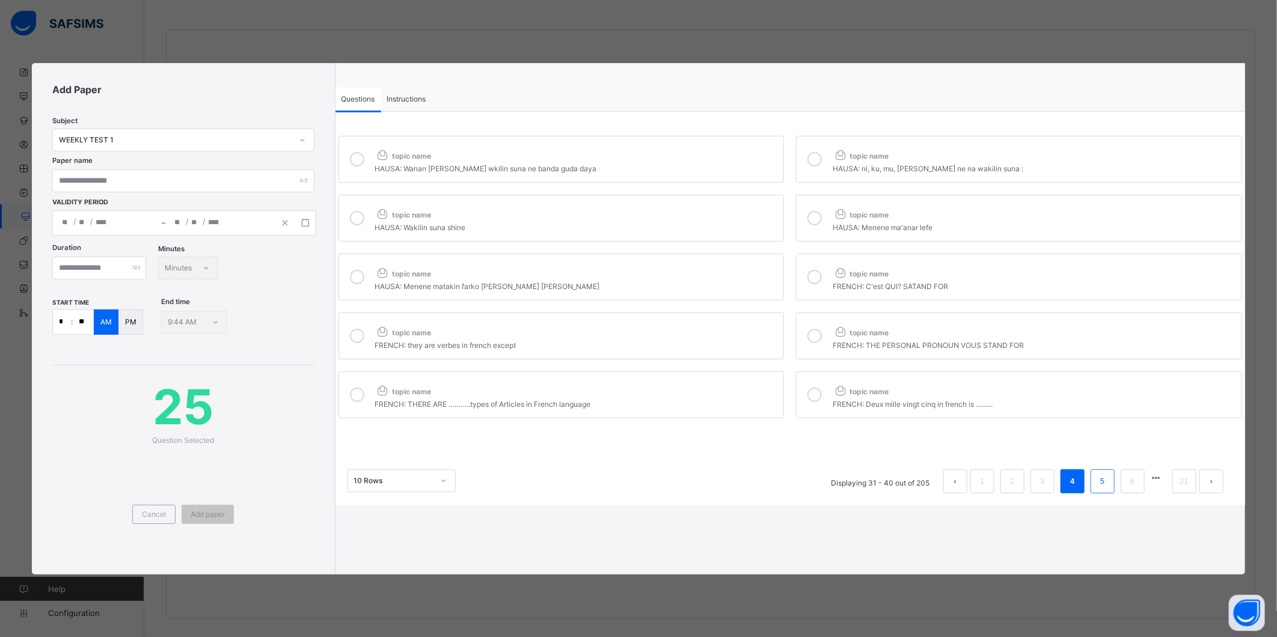
click at [1097, 484] on link "5" at bounding box center [1101, 482] width 11 height 16
click at [686, 161] on div "topic name" at bounding box center [576, 153] width 403 height 16
click at [849, 157] on span "topic name" at bounding box center [860, 155] width 56 height 9
click at [694, 227] on div "ENG: They …. leave their lockers open. It is not safe" at bounding box center [576, 226] width 403 height 12
click at [812, 221] on icon at bounding box center [814, 218] width 14 height 14
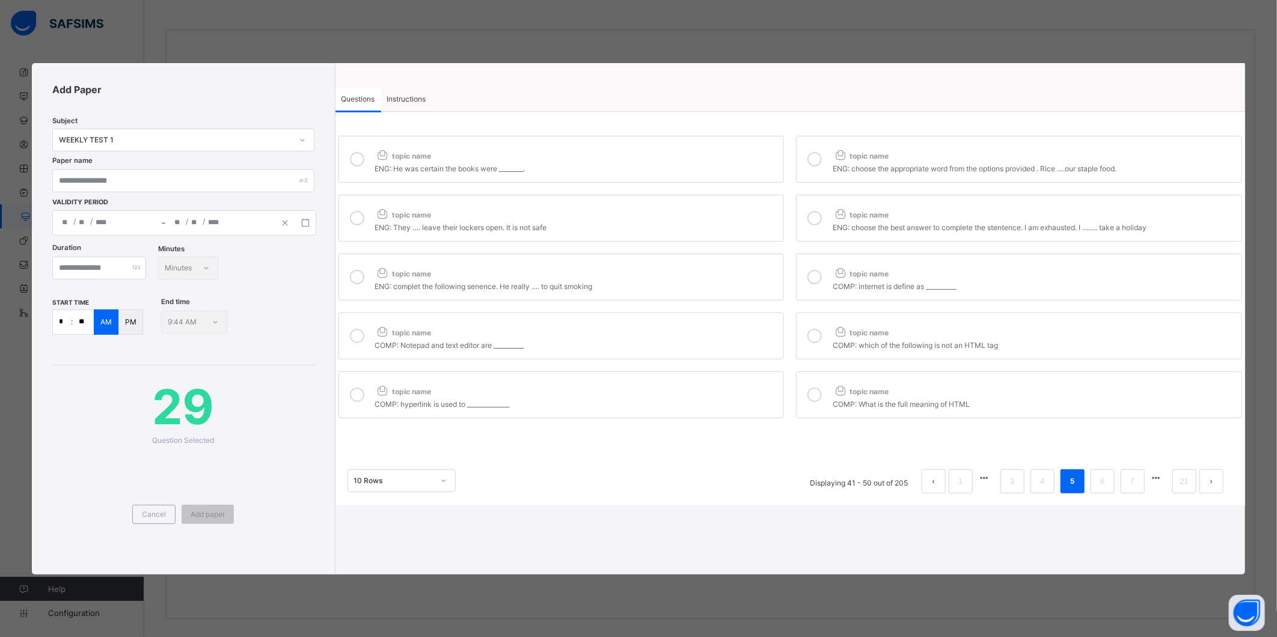
drag, startPoint x: 721, startPoint y: 284, endPoint x: 773, endPoint y: 284, distance: 51.7
click at [722, 284] on div "ENG: complet the following senence. He really …. to quit smoking" at bounding box center [576, 285] width 403 height 12
click at [813, 273] on icon at bounding box center [814, 277] width 14 height 14
click at [728, 335] on div "topic name" at bounding box center [576, 330] width 403 height 16
click at [819, 337] on icon at bounding box center [814, 336] width 14 height 14
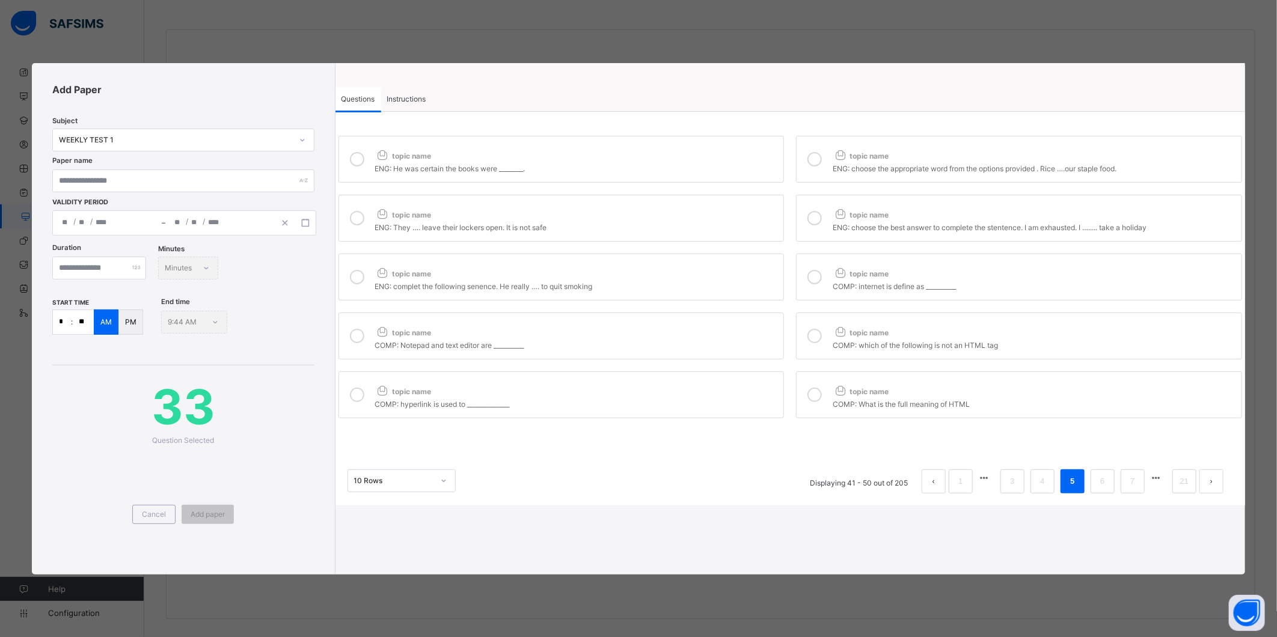
click at [681, 388] on div "topic name" at bounding box center [576, 389] width 403 height 16
click at [822, 400] on div at bounding box center [814, 395] width 24 height 28
click at [1095, 479] on li "6" at bounding box center [1102, 481] width 24 height 24
drag, startPoint x: 849, startPoint y: 282, endPoint x: 825, endPoint y: 299, distance: 29.3
click at [846, 285] on div "BTECH: Which machine below is powered by a pneumatic system?" at bounding box center [1033, 285] width 403 height 12
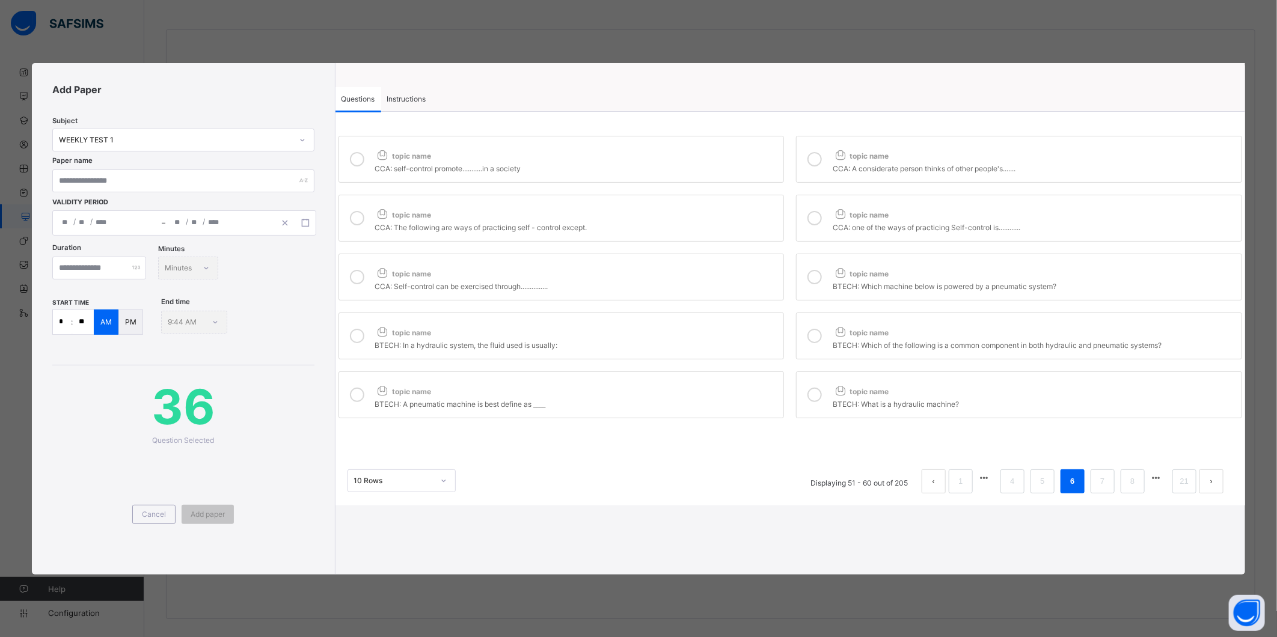
drag, startPoint x: 639, startPoint y: 337, endPoint x: 731, endPoint y: 334, distance: 92.0
click at [655, 334] on div "topic name" at bounding box center [576, 330] width 403 height 16
click at [811, 335] on icon at bounding box center [814, 336] width 14 height 14
drag, startPoint x: 661, startPoint y: 379, endPoint x: 709, endPoint y: 389, distance: 49.3
click at [662, 379] on label "topic name BTECH: A pneumatic machine is best define as ____" at bounding box center [561, 394] width 446 height 47
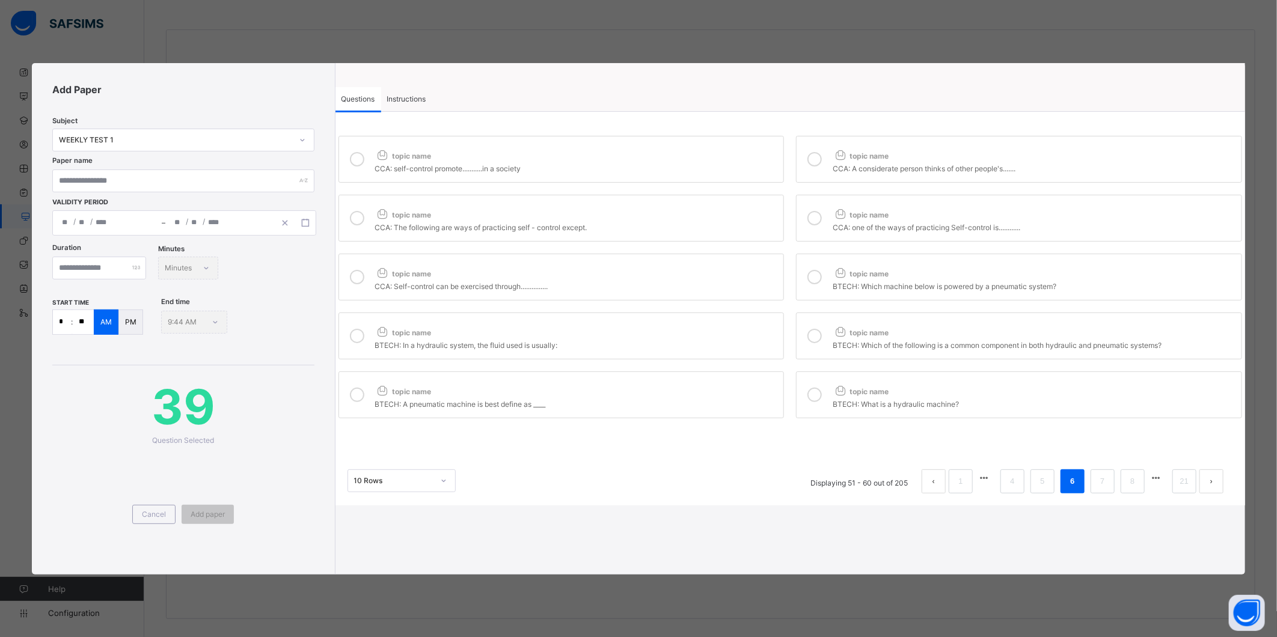
click at [841, 392] on icon at bounding box center [839, 390] width 15 height 13
click at [1097, 486] on link "7" at bounding box center [1101, 482] width 11 height 16
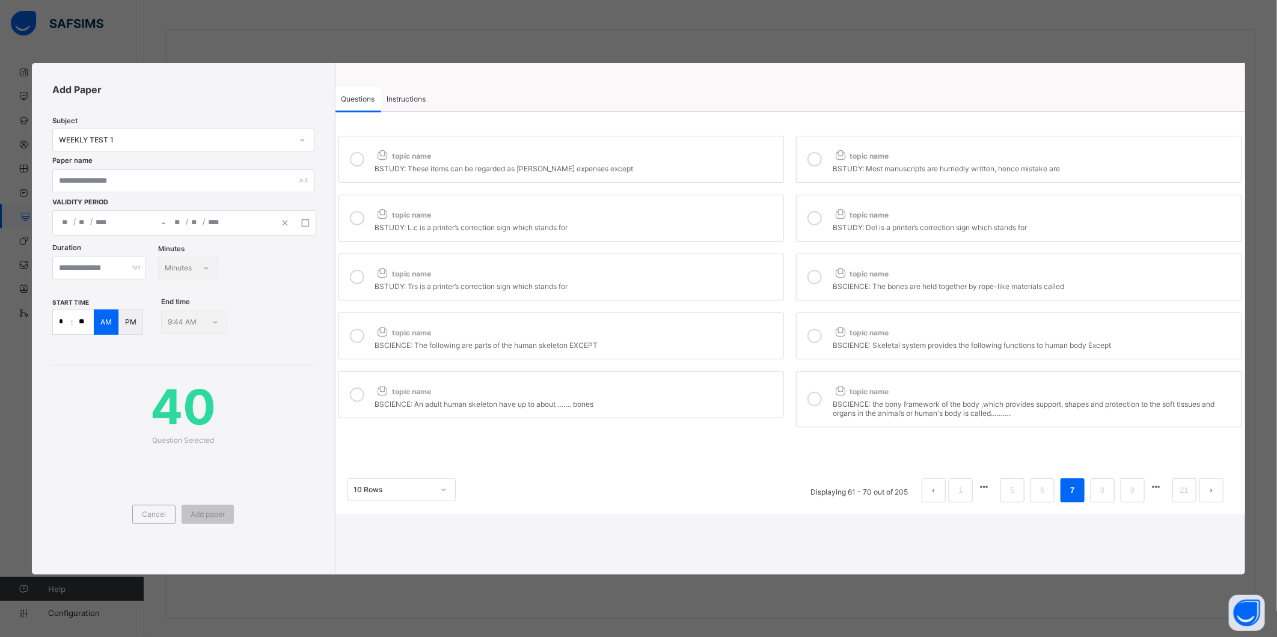
click at [686, 165] on div "BSTUDY: These items can be regarded as [PERSON_NAME] expenses except" at bounding box center [576, 167] width 403 height 12
click at [820, 151] on div at bounding box center [814, 159] width 24 height 28
drag, startPoint x: 694, startPoint y: 220, endPoint x: 734, endPoint y: 222, distance: 40.3
click at [694, 219] on div "topic name" at bounding box center [576, 212] width 403 height 16
drag, startPoint x: 822, startPoint y: 217, endPoint x: 804, endPoint y: 231, distance: 23.6
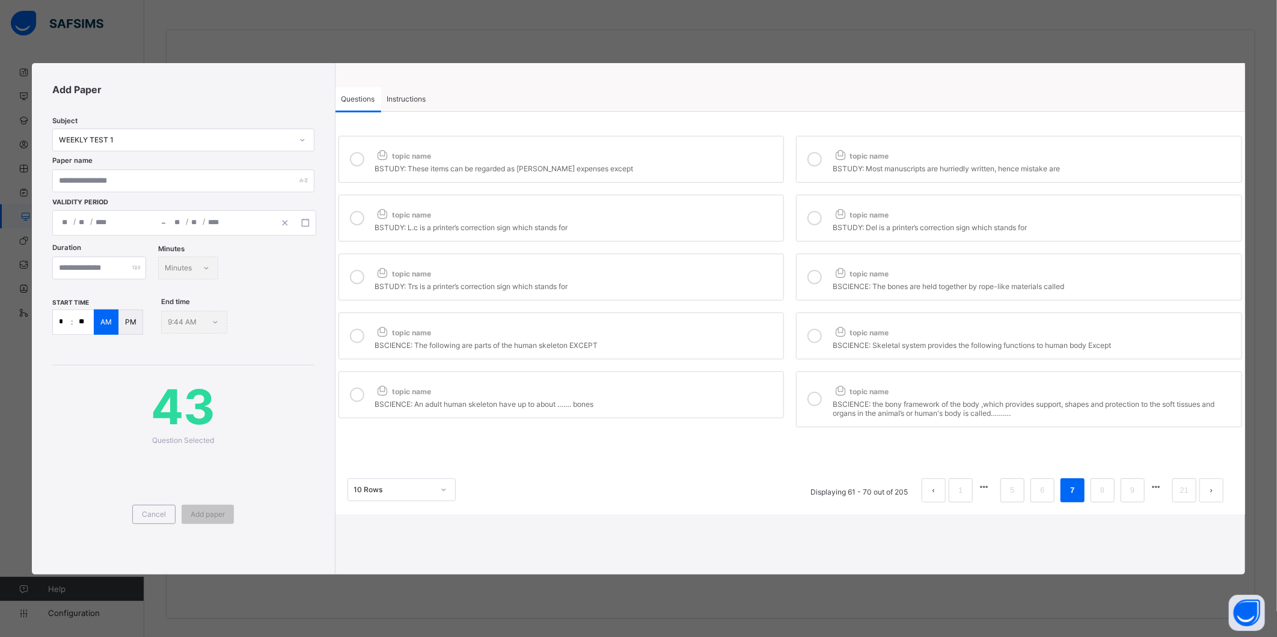
click at [822, 218] on div at bounding box center [814, 218] width 24 height 28
click at [703, 276] on div "topic name" at bounding box center [576, 271] width 403 height 16
click at [820, 272] on div at bounding box center [814, 277] width 24 height 28
click at [665, 347] on div "BSCIENCE: The following are parts of the human skeleton EXCEPT" at bounding box center [576, 344] width 403 height 12
drag, startPoint x: 803, startPoint y: 335, endPoint x: 776, endPoint y: 367, distance: 41.3
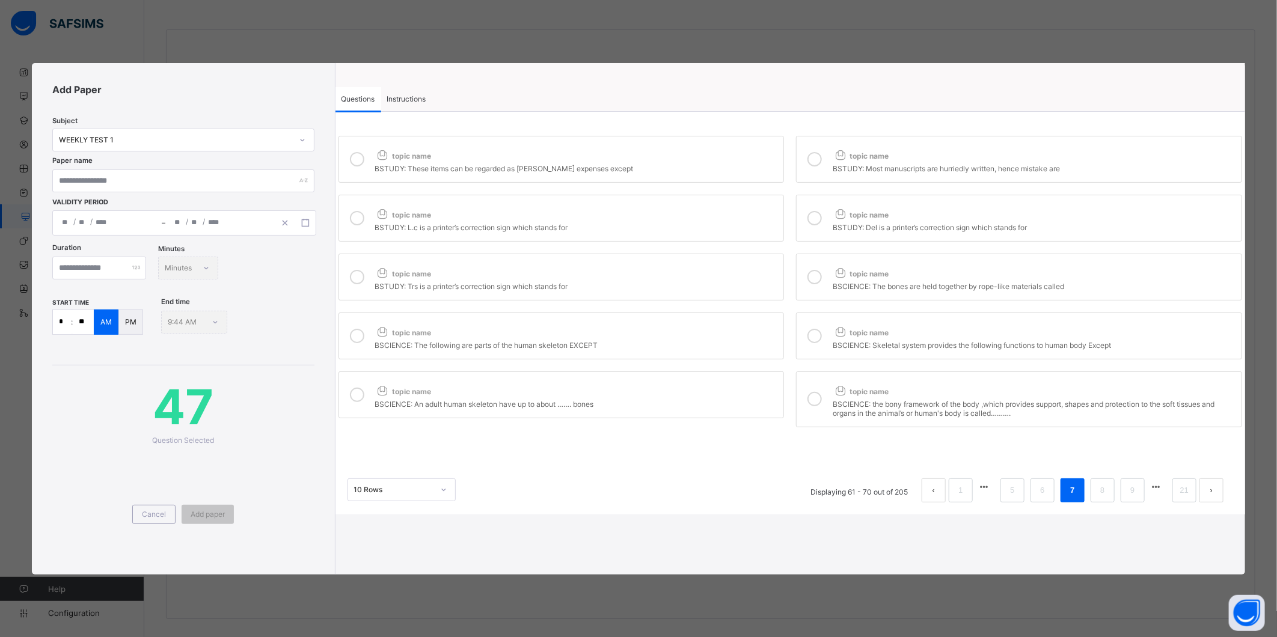
click at [802, 337] on div at bounding box center [814, 336] width 24 height 28
click at [695, 392] on div "topic name" at bounding box center [576, 389] width 403 height 16
click at [810, 389] on div at bounding box center [814, 399] width 24 height 37
click at [166, 180] on input "text" at bounding box center [182, 180] width 261 height 23
paste input "**********"
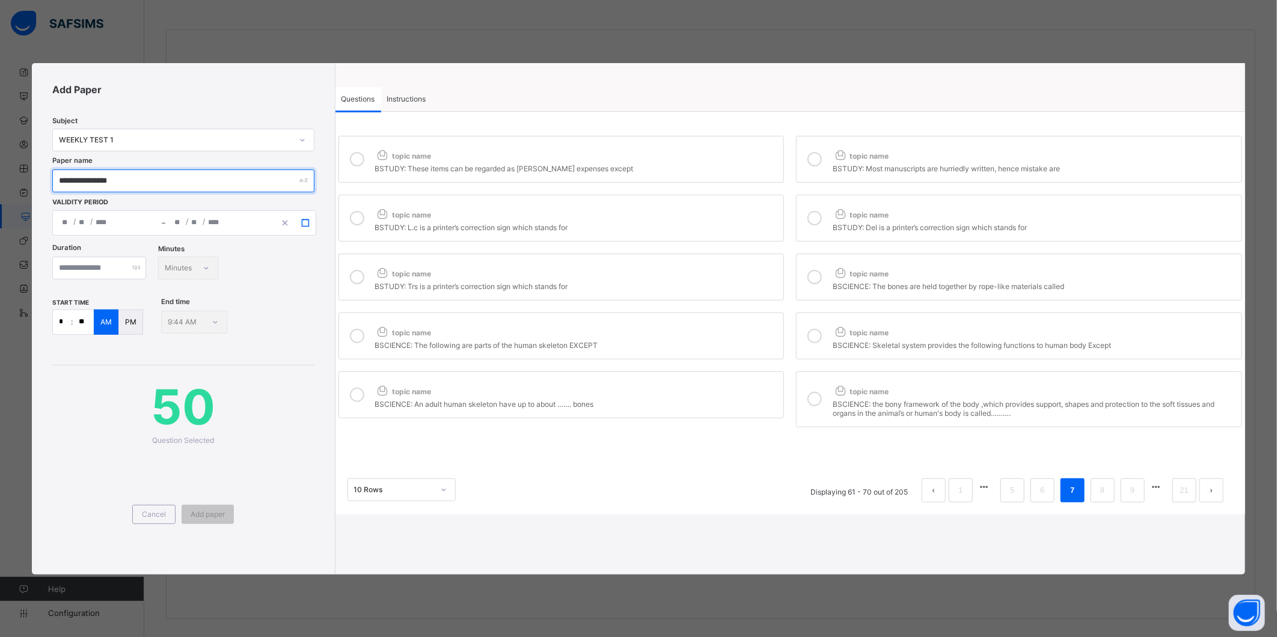
type input "**********"
click at [305, 216] on button "button" at bounding box center [305, 222] width 20 height 13
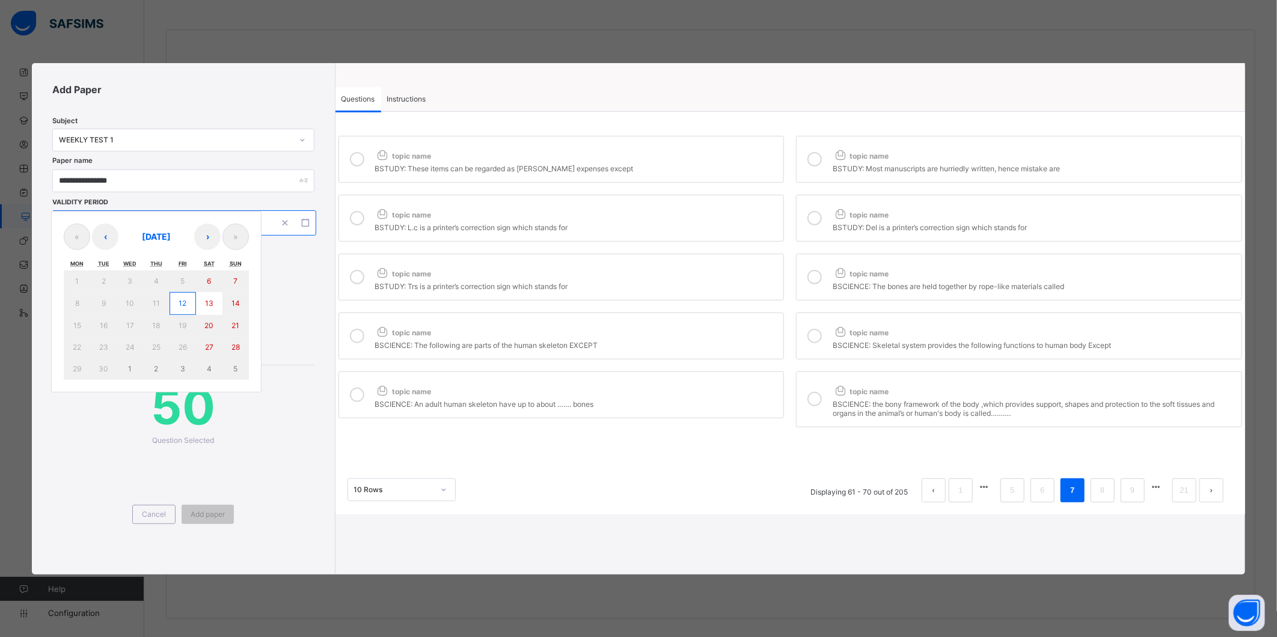
click at [189, 305] on button "12" at bounding box center [182, 303] width 26 height 23
click at [187, 304] on button "12" at bounding box center [182, 303] width 26 height 23
type input "**********"
type input "*"
type input "**"
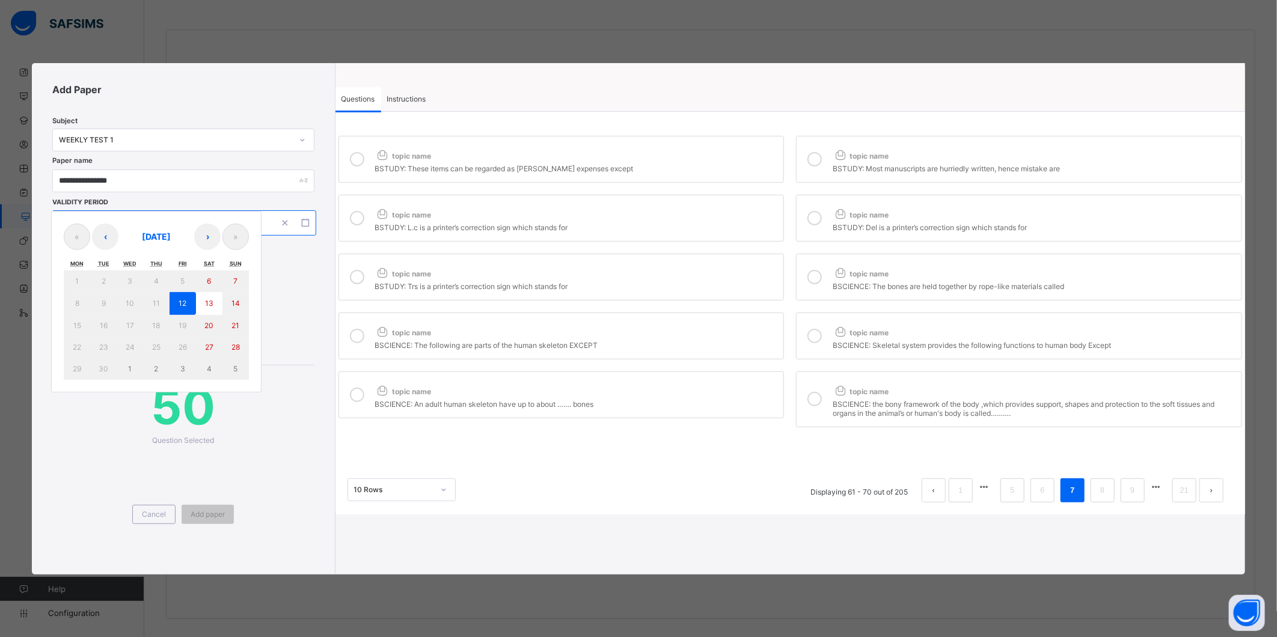
type input "****"
type input "**********"
type input "*"
type input "**"
type input "****"
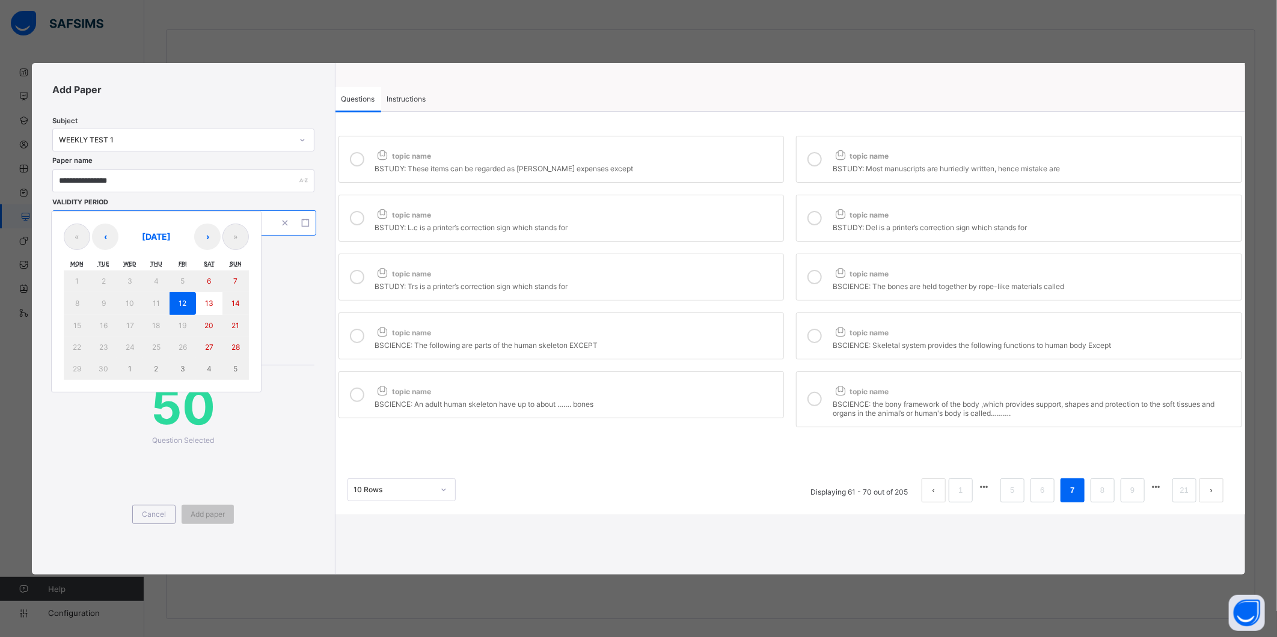
type input "**"
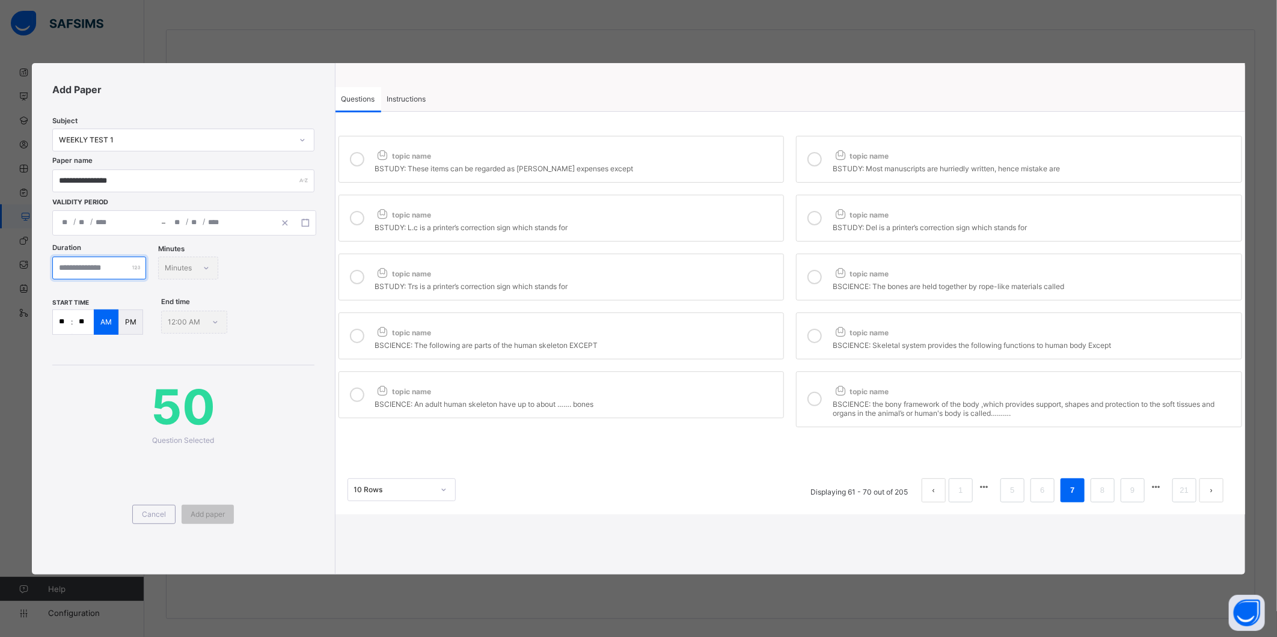
click at [121, 264] on input "number" at bounding box center [99, 268] width 94 height 23
type input "**"
click at [63, 319] on input "**" at bounding box center [62, 322] width 18 height 24
type input "**"
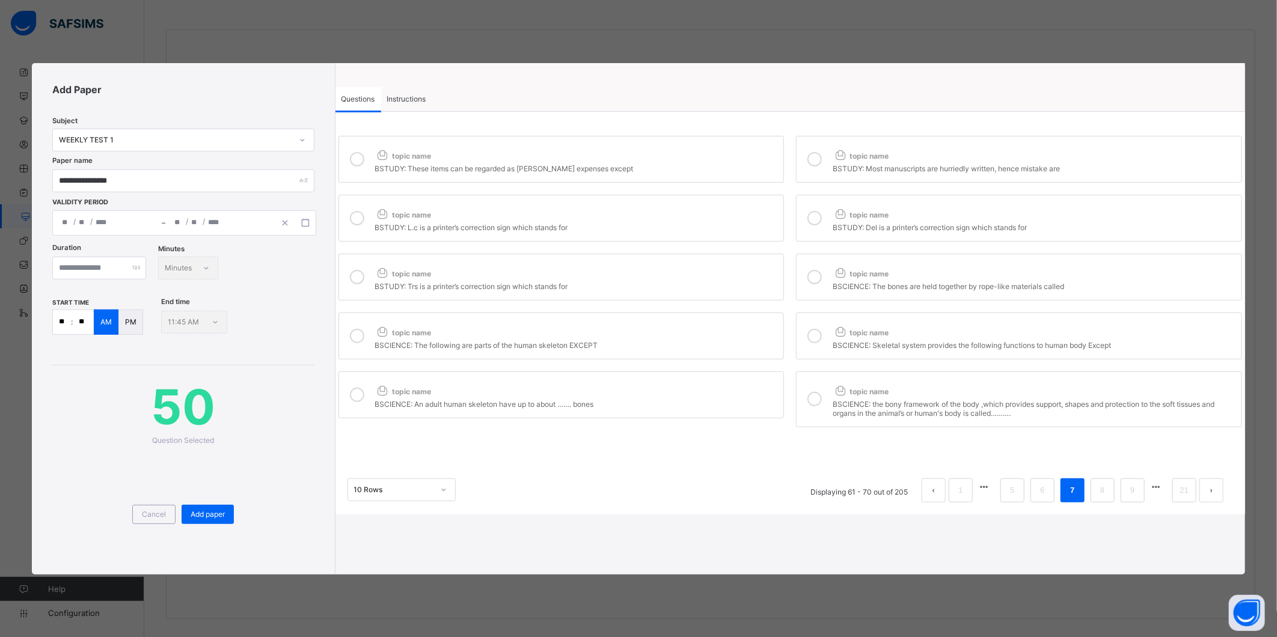
click at [82, 321] on input "**" at bounding box center [83, 322] width 21 height 24
click at [83, 321] on input "**" at bounding box center [83, 322] width 21 height 24
type input "**"
click at [206, 511] on span "Add paper" at bounding box center [208, 514] width 34 height 9
click at [421, 95] on span "Instructions" at bounding box center [406, 98] width 39 height 9
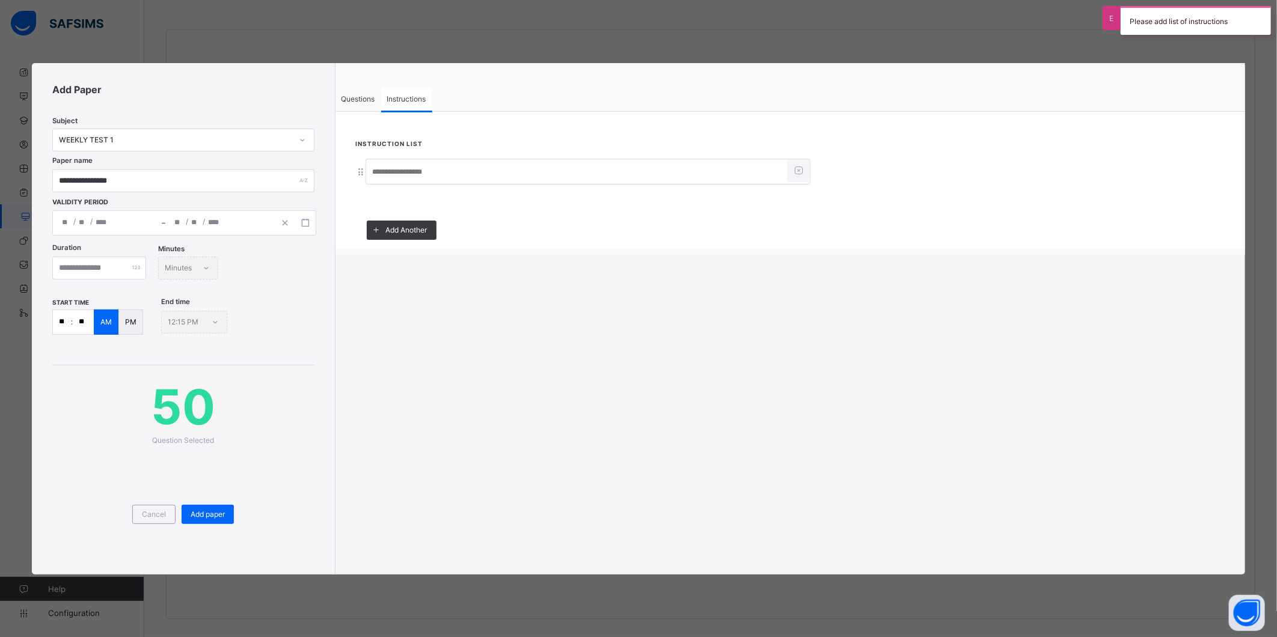
click at [410, 161] on input at bounding box center [576, 172] width 421 height 23
type input "*****"
click at [218, 507] on div "Add paper" at bounding box center [208, 514] width 52 height 19
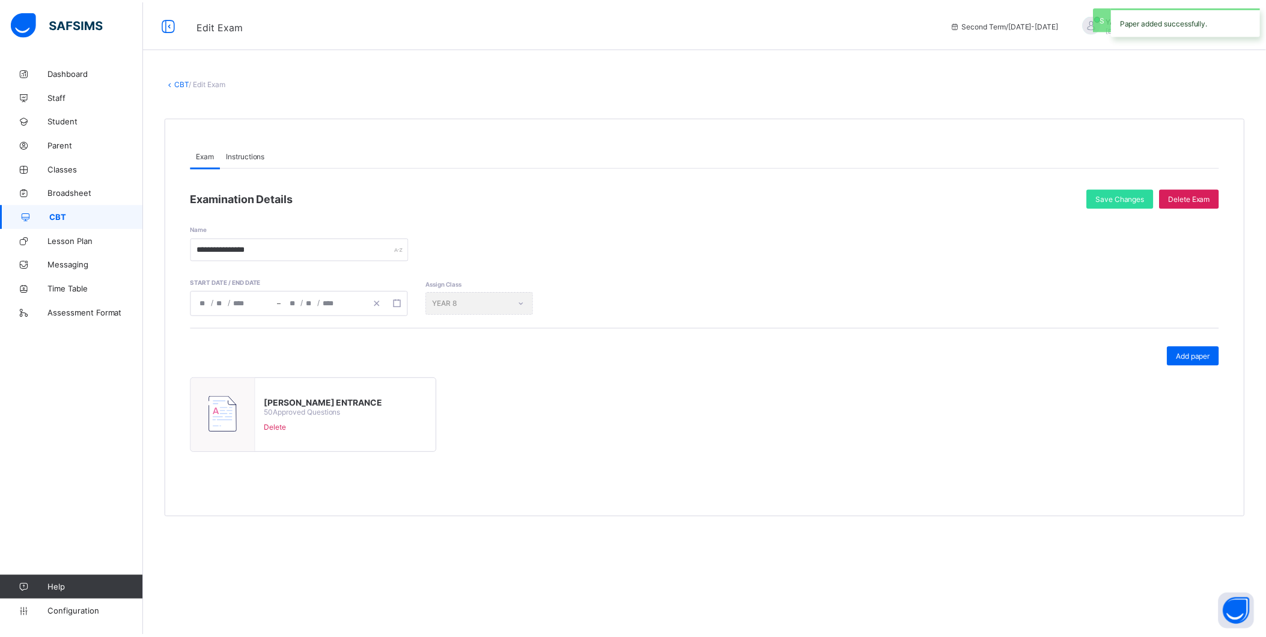
scroll to position [0, 0]
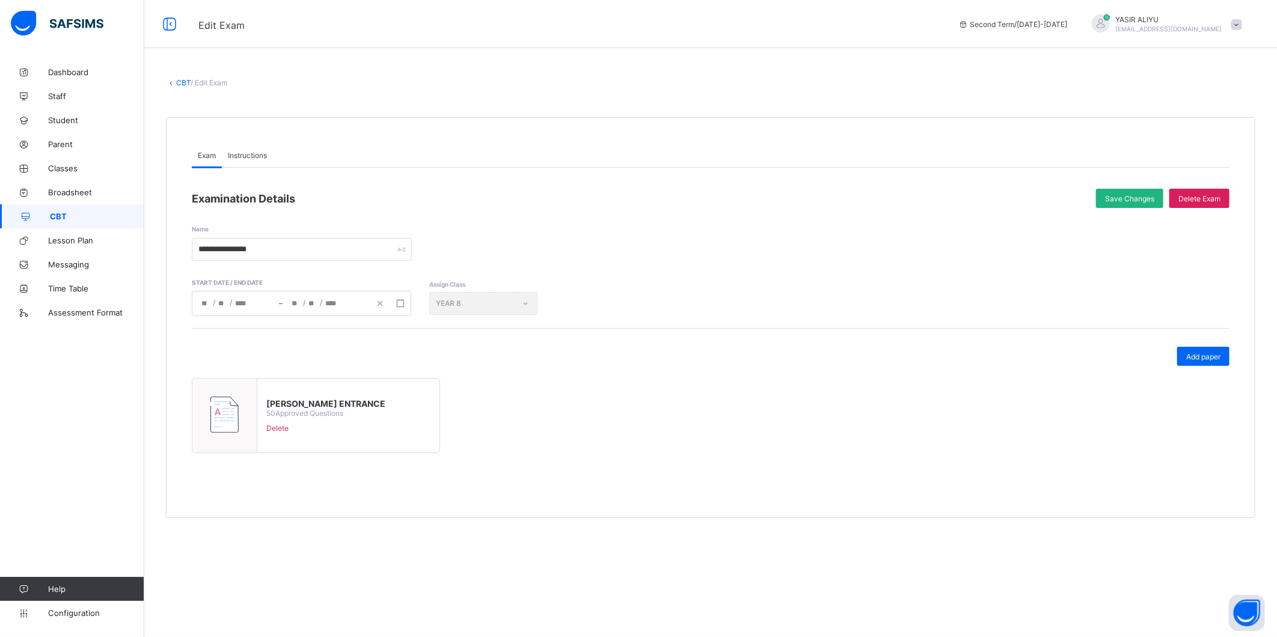
click at [1105, 197] on span "Save Changes" at bounding box center [1129, 198] width 49 height 9
click at [177, 82] on link "CBT" at bounding box center [183, 82] width 14 height 9
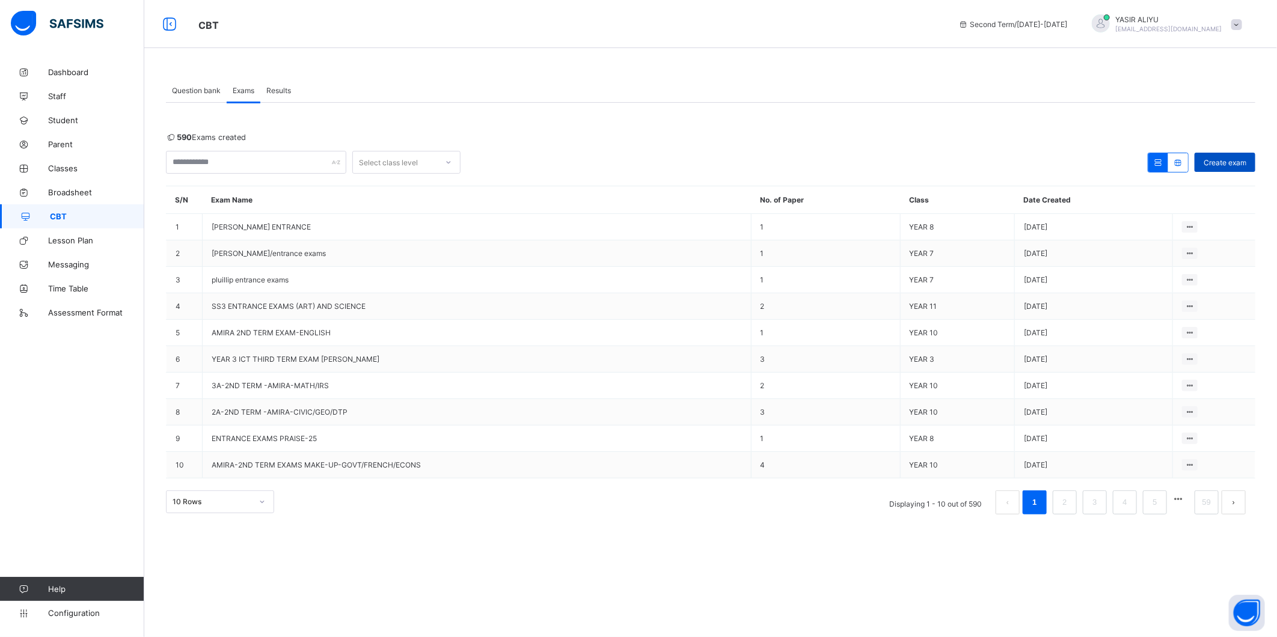
click at [1209, 163] on span "Create exam" at bounding box center [1224, 162] width 43 height 9
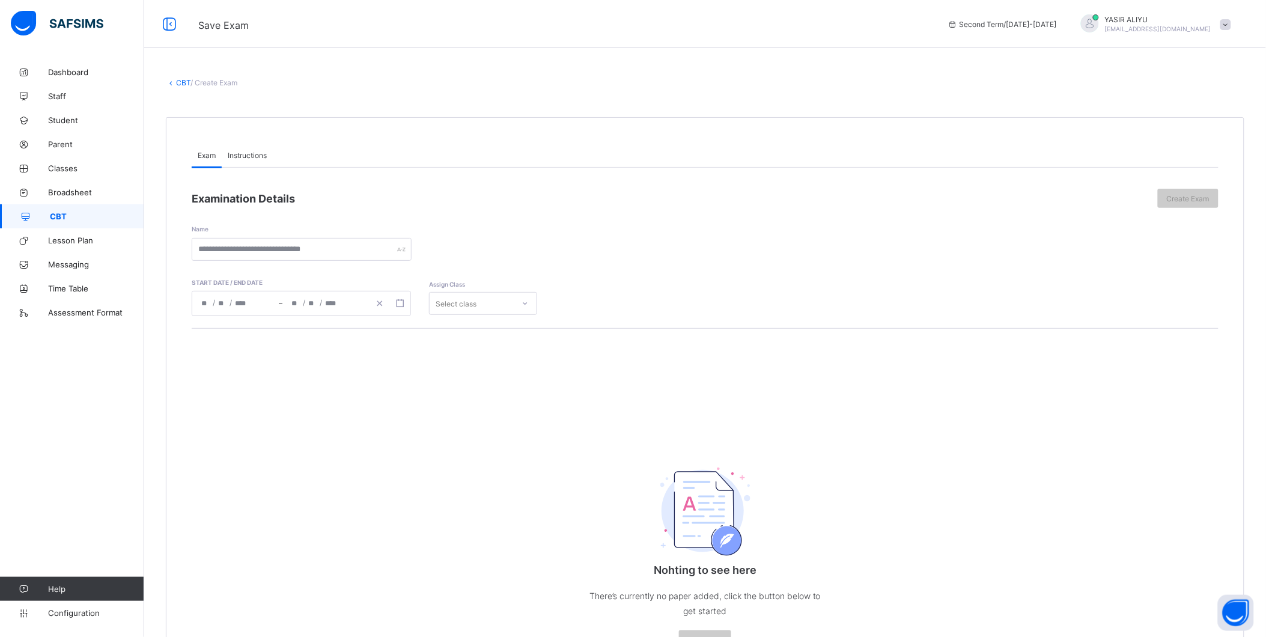
click at [248, 153] on span "Instructions" at bounding box center [247, 155] width 39 height 9
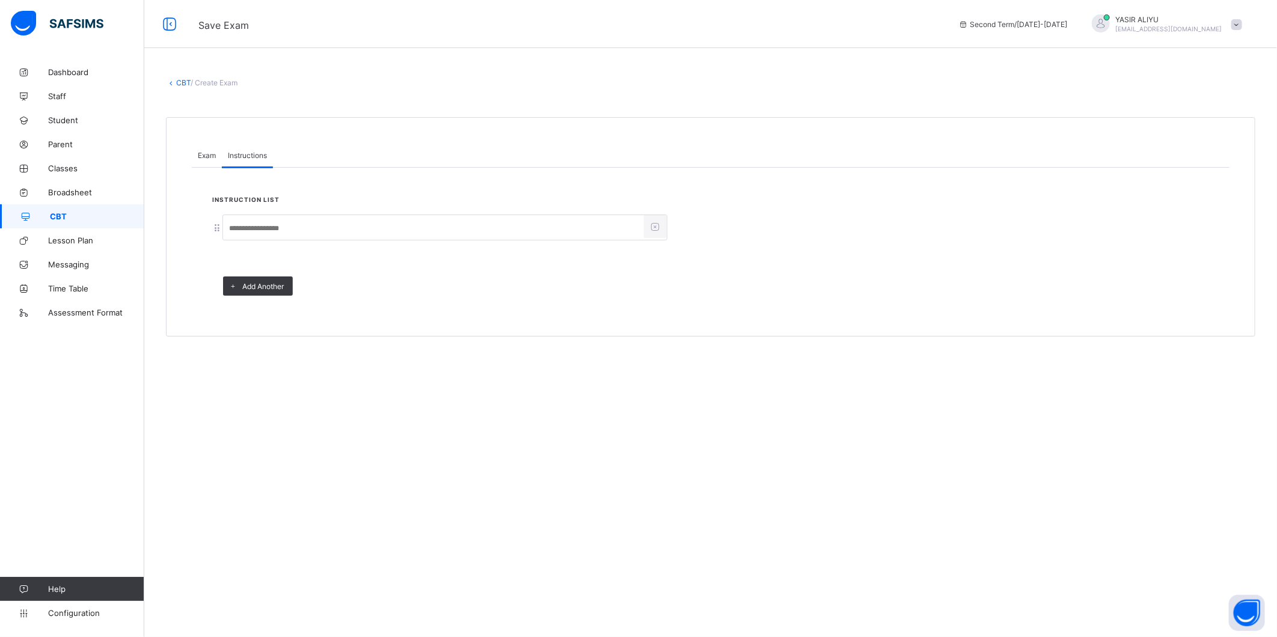
click at [242, 225] on input at bounding box center [433, 228] width 421 height 23
type input "*****"
click at [205, 151] on span "Exam" at bounding box center [207, 155] width 18 height 9
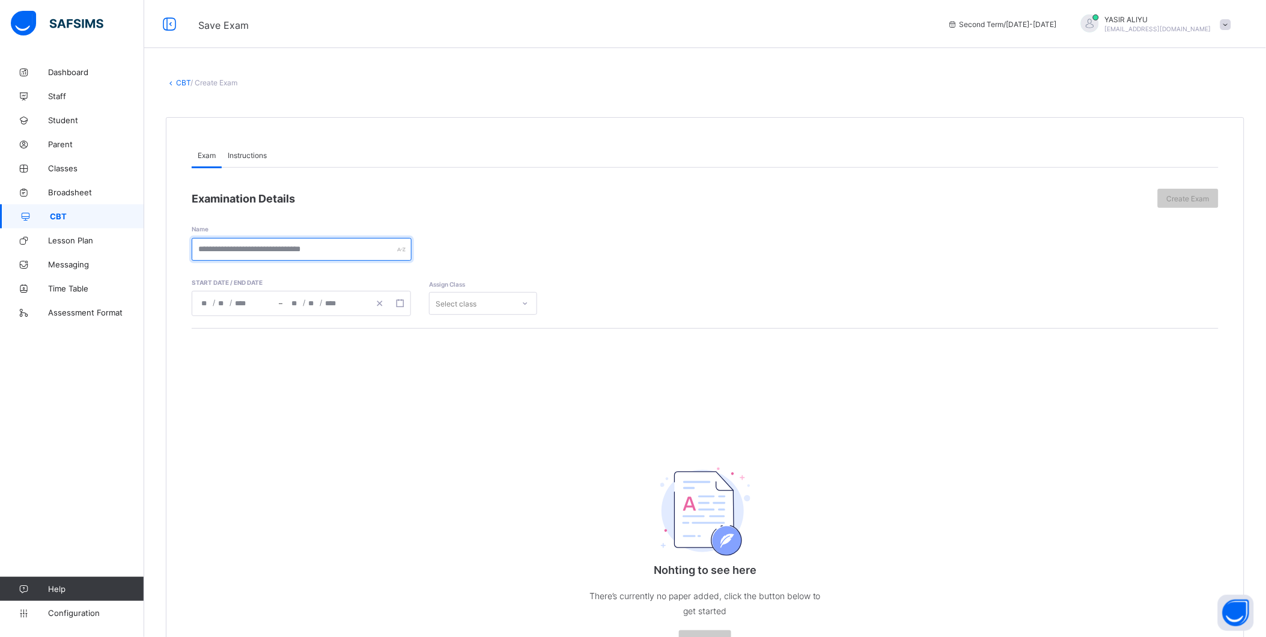
click at [266, 249] on input "text" at bounding box center [302, 249] width 220 height 23
paste input "**********"
drag, startPoint x: 196, startPoint y: 246, endPoint x: 236, endPoint y: 248, distance: 40.3
click at [236, 248] on input "**********" at bounding box center [302, 249] width 220 height 23
drag, startPoint x: 195, startPoint y: 245, endPoint x: 308, endPoint y: 252, distance: 113.8
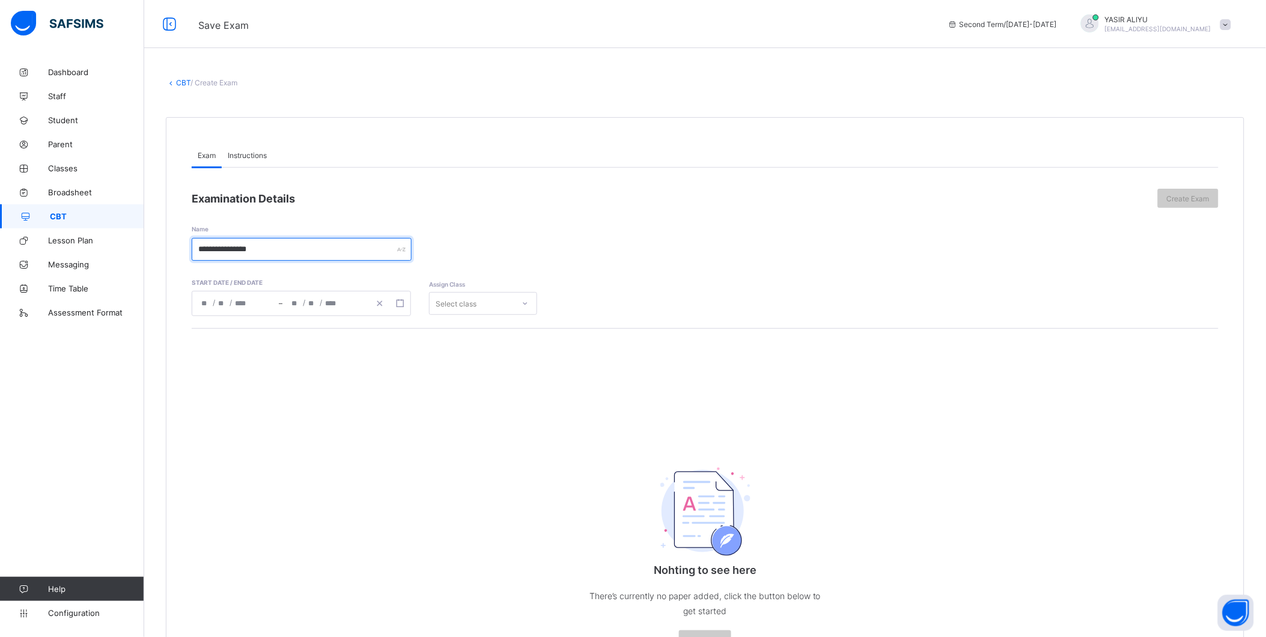
click at [308, 252] on input "**********" at bounding box center [302, 249] width 220 height 23
type input "**********"
click at [238, 148] on div "Instructions" at bounding box center [247, 155] width 51 height 24
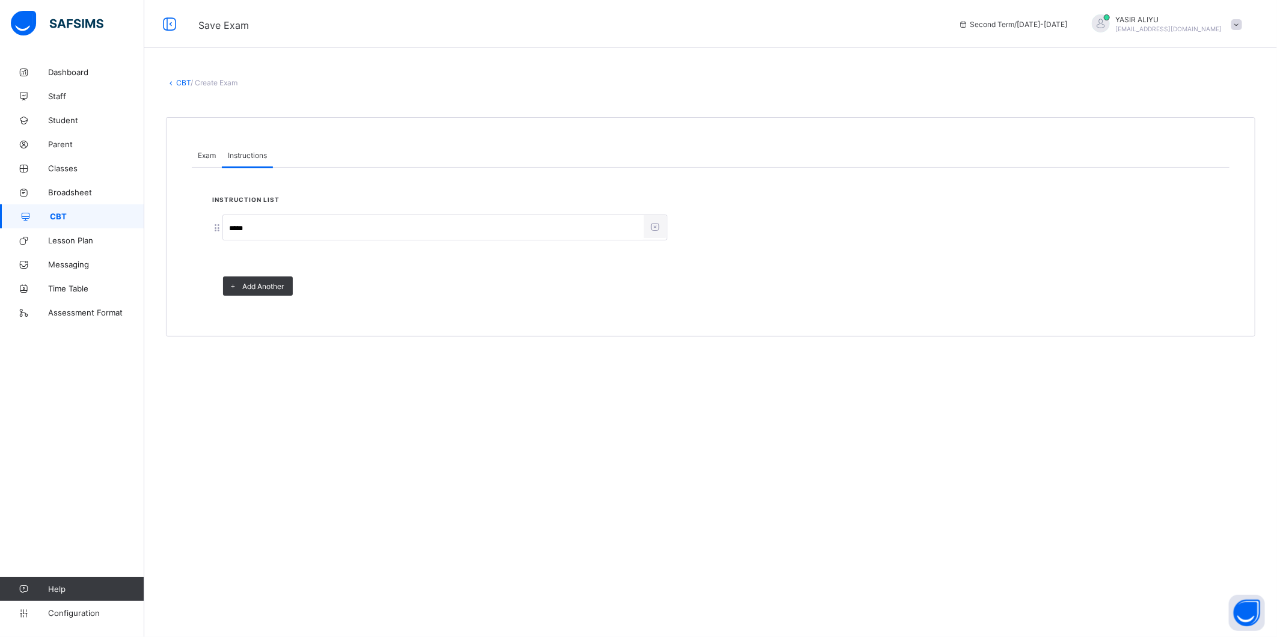
click at [212, 149] on div "Exam" at bounding box center [207, 155] width 30 height 24
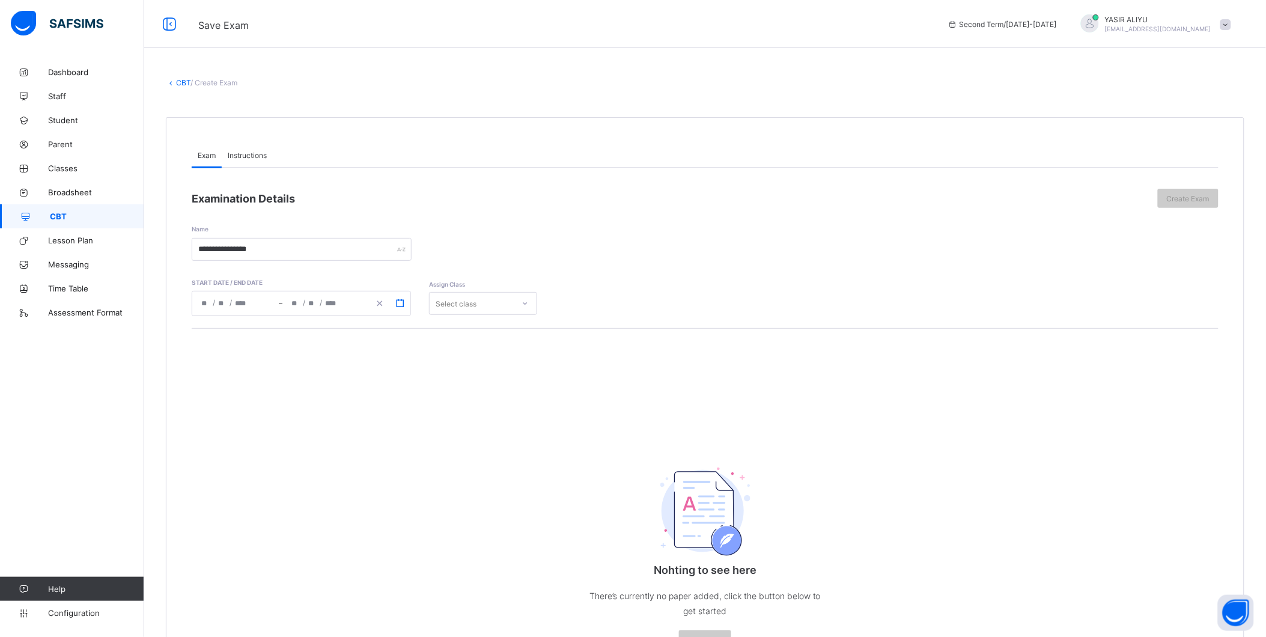
click at [403, 299] on icon "button" at bounding box center [400, 303] width 8 height 8
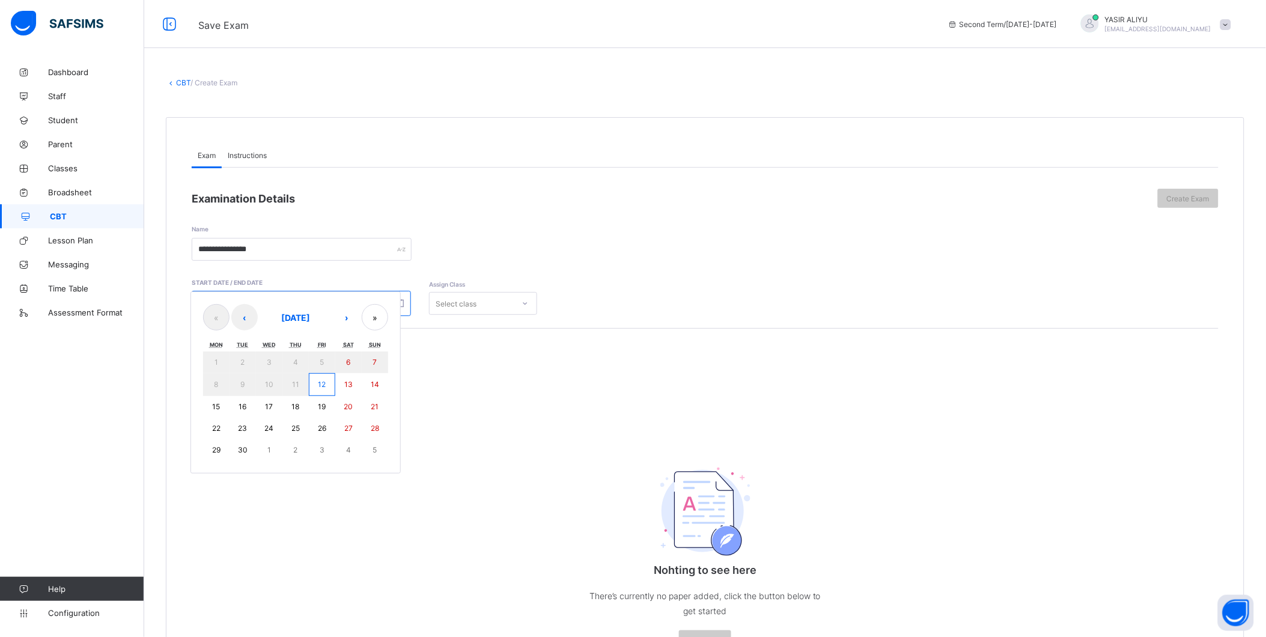
click at [323, 382] on abbr "12" at bounding box center [322, 384] width 8 height 9
type input "**********"
type input "*"
type input "**"
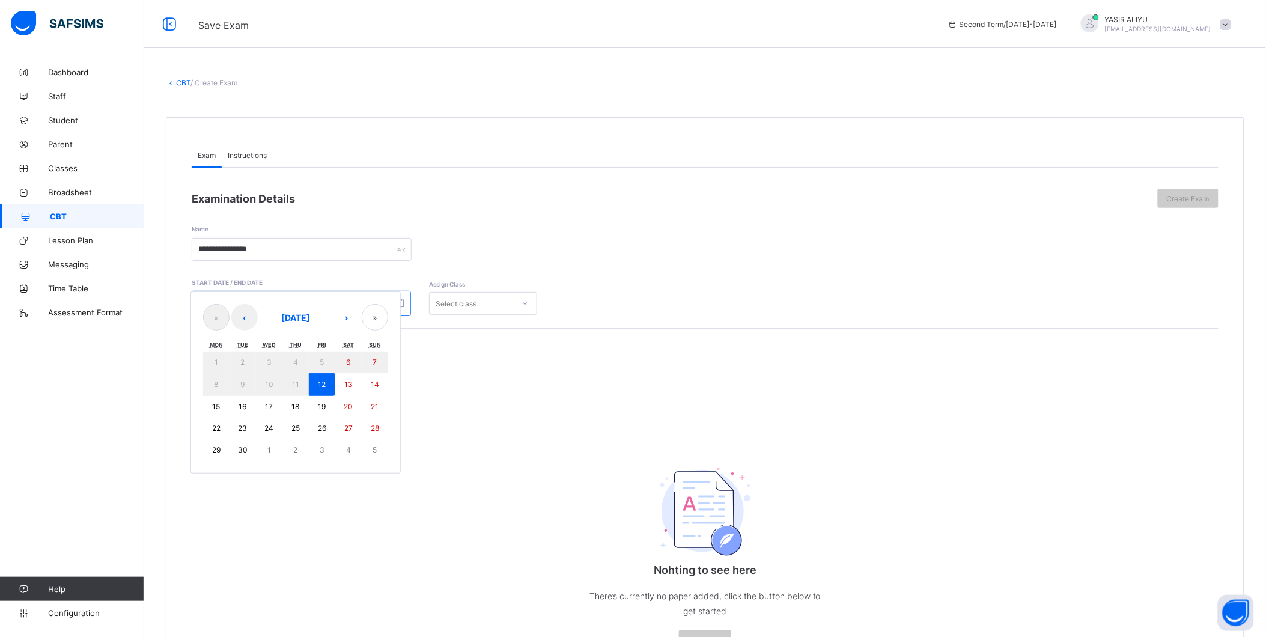
type input "****"
type input "**********"
type input "*"
type input "**"
type input "****"
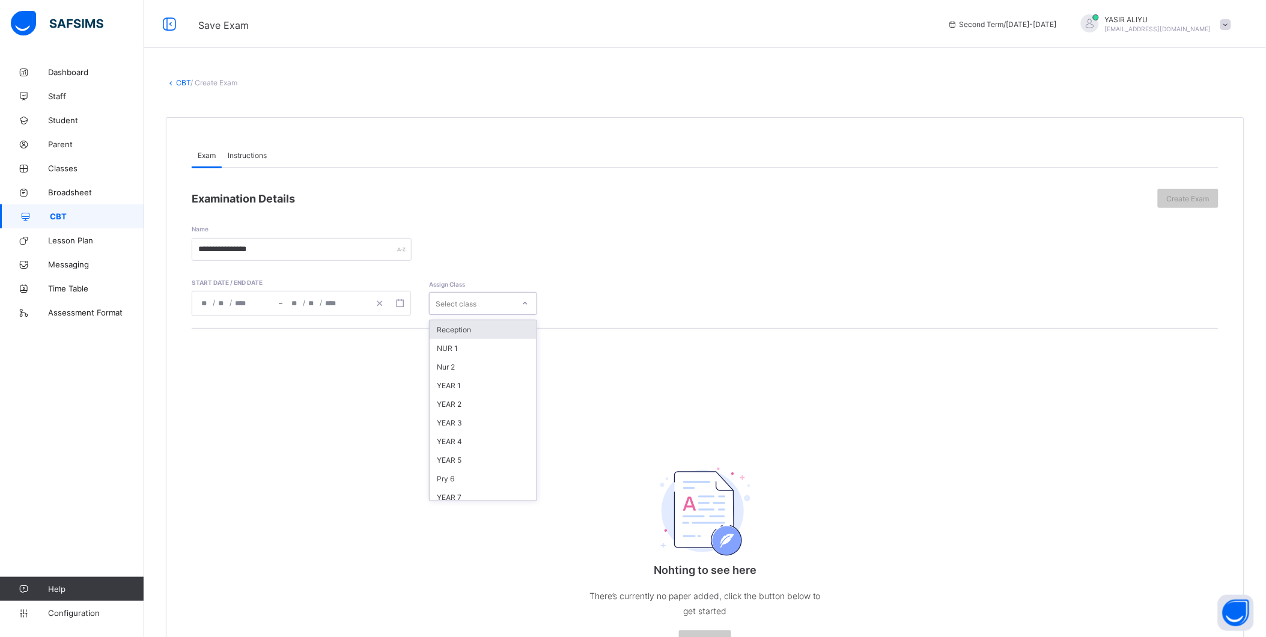
click at [471, 299] on div "Select class" at bounding box center [456, 303] width 41 height 23
click at [448, 380] on div "YEAR 8" at bounding box center [483, 382] width 107 height 19
click at [520, 300] on div at bounding box center [525, 303] width 20 height 19
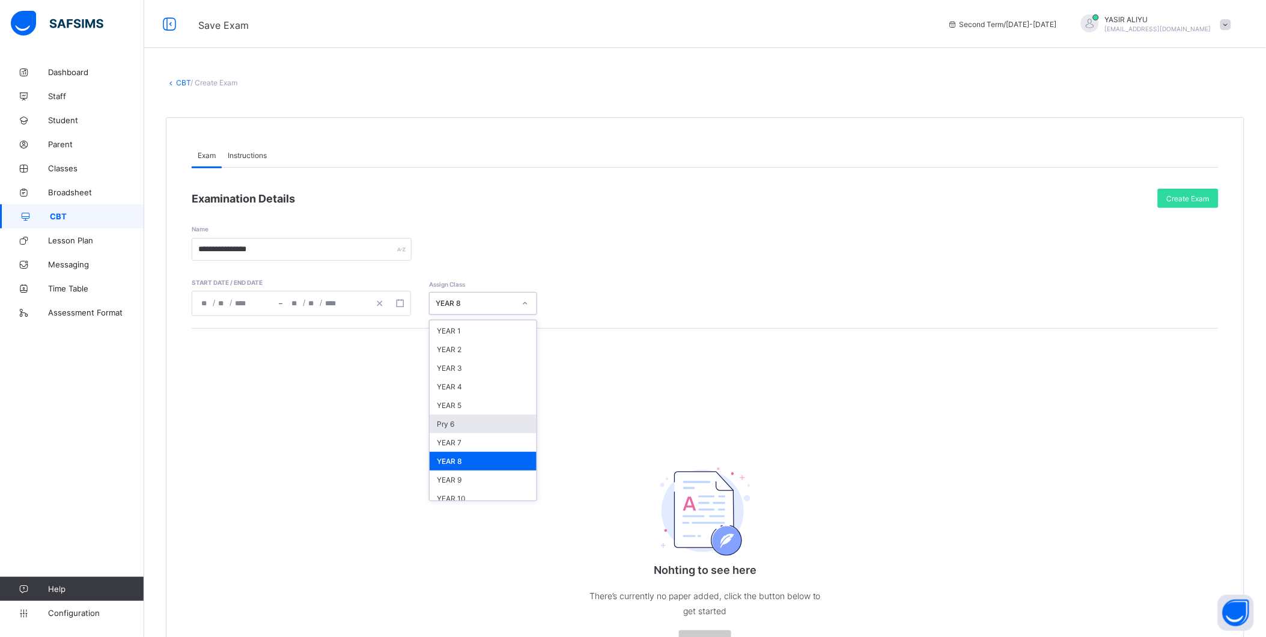
scroll to position [67, 0]
click at [474, 465] on div "YEAR 9" at bounding box center [483, 468] width 107 height 19
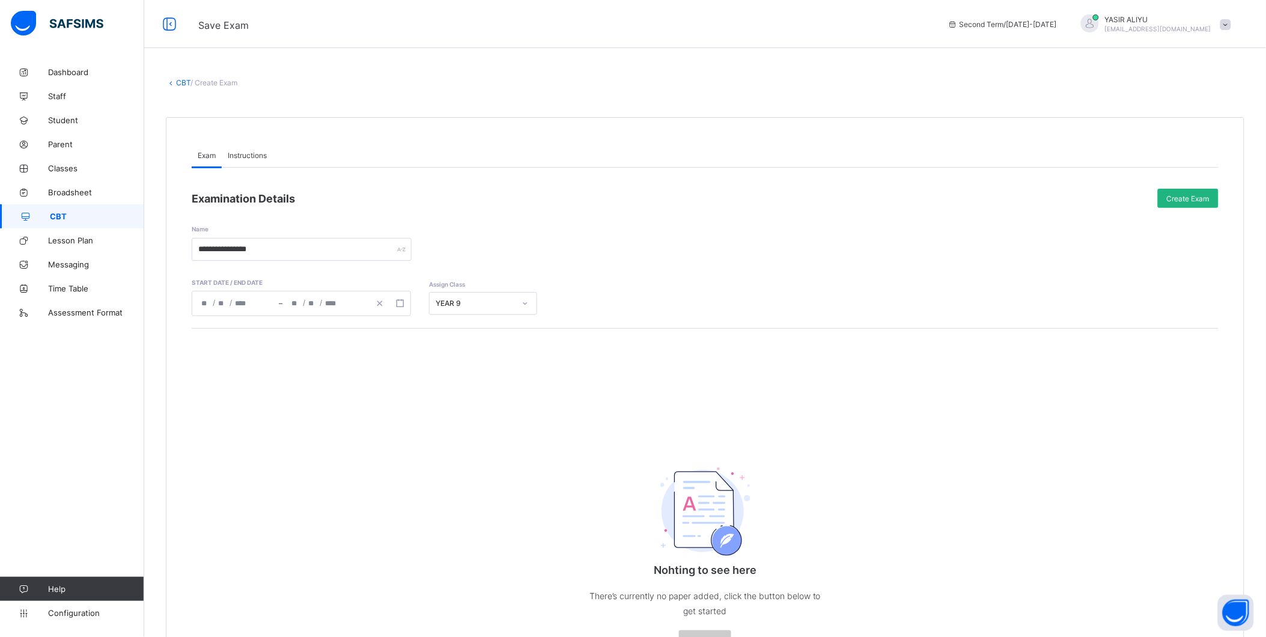
click at [1189, 194] on div "Create Exam" at bounding box center [1188, 198] width 61 height 19
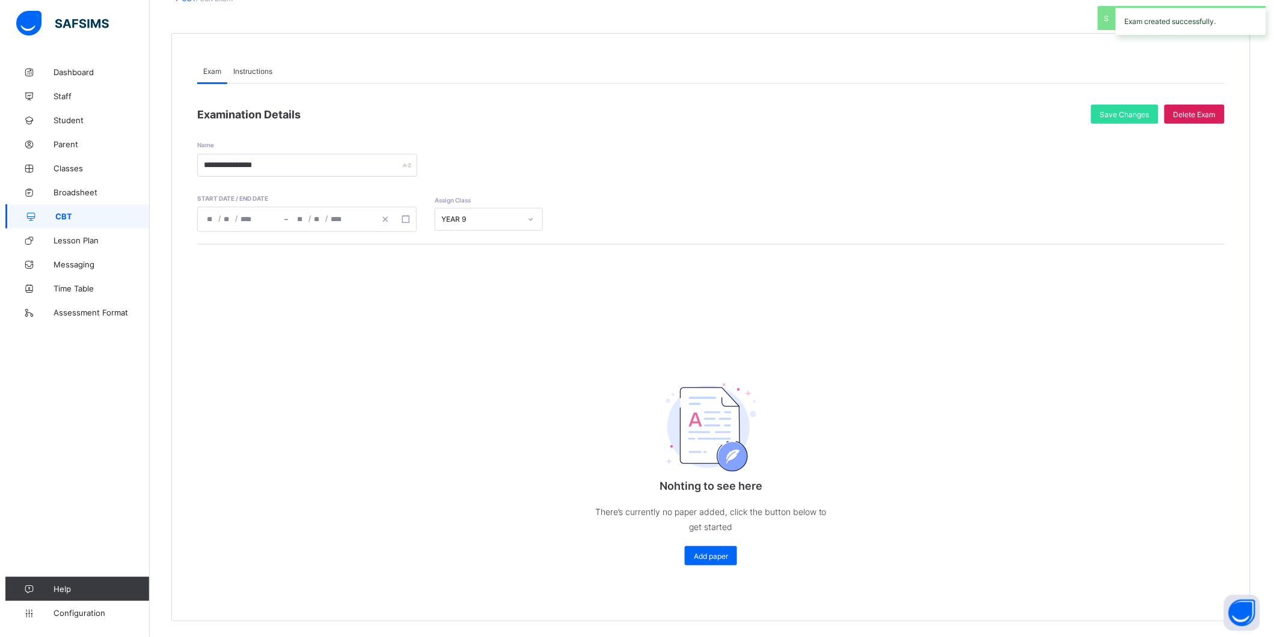
scroll to position [88, 0]
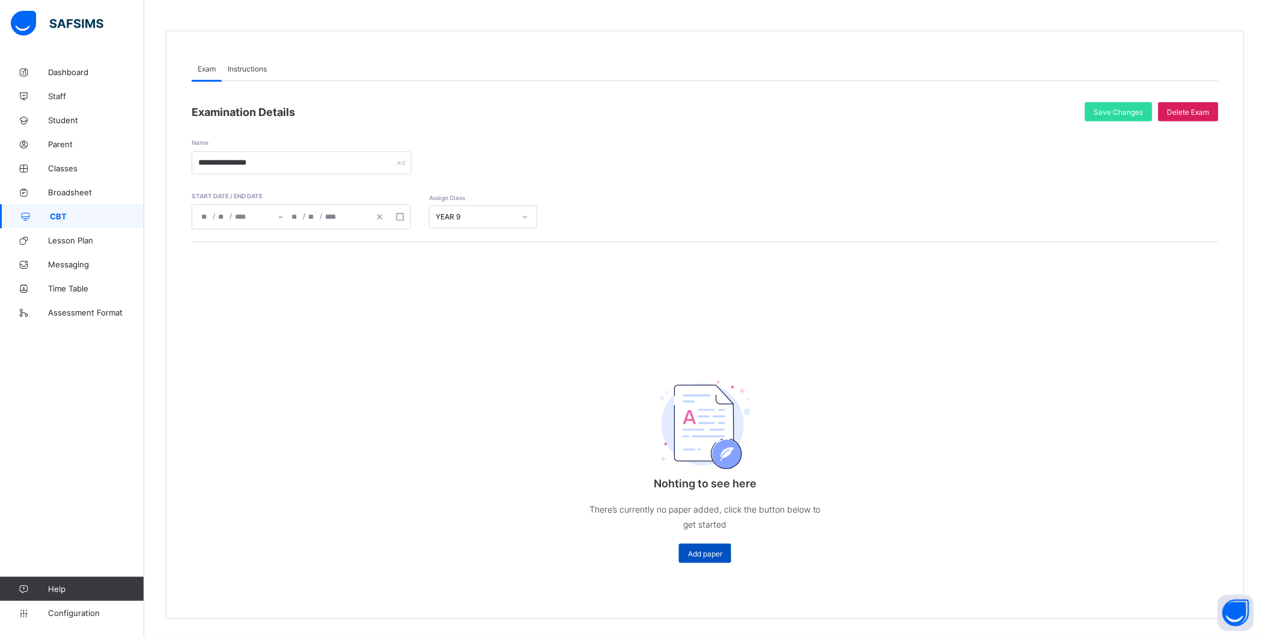
click at [710, 551] on span "Add paper" at bounding box center [705, 553] width 34 height 9
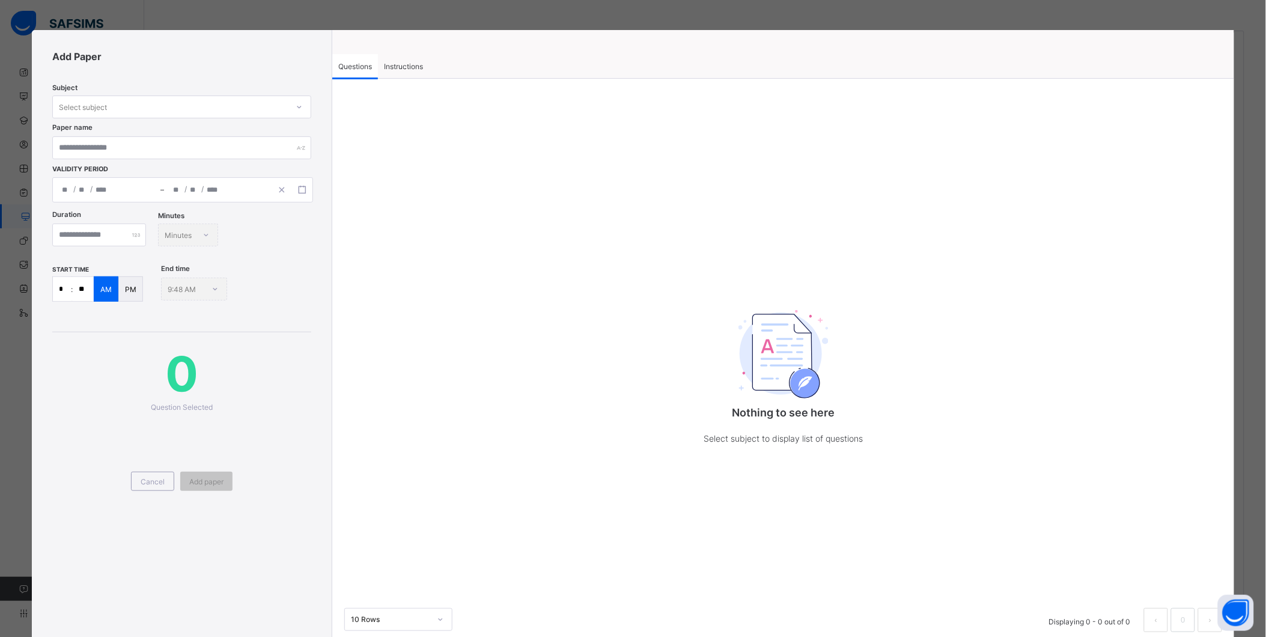
click at [105, 106] on div "Select subject" at bounding box center [83, 107] width 48 height 23
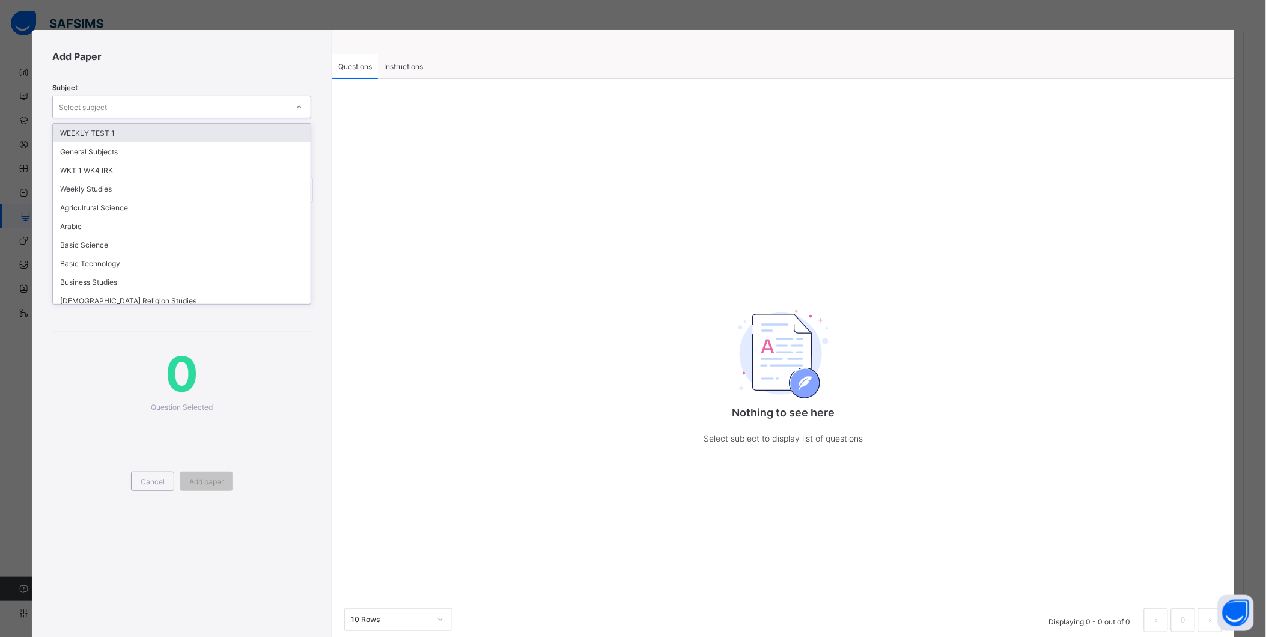
click at [110, 128] on div "WEEKLY TEST 1" at bounding box center [182, 133] width 258 height 19
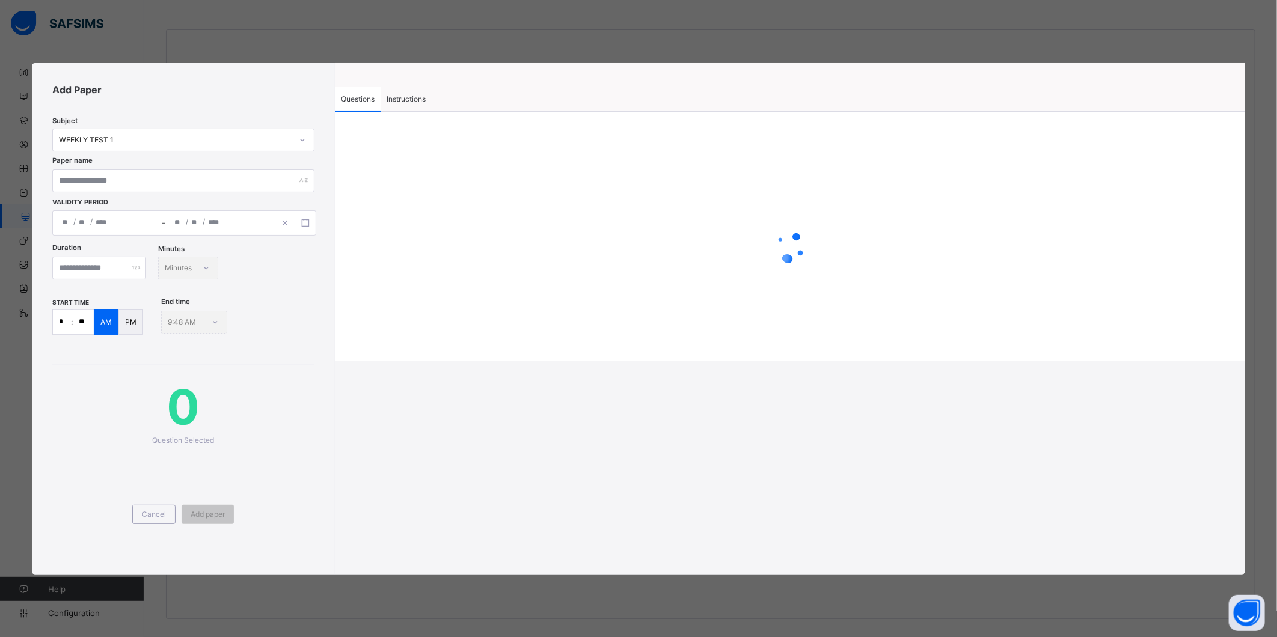
click at [415, 100] on span "Instructions" at bounding box center [406, 98] width 39 height 9
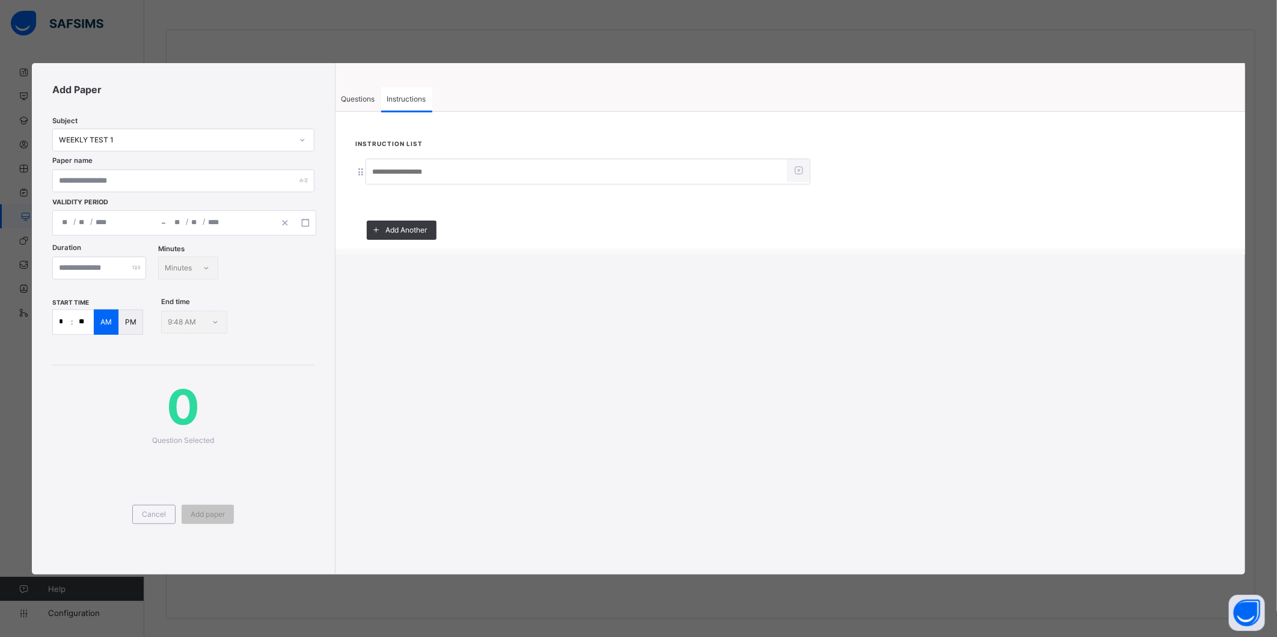
click at [388, 159] on div at bounding box center [587, 172] width 445 height 26
click at [387, 165] on input at bounding box center [576, 172] width 421 height 23
type input "*****"
click at [185, 181] on input "text" at bounding box center [182, 180] width 261 height 23
paste input "**********"
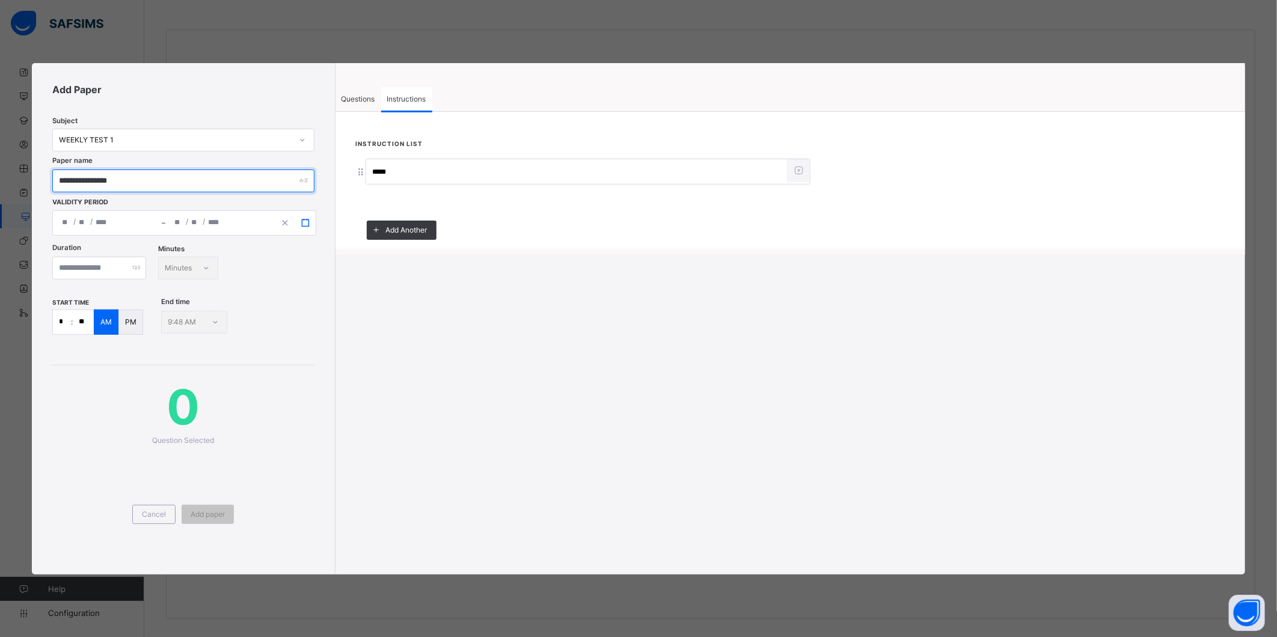
type input "**********"
click at [305, 219] on rect "button" at bounding box center [305, 222] width 7 height 7
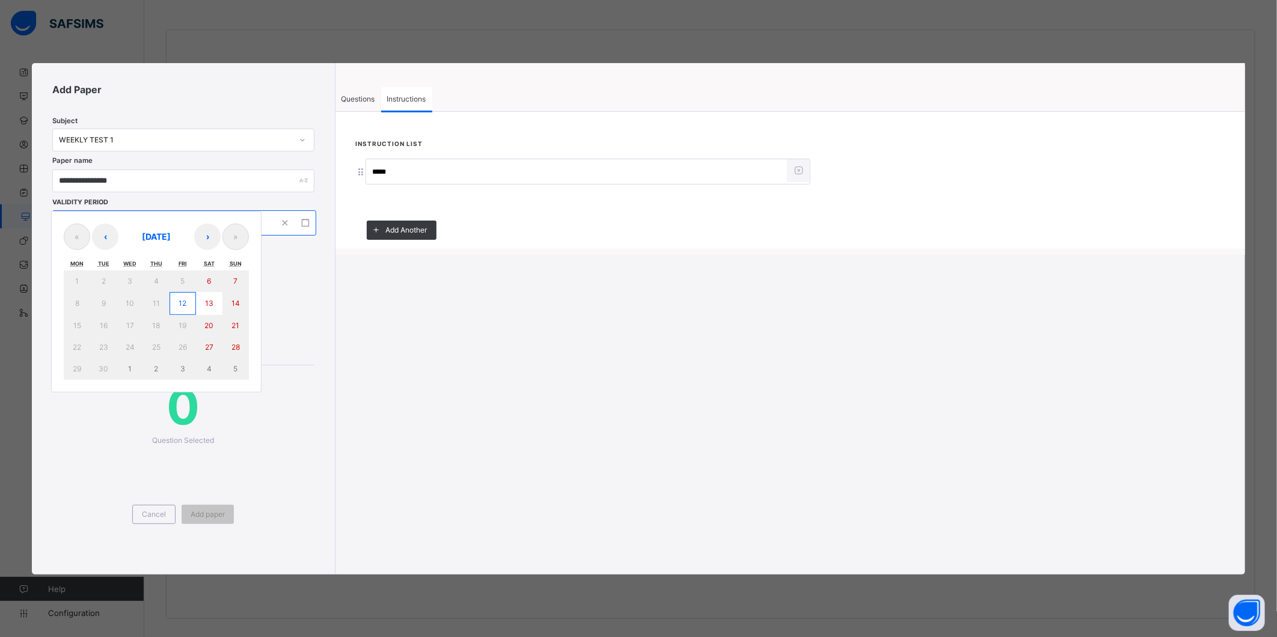
click at [184, 308] on button "12" at bounding box center [182, 303] width 26 height 23
click at [183, 307] on abbr "12" at bounding box center [183, 303] width 8 height 9
type input "**********"
type input "*"
type input "**"
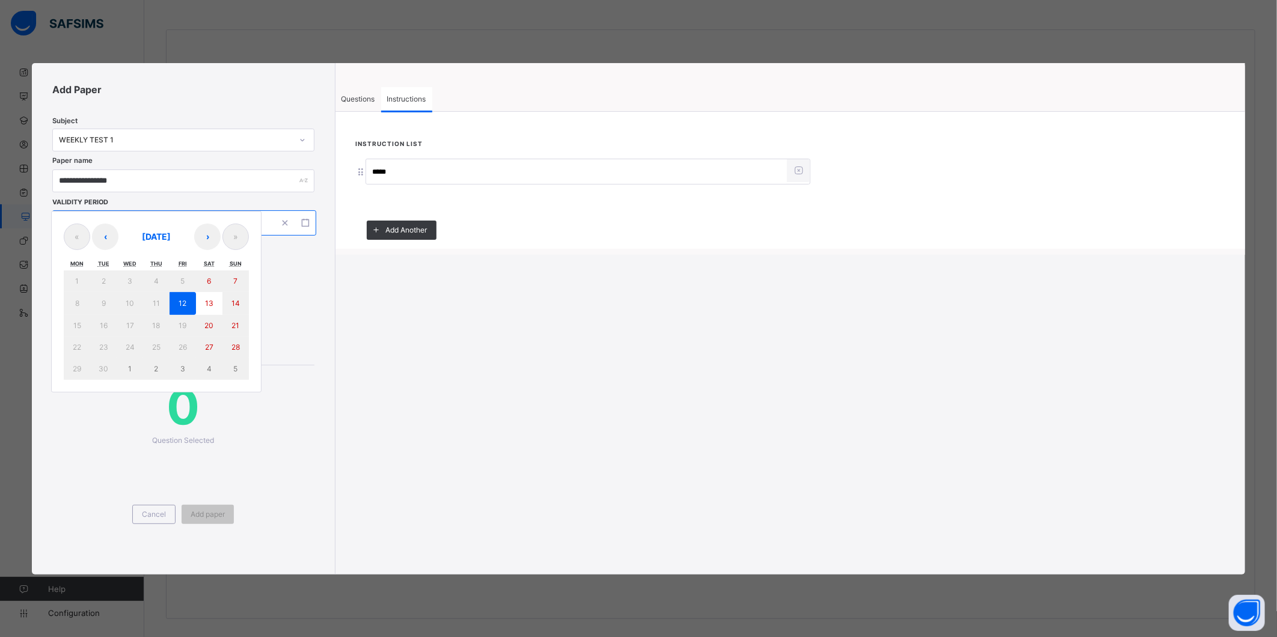
type input "****"
type input "**********"
type input "*"
type input "**"
type input "****"
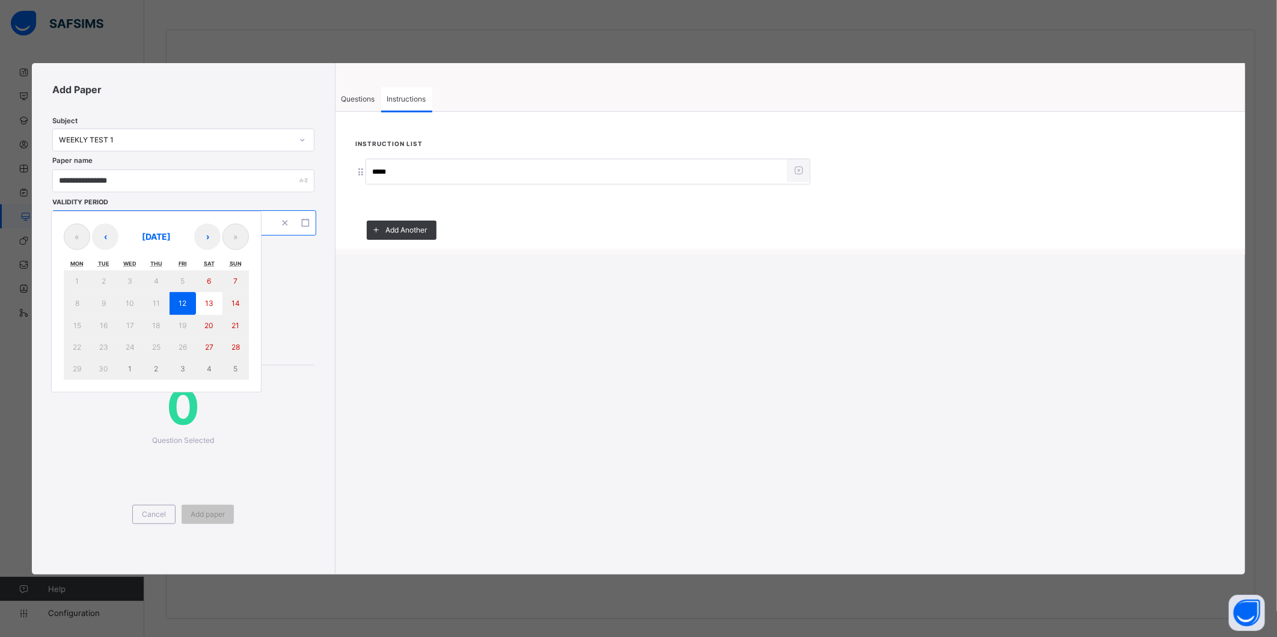
type input "**"
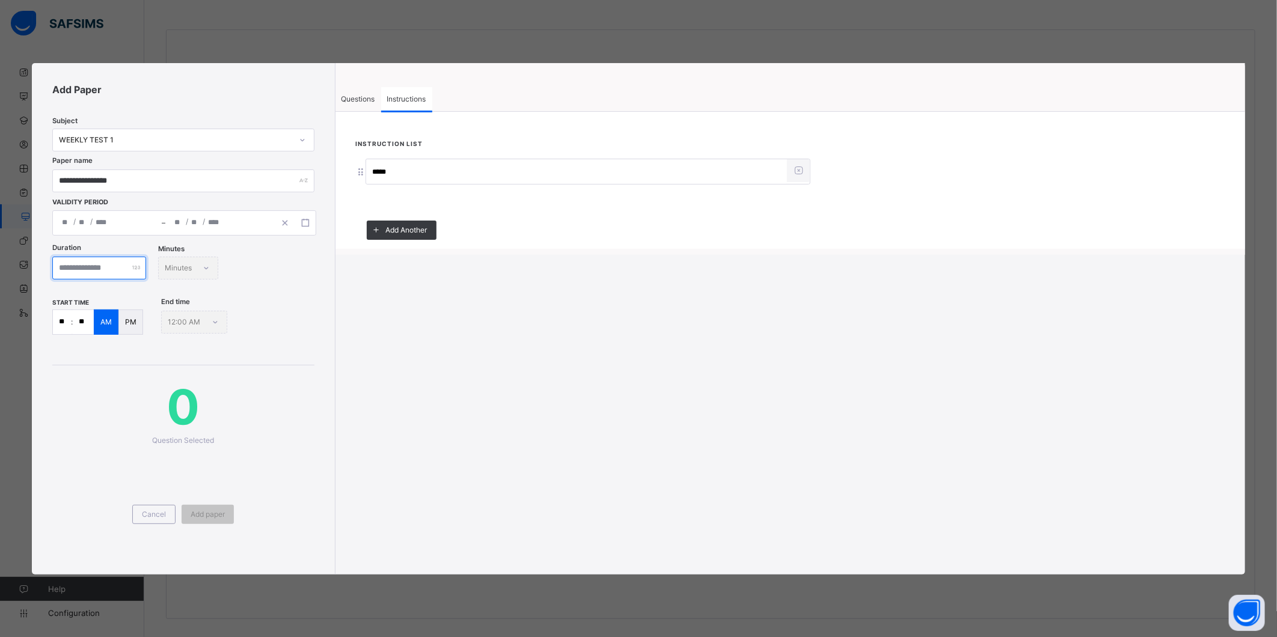
click at [100, 269] on input "number" at bounding box center [99, 268] width 94 height 23
type input "**"
click at [61, 319] on input "**" at bounding box center [62, 322] width 18 height 24
type input "**"
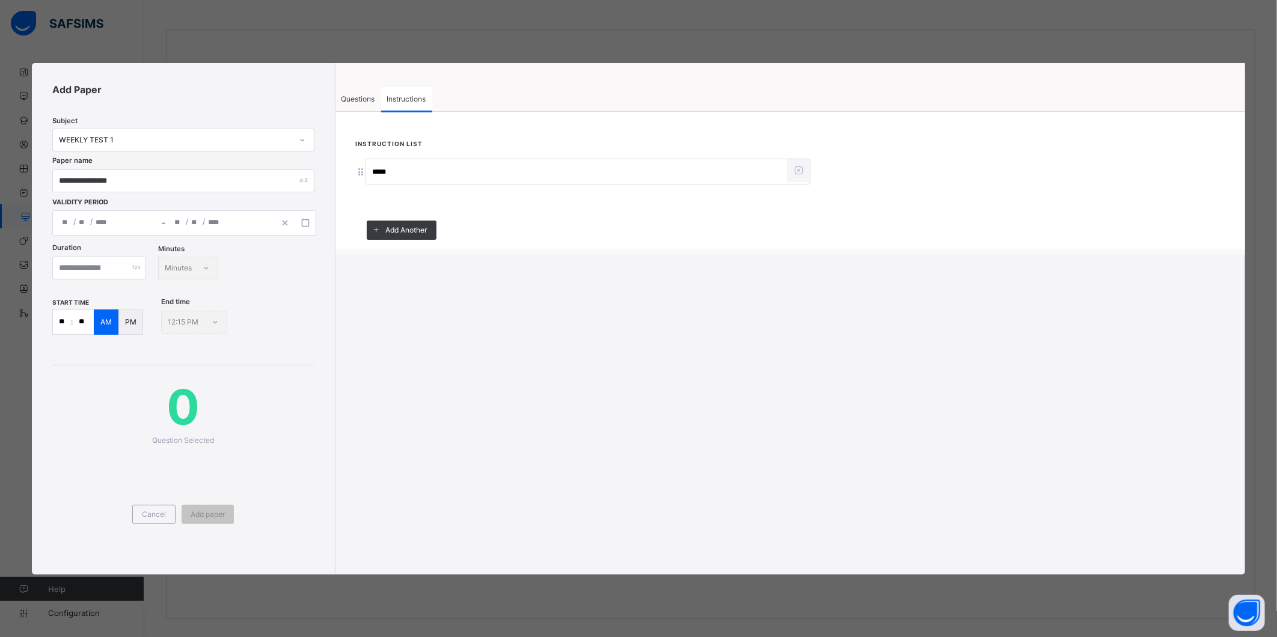
type input "**"
click at [358, 96] on span "Questions" at bounding box center [358, 98] width 34 height 9
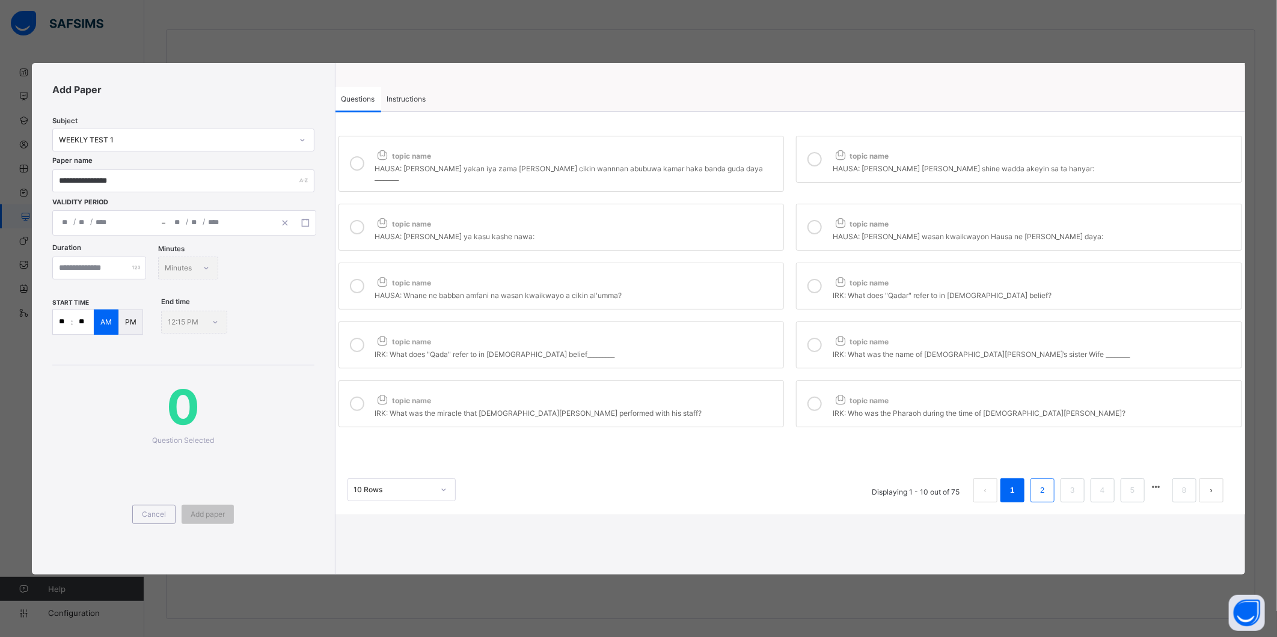
click at [1042, 484] on link "2" at bounding box center [1041, 491] width 11 height 16
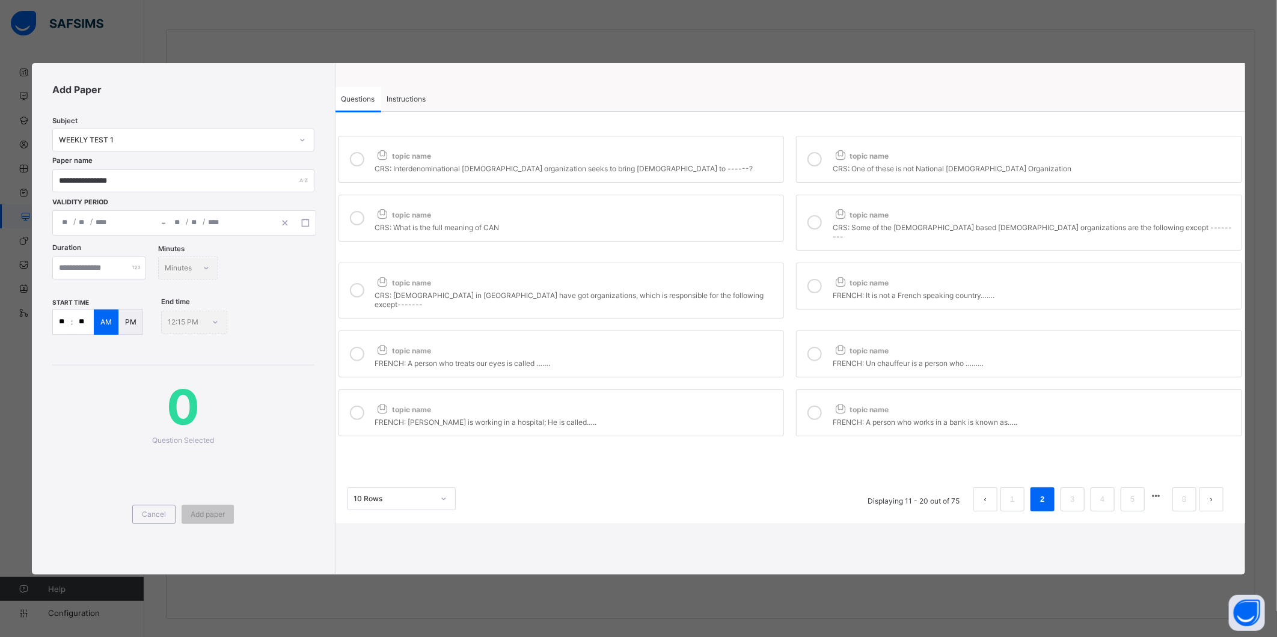
click at [667, 159] on div "topic name" at bounding box center [576, 153] width 403 height 16
click at [820, 167] on div at bounding box center [814, 159] width 24 height 28
drag, startPoint x: 676, startPoint y: 230, endPoint x: 696, endPoint y: 226, distance: 20.9
click at [676, 228] on div "CRS: What is the full meaning of CAN" at bounding box center [576, 226] width 403 height 12
click at [818, 215] on icon at bounding box center [814, 222] width 14 height 14
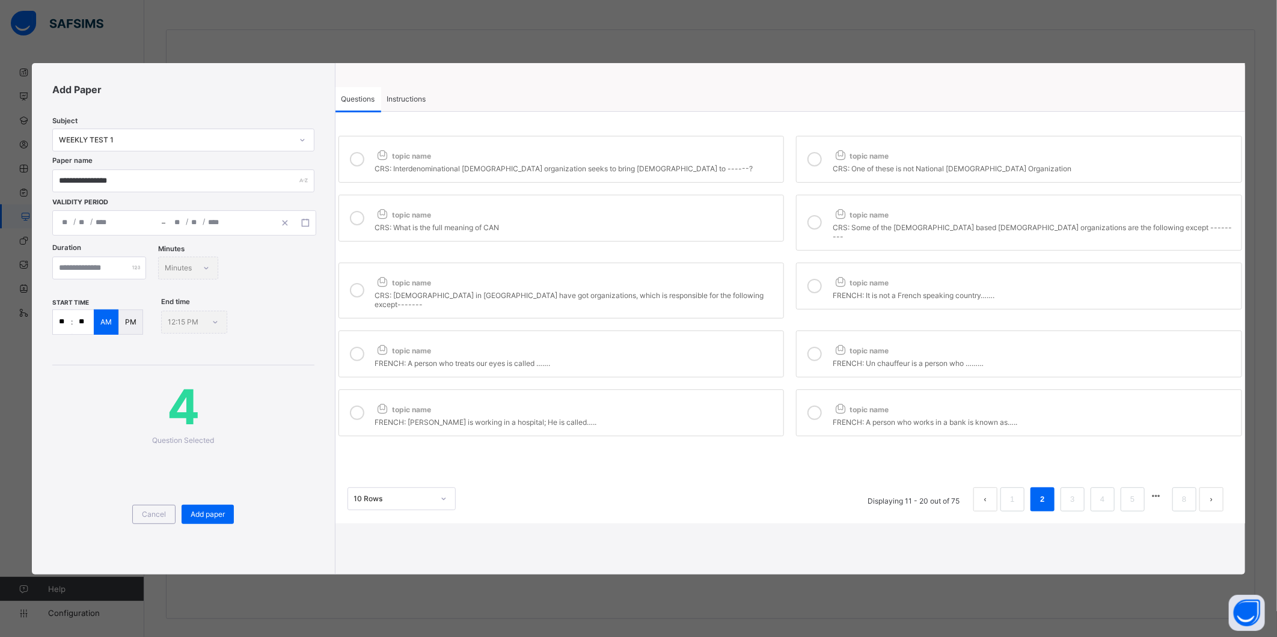
click at [688, 276] on div "topic name" at bounding box center [576, 280] width 403 height 16
click at [1067, 492] on link "3" at bounding box center [1071, 500] width 11 height 16
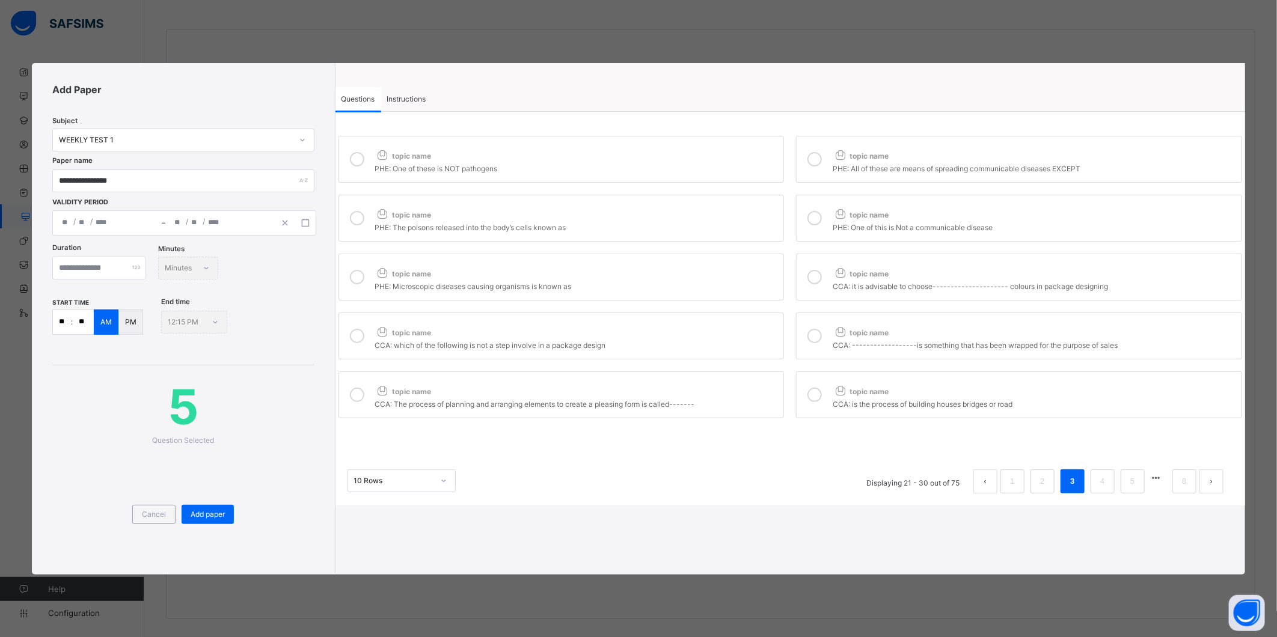
click at [632, 165] on div "PHE: One of these is NOT pathogens" at bounding box center [576, 167] width 403 height 12
click at [826, 158] on div at bounding box center [814, 159] width 24 height 28
click at [740, 211] on div "topic name" at bounding box center [576, 212] width 403 height 16
click at [820, 221] on icon at bounding box center [814, 218] width 14 height 14
click at [743, 267] on div "topic name" at bounding box center [576, 271] width 403 height 16
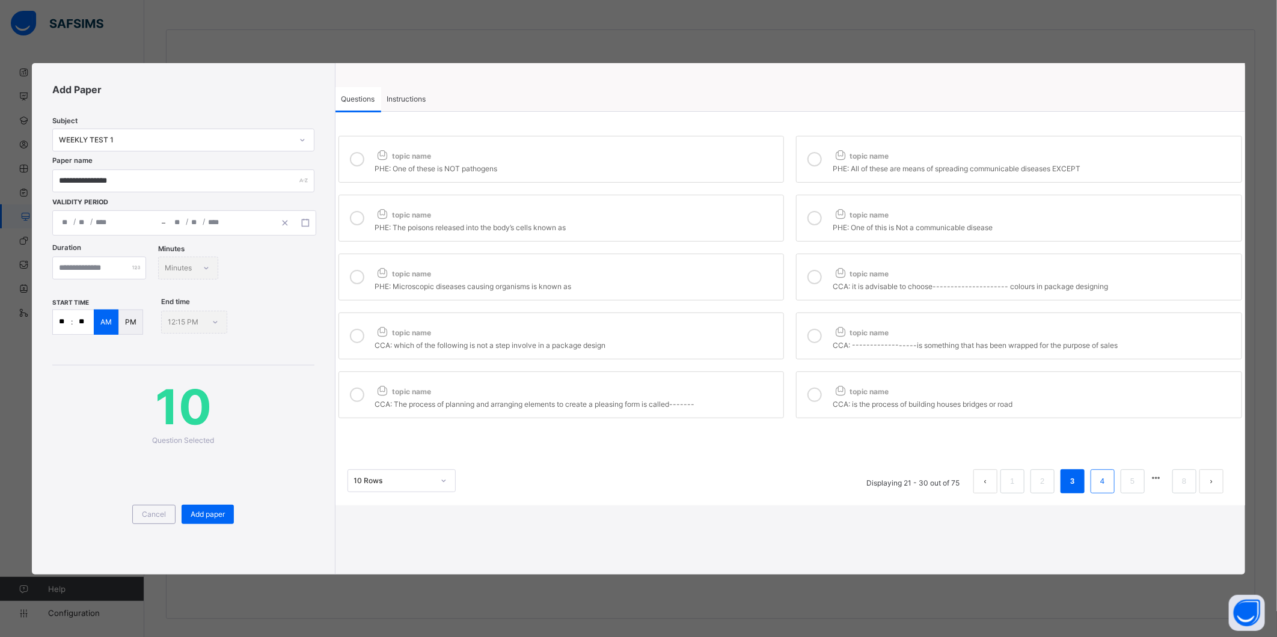
click at [1102, 488] on link "4" at bounding box center [1101, 482] width 11 height 16
click at [639, 168] on div "HIS: [GEOGRAPHIC_DATA] finally became British colony in what year ?" at bounding box center [576, 167] width 403 height 12
drag, startPoint x: 822, startPoint y: 155, endPoint x: 822, endPoint y: 166, distance: 11.4
click at [822, 158] on div at bounding box center [814, 159] width 24 height 28
click at [727, 220] on div "topic name" at bounding box center [576, 212] width 403 height 16
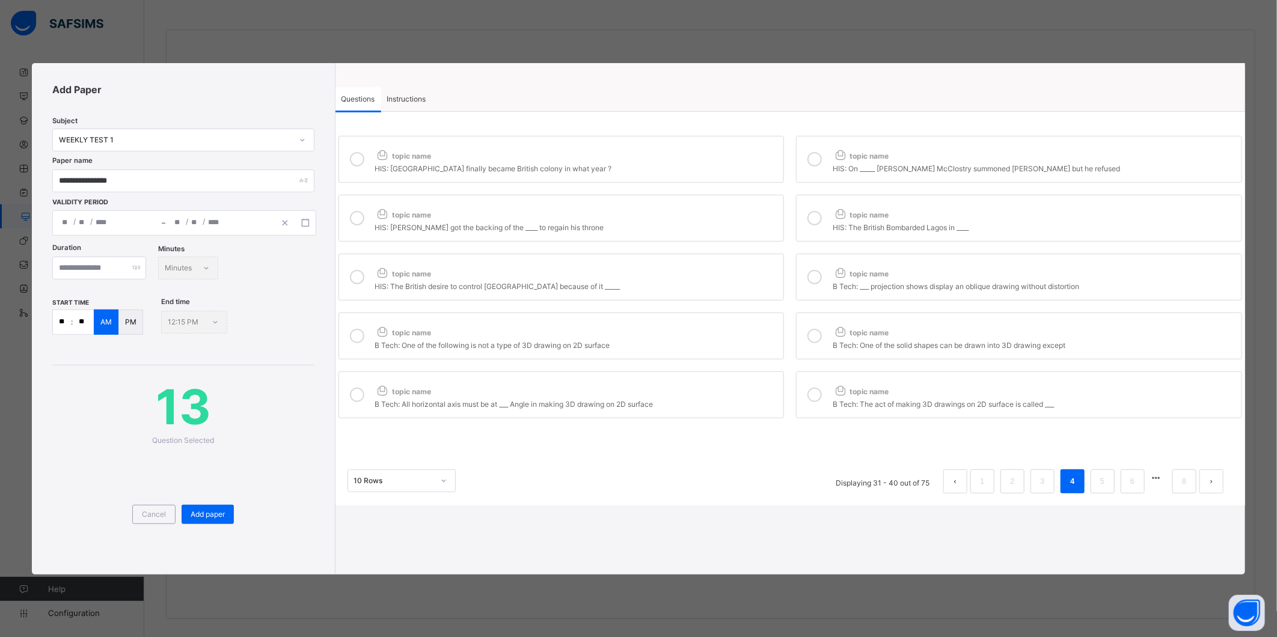
click at [827, 212] on label "topic name HIS: The British Bombarded Lagos in ____" at bounding box center [1019, 218] width 446 height 47
click at [714, 285] on div "HIS: The British desire to control [GEOGRAPHIC_DATA] because of it _____" at bounding box center [576, 285] width 403 height 12
drag, startPoint x: 821, startPoint y: 276, endPoint x: 785, endPoint y: 325, distance: 60.1
click at [822, 276] on div at bounding box center [814, 277] width 24 height 28
drag, startPoint x: 693, startPoint y: 343, endPoint x: 709, endPoint y: 344, distance: 16.3
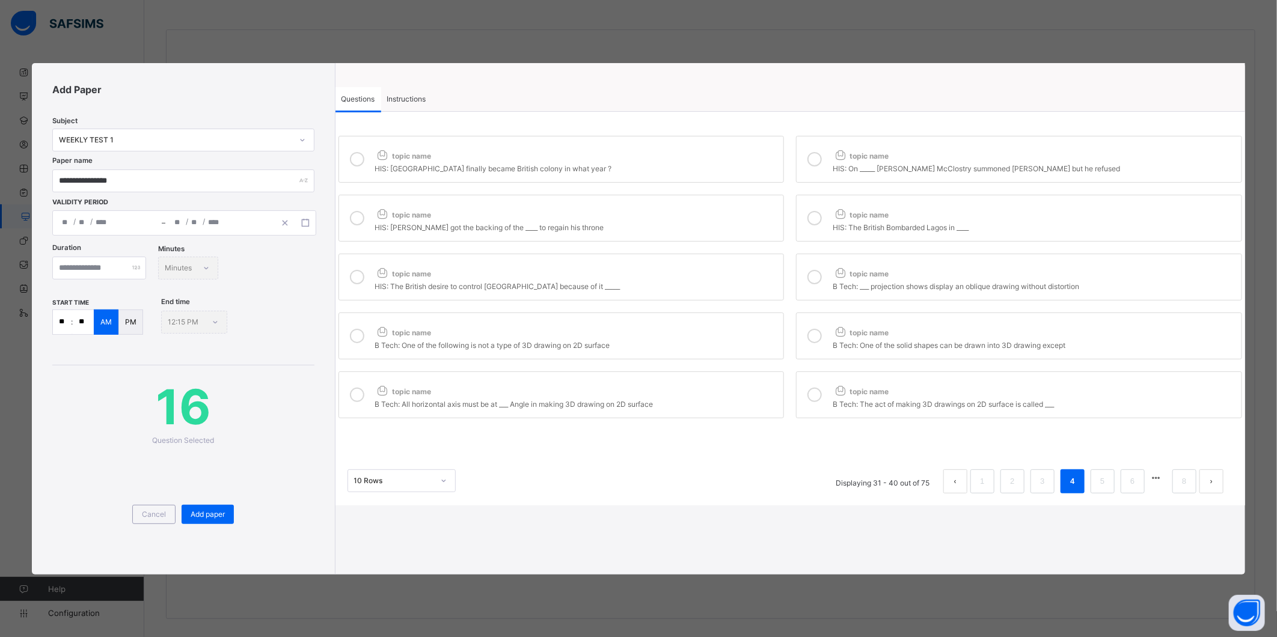
click at [696, 344] on div "B Tech: One of the following is not a type of 3D drawing on 2D surface" at bounding box center [576, 344] width 403 height 12
drag, startPoint x: 816, startPoint y: 337, endPoint x: 804, endPoint y: 353, distance: 20.6
click at [816, 343] on icon at bounding box center [814, 336] width 14 height 14
click at [702, 403] on div "B Tech: All horizontal axis must be at ___ Angle in making 3D drawing on 2D sur…" at bounding box center [576, 403] width 403 height 12
click at [829, 397] on label "topic name B Tech: The act of making 3D drawings on 2D surface is called ___" at bounding box center [1019, 394] width 446 height 47
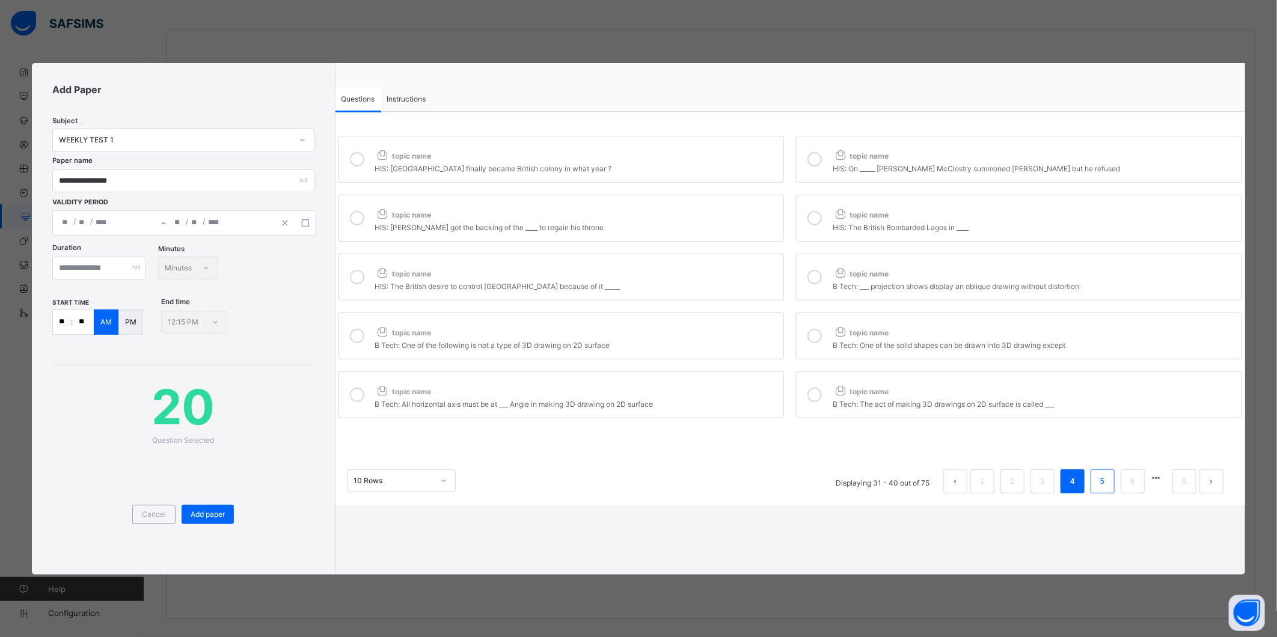
click at [1102, 489] on link "5" at bounding box center [1101, 482] width 11 height 16
drag, startPoint x: 646, startPoint y: 162, endPoint x: 717, endPoint y: 164, distance: 70.9
click at [647, 162] on div "B/Sci: Sound travels faster in steel than it does in air, because" at bounding box center [576, 167] width 403 height 12
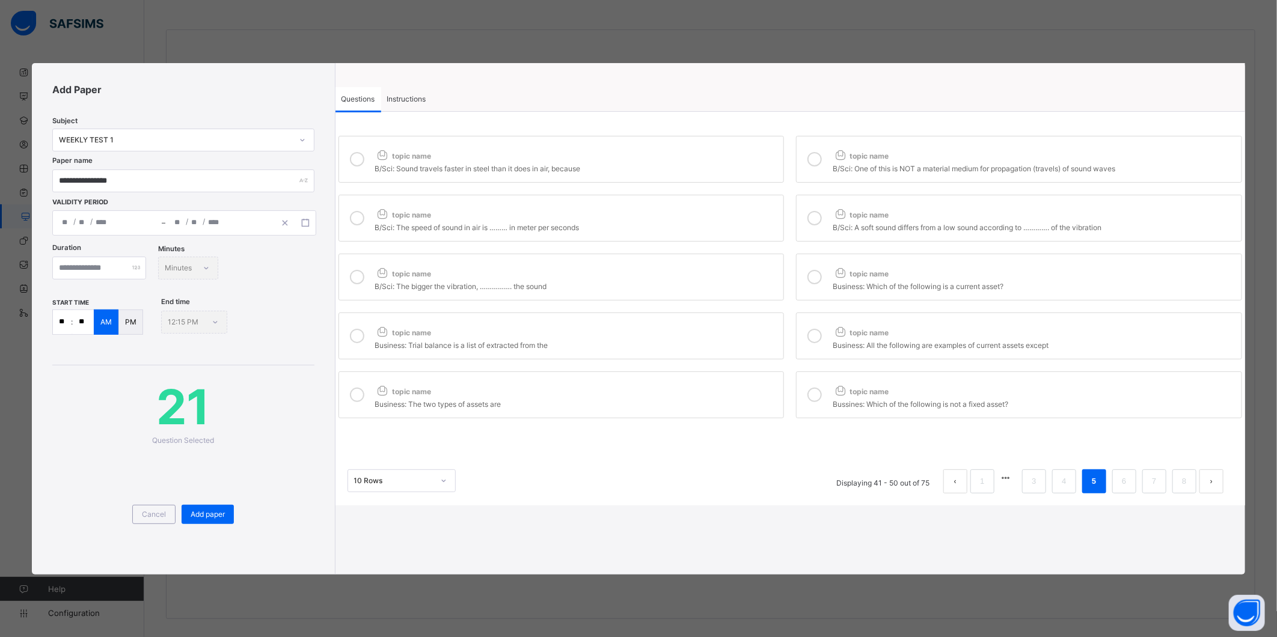
click at [819, 157] on icon at bounding box center [814, 159] width 14 height 14
drag, startPoint x: 730, startPoint y: 215, endPoint x: 804, endPoint y: 214, distance: 74.5
click at [739, 215] on div "topic name" at bounding box center [576, 212] width 403 height 16
click at [825, 213] on div at bounding box center [814, 218] width 24 height 28
drag, startPoint x: 715, startPoint y: 283, endPoint x: 789, endPoint y: 282, distance: 73.9
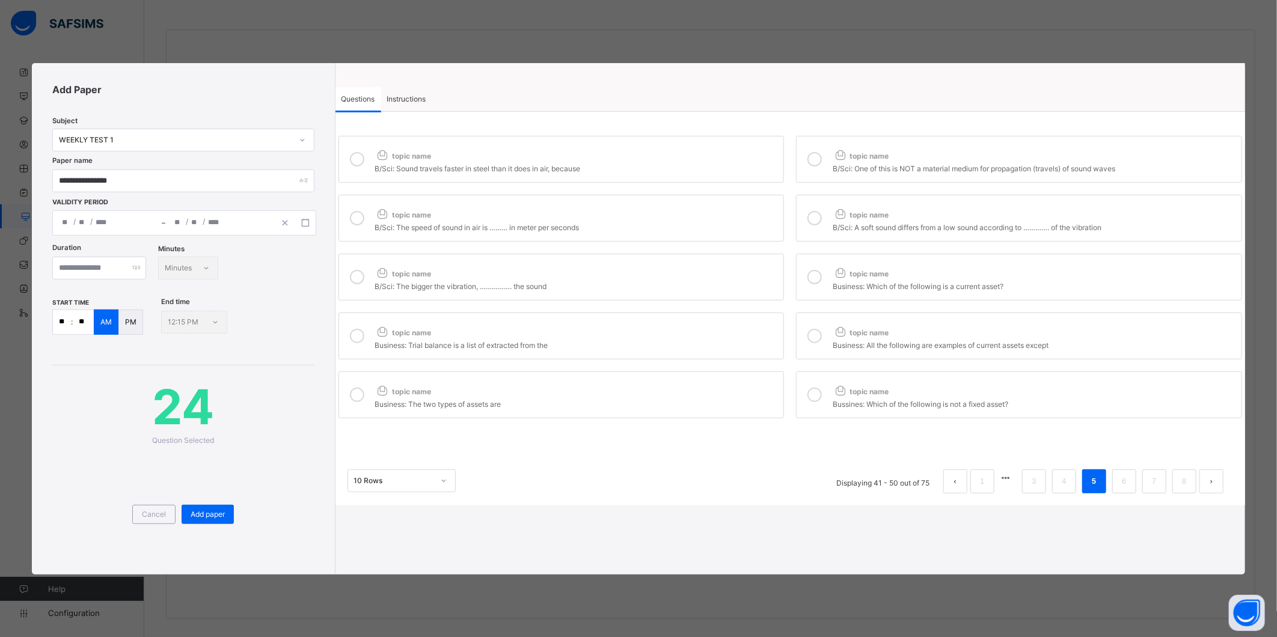
click at [719, 283] on div "B/Sci: The bigger the vibration, ……………. the sound" at bounding box center [576, 285] width 403 height 12
click at [817, 274] on icon at bounding box center [814, 277] width 14 height 14
drag, startPoint x: 722, startPoint y: 335, endPoint x: 792, endPoint y: 328, distance: 69.4
click at [731, 333] on div "topic name" at bounding box center [576, 330] width 403 height 16
drag, startPoint x: 816, startPoint y: 328, endPoint x: 793, endPoint y: 350, distance: 31.9
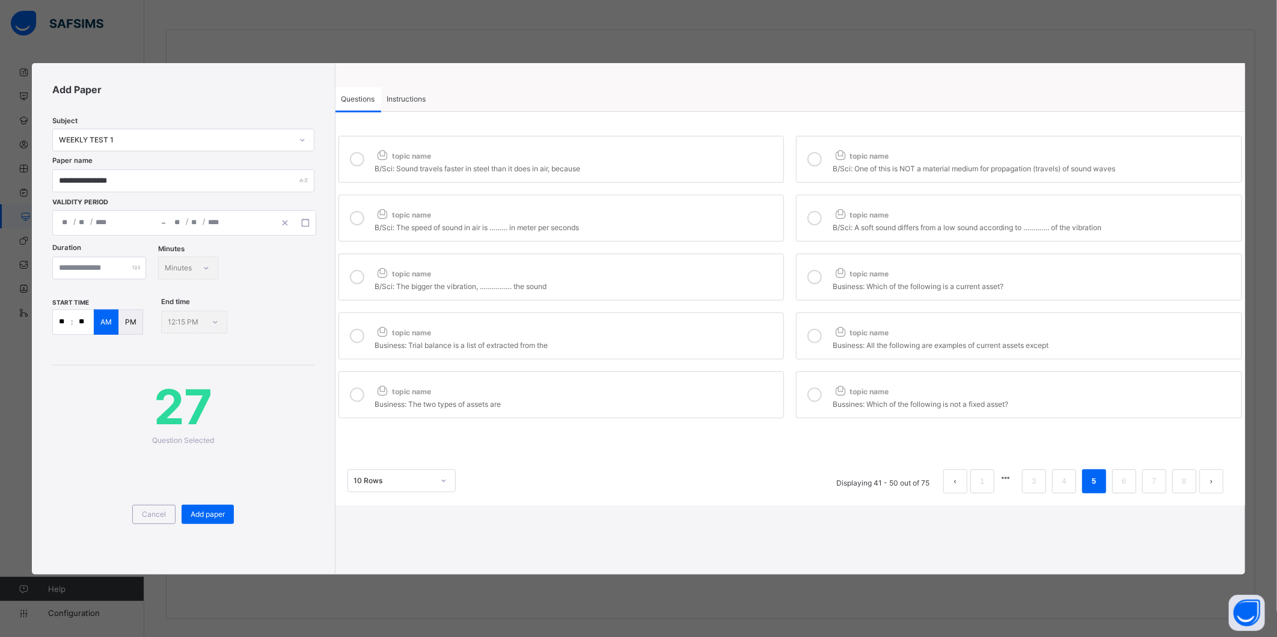
click at [816, 331] on div at bounding box center [814, 336] width 24 height 28
click at [694, 397] on div "topic name" at bounding box center [576, 389] width 403 height 16
click at [809, 388] on div at bounding box center [814, 395] width 24 height 28
click at [1126, 483] on link "6" at bounding box center [1123, 482] width 11 height 16
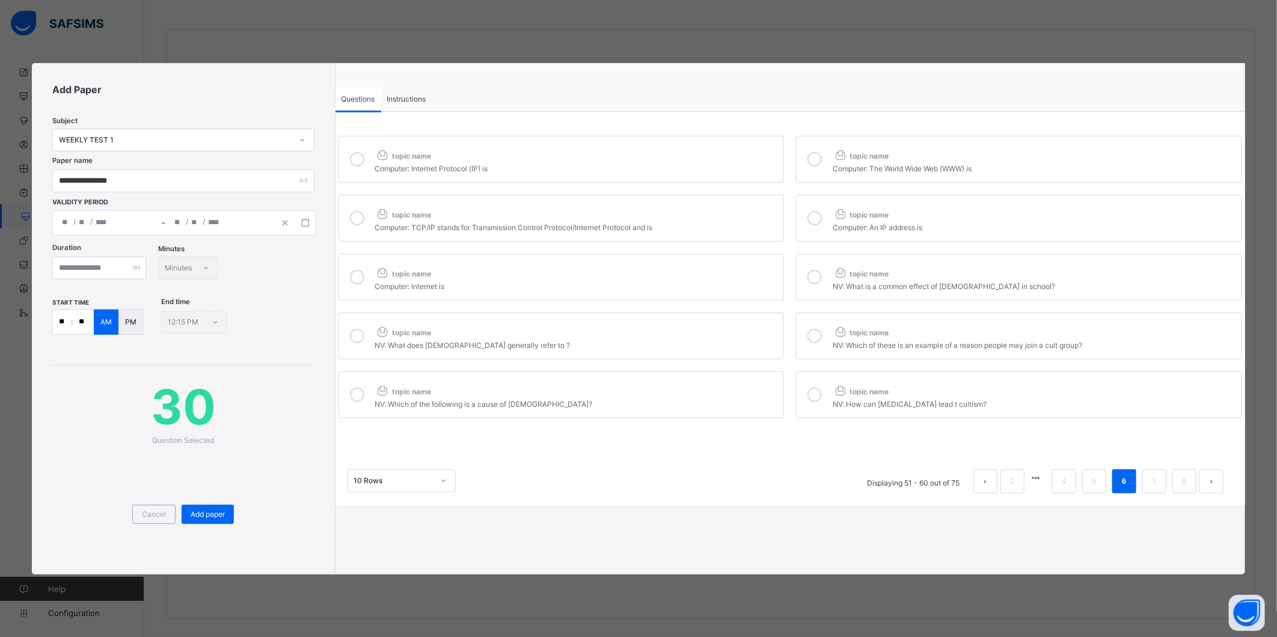
drag, startPoint x: 567, startPoint y: 159, endPoint x: 665, endPoint y: 177, distance: 99.6
click at [574, 160] on div "topic name" at bounding box center [576, 153] width 403 height 16
click at [822, 159] on div at bounding box center [814, 159] width 24 height 28
drag, startPoint x: 728, startPoint y: 213, endPoint x: 818, endPoint y: 220, distance: 89.8
click at [732, 213] on div "topic name" at bounding box center [576, 212] width 403 height 16
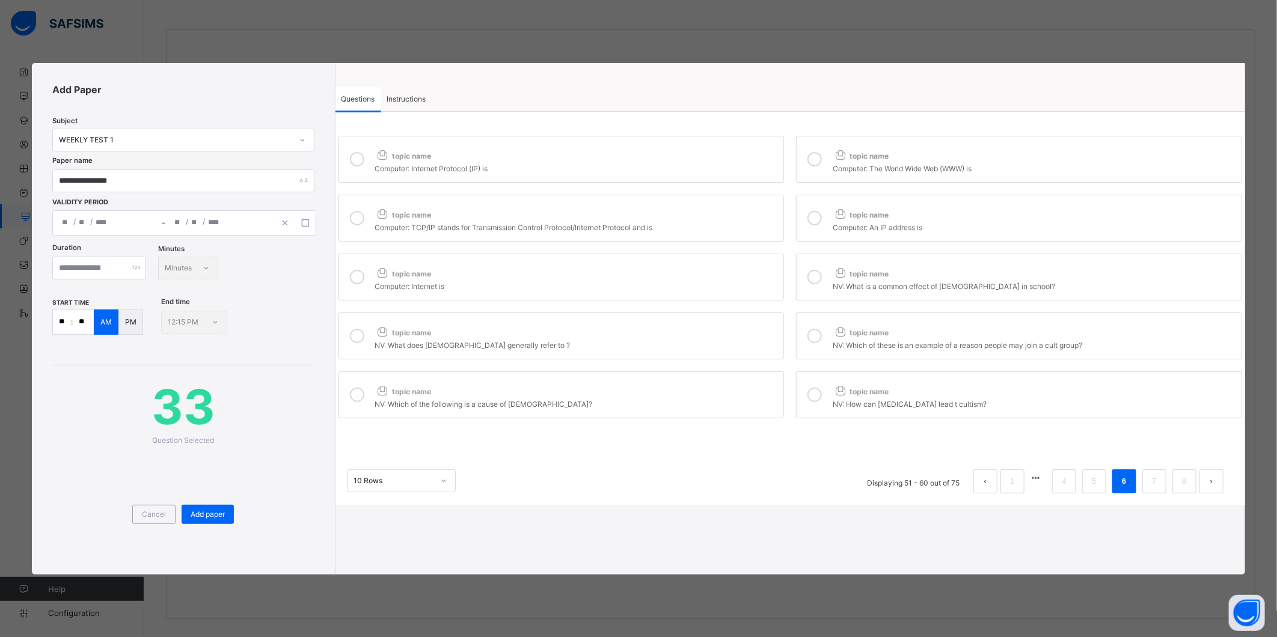
click at [828, 215] on label "topic name Computer: An IP address is" at bounding box center [1019, 218] width 446 height 47
click at [728, 263] on label "topic name Computer: Internet is" at bounding box center [561, 277] width 446 height 47
drag, startPoint x: 829, startPoint y: 268, endPoint x: 807, endPoint y: 284, distance: 27.2
click at [828, 269] on label "topic name NV: What is a common effect of [DEMOGRAPHIC_DATA] in school?" at bounding box center [1019, 277] width 446 height 47
drag, startPoint x: 716, startPoint y: 329, endPoint x: 784, endPoint y: 334, distance: 68.1
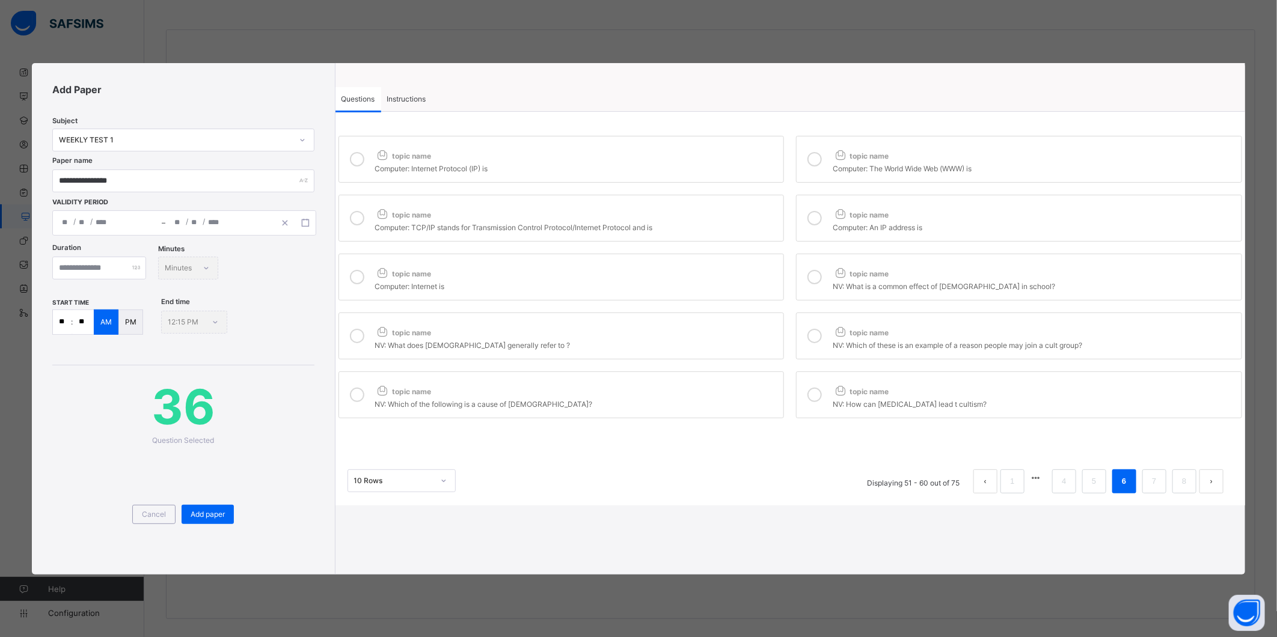
click at [726, 331] on div "topic name" at bounding box center [576, 330] width 403 height 16
drag, startPoint x: 823, startPoint y: 334, endPoint x: 817, endPoint y: 341, distance: 9.9
click at [823, 333] on div at bounding box center [814, 336] width 24 height 28
drag, startPoint x: 705, startPoint y: 393, endPoint x: 741, endPoint y: 400, distance: 36.7
click at [707, 394] on div "topic name" at bounding box center [576, 389] width 403 height 16
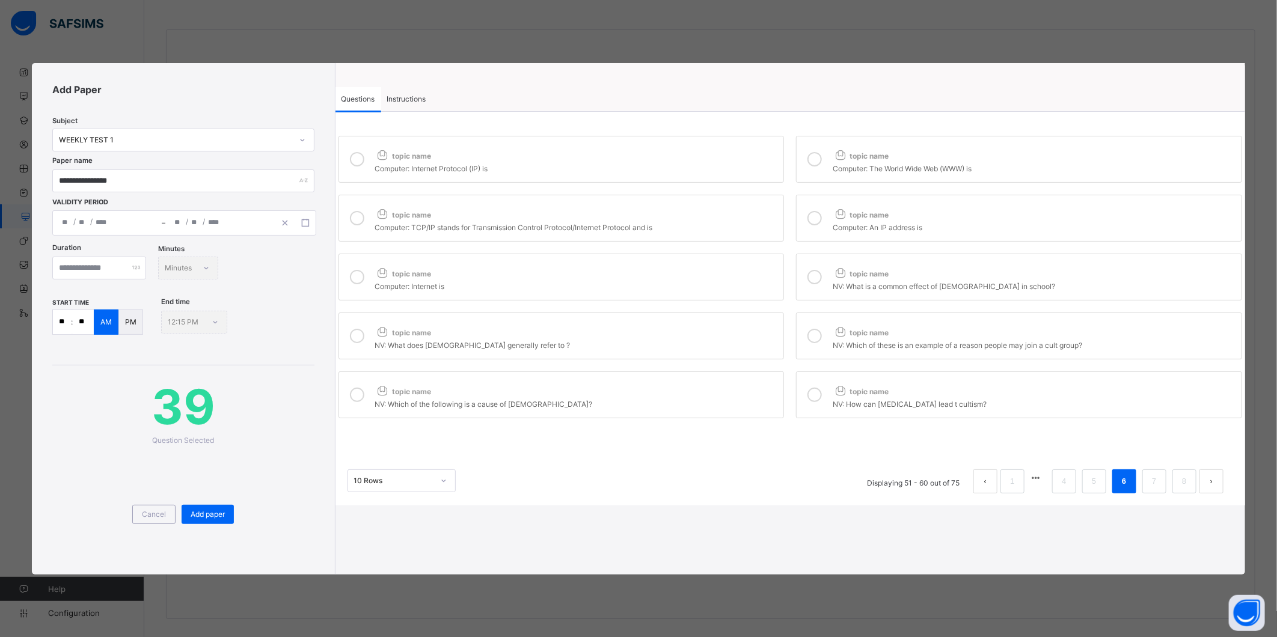
click at [826, 397] on div at bounding box center [814, 395] width 24 height 28
click at [1155, 485] on link "7" at bounding box center [1153, 482] width 11 height 16
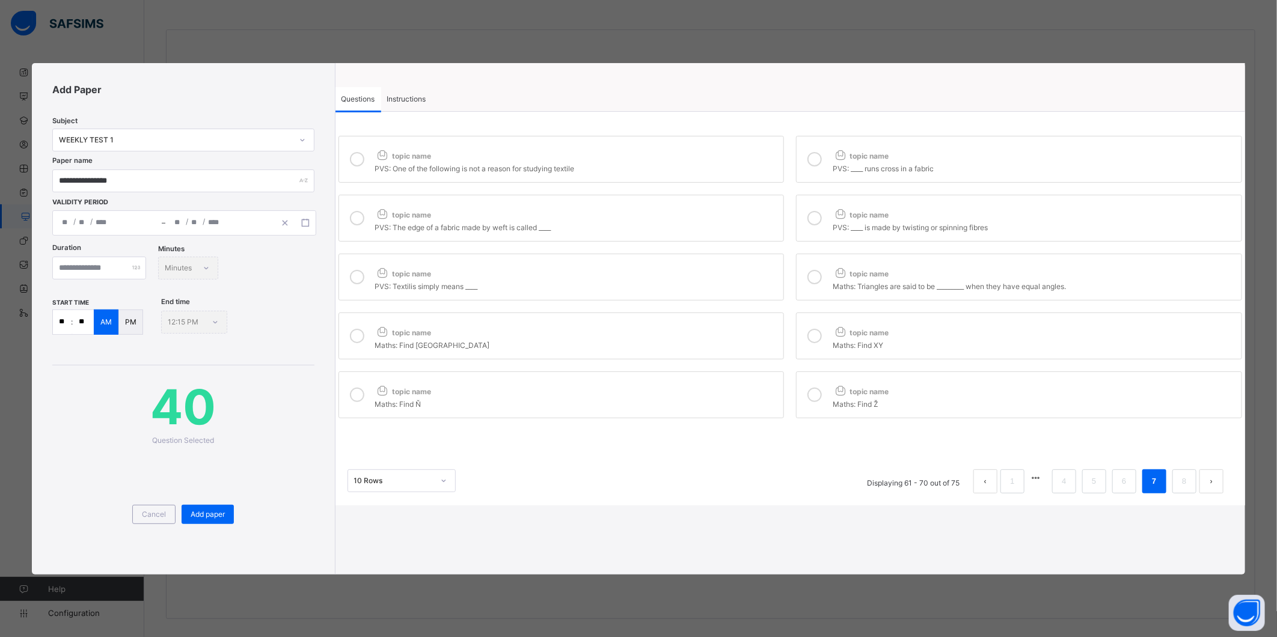
click at [650, 158] on div "topic name" at bounding box center [576, 153] width 403 height 16
click at [812, 165] on icon at bounding box center [814, 159] width 14 height 14
drag, startPoint x: 723, startPoint y: 212, endPoint x: 783, endPoint y: 219, distance: 60.5
click at [728, 212] on div "topic name" at bounding box center [576, 212] width 403 height 16
click at [818, 219] on icon at bounding box center [814, 218] width 14 height 14
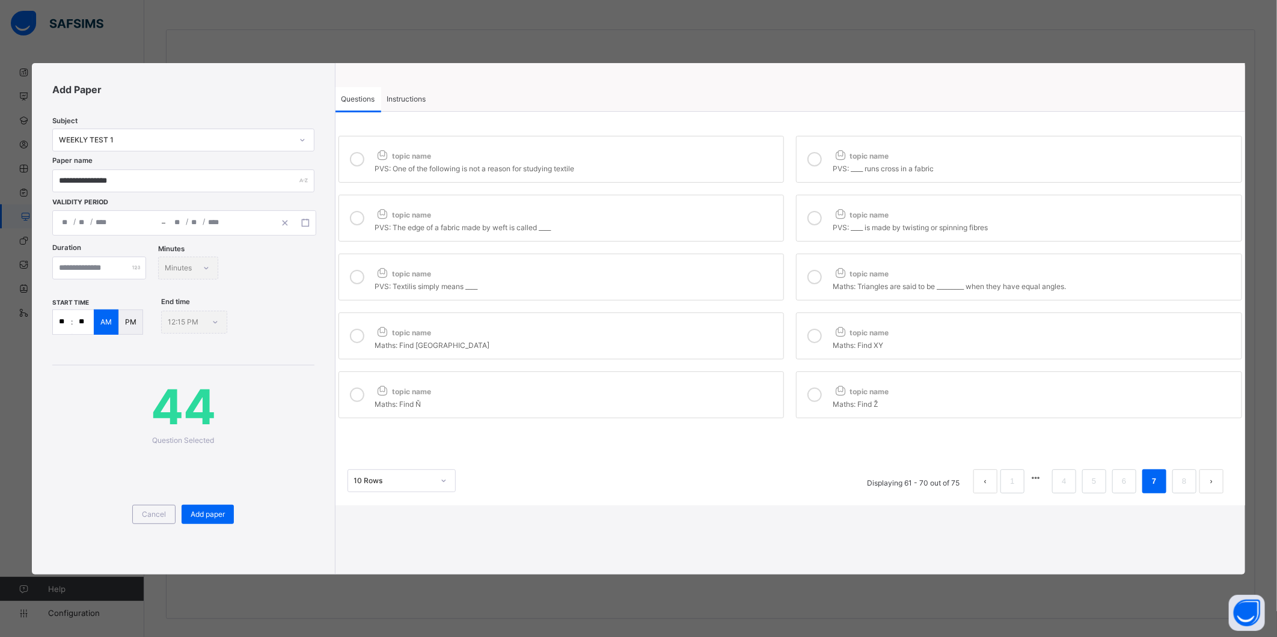
click at [725, 275] on div "topic name" at bounding box center [576, 271] width 403 height 16
click at [819, 275] on icon at bounding box center [814, 277] width 14 height 14
click at [700, 338] on div "topic name" at bounding box center [576, 330] width 403 height 16
drag, startPoint x: 814, startPoint y: 341, endPoint x: 798, endPoint y: 358, distance: 23.8
click at [814, 341] on icon at bounding box center [814, 336] width 14 height 14
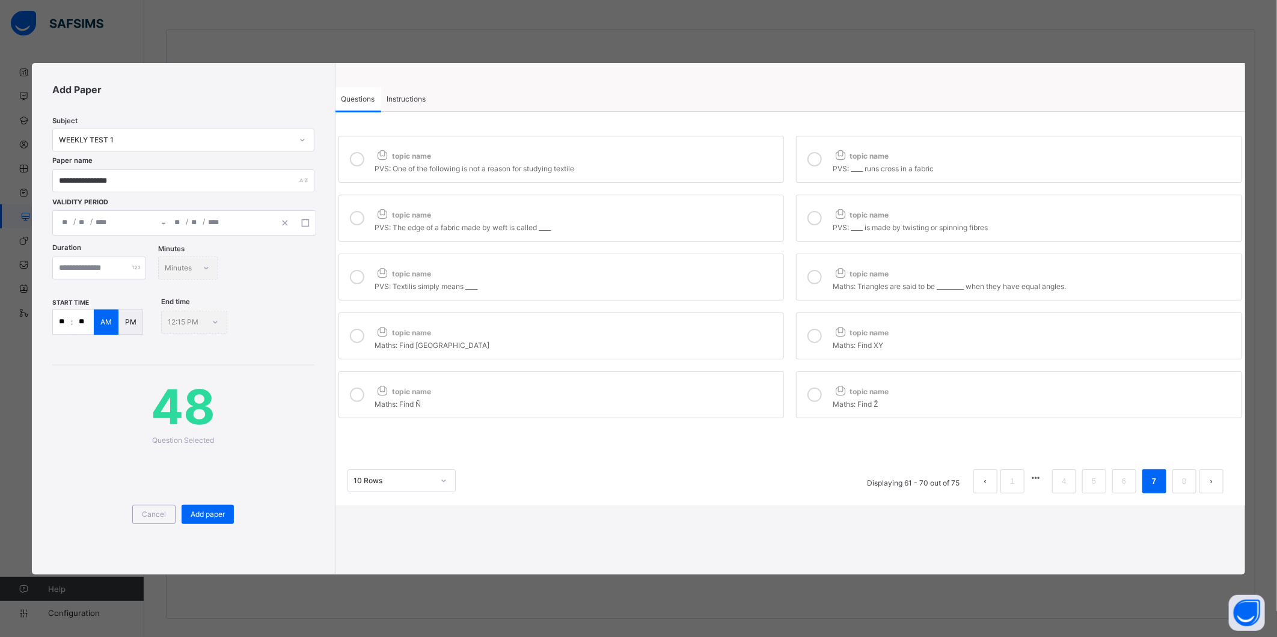
click at [715, 400] on div "Maths: Find Ň" at bounding box center [576, 403] width 403 height 12
click at [839, 395] on icon at bounding box center [839, 390] width 15 height 13
click at [1181, 485] on link "8" at bounding box center [1183, 482] width 11 height 16
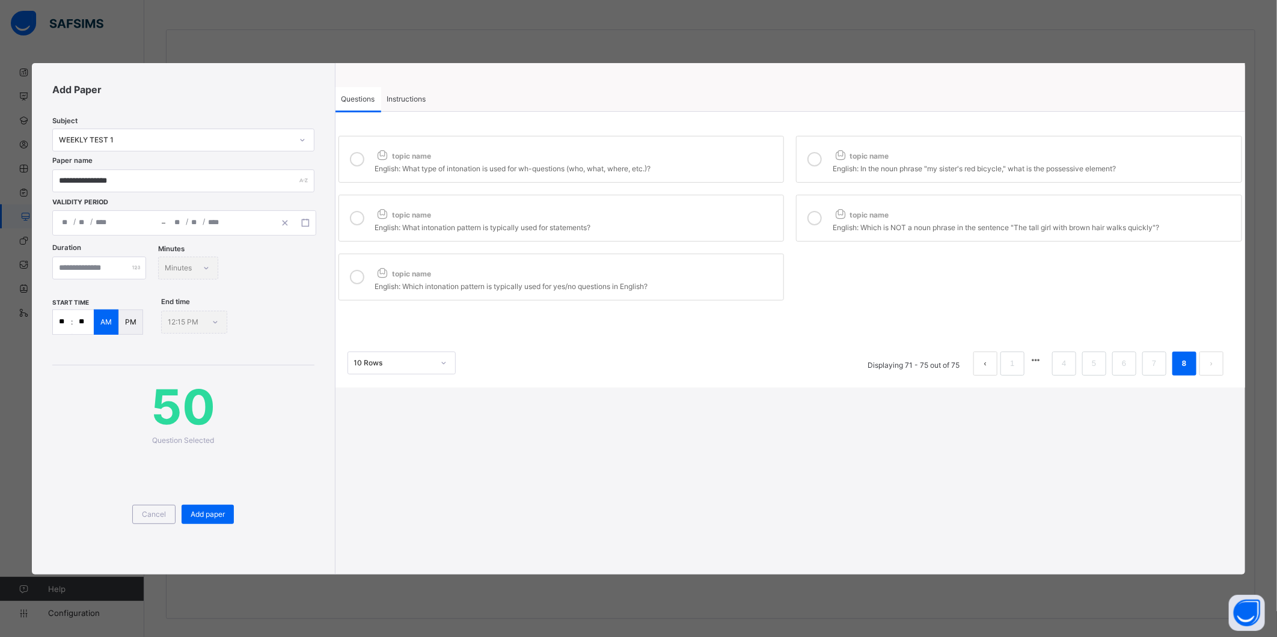
click at [670, 154] on div "topic name" at bounding box center [576, 153] width 403 height 16
click at [909, 168] on div "English: In the noun phrase "my sister's red bicycle," what is the possessive e…" at bounding box center [1033, 167] width 403 height 12
drag, startPoint x: 726, startPoint y: 216, endPoint x: 857, endPoint y: 218, distance: 131.0
click at [728, 215] on div "topic name" at bounding box center [576, 212] width 403 height 16
click at [877, 215] on span "topic name" at bounding box center [860, 214] width 56 height 9
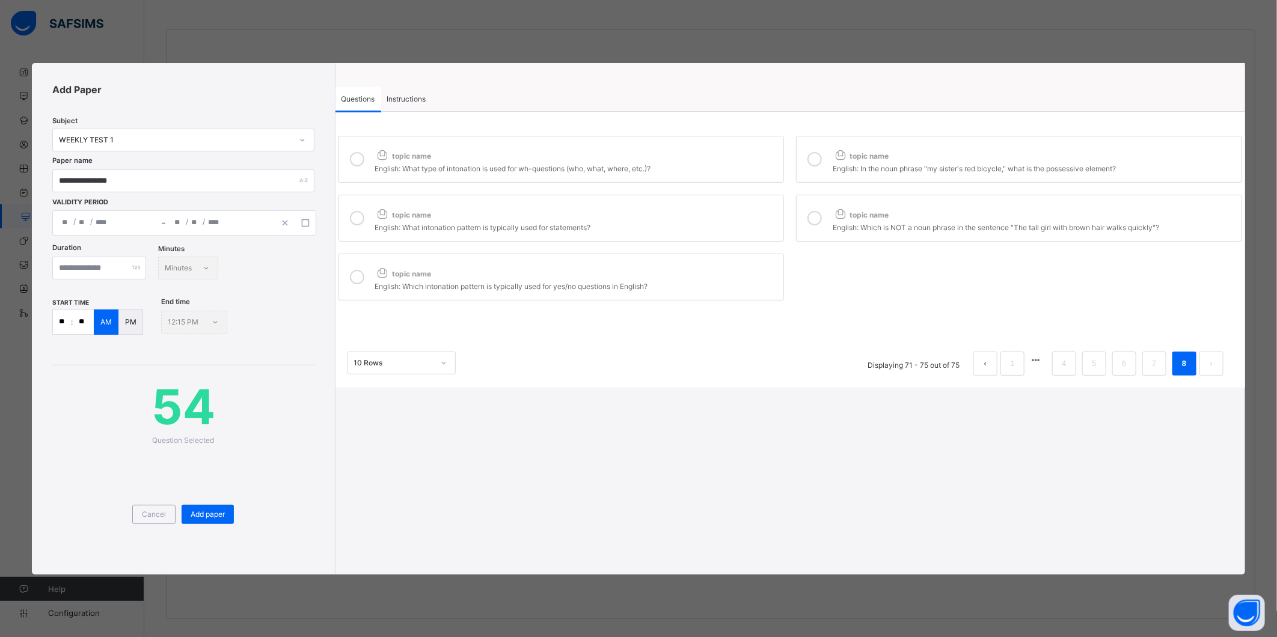
click at [755, 279] on div "topic name" at bounding box center [576, 271] width 403 height 16
click at [1008, 368] on link "1" at bounding box center [1011, 364] width 11 height 16
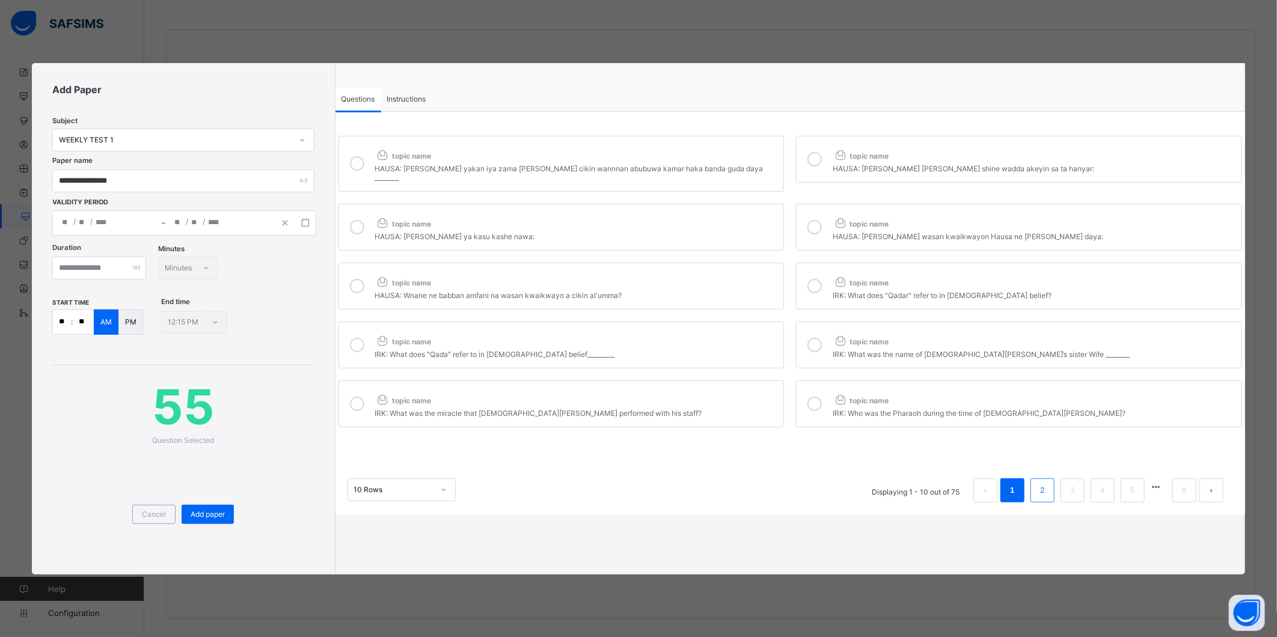
click at [1036, 478] on li "2" at bounding box center [1042, 490] width 24 height 24
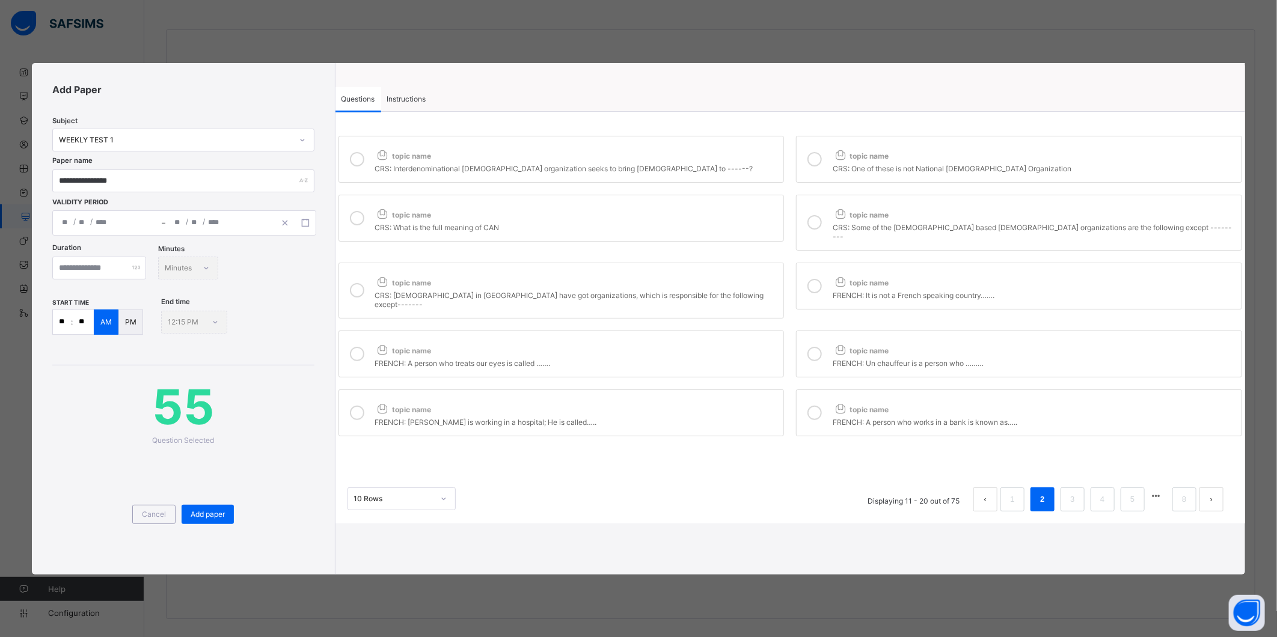
drag, startPoint x: 713, startPoint y: 278, endPoint x: 694, endPoint y: 231, distance: 50.7
click at [713, 278] on div "topic name" at bounding box center [576, 280] width 403 height 16
drag, startPoint x: 700, startPoint y: 210, endPoint x: 713, endPoint y: 182, distance: 31.2
click at [700, 207] on div "topic name" at bounding box center [576, 212] width 403 height 16
drag, startPoint x: 716, startPoint y: 155, endPoint x: 750, endPoint y: 147, distance: 34.6
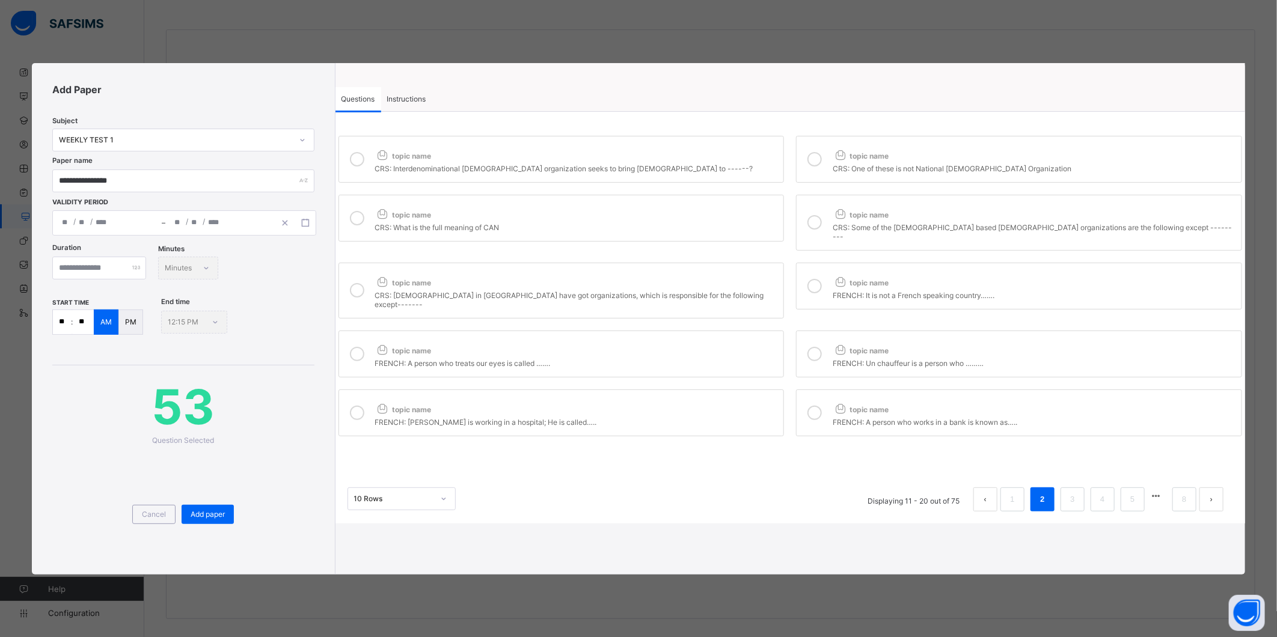
click at [718, 154] on div "topic name" at bounding box center [576, 153] width 403 height 16
drag, startPoint x: 836, startPoint y: 147, endPoint x: 853, endPoint y: 182, distance: 39.5
click at [837, 149] on div "topic name" at bounding box center [1033, 153] width 403 height 16
click at [855, 213] on span "topic name" at bounding box center [860, 214] width 56 height 9
click at [404, 92] on div "Instructions" at bounding box center [406, 99] width 51 height 24
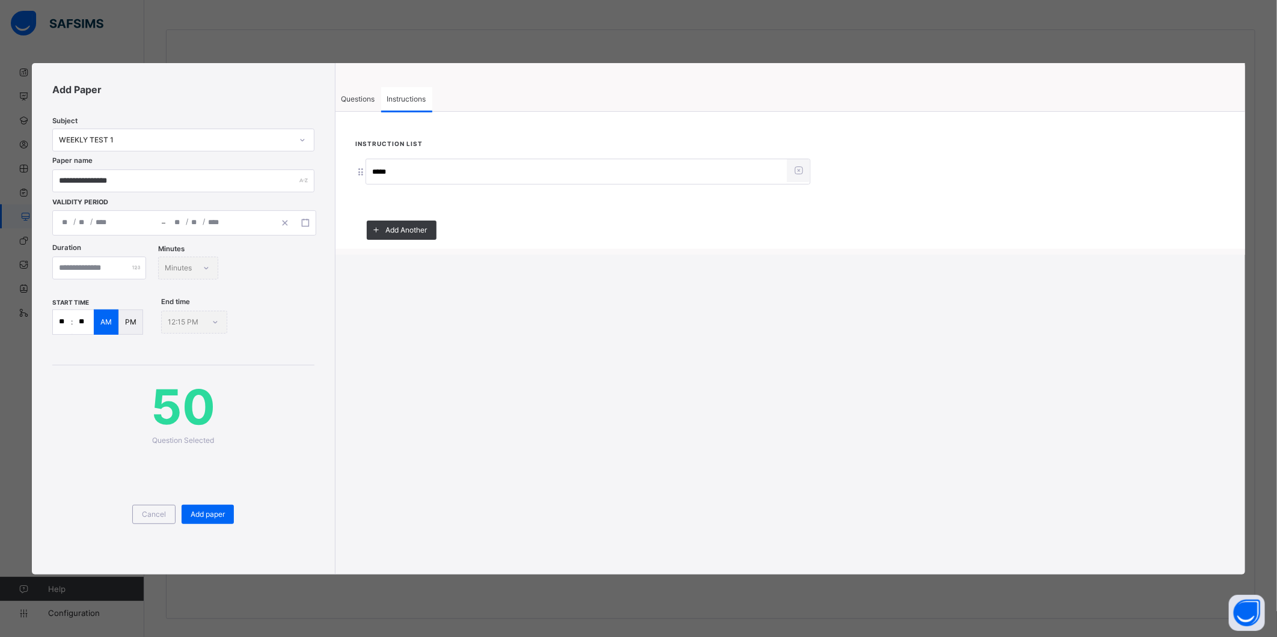
click at [215, 496] on div "Cancel Add paper" at bounding box center [182, 499] width 261 height 109
click at [216, 510] on span "Add paper" at bounding box center [208, 514] width 34 height 9
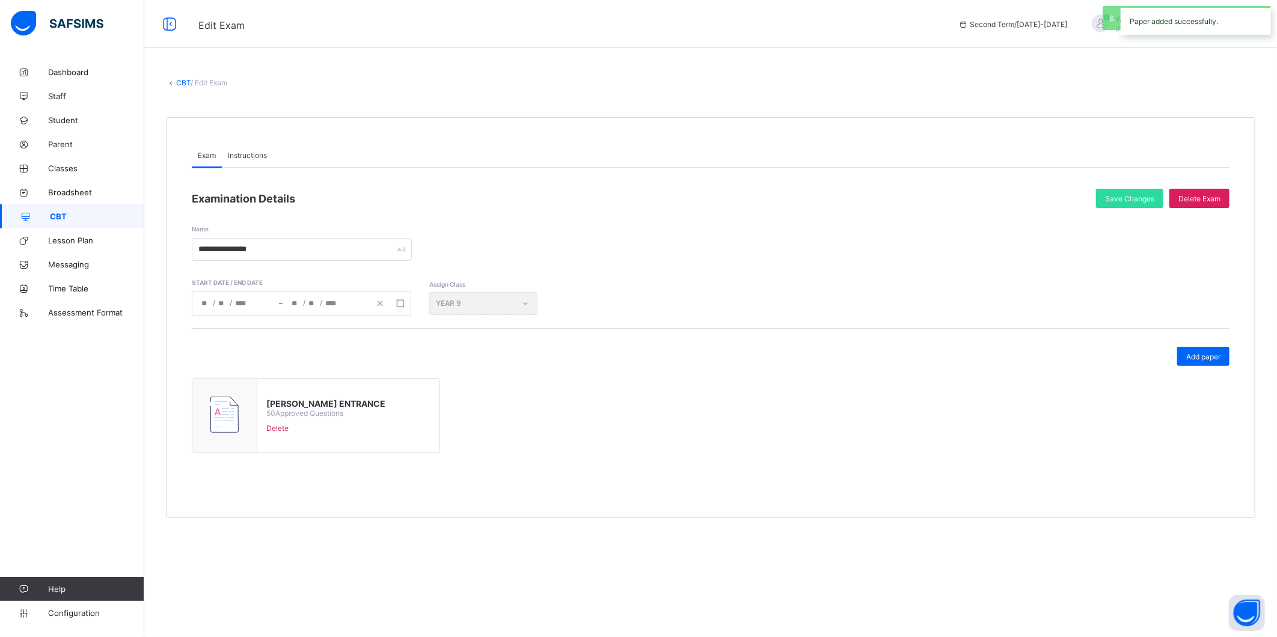
scroll to position [0, 0]
click at [1145, 194] on span "Save Changes" at bounding box center [1129, 198] width 49 height 9
click at [82, 217] on span "CBT" at bounding box center [97, 217] width 94 height 10
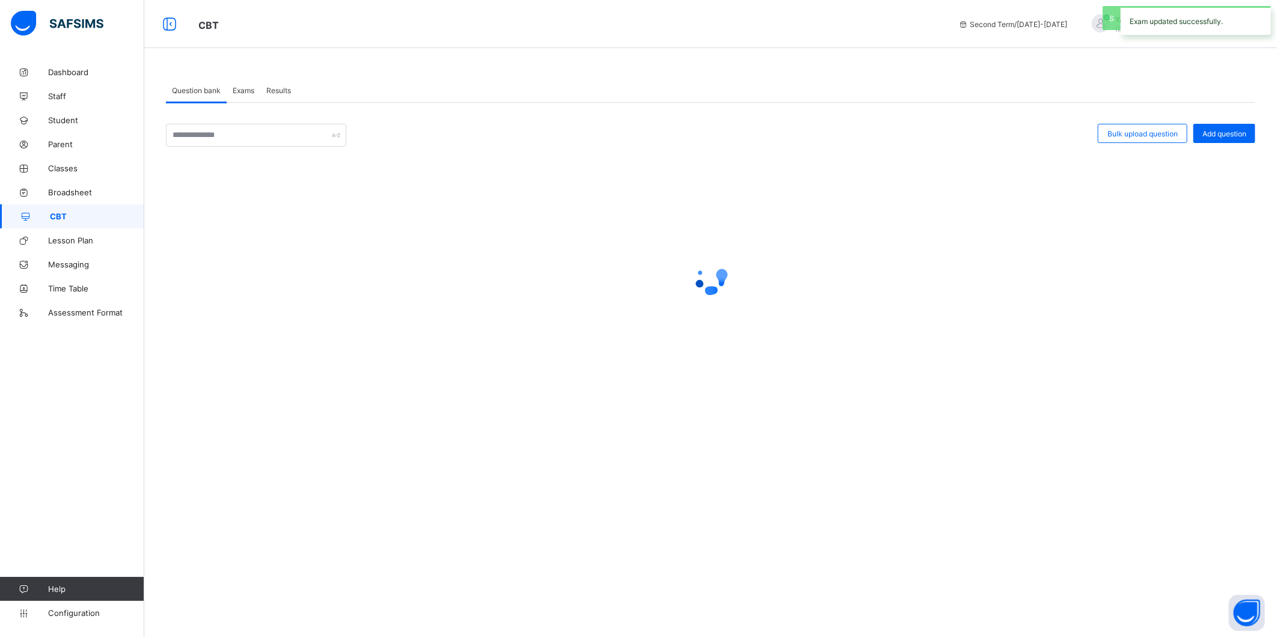
click at [236, 89] on span "Exams" at bounding box center [244, 90] width 22 height 9
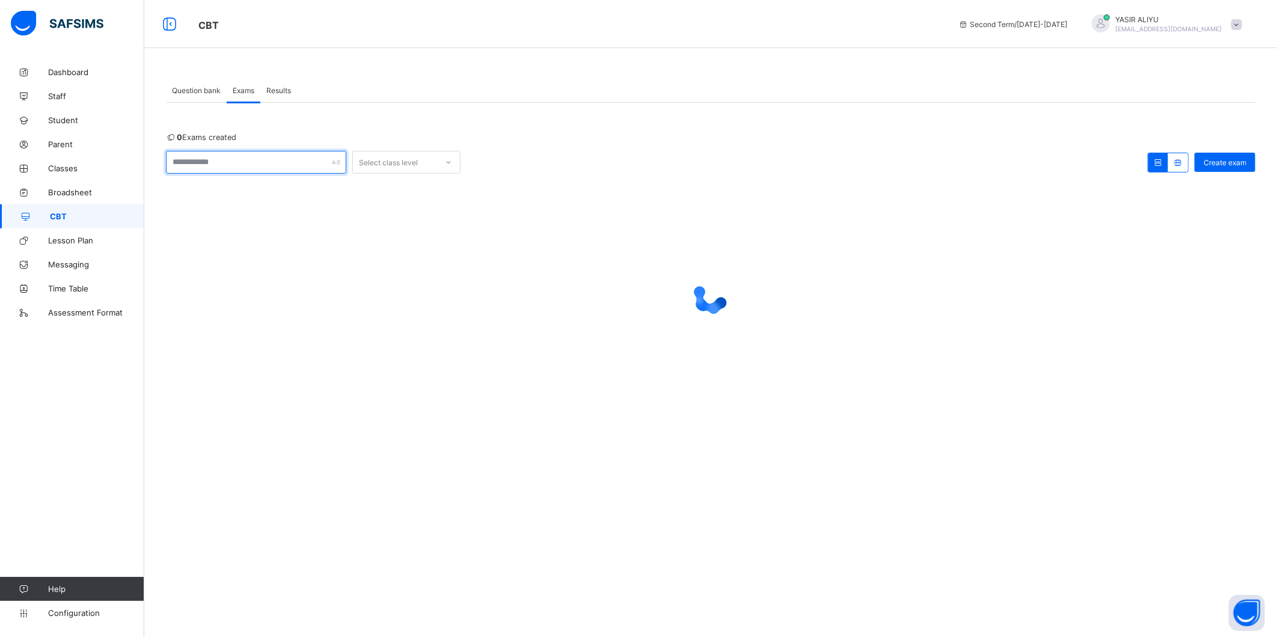
click at [236, 166] on input "text" at bounding box center [256, 162] width 180 height 23
click at [249, 165] on input "text" at bounding box center [256, 162] width 180 height 23
click at [1215, 163] on span "Create exam" at bounding box center [1224, 162] width 43 height 9
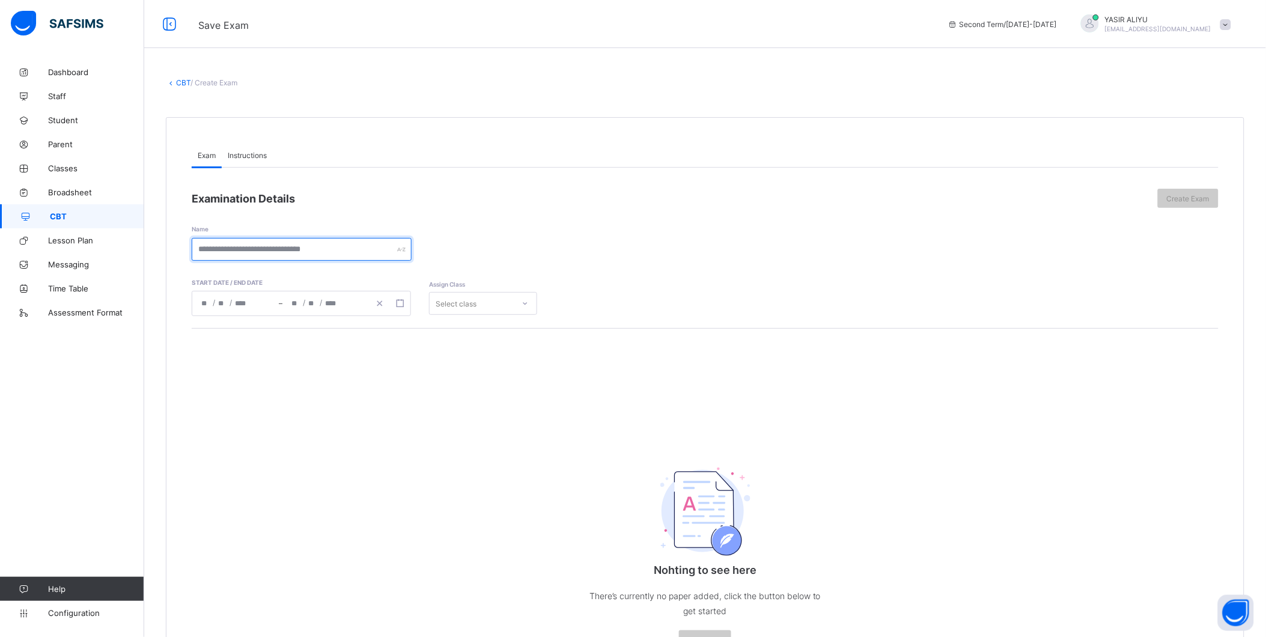
click at [242, 249] on input "text" at bounding box center [302, 249] width 220 height 23
type input "*"
type input "**********"
click at [239, 158] on span "Instructions" at bounding box center [247, 155] width 39 height 9
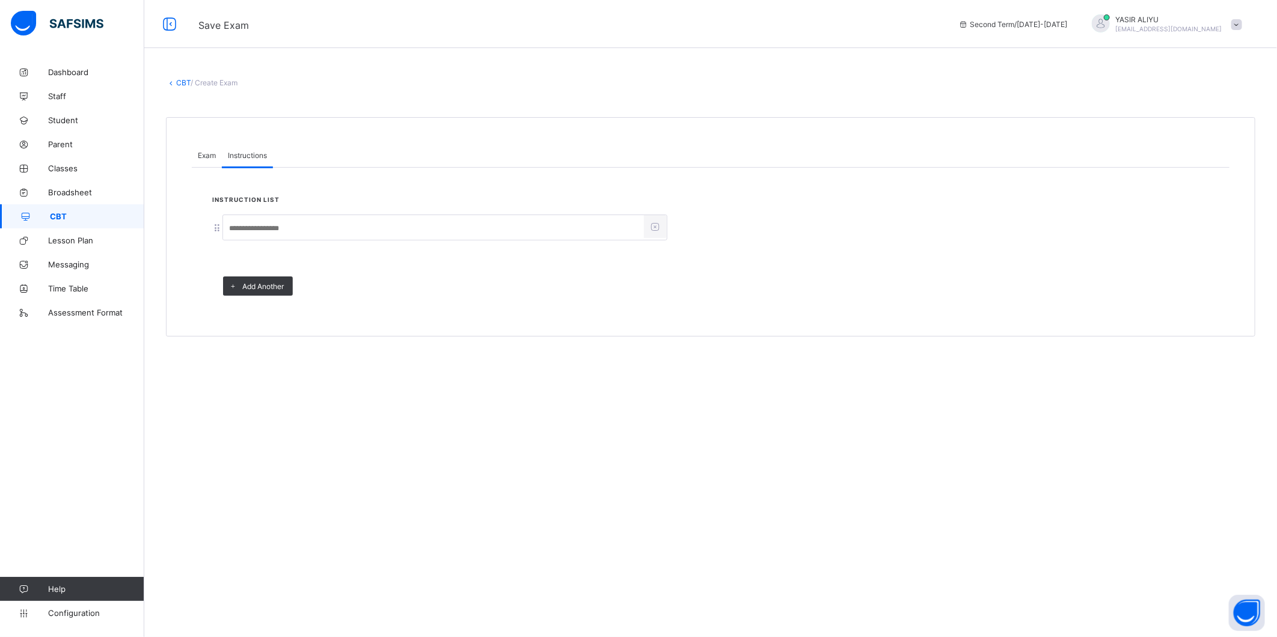
click at [249, 224] on input at bounding box center [433, 228] width 421 height 23
type input "*****"
click at [210, 153] on span "Exam" at bounding box center [207, 155] width 18 height 9
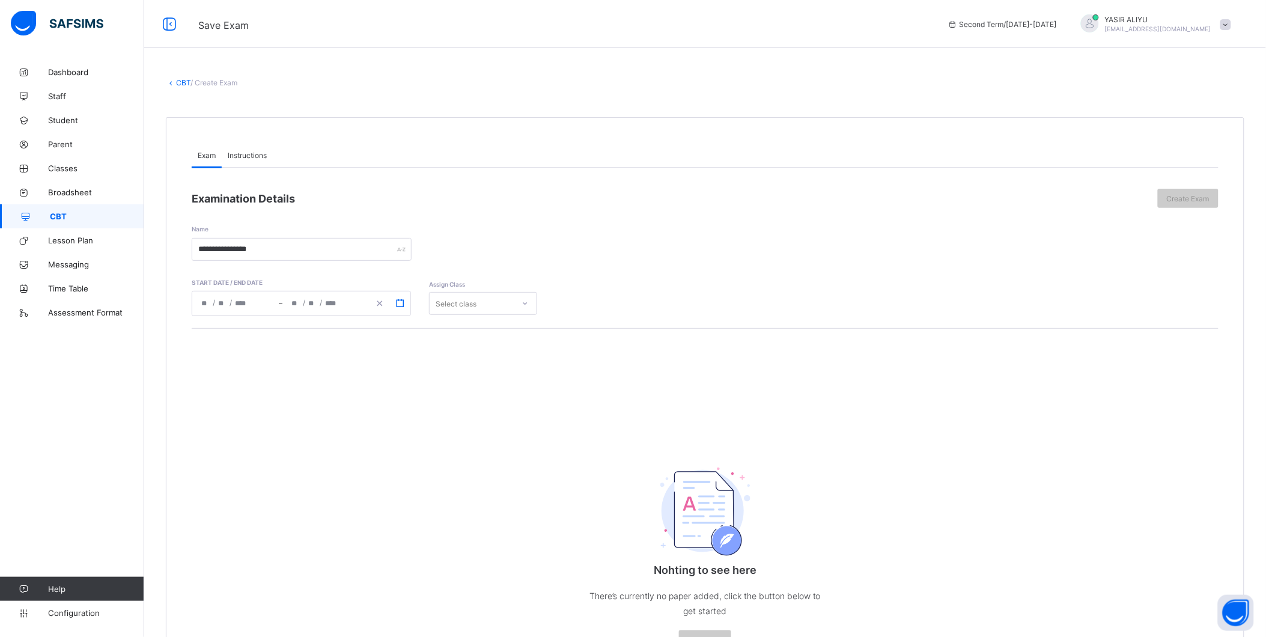
click at [399, 304] on icon "button" at bounding box center [400, 303] width 8 height 8
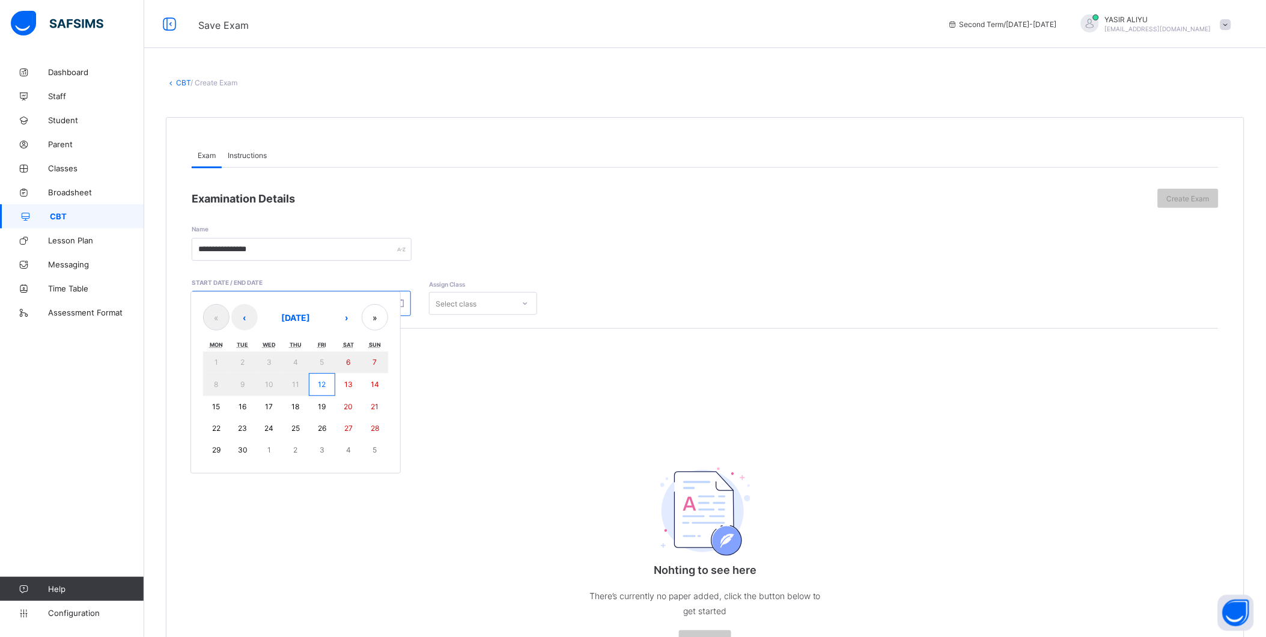
click at [325, 380] on abbr "12" at bounding box center [322, 384] width 8 height 9
type input "**********"
type input "*"
type input "**"
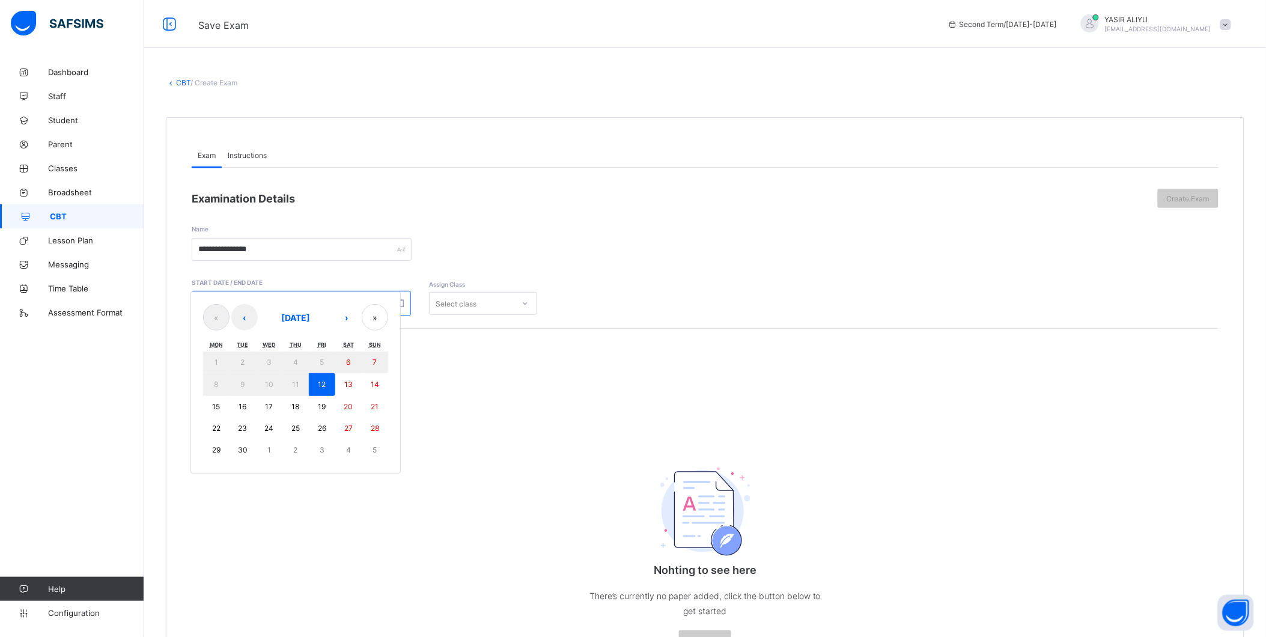
type input "****"
type input "**********"
type input "*"
type input "**"
type input "****"
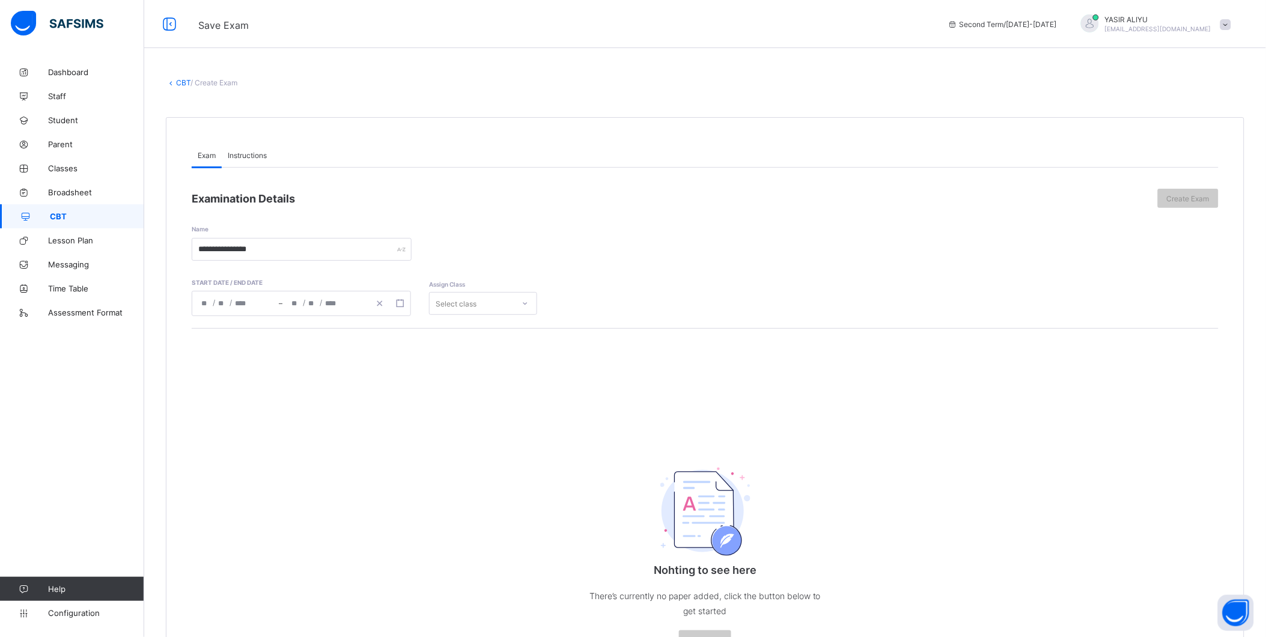
click at [484, 302] on div "Select class" at bounding box center [472, 303] width 84 height 17
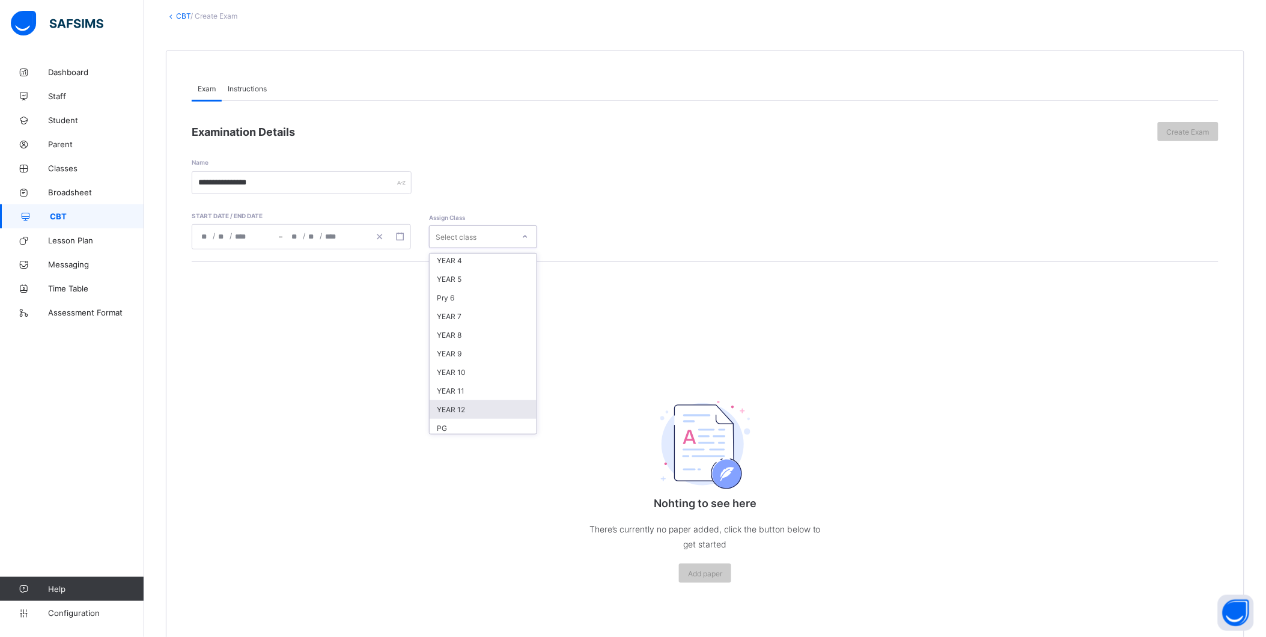
scroll to position [133, 0]
click at [467, 367] on div "YEAR 11" at bounding box center [483, 371] width 107 height 19
click at [467, 367] on div "Nohting to see here There’s currently no paper added, click the button below to…" at bounding box center [705, 431] width 1027 height 340
click at [1192, 129] on span "Create Exam" at bounding box center [1188, 131] width 43 height 9
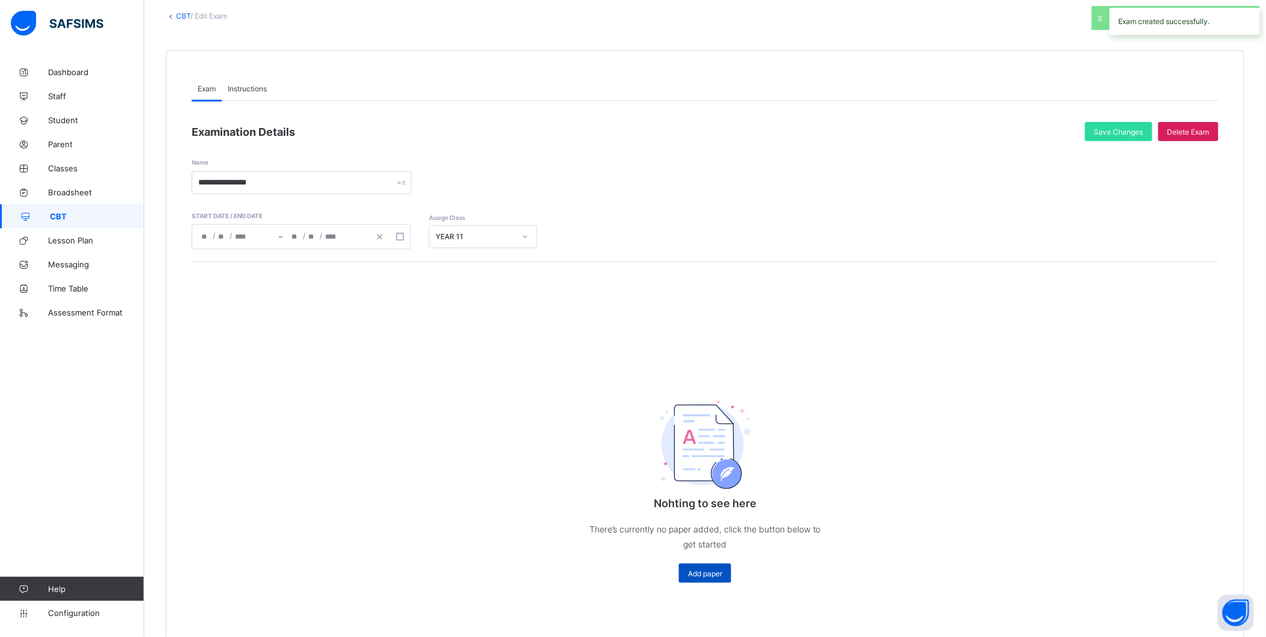
click at [718, 572] on span "Add paper" at bounding box center [705, 573] width 34 height 9
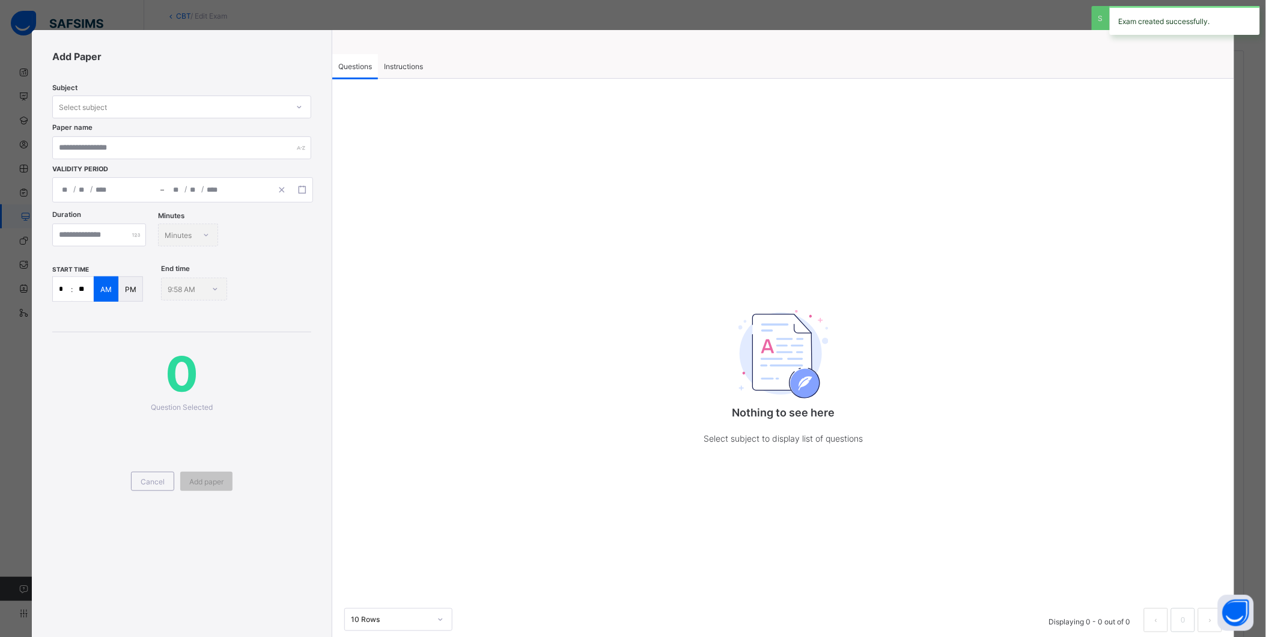
click at [409, 64] on span "Instructions" at bounding box center [403, 66] width 39 height 9
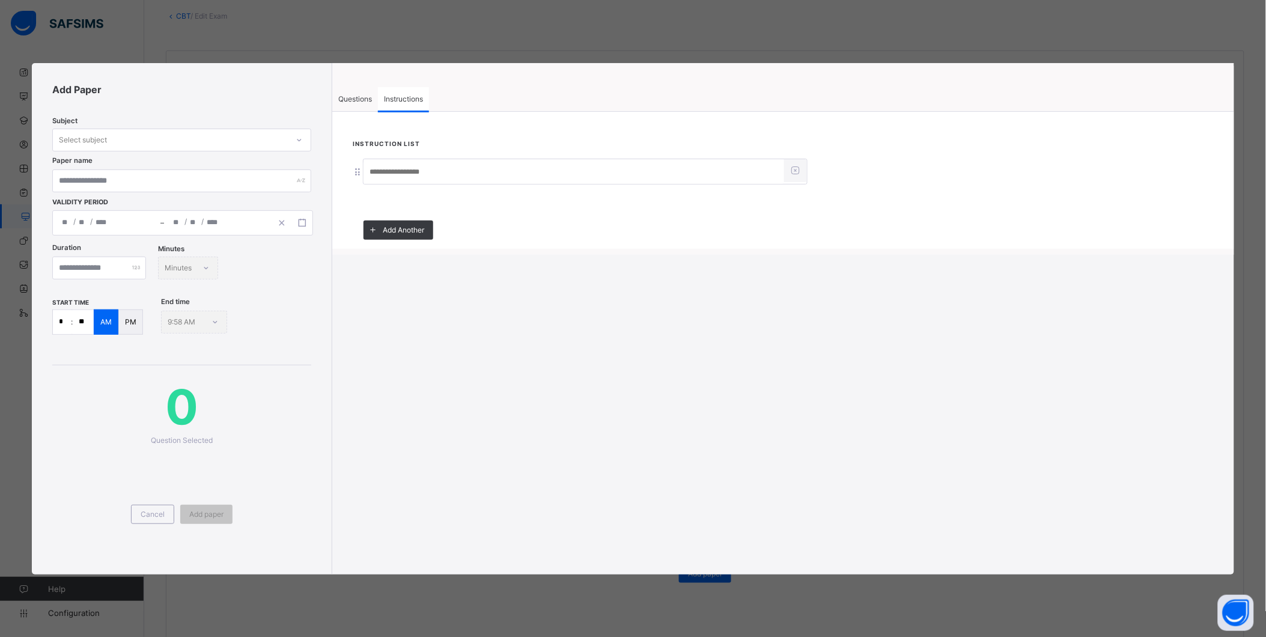
click at [392, 171] on input at bounding box center [574, 172] width 421 height 23
type input "*****"
click at [346, 97] on span "Questions" at bounding box center [355, 98] width 34 height 9
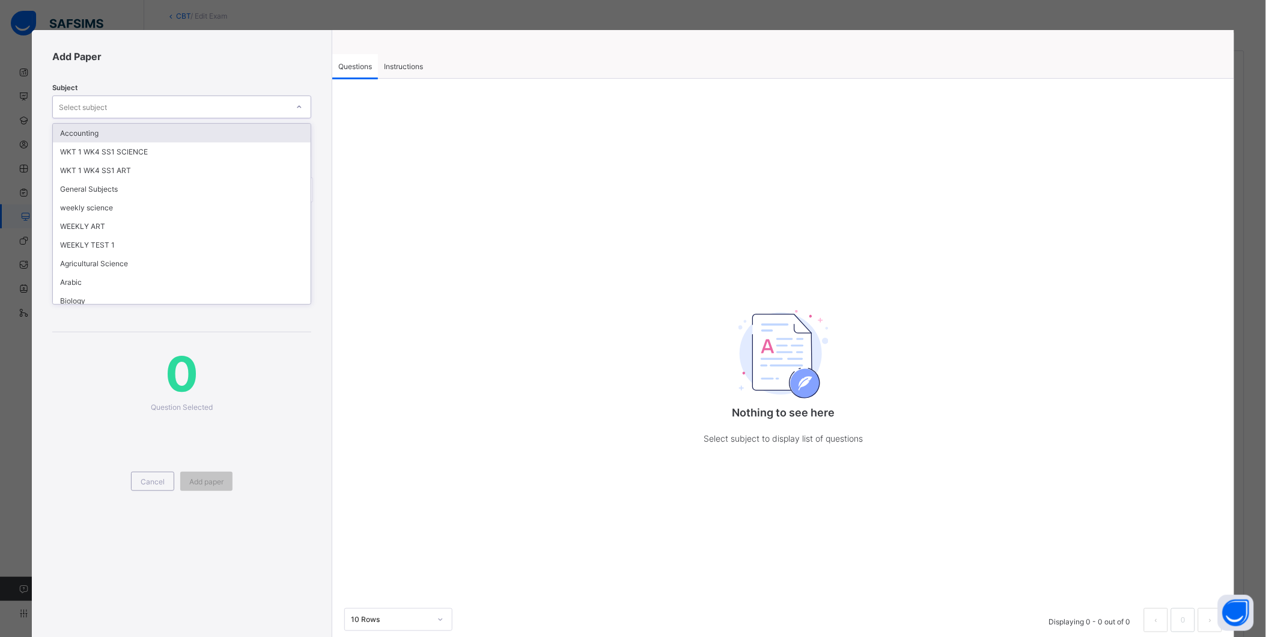
click at [230, 99] on div "Select subject" at bounding box center [170, 107] width 235 height 17
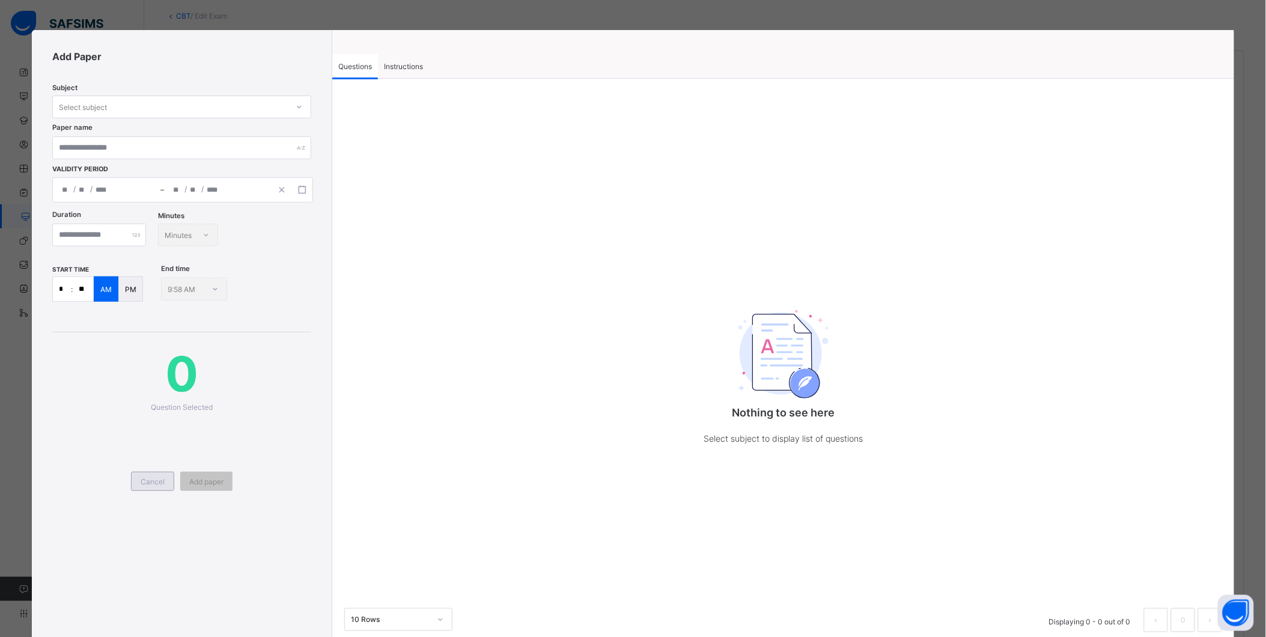
click at [153, 472] on div "Cancel" at bounding box center [152, 481] width 43 height 19
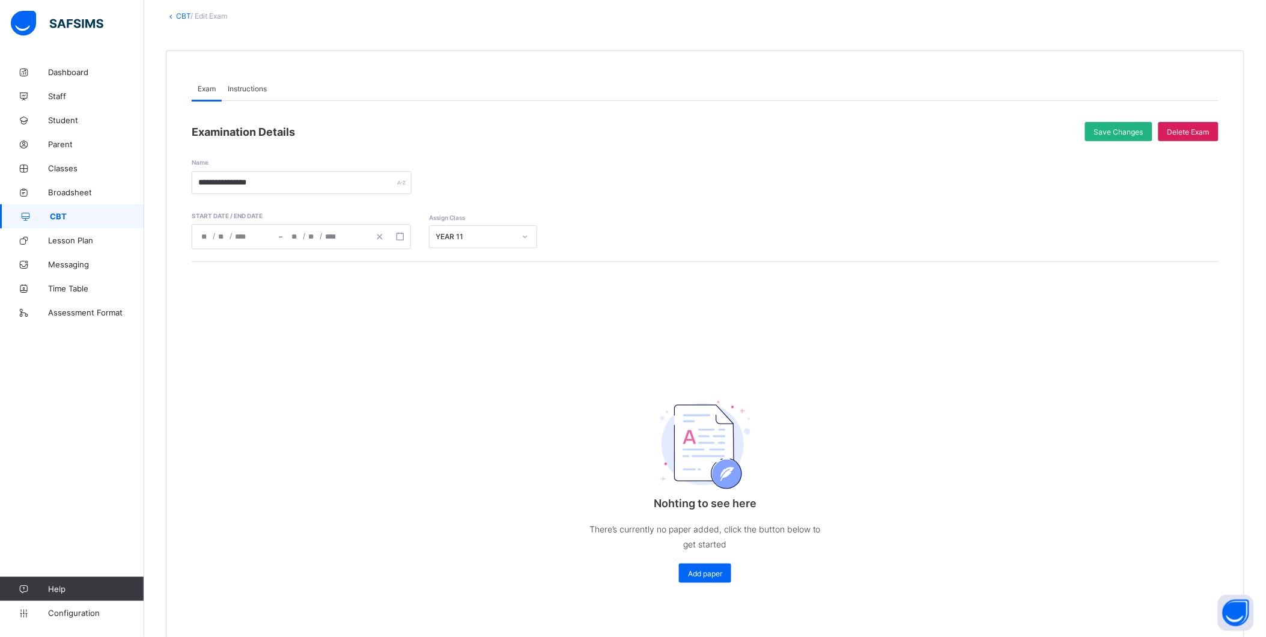
click at [1131, 129] on span "Save Changes" at bounding box center [1118, 131] width 49 height 9
click at [70, 68] on span "Dashboard" at bounding box center [96, 72] width 96 height 10
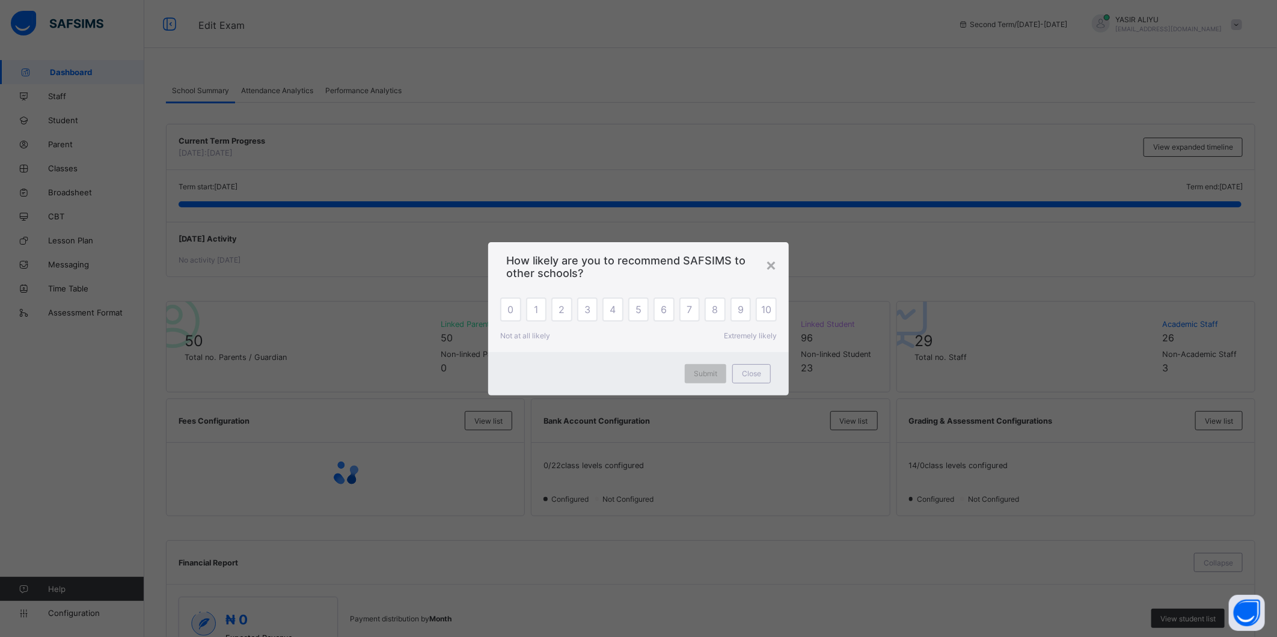
click at [938, 105] on div "× How likely are you to recommend SAFSIMS to other schools? 0 1 2 3 4 5 6 7 8 9…" at bounding box center [638, 318] width 1277 height 637
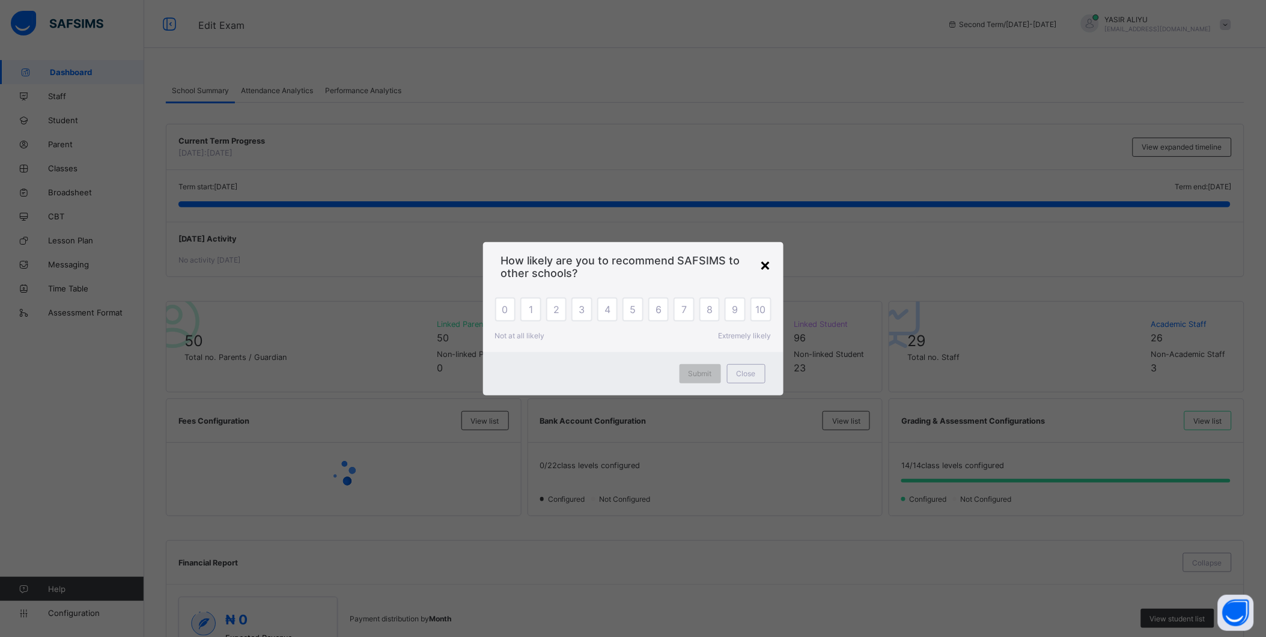
click at [765, 257] on div "×" at bounding box center [765, 264] width 11 height 20
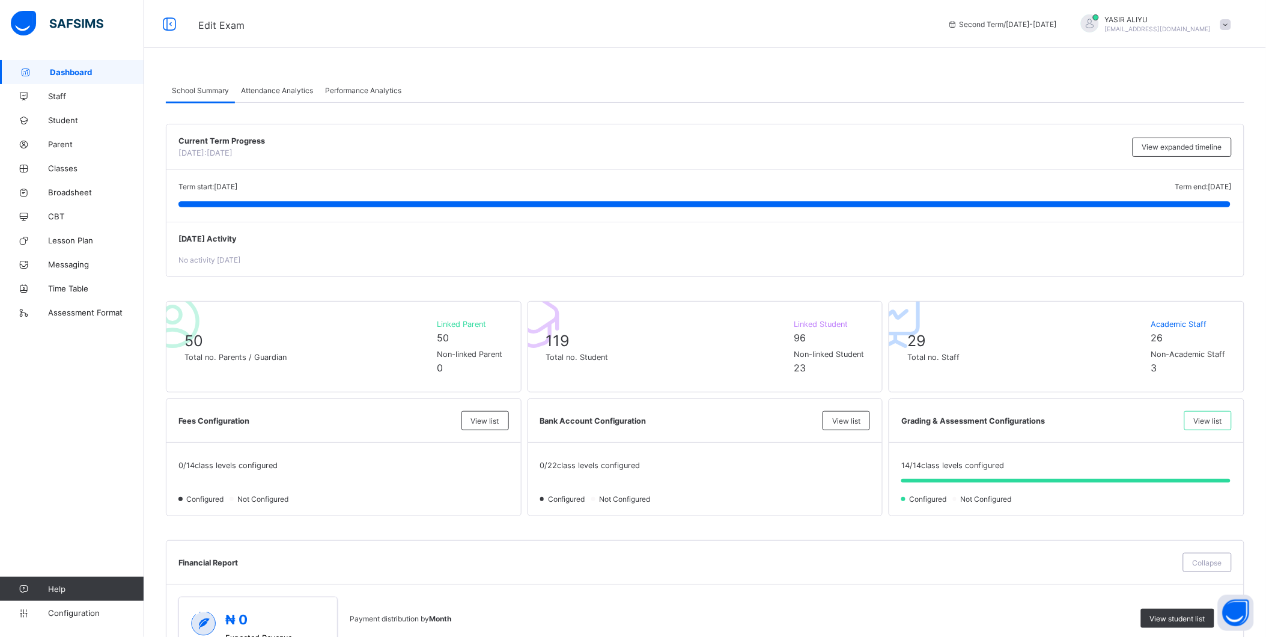
click at [1231, 19] on span at bounding box center [1226, 24] width 11 height 11
click at [1175, 133] on span "Logout" at bounding box center [1192, 139] width 79 height 14
